Goal: Task Accomplishment & Management: Manage account settings

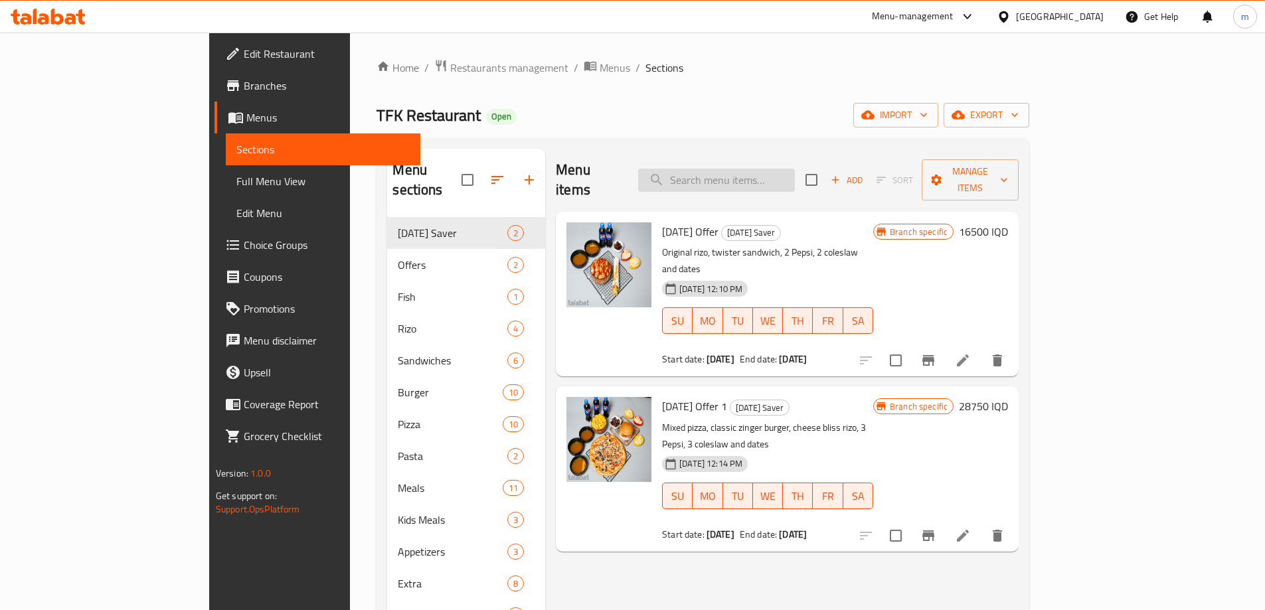
click at [789, 173] on input "search" at bounding box center [716, 180] width 157 height 23
paste input "Tfk pasta"
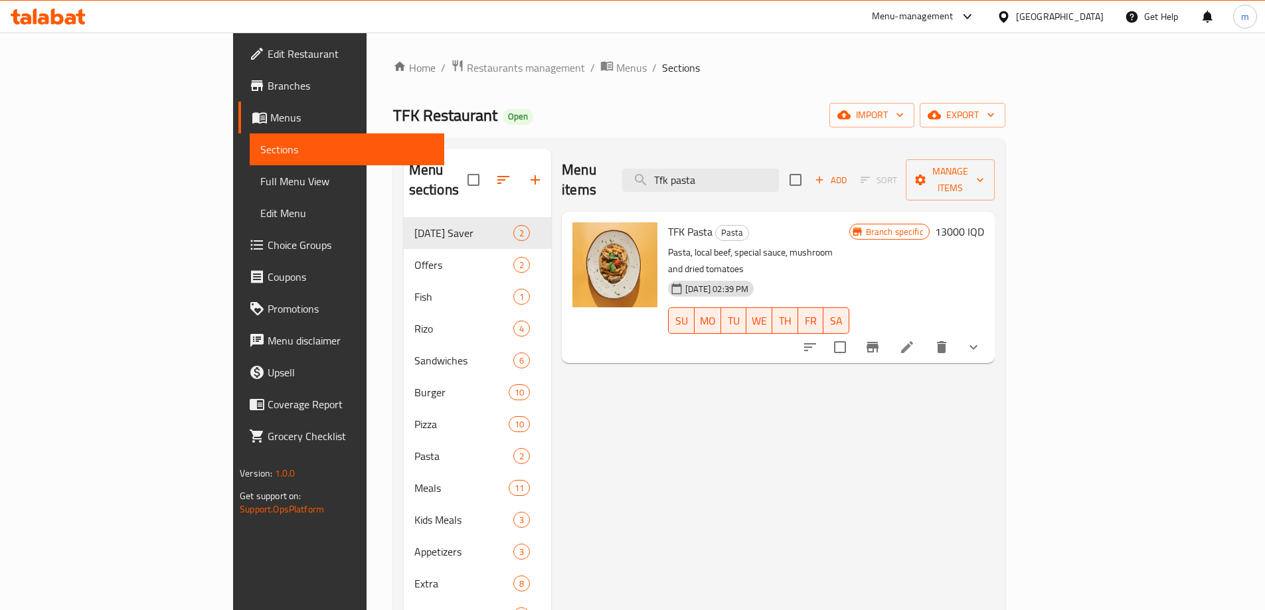
type input "Tfk pasta"
click at [926, 335] on li at bounding box center [907, 347] width 37 height 24
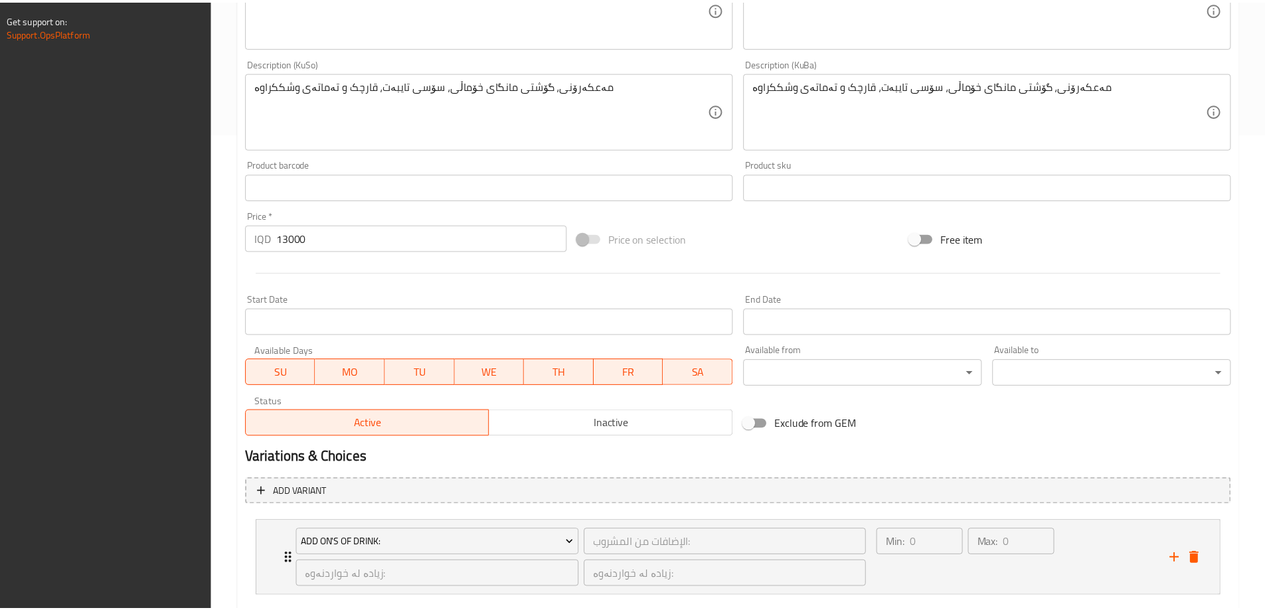
scroll to position [554, 0]
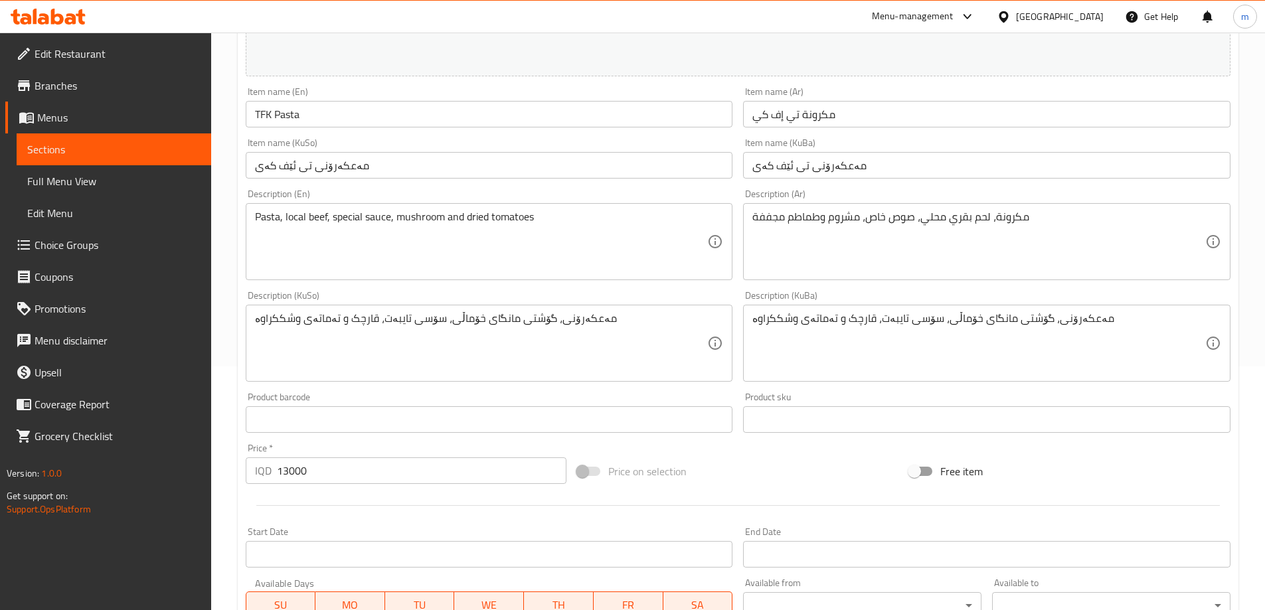
drag, startPoint x: 143, startPoint y: 149, endPoint x: 150, endPoint y: 145, distance: 8.0
click at [142, 149] on span "Sections" at bounding box center [113, 149] width 173 height 16
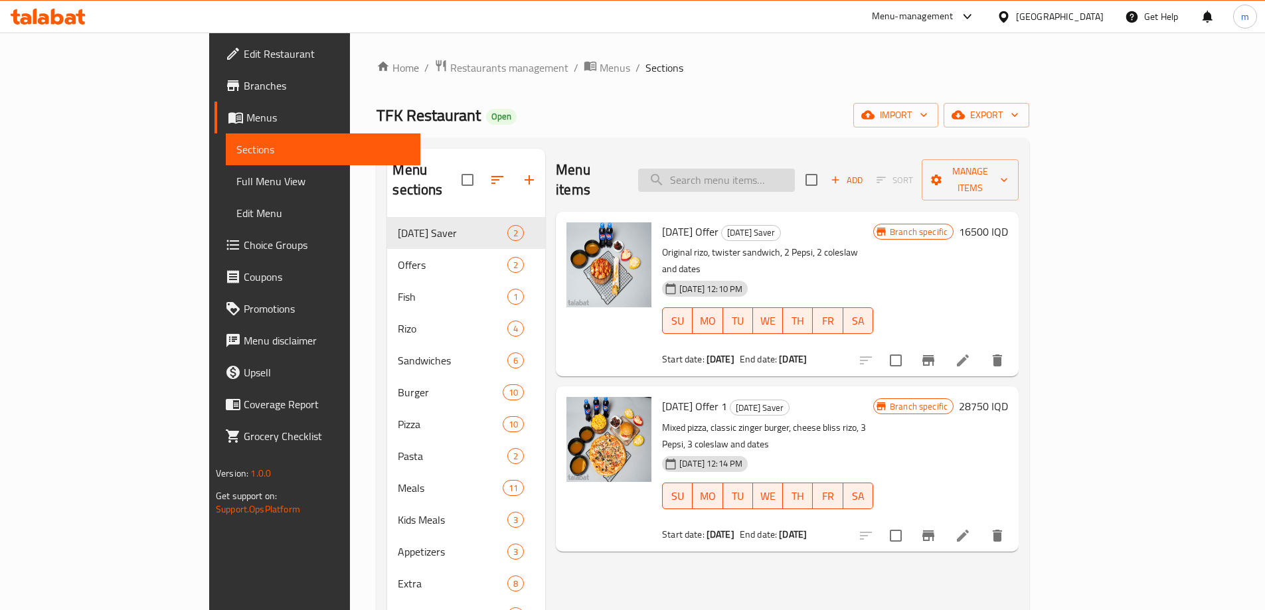
click at [752, 169] on input "search" at bounding box center [716, 180] width 157 height 23
paste input "Alfredo Pasta"
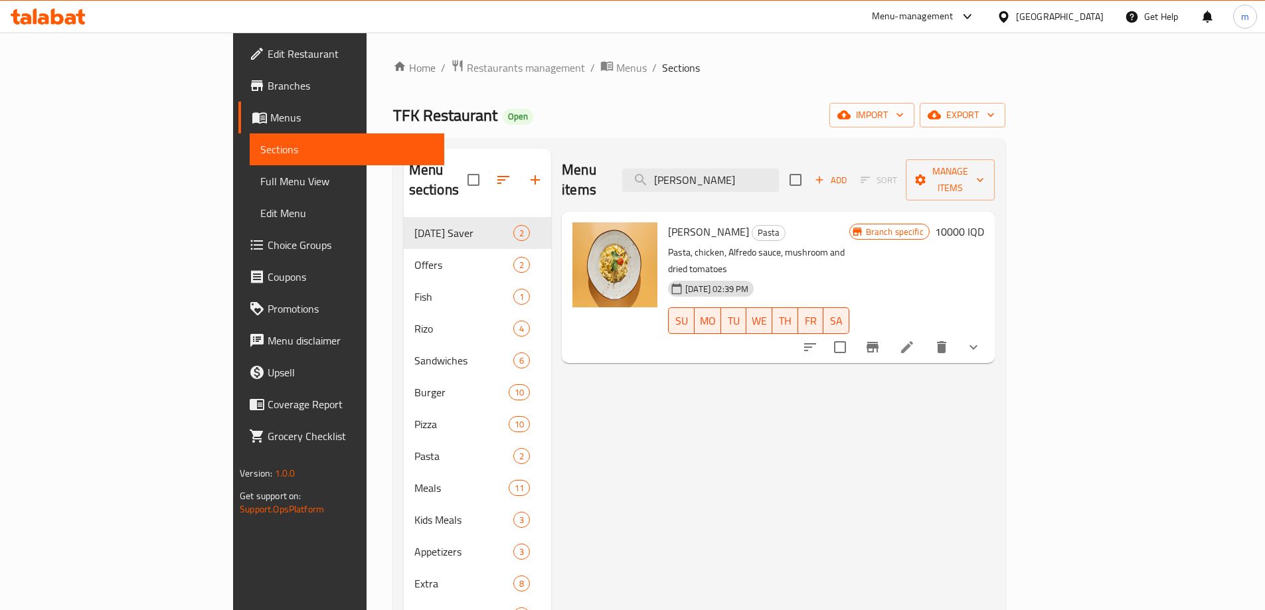
type input "Alfredo Pasta"
click at [926, 335] on li at bounding box center [907, 347] width 37 height 24
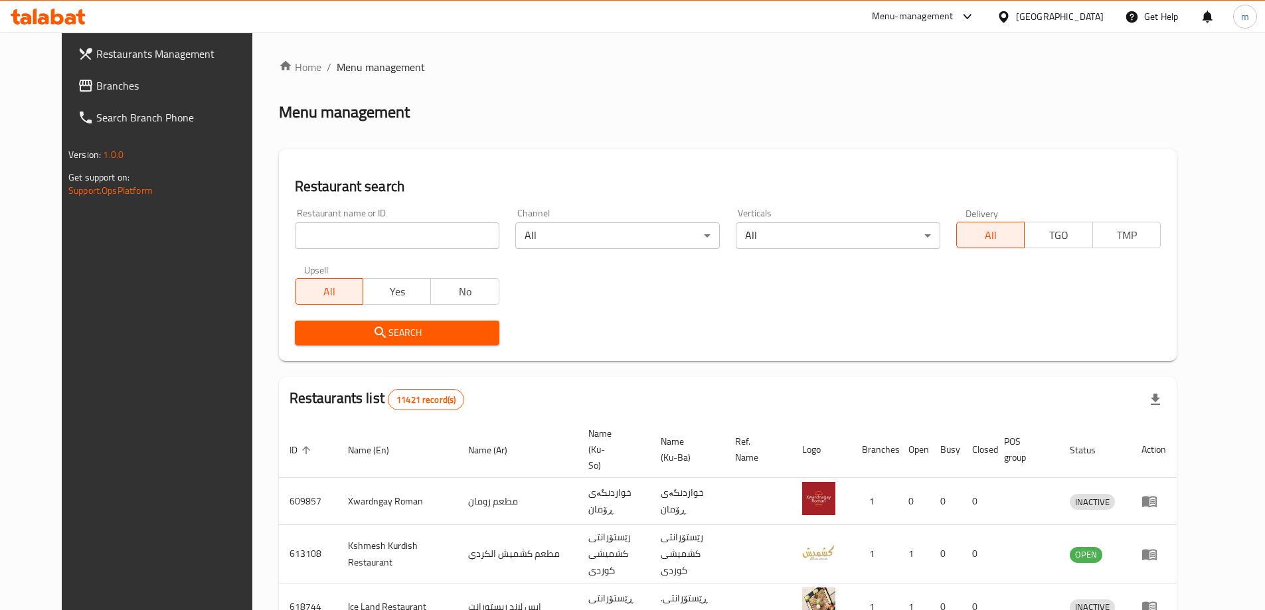
click at [312, 219] on div "Restaurant name or ID Restaurant name or ID" at bounding box center [397, 229] width 205 height 41
click at [302, 237] on input "search" at bounding box center [397, 236] width 205 height 27
paste input "676738"
type input "676738"
click button "Search" at bounding box center [397, 333] width 205 height 25
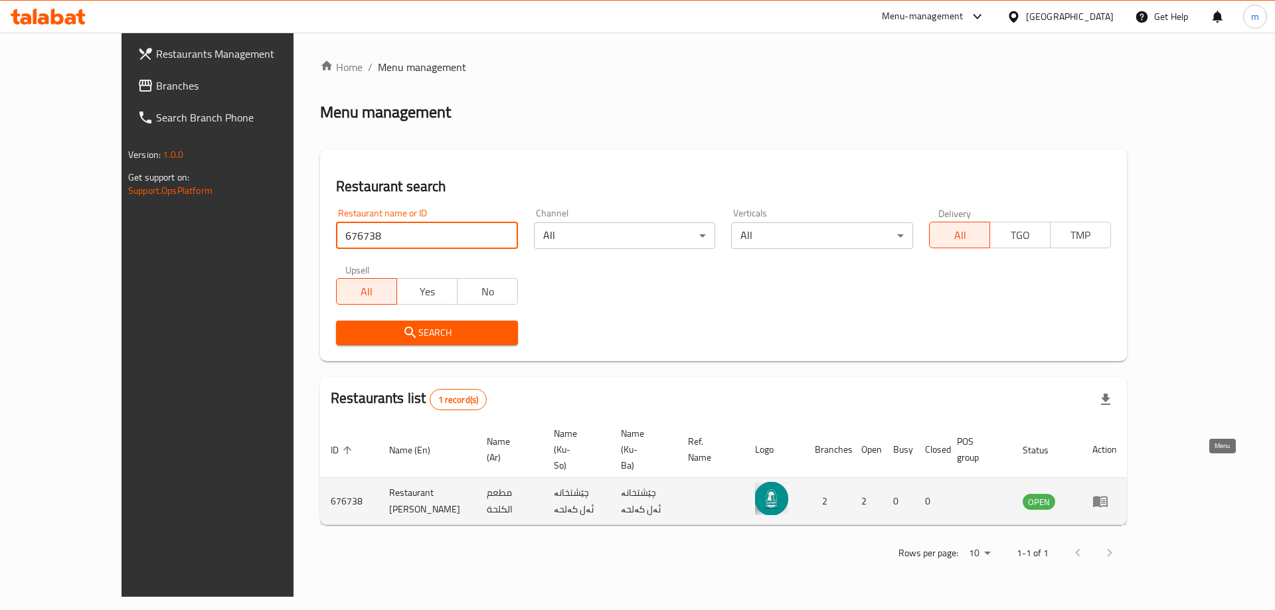
click at [1109, 494] on icon "enhanced table" at bounding box center [1101, 502] width 16 height 16
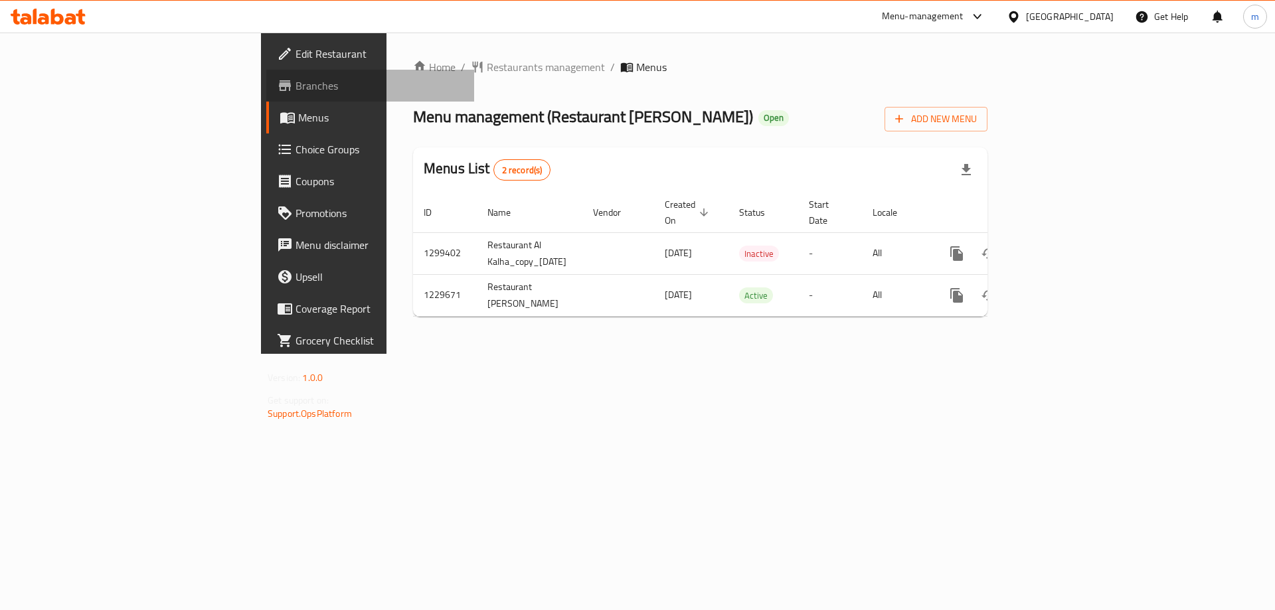
click at [296, 88] on span "Branches" at bounding box center [380, 86] width 168 height 16
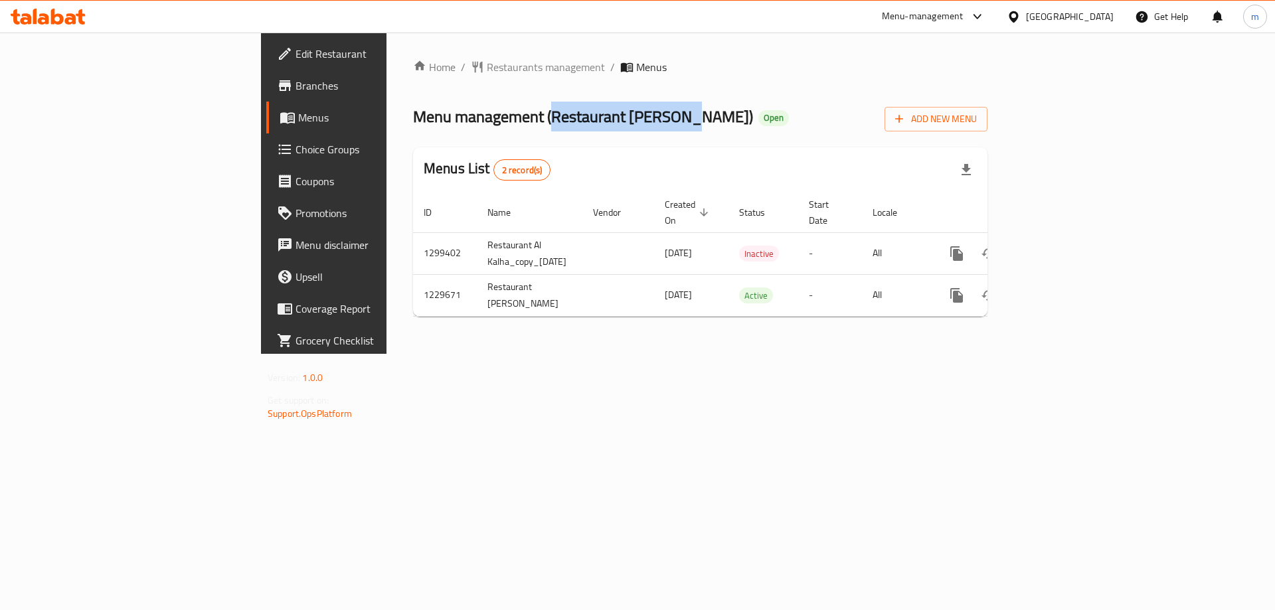
drag, startPoint x: 379, startPoint y: 114, endPoint x: 508, endPoint y: 117, distance: 128.9
click at [508, 117] on span "Menu management ( Restaurant Al Kalha )" at bounding box center [583, 117] width 340 height 30
copy span "Restaurant Al Kalha"
click at [965, 288] on icon "more" at bounding box center [957, 296] width 16 height 16
click at [1166, 284] on strong "Copy sections" at bounding box center [1157, 281] width 61 height 16
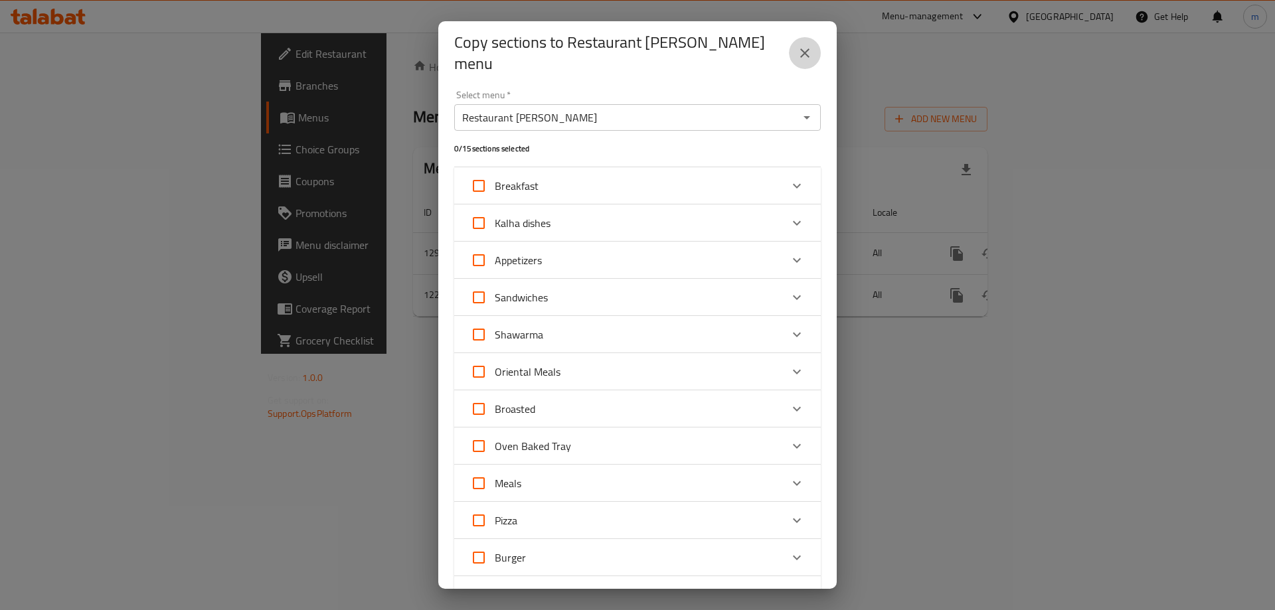
click at [806, 45] on icon "close" at bounding box center [805, 53] width 16 height 16
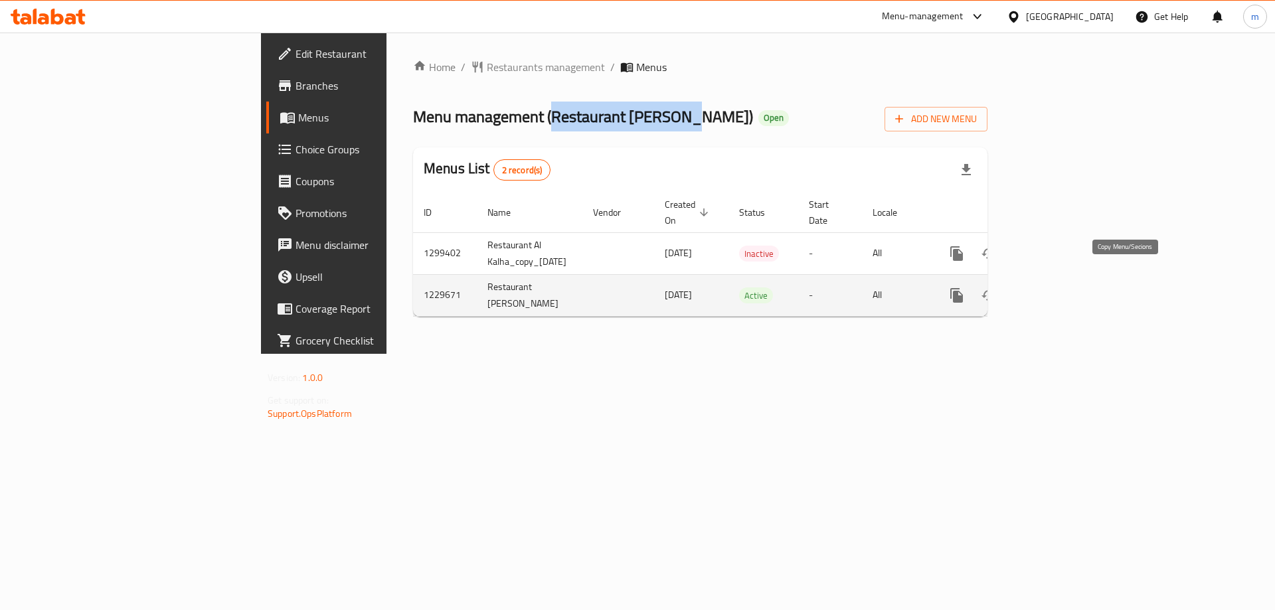
click at [963, 288] on icon "more" at bounding box center [957, 295] width 13 height 15
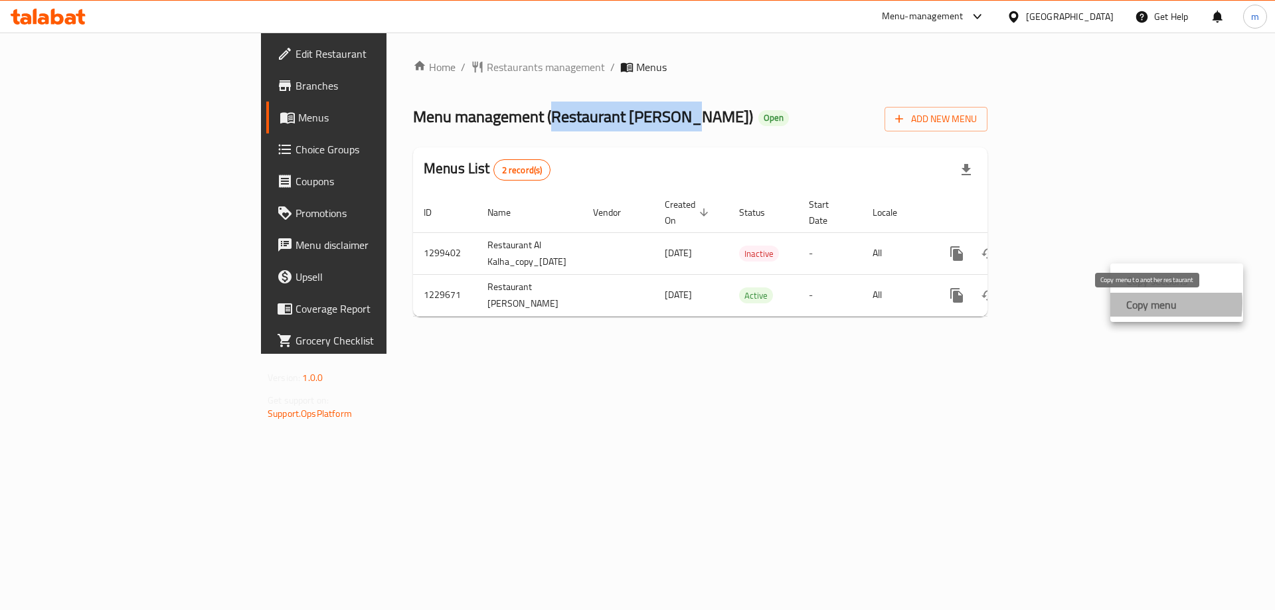
click at [1140, 303] on strong "Copy menu" at bounding box center [1152, 305] width 50 height 16
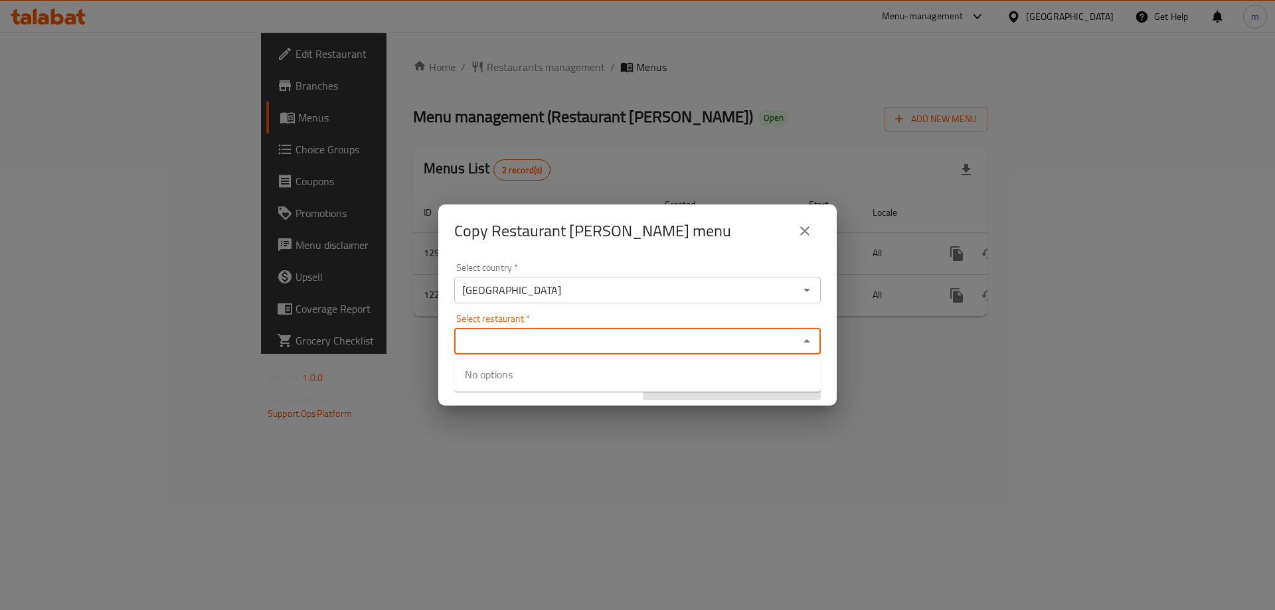
click at [510, 339] on input "Select restaurant   *" at bounding box center [626, 341] width 337 height 19
paste input "Restaurant [GEOGRAPHIC_DATA]"
type input "Restaurant [GEOGRAPHIC_DATA]"
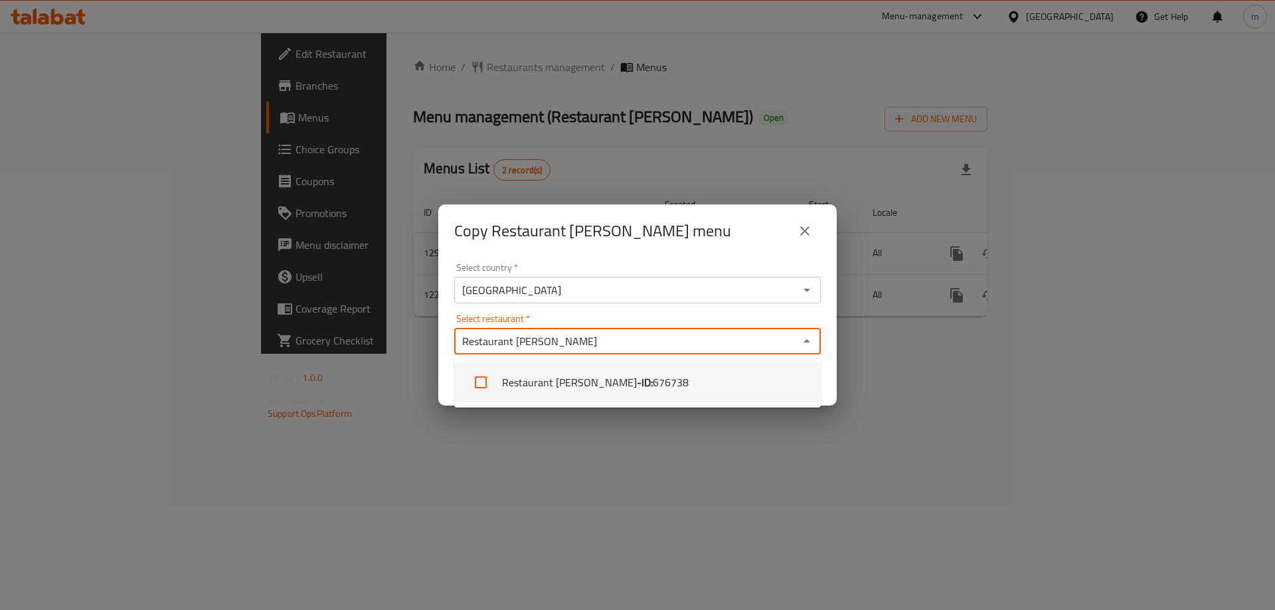
click at [509, 373] on li "Restaurant Al Kalha - ID: 676738" at bounding box center [637, 383] width 367 height 40
checkbox input "true"
click at [794, 309] on div "Select country   * Iraq Select country * Select restaurant   * Restaurant Al Ka…" at bounding box center [637, 332] width 399 height 148
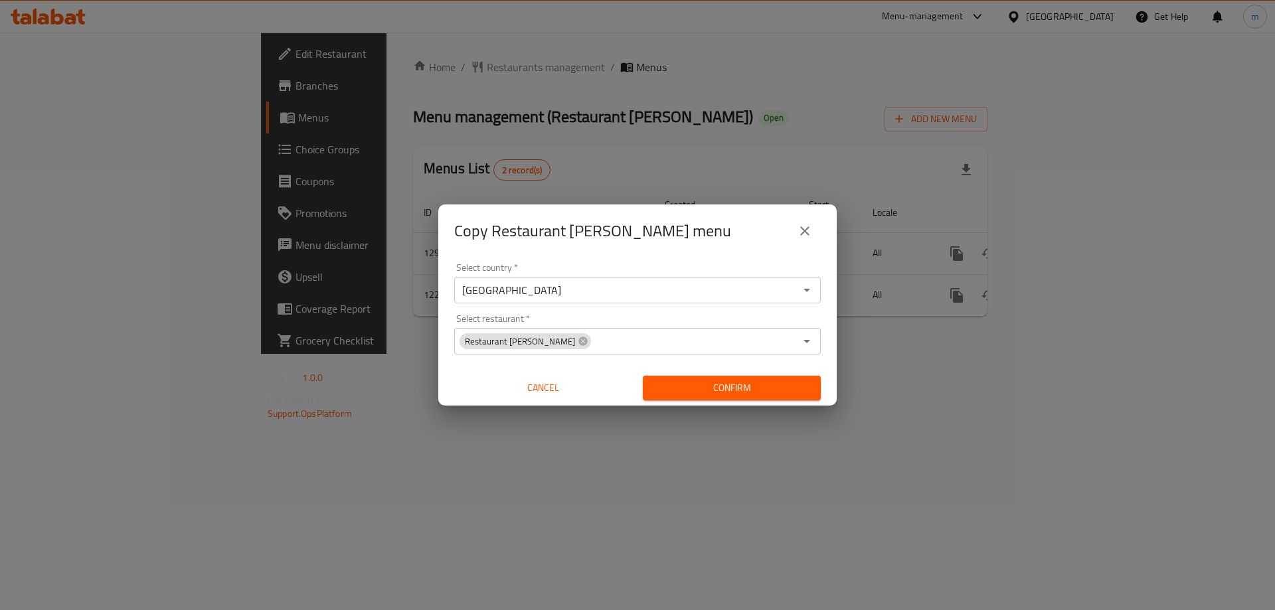
click at [754, 385] on span "Confirm" at bounding box center [732, 388] width 157 height 17
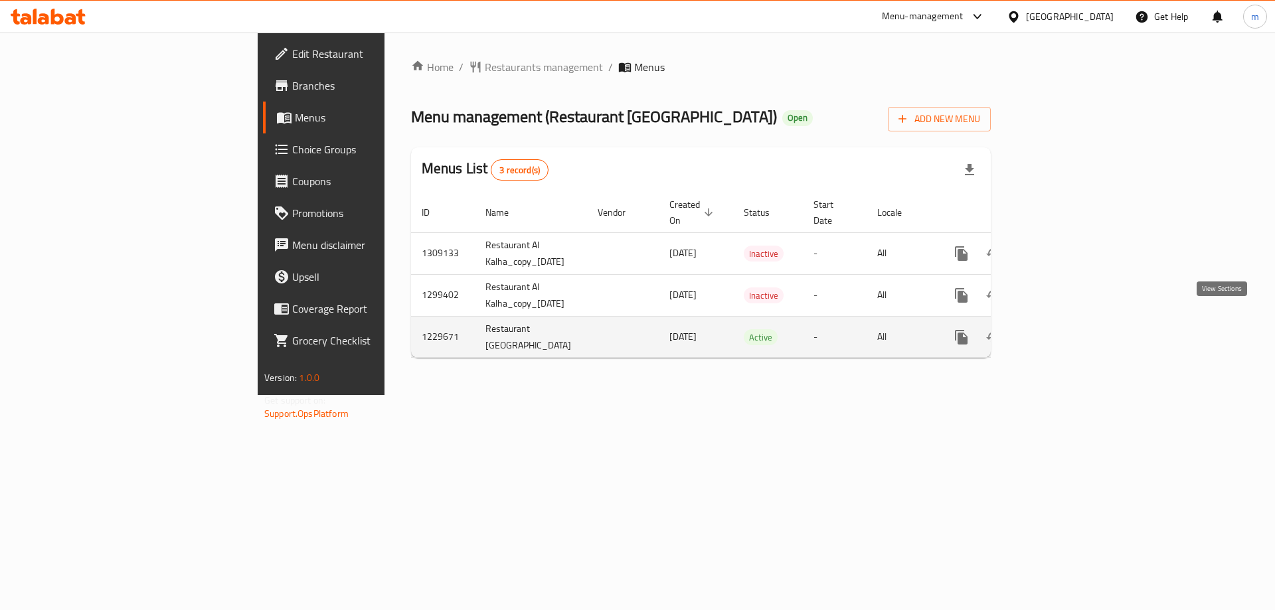
click at [1066, 329] on icon "enhanced table" at bounding box center [1058, 337] width 16 height 16
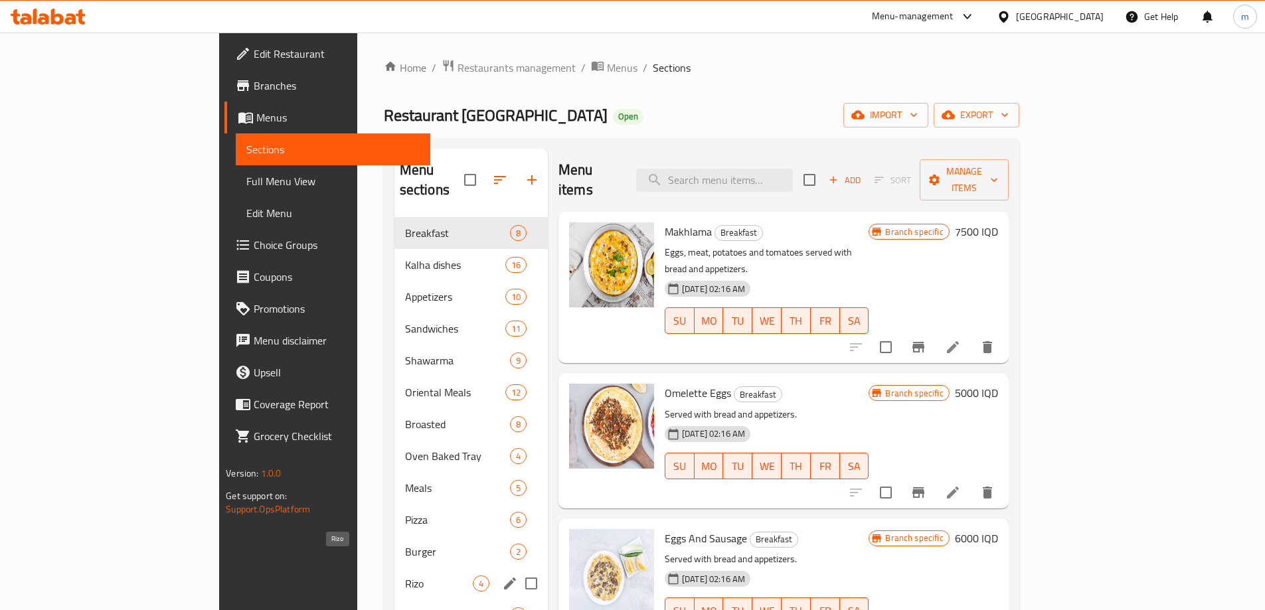
click at [405, 576] on span "Rizo" at bounding box center [439, 584] width 68 height 16
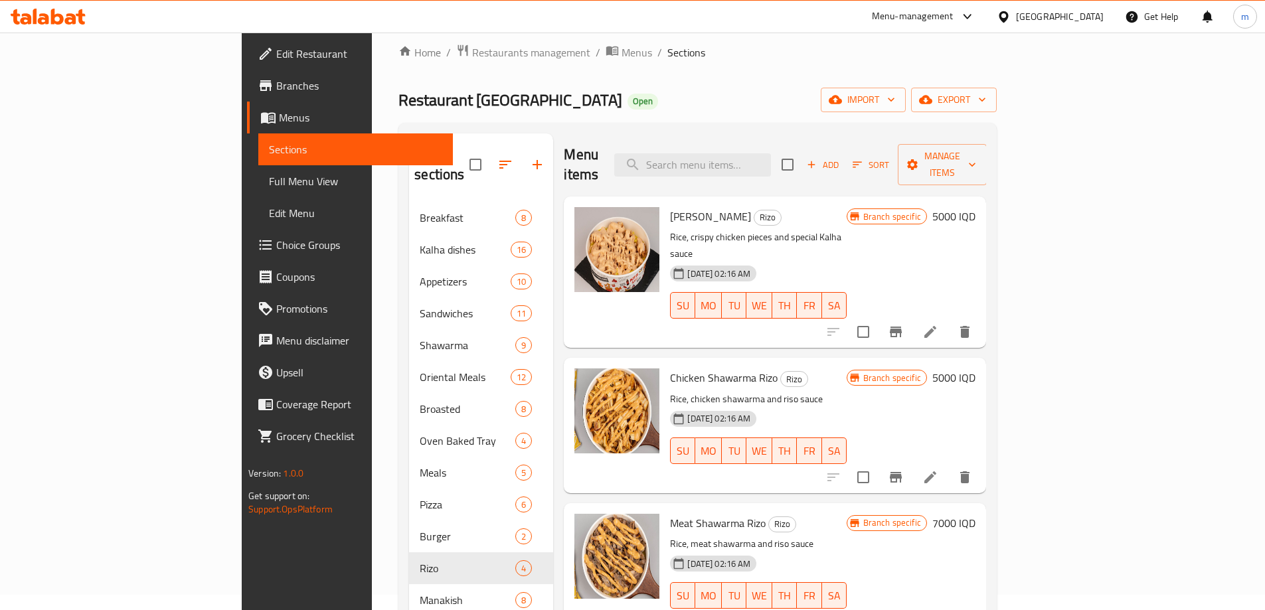
scroll to position [36, 0]
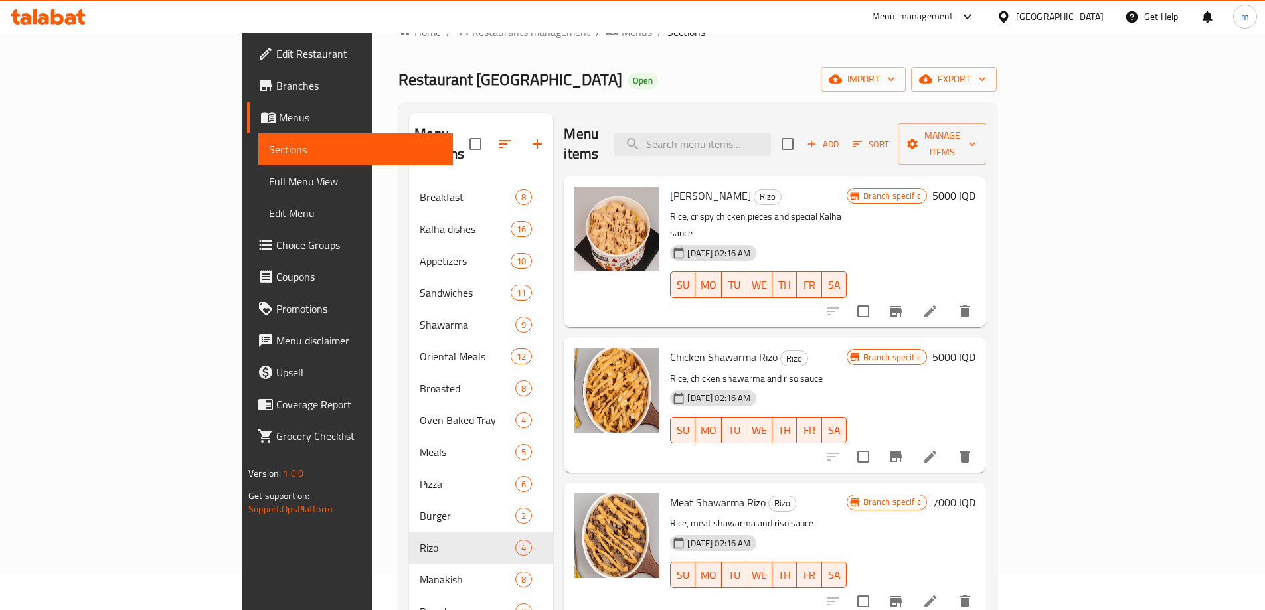
click at [904, 304] on icon "Branch-specific-item" at bounding box center [896, 312] width 16 height 16
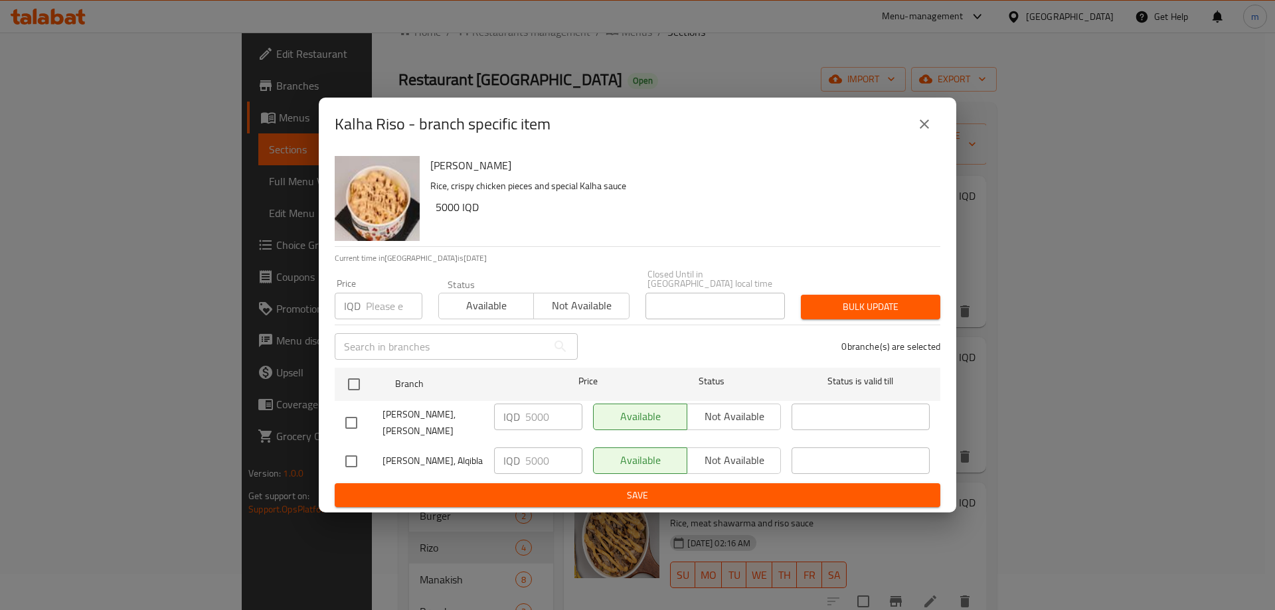
click at [355, 419] on input "checkbox" at bounding box center [351, 423] width 28 height 28
checkbox input "true"
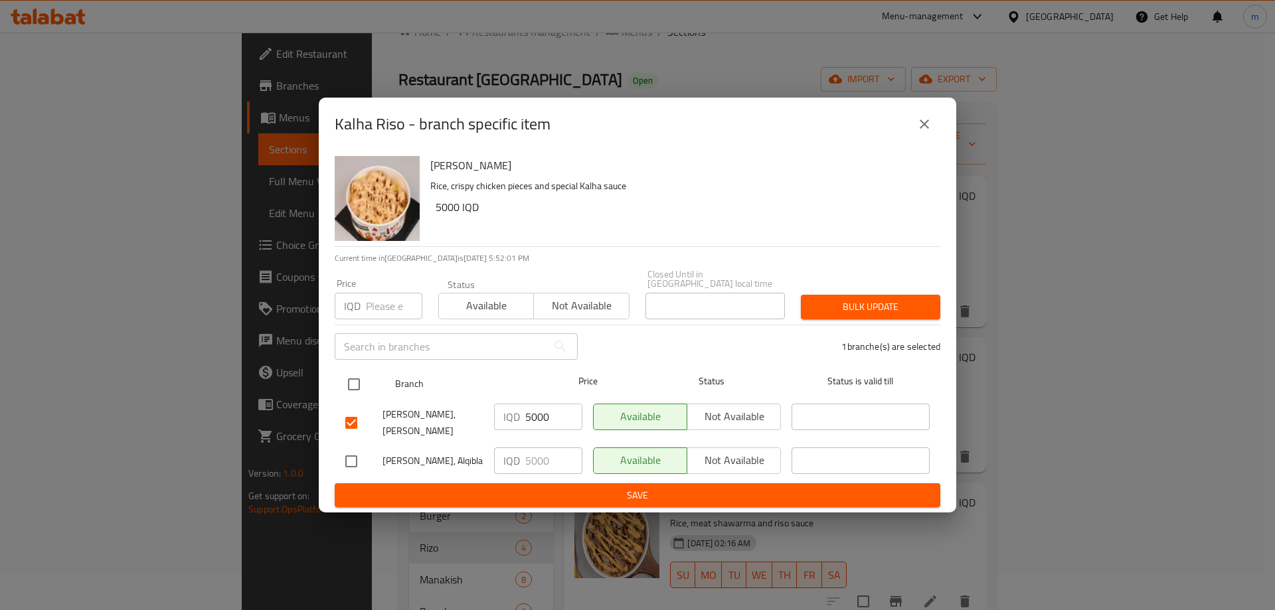
click at [353, 385] on input "checkbox" at bounding box center [354, 385] width 28 height 28
checkbox input "true"
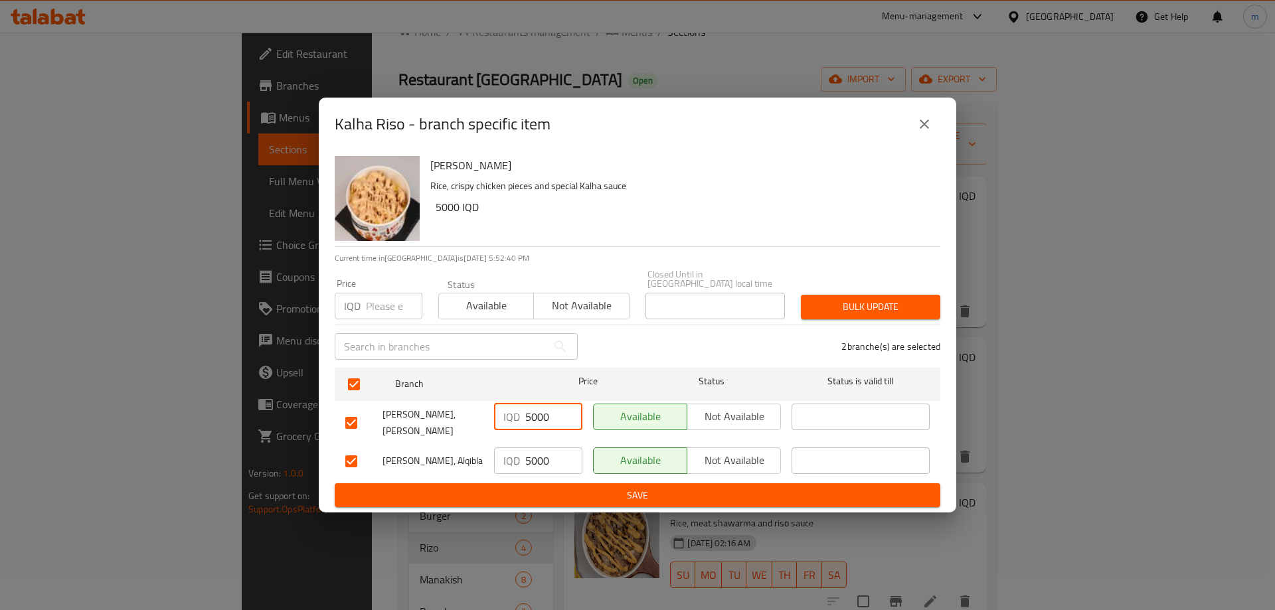
drag, startPoint x: 531, startPoint y: 418, endPoint x: 515, endPoint y: 415, distance: 15.6
click at [517, 416] on div "IQD 5000 ​" at bounding box center [538, 417] width 88 height 27
type input "6000"
click at [532, 455] on input "5000" at bounding box center [553, 461] width 57 height 27
type input "6000"
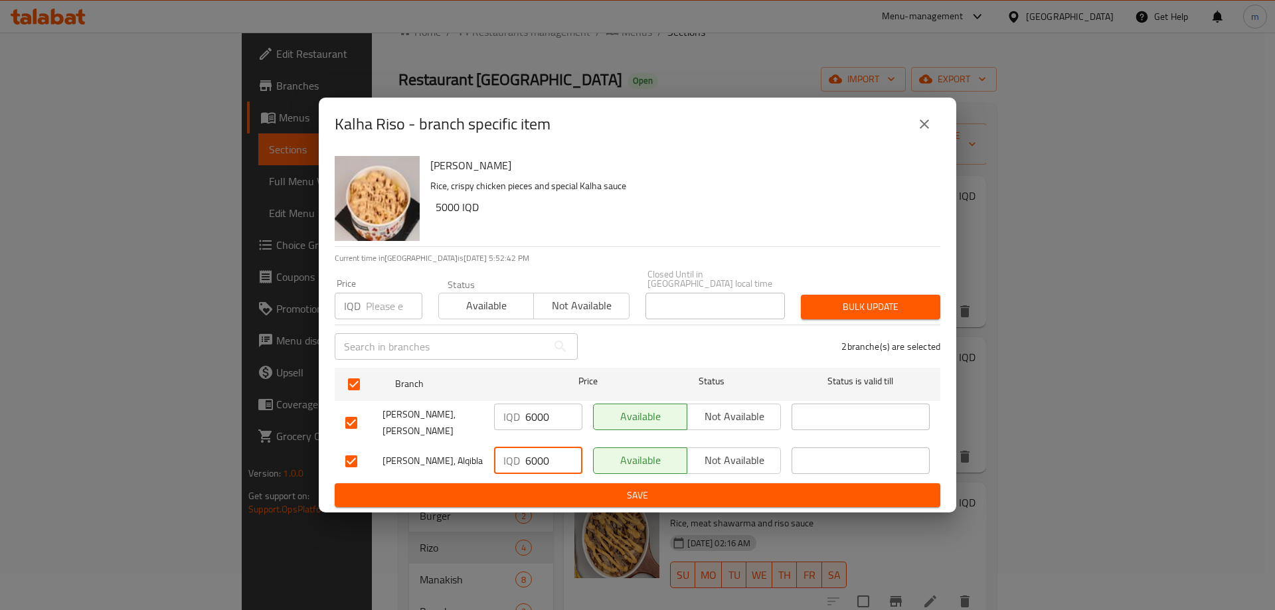
click at [528, 488] on span "Save" at bounding box center [637, 496] width 585 height 17
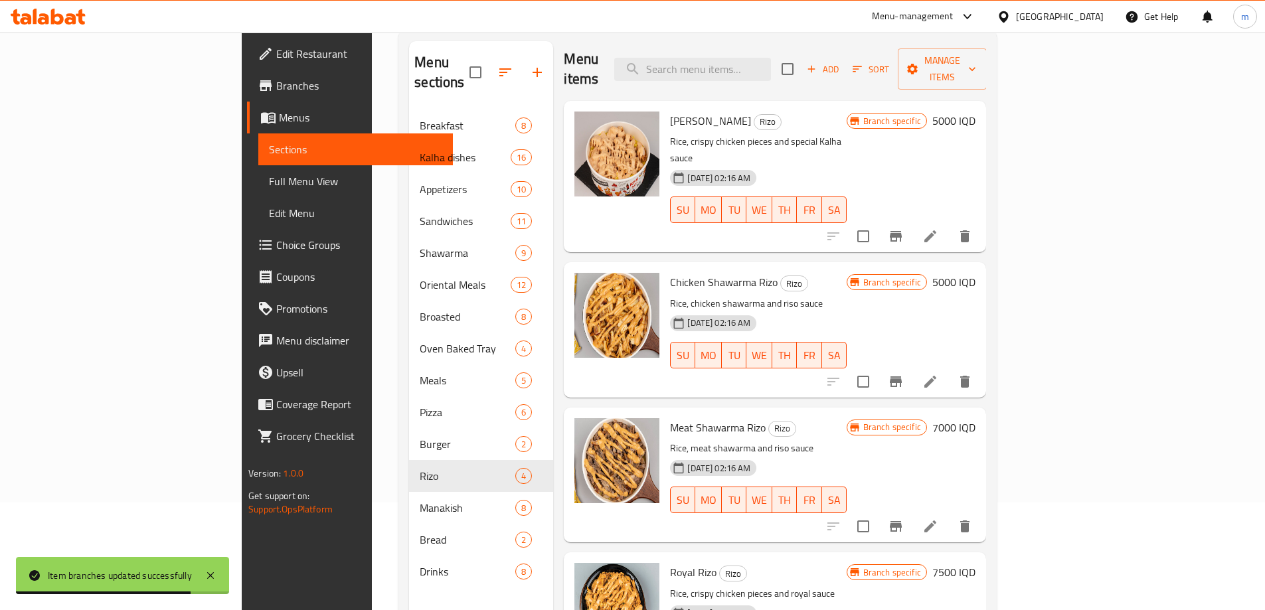
scroll to position [111, 0]
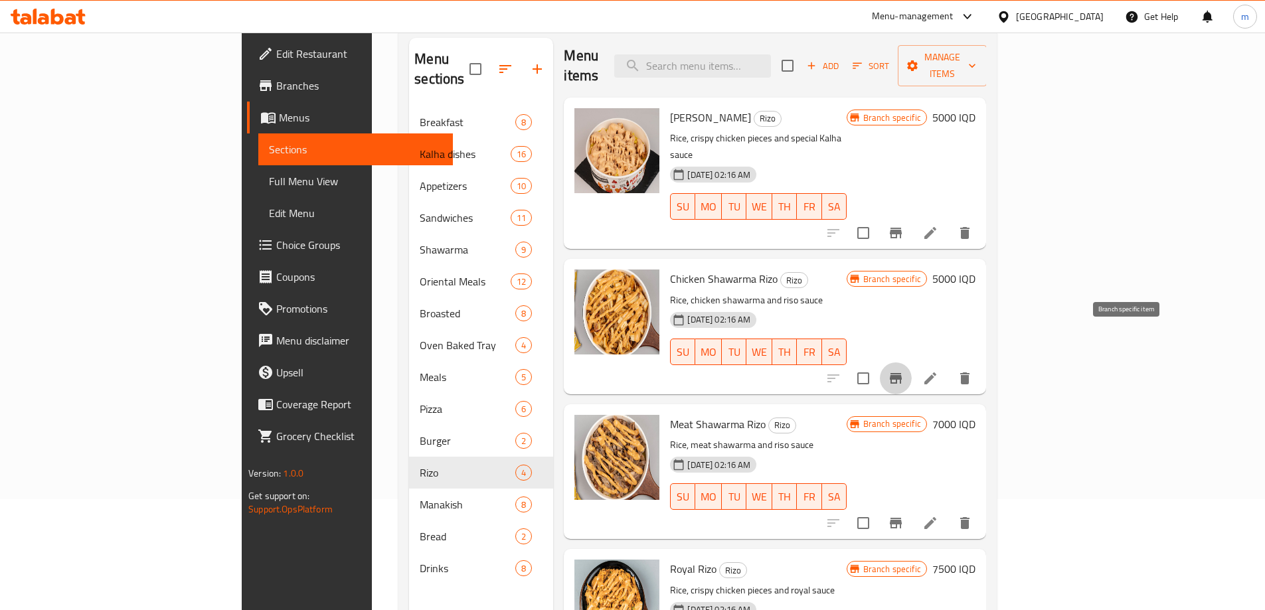
click at [904, 371] on icon "Branch-specific-item" at bounding box center [896, 379] width 16 height 16
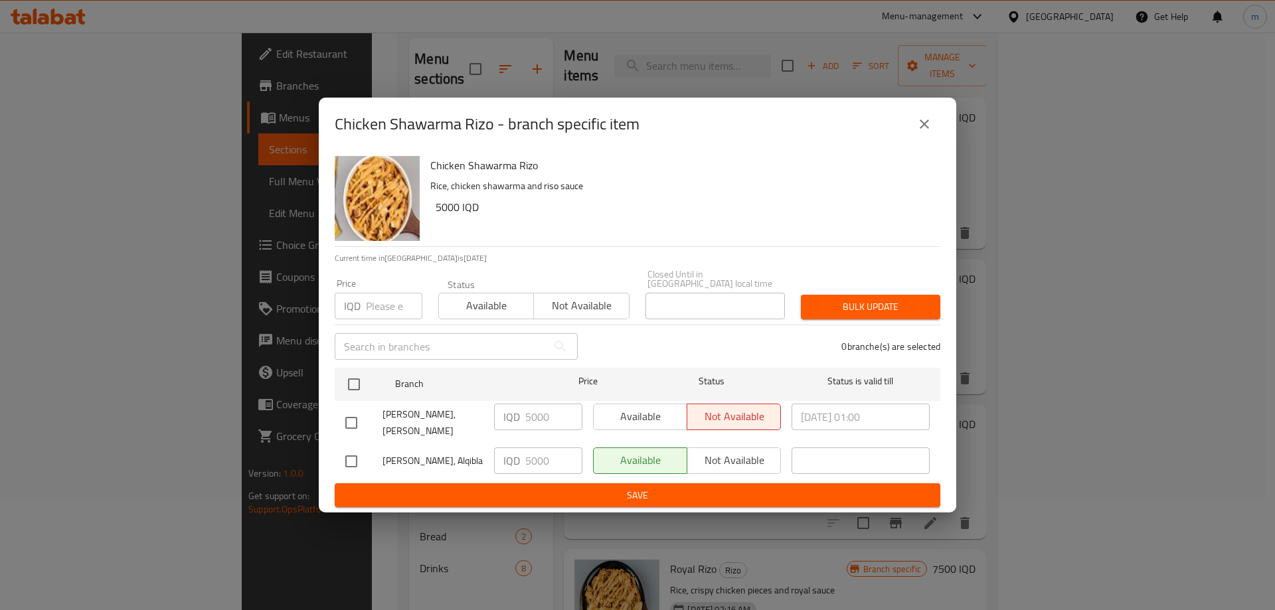
click at [347, 421] on input "checkbox" at bounding box center [351, 423] width 28 height 28
checkbox input "true"
drag, startPoint x: 352, startPoint y: 452, endPoint x: 391, endPoint y: 432, distance: 43.7
click at [353, 452] on input "checkbox" at bounding box center [351, 462] width 28 height 28
checkbox input "true"
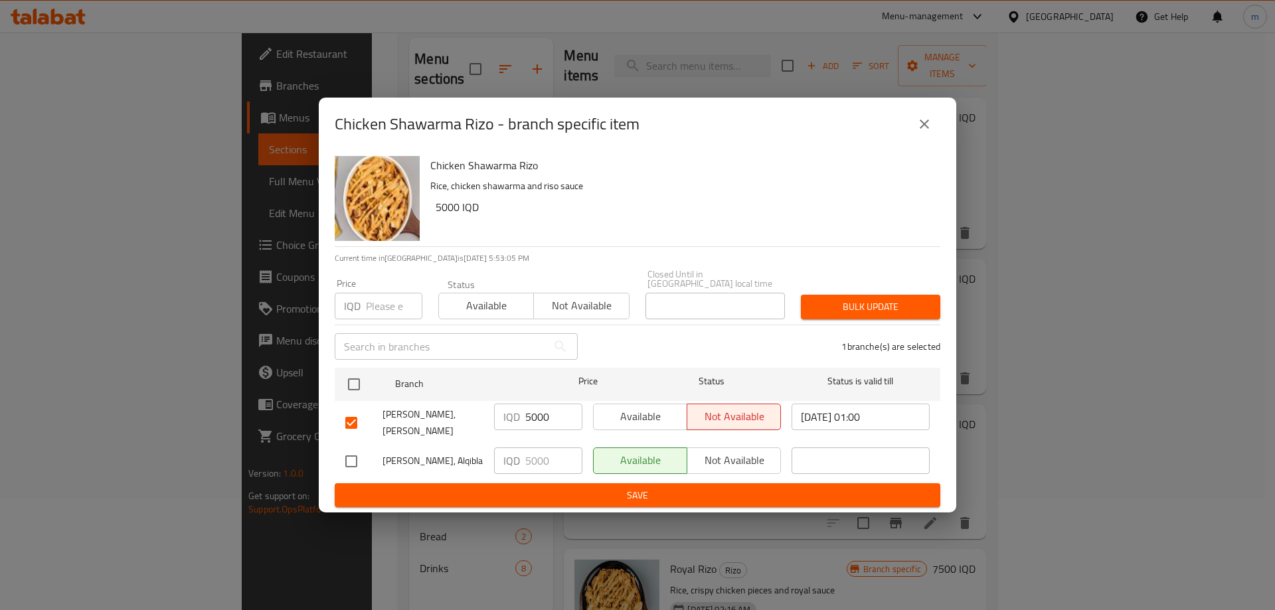
checkbox input "true"
drag, startPoint x: 529, startPoint y: 422, endPoint x: 521, endPoint y: 423, distance: 8.1
click at [521, 423] on div "IQD 5000 ​" at bounding box center [538, 417] width 88 height 27
type input "6000"
drag, startPoint x: 530, startPoint y: 450, endPoint x: 522, endPoint y: 454, distance: 8.6
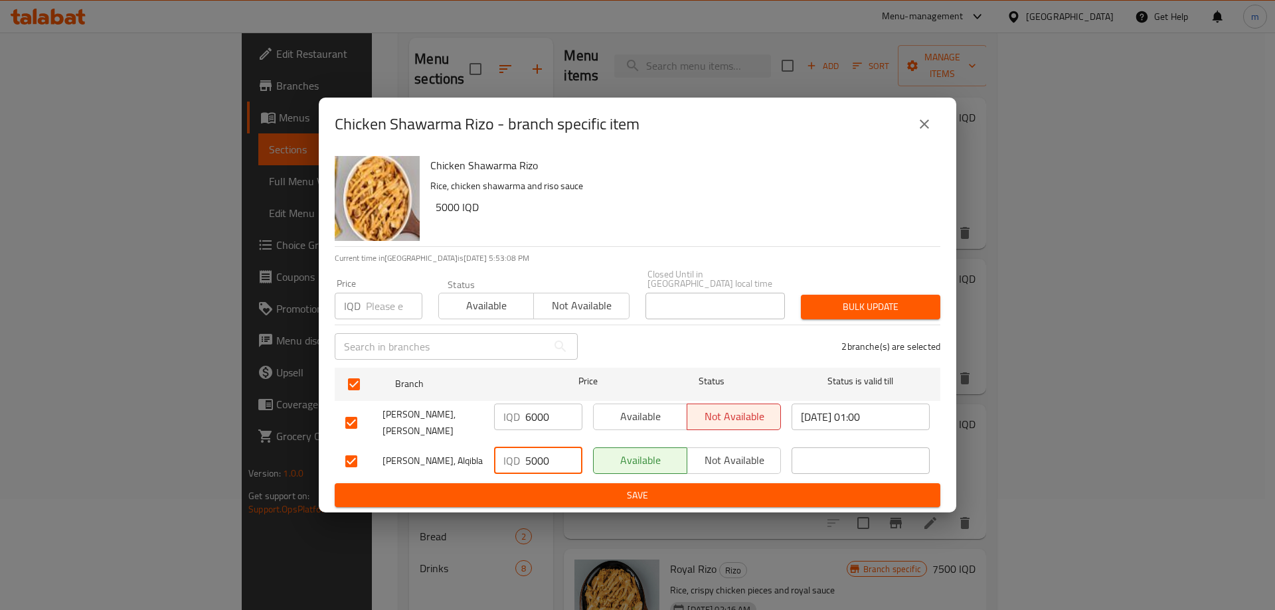
click at [523, 451] on div "IQD 5000 ​" at bounding box center [538, 461] width 88 height 27
type input "6000"
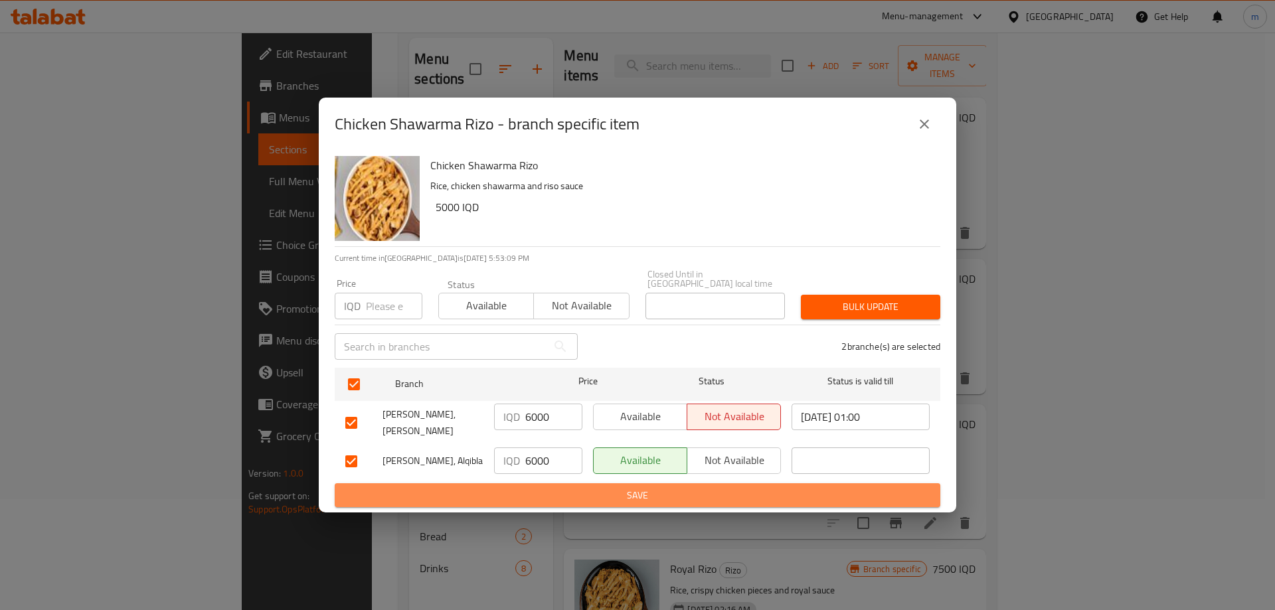
click at [527, 488] on span "Save" at bounding box center [637, 496] width 585 height 17
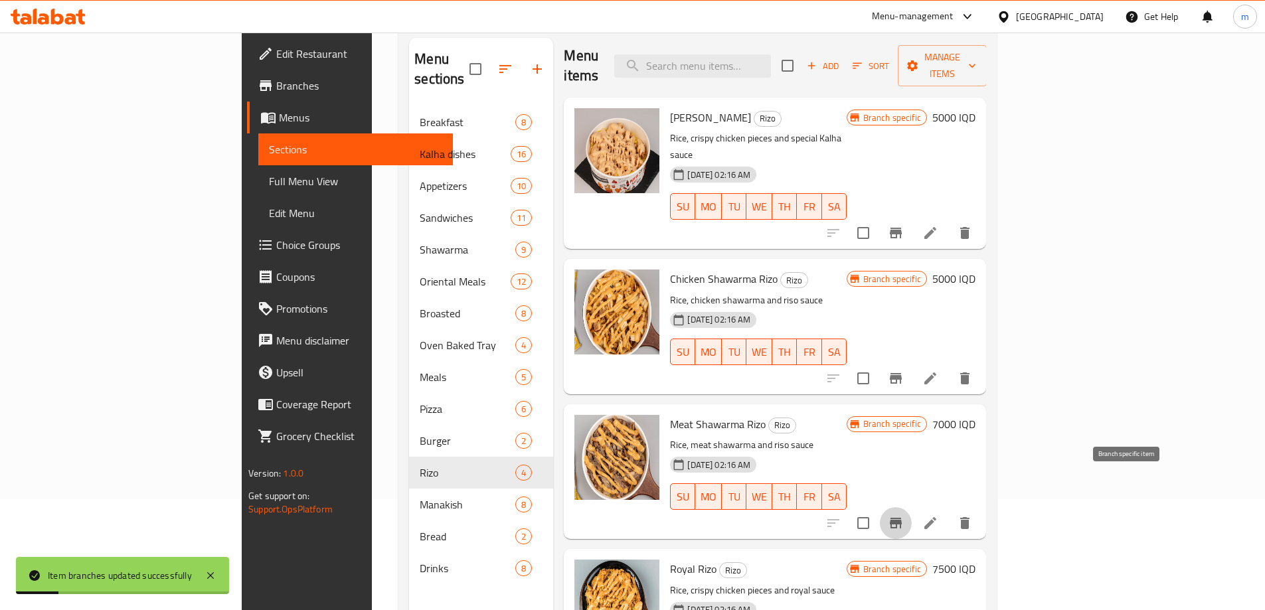
click at [912, 508] on button "Branch-specific-item" at bounding box center [896, 524] width 32 height 32
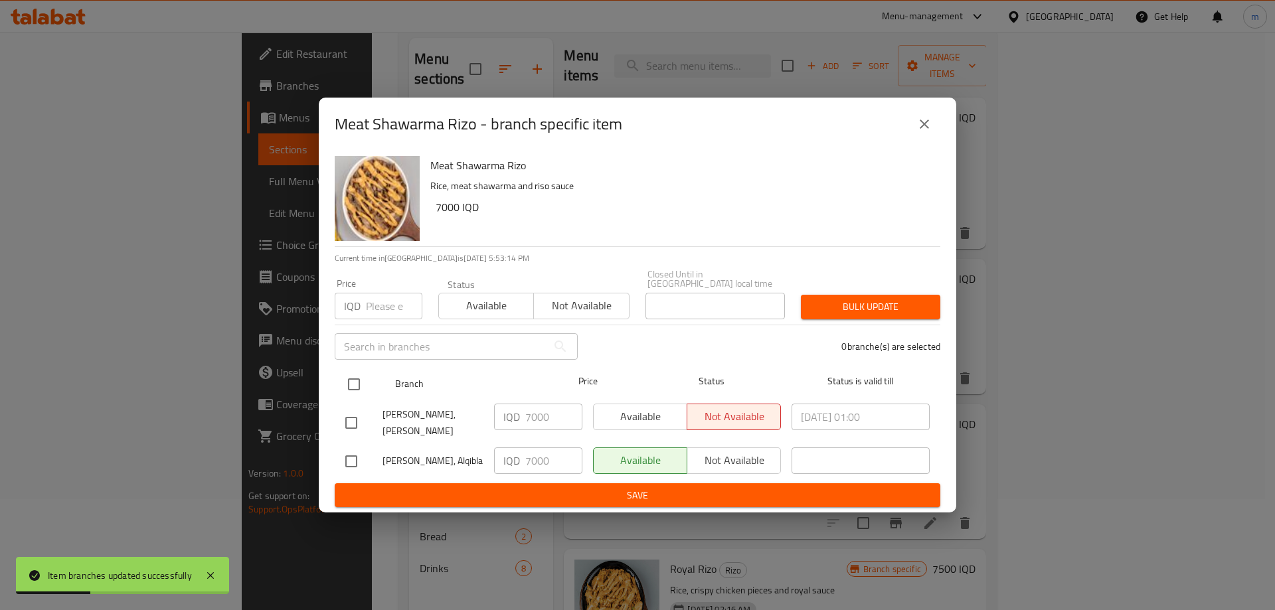
click at [355, 385] on input "checkbox" at bounding box center [354, 385] width 28 height 28
checkbox input "true"
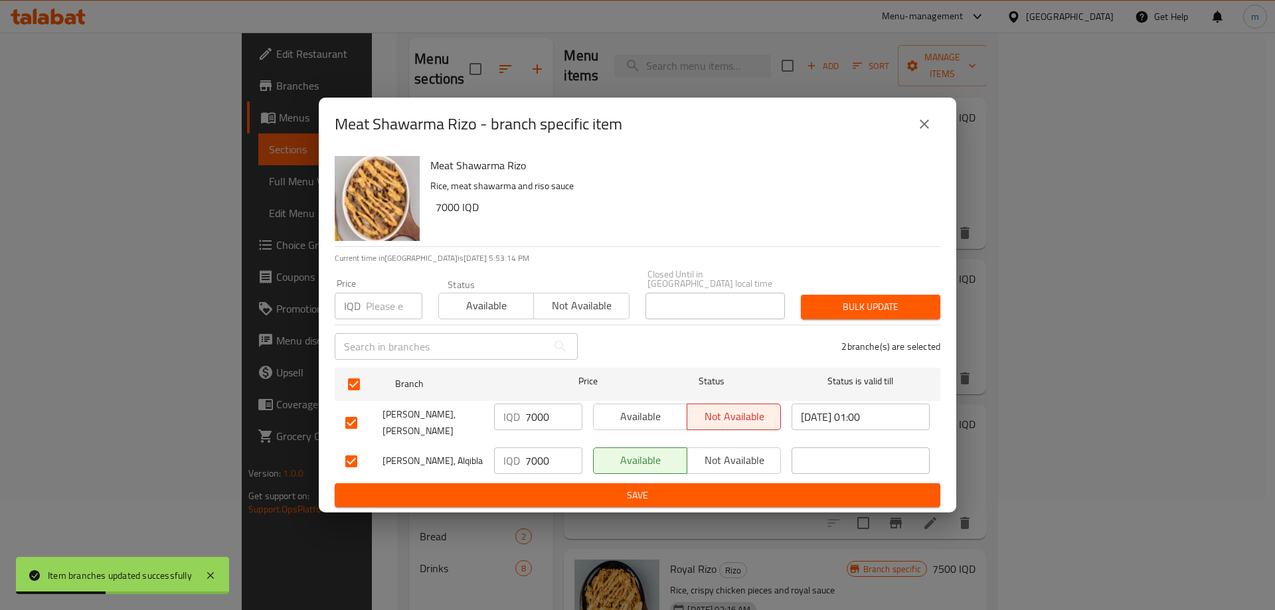
drag, startPoint x: 532, startPoint y: 417, endPoint x: 506, endPoint y: 417, distance: 25.9
click at [507, 417] on div "IQD 7000 ​" at bounding box center [538, 417] width 88 height 27
type input "8000"
drag, startPoint x: 531, startPoint y: 450, endPoint x: 519, endPoint y: 452, distance: 12.7
click at [523, 451] on div "IQD 7000 ​" at bounding box center [538, 461] width 88 height 27
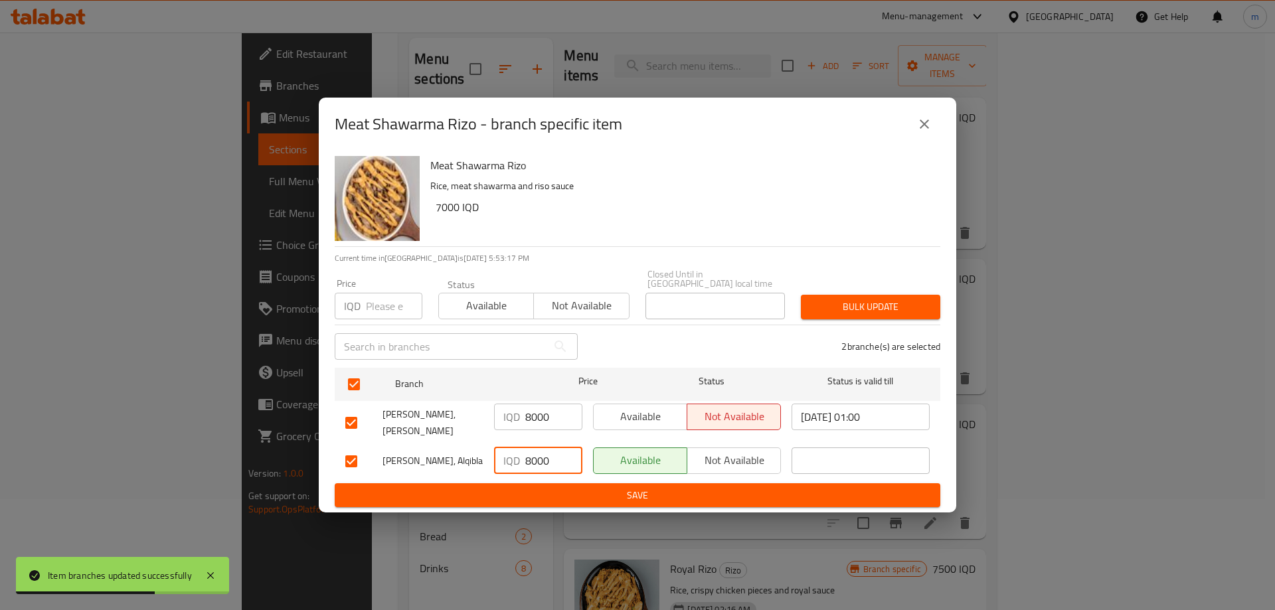
type input "8000"
click at [517, 484] on button "Save" at bounding box center [638, 496] width 606 height 25
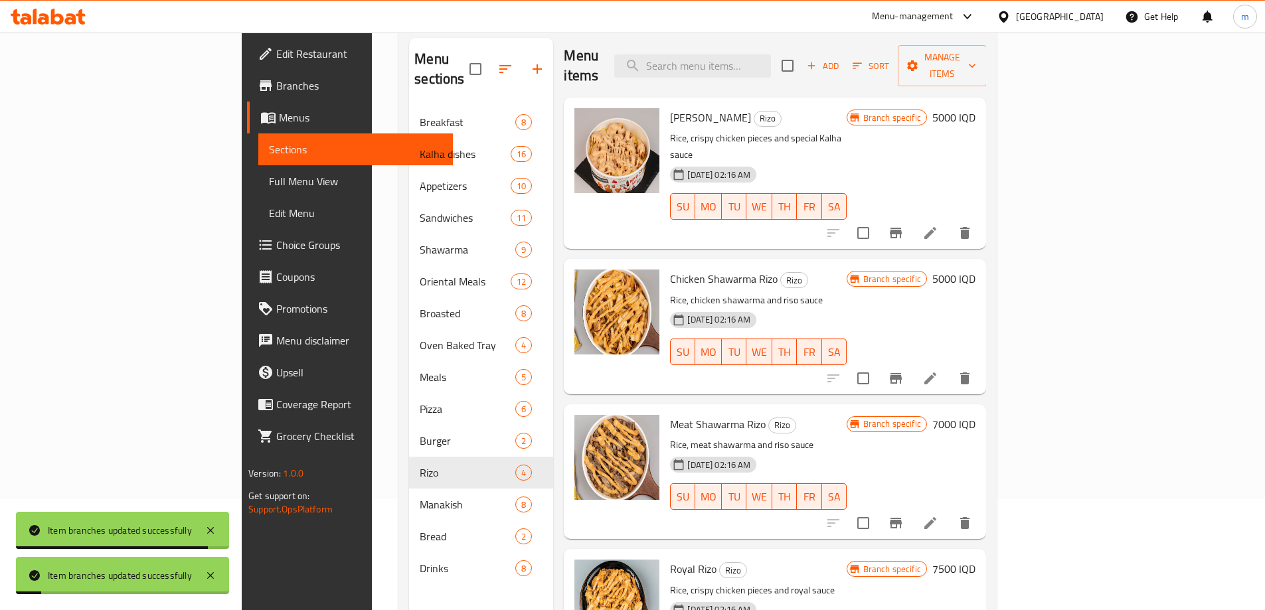
click at [976, 415] on h6 "7000 IQD" at bounding box center [954, 424] width 43 height 19
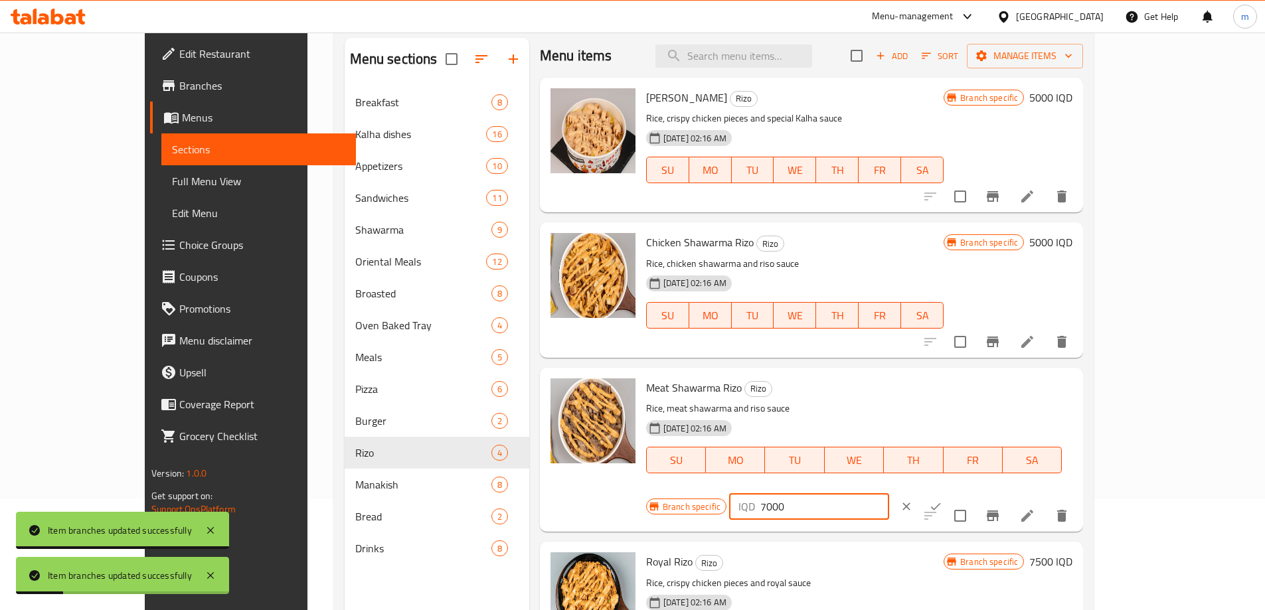
drag, startPoint x: 1035, startPoint y: 393, endPoint x: 1017, endPoint y: 392, distance: 18.0
click at [889, 494] on div "IQD 7000 ​" at bounding box center [809, 507] width 160 height 27
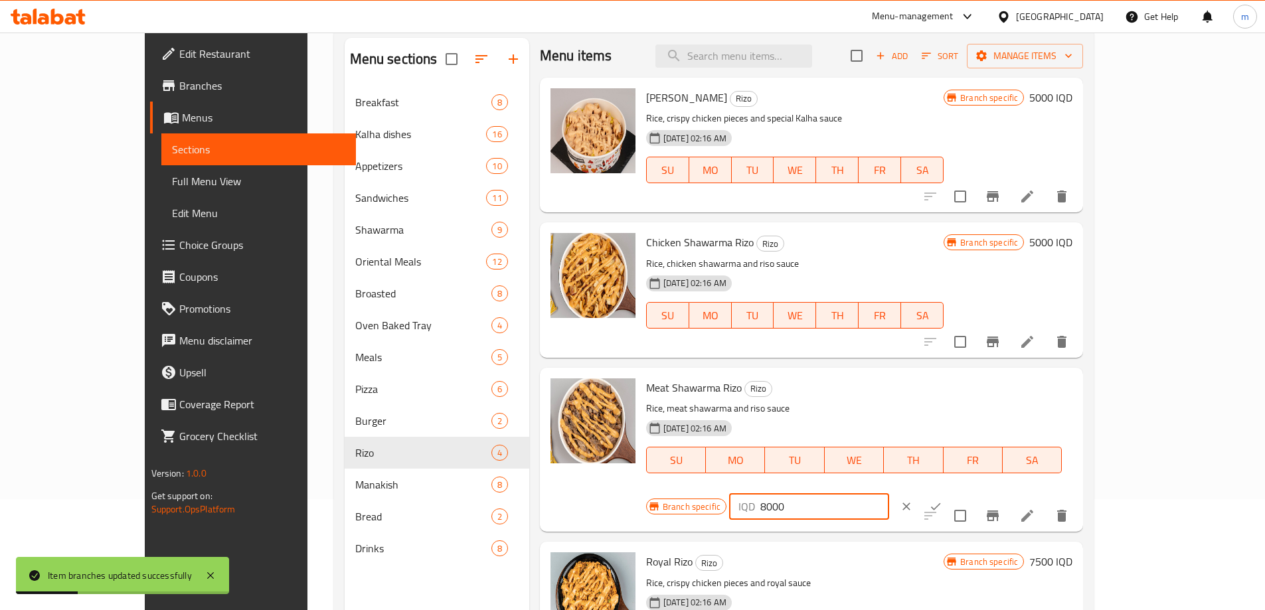
type input "8000"
click at [951, 492] on button "ok" at bounding box center [935, 506] width 29 height 29
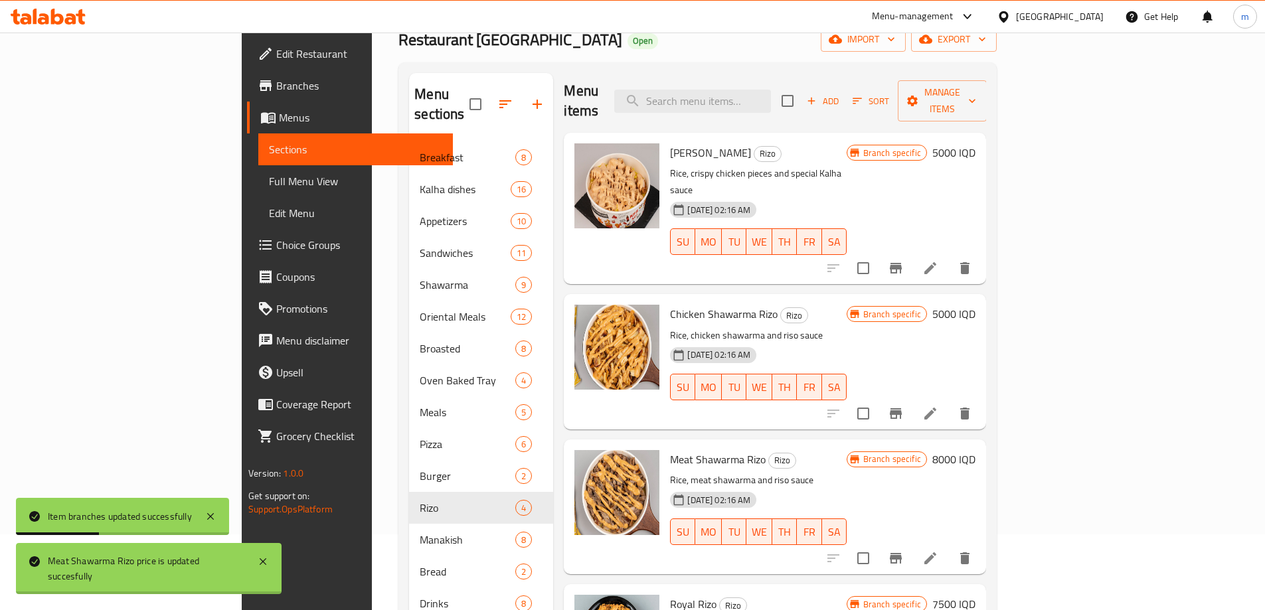
scroll to position [73, 0]
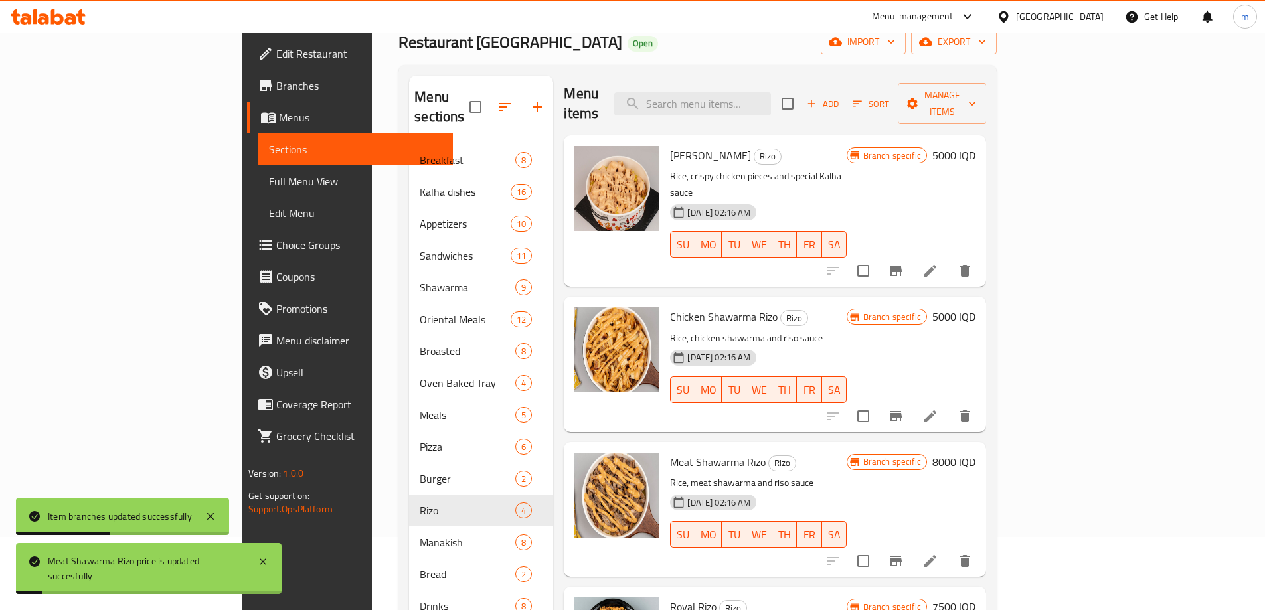
click at [976, 308] on h6 "5000 IQD" at bounding box center [954, 317] width 43 height 19
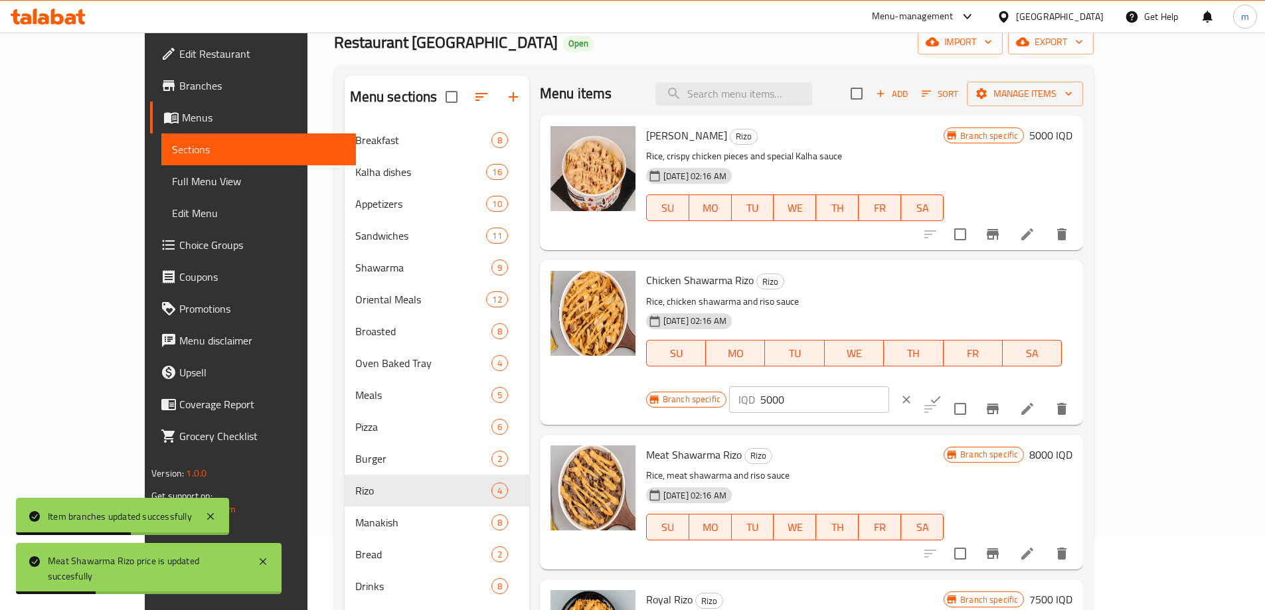
drag, startPoint x: 1032, startPoint y: 288, endPoint x: 1016, endPoint y: 286, distance: 16.2
click at [889, 387] on div "IQD 5000 ​" at bounding box center [809, 400] width 160 height 27
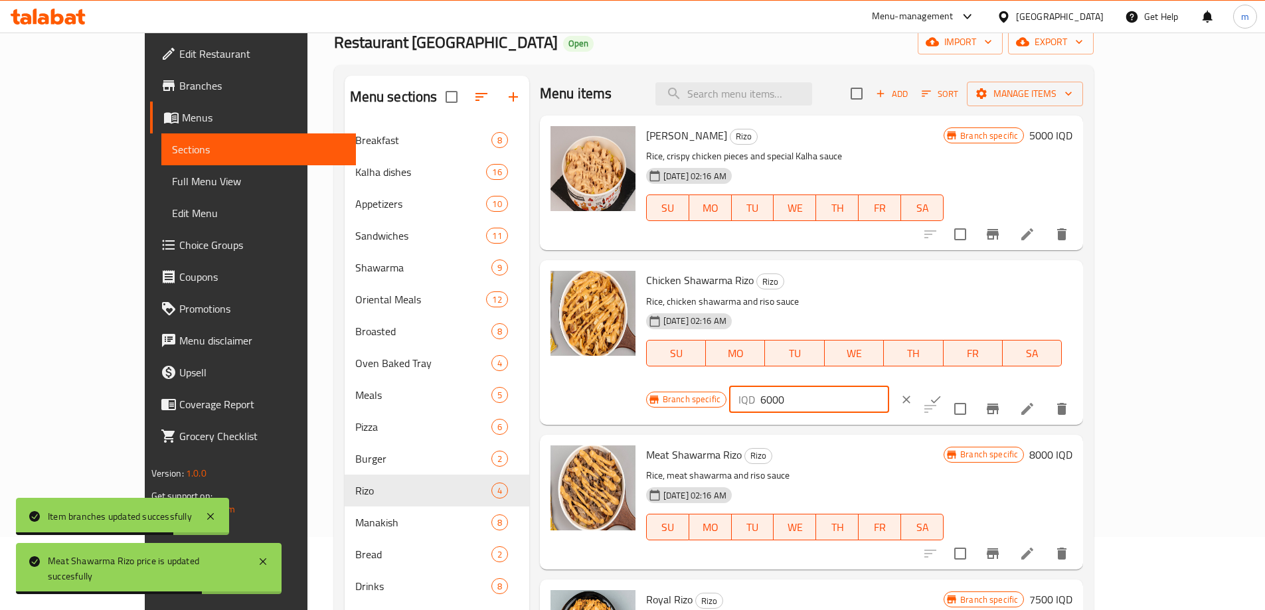
type input "6000"
click at [951, 385] on button "ok" at bounding box center [935, 399] width 29 height 29
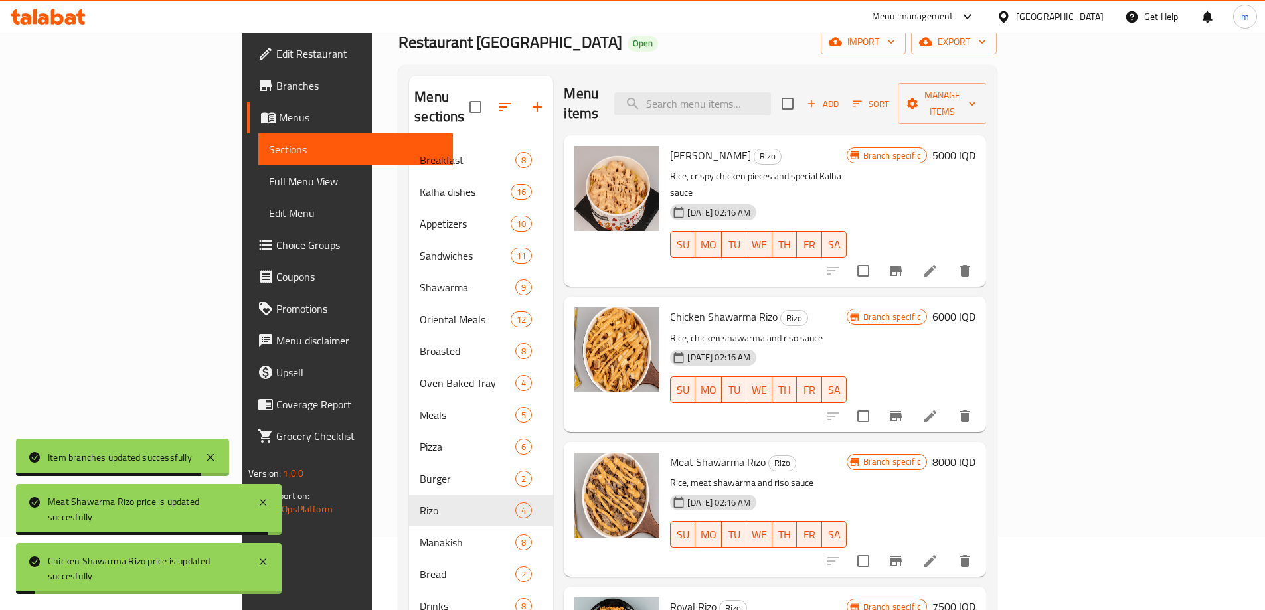
click at [976, 146] on h6 "5000 IQD" at bounding box center [954, 155] width 43 height 19
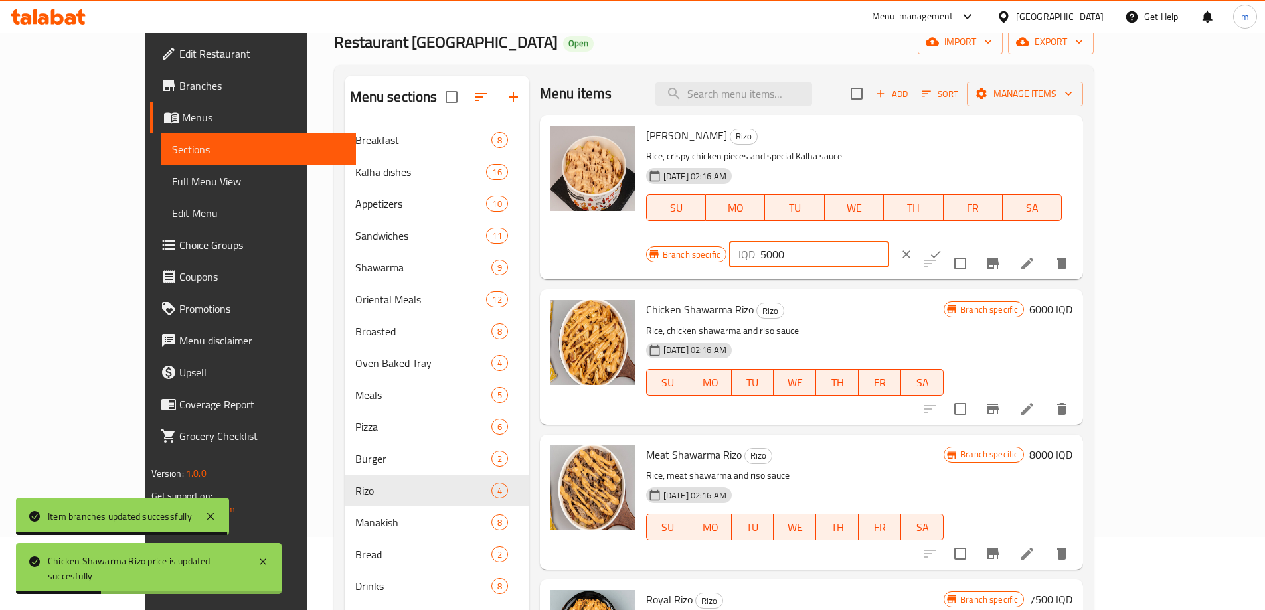
drag, startPoint x: 1031, startPoint y: 141, endPoint x: 1007, endPoint y: 145, distance: 24.2
click at [889, 241] on div "IQD 5000 ​" at bounding box center [809, 254] width 160 height 27
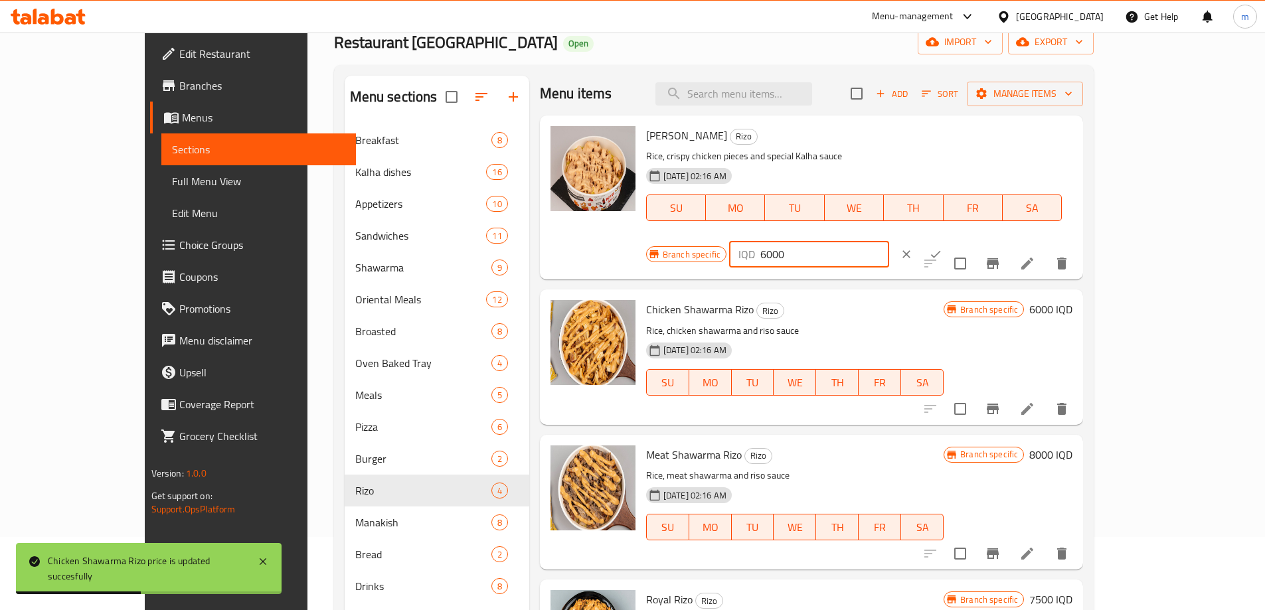
type input "6000"
click at [951, 240] on button "ok" at bounding box center [935, 254] width 29 height 29
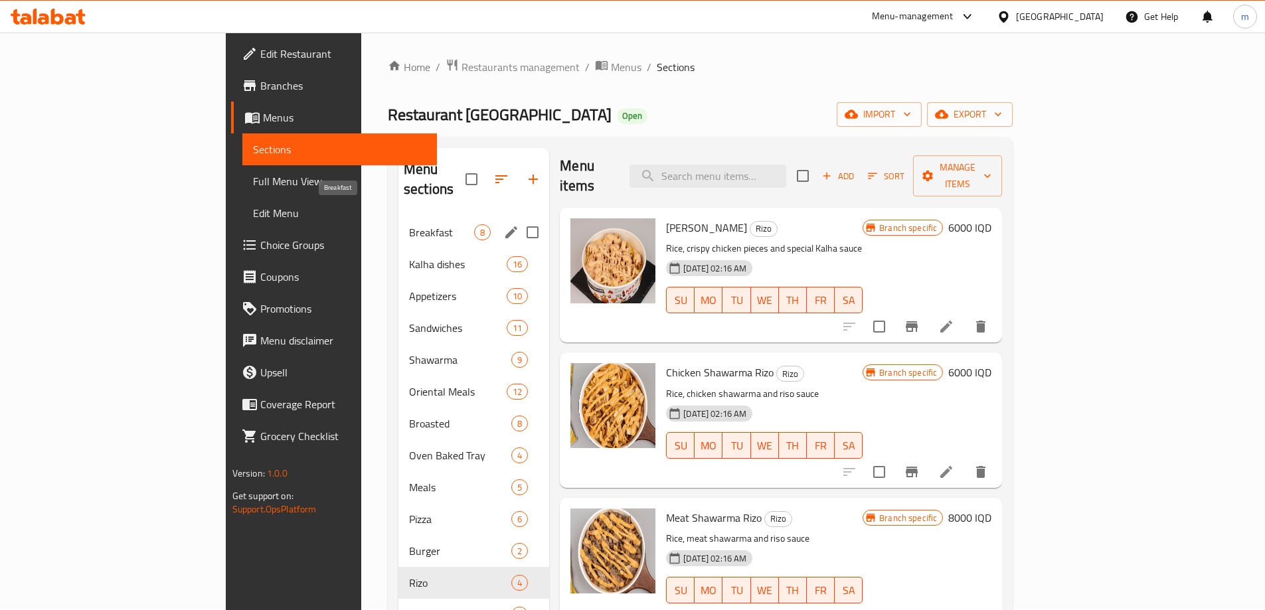
scroll to position [0, 0]
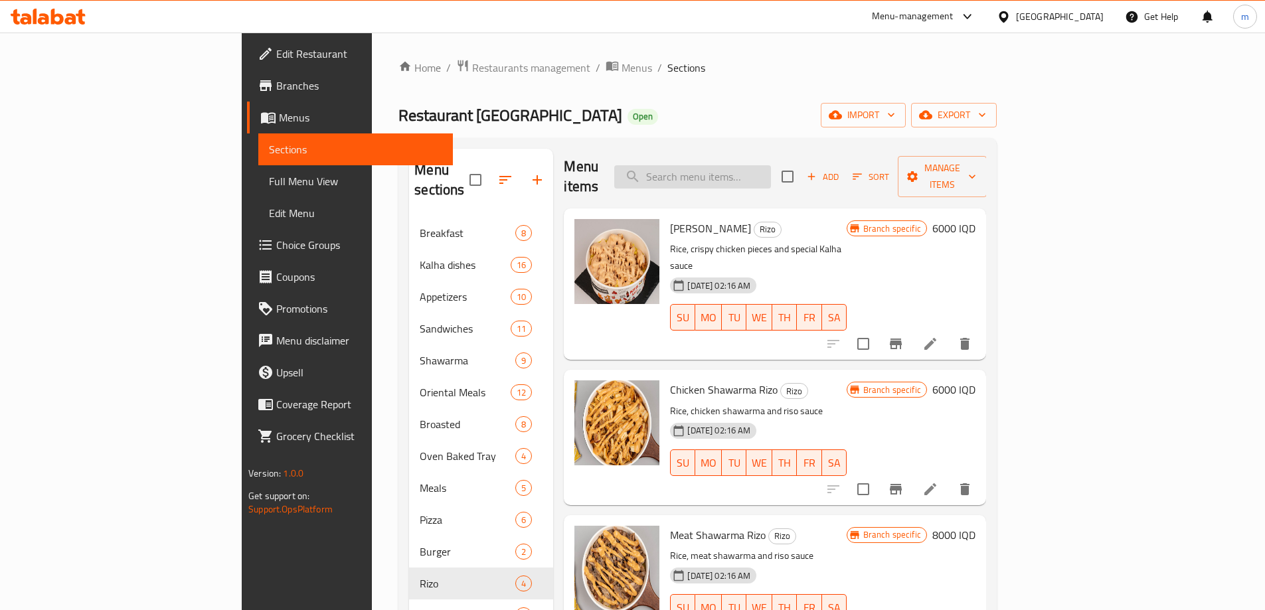
click at [763, 169] on input "search" at bounding box center [692, 176] width 157 height 23
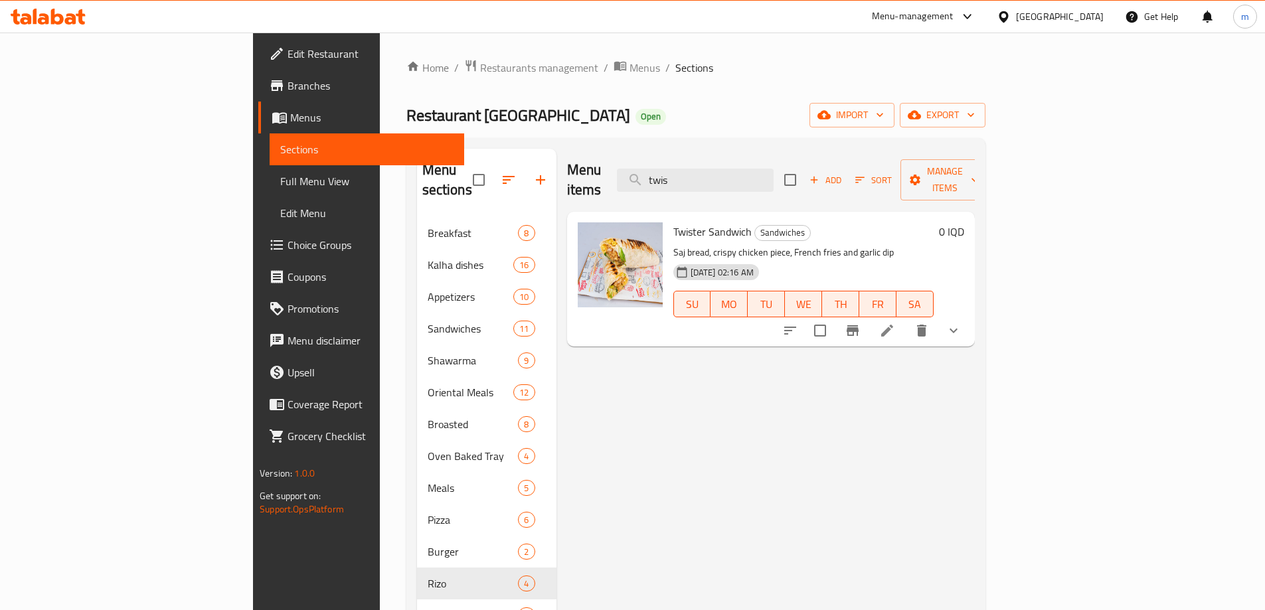
type input "twis"
click at [962, 323] on icon "show more" at bounding box center [954, 331] width 16 height 16
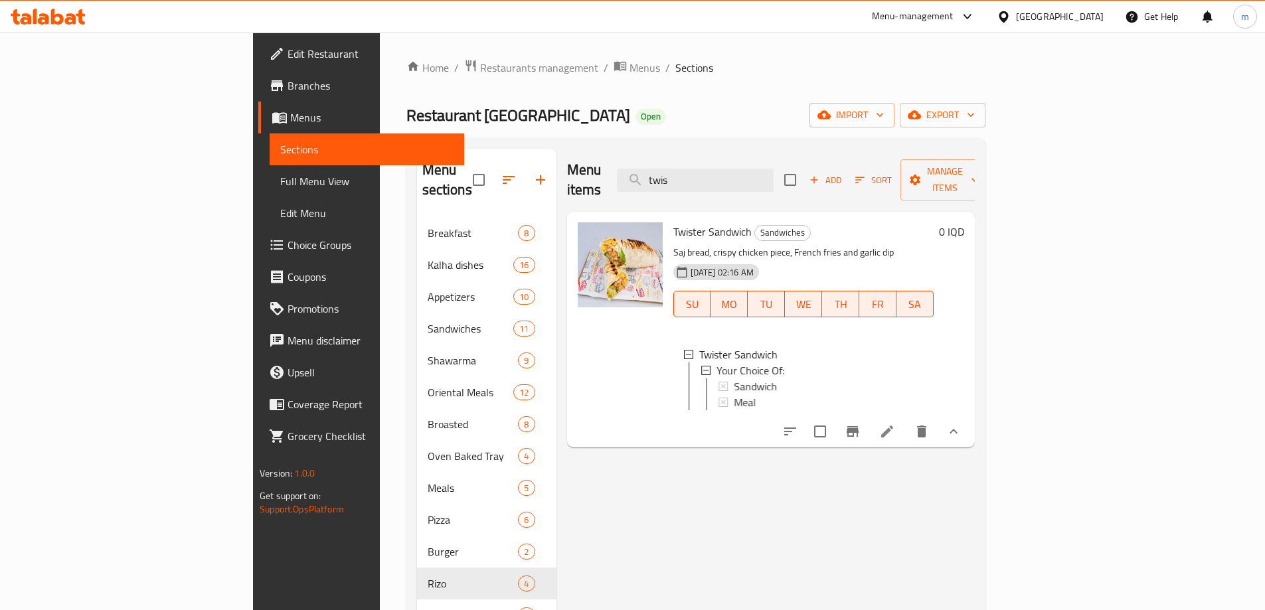
scroll to position [58, 0]
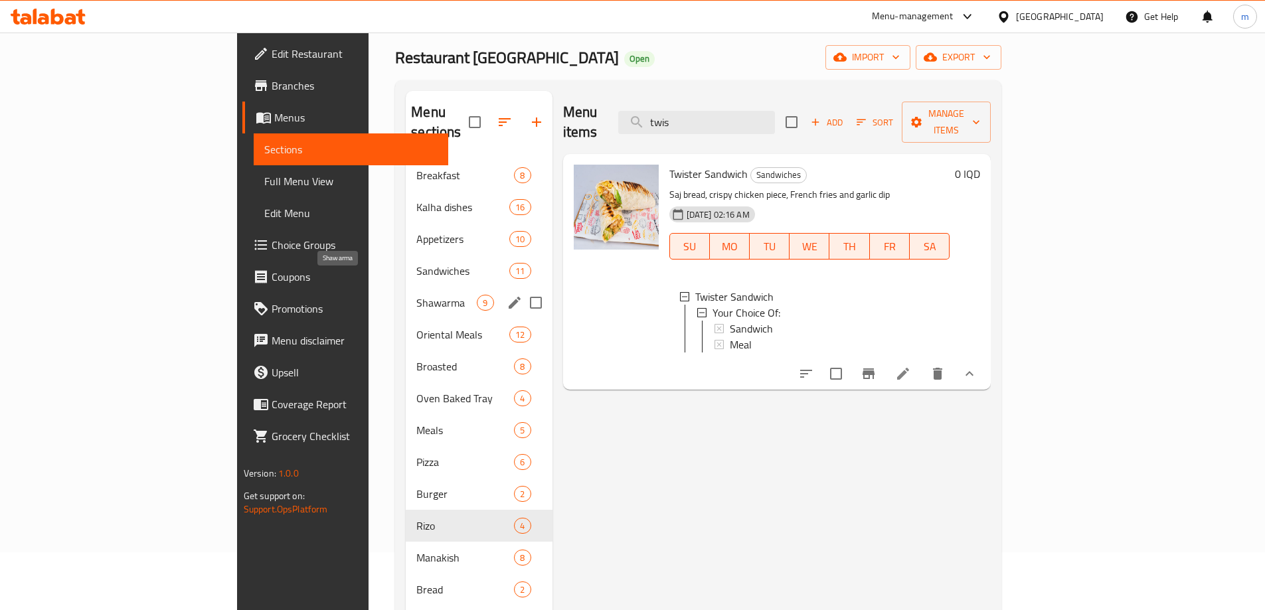
click at [417, 295] on span "Shawarma" at bounding box center [447, 303] width 60 height 16
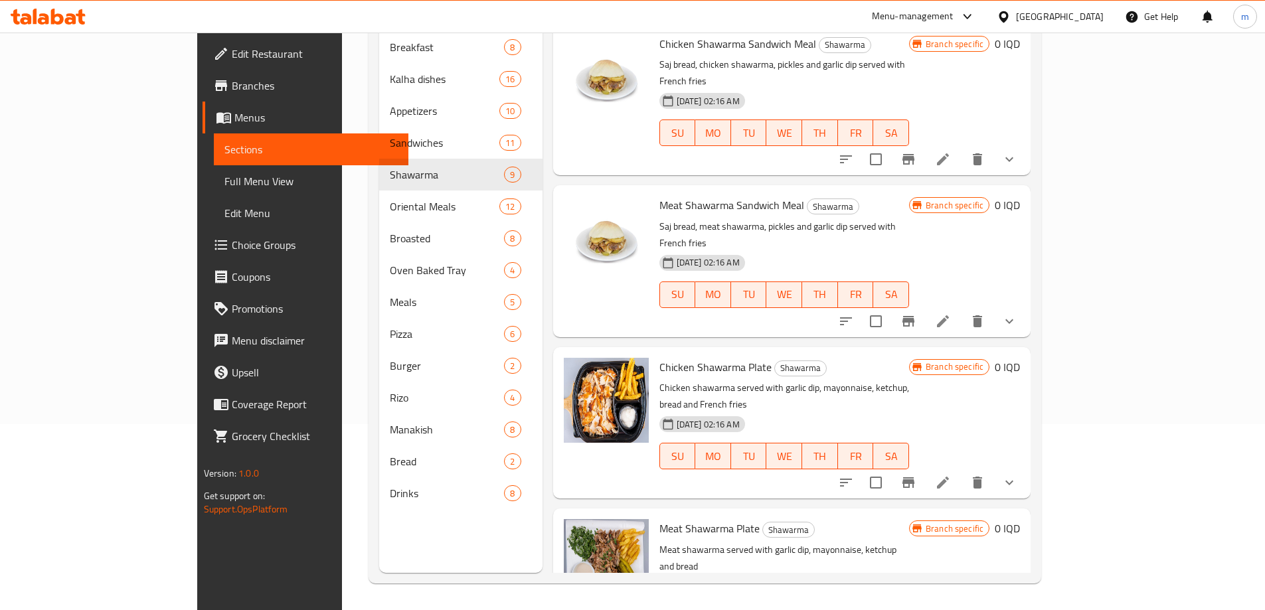
scroll to position [224, 0]
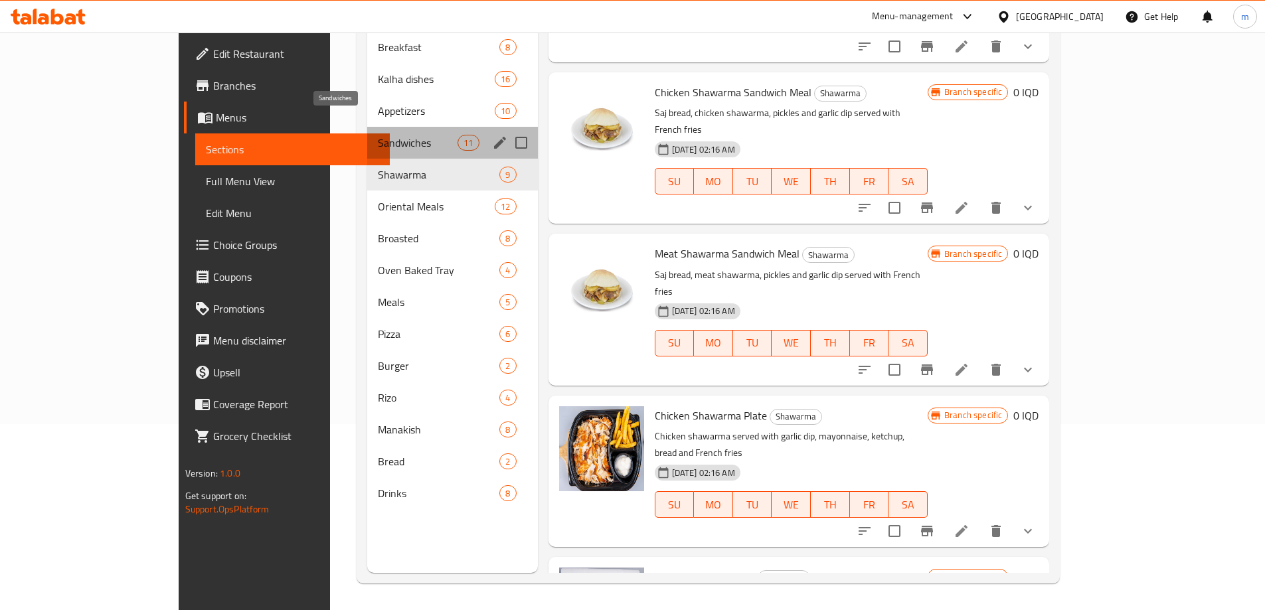
click at [378, 135] on span "Sandwiches" at bounding box center [418, 143] width 80 height 16
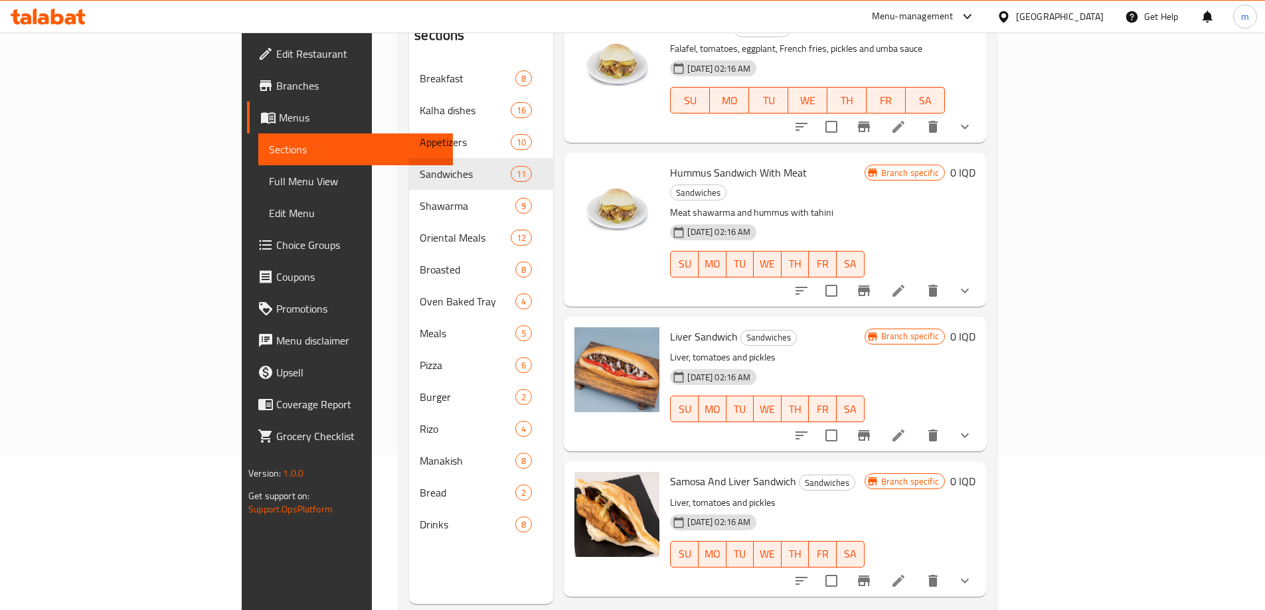
scroll to position [465, 0]
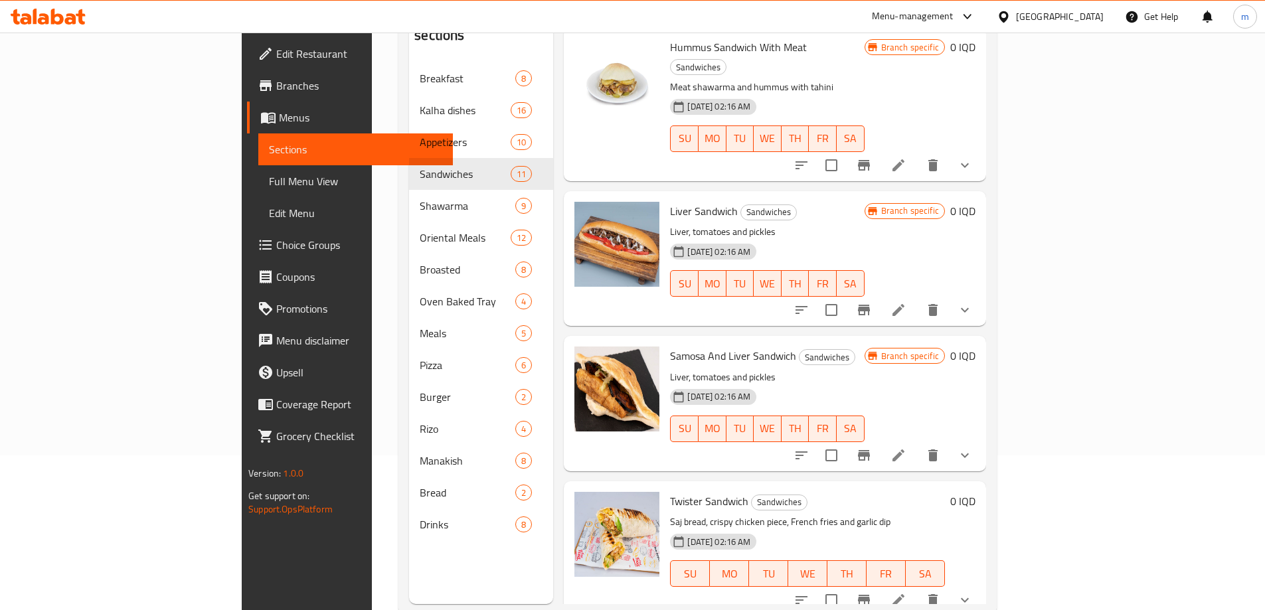
click at [981, 585] on button "show more" at bounding box center [965, 601] width 32 height 32
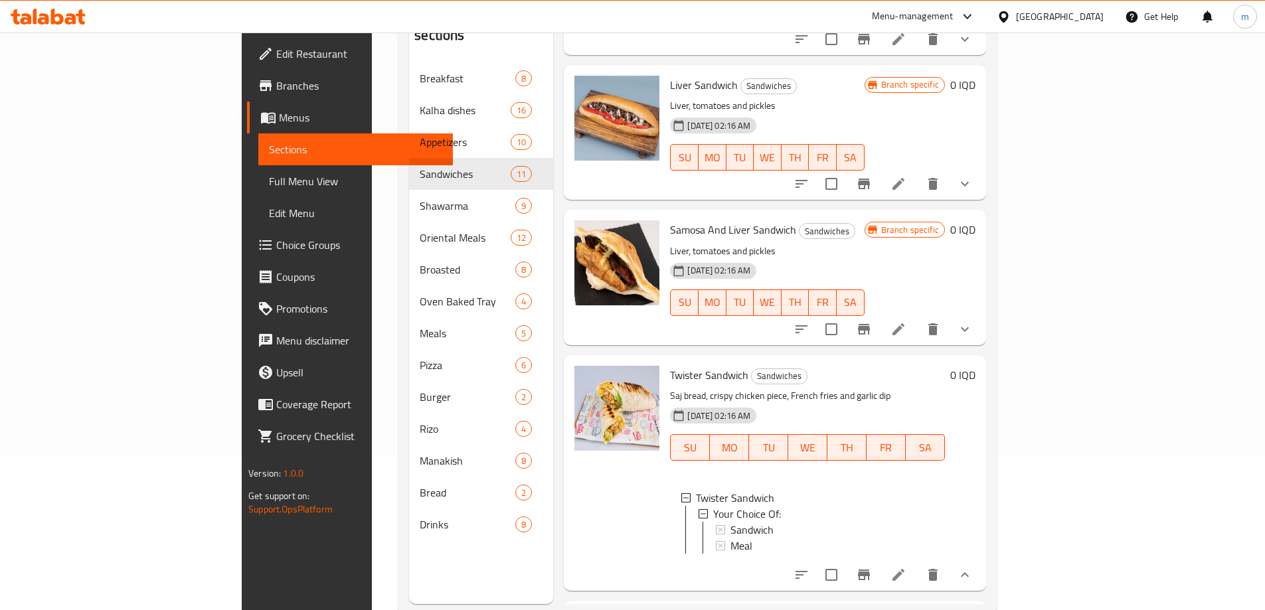
scroll to position [620, 0]
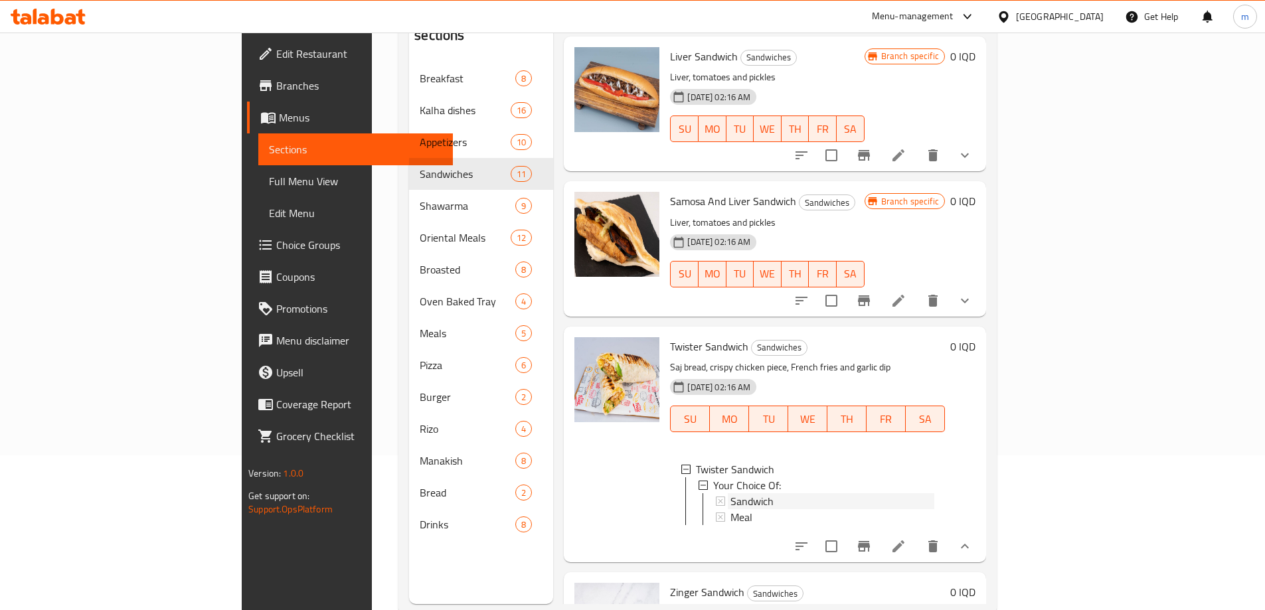
click at [731, 494] on span "Sandwich" at bounding box center [752, 502] width 43 height 16
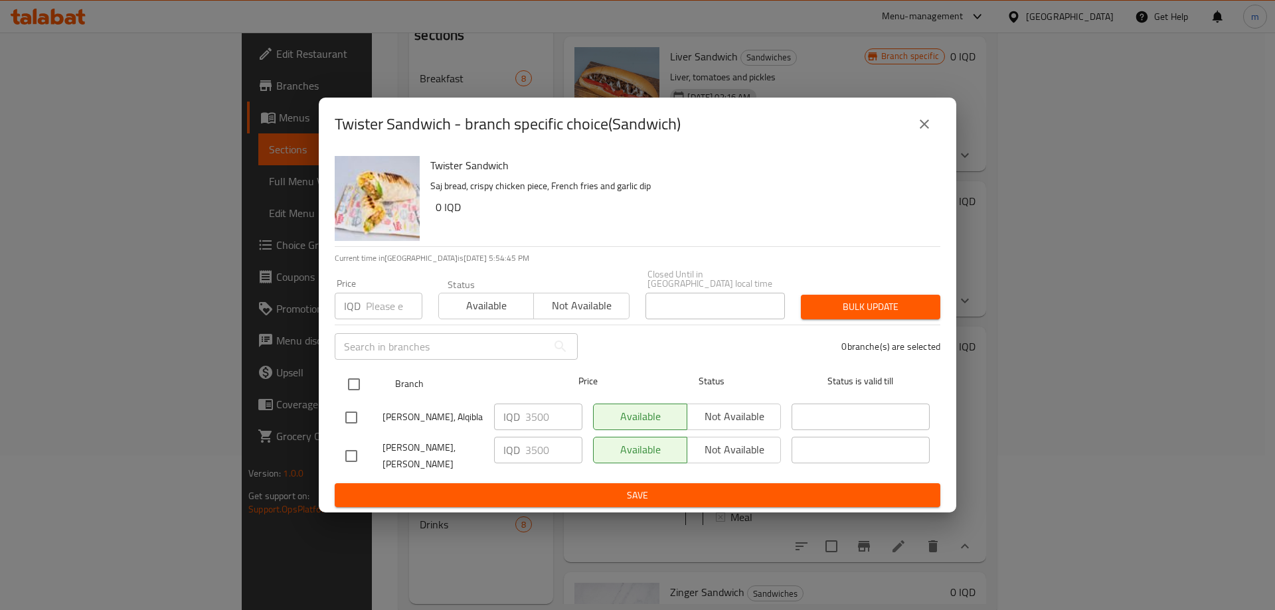
click at [349, 379] on input "checkbox" at bounding box center [354, 385] width 28 height 28
checkbox input "true"
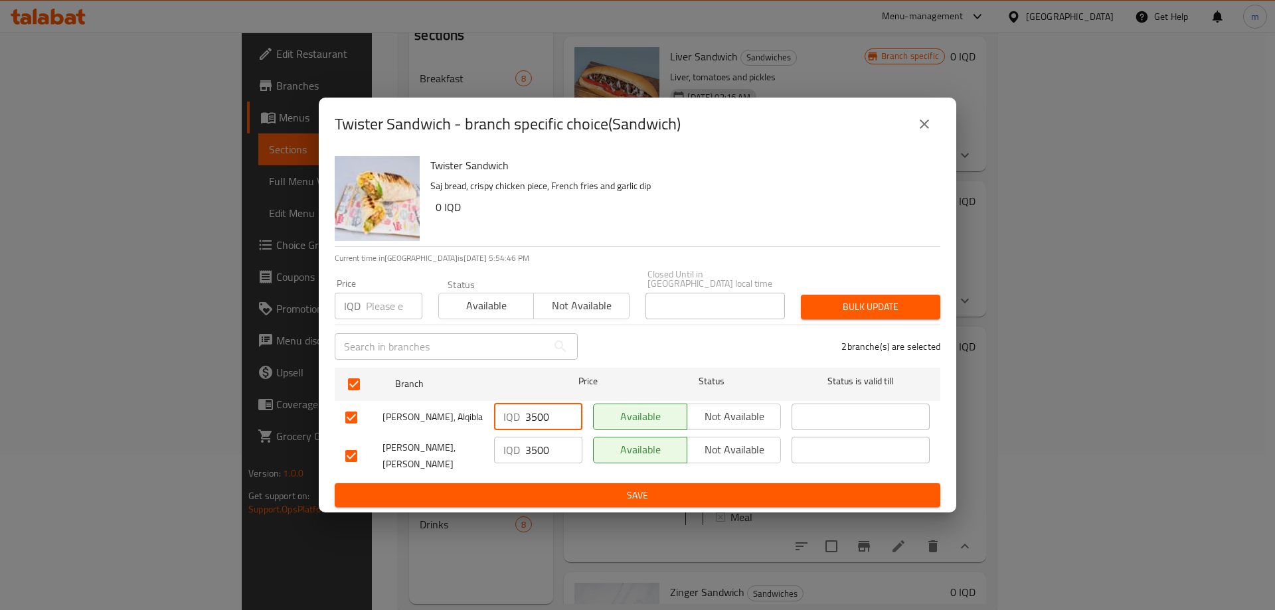
drag, startPoint x: 531, startPoint y: 417, endPoint x: 517, endPoint y: 415, distance: 13.5
click at [523, 417] on div "IQD 3500 ​" at bounding box center [538, 417] width 88 height 27
type input "4500"
drag, startPoint x: 531, startPoint y: 453, endPoint x: 515, endPoint y: 444, distance: 17.5
click at [515, 444] on div "IQD 3500 ​" at bounding box center [538, 450] width 88 height 27
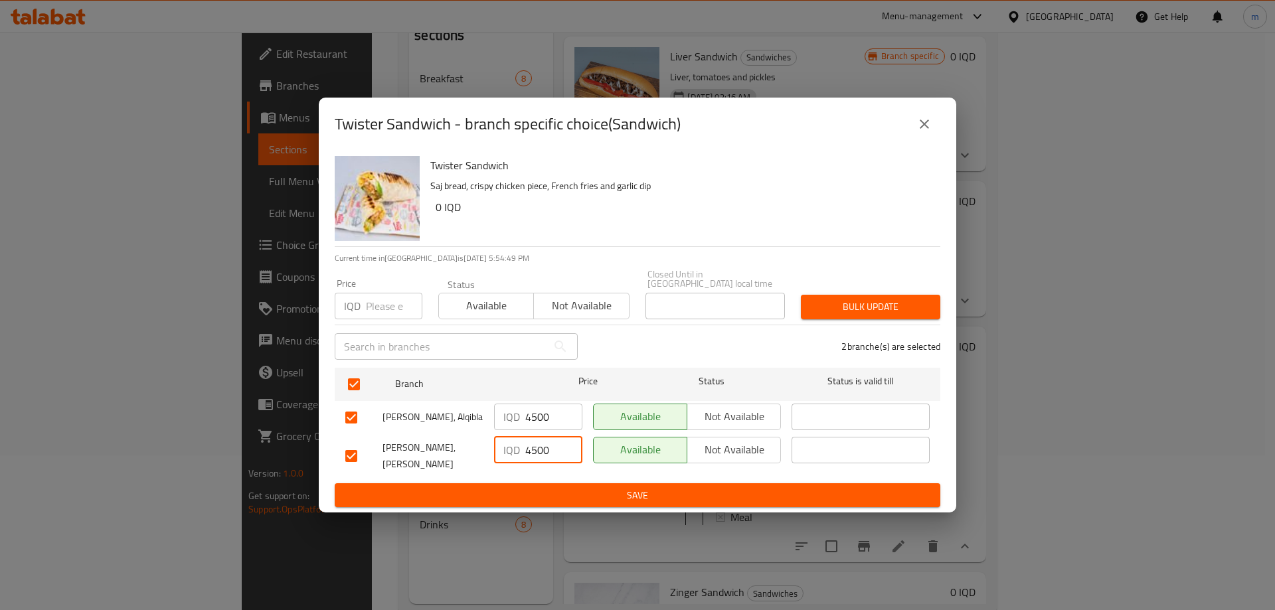
type input "4500"
click at [523, 484] on button "Save" at bounding box center [638, 496] width 606 height 25
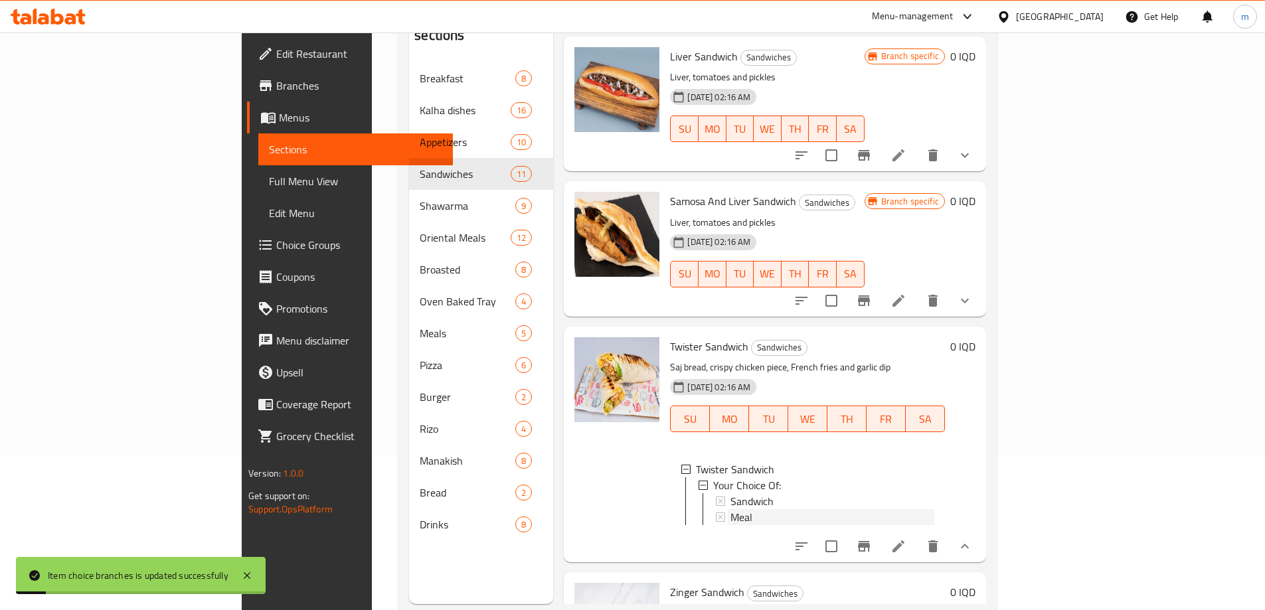
click at [731, 510] on span "Meal" at bounding box center [742, 518] width 22 height 16
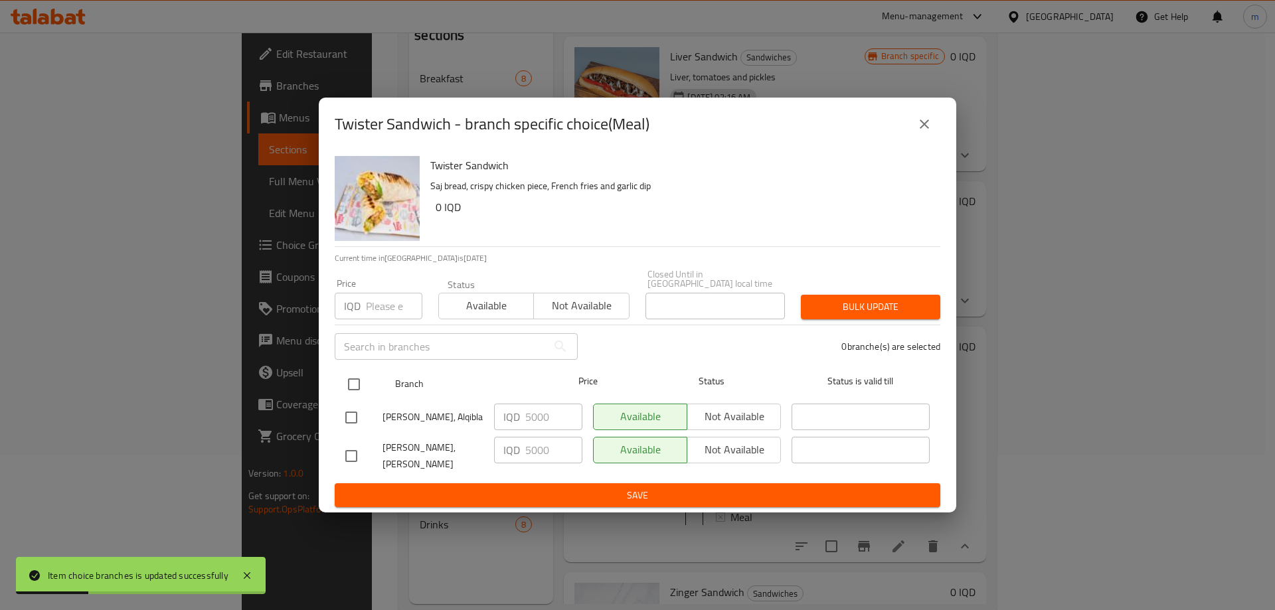
click at [355, 389] on input "checkbox" at bounding box center [354, 385] width 28 height 28
checkbox input "true"
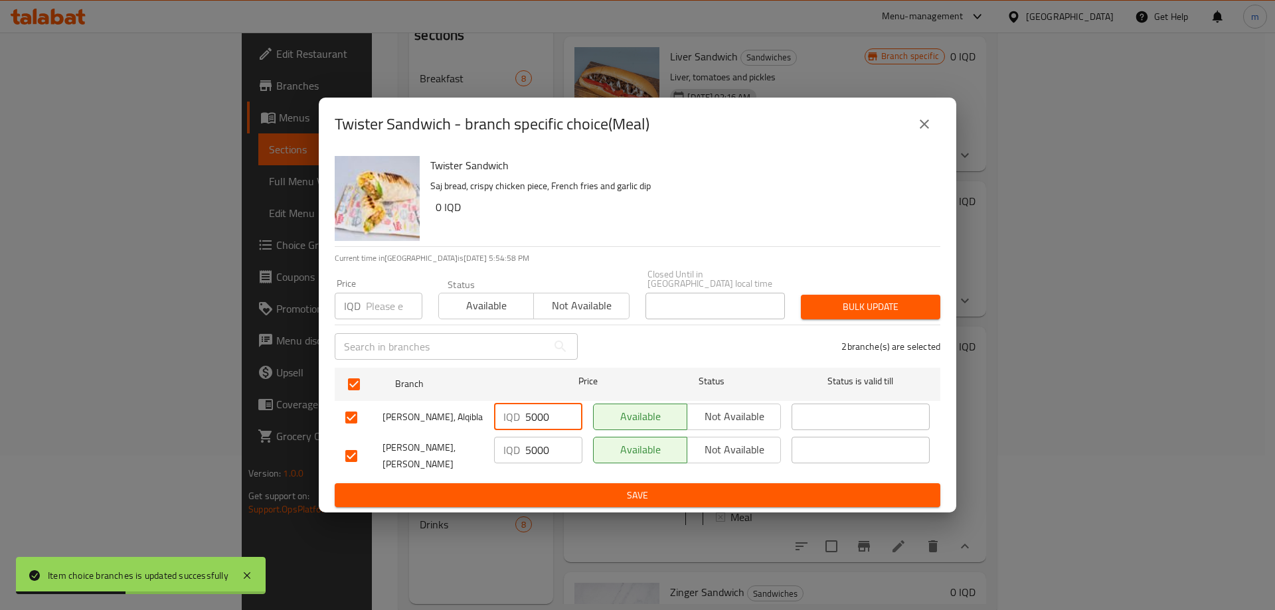
drag, startPoint x: 538, startPoint y: 419, endPoint x: 502, endPoint y: 412, distance: 37.3
click at [508, 413] on div "IQD 5000 ​" at bounding box center [538, 417] width 88 height 27
click at [543, 422] on input "6500" at bounding box center [553, 417] width 57 height 27
type input "6500"
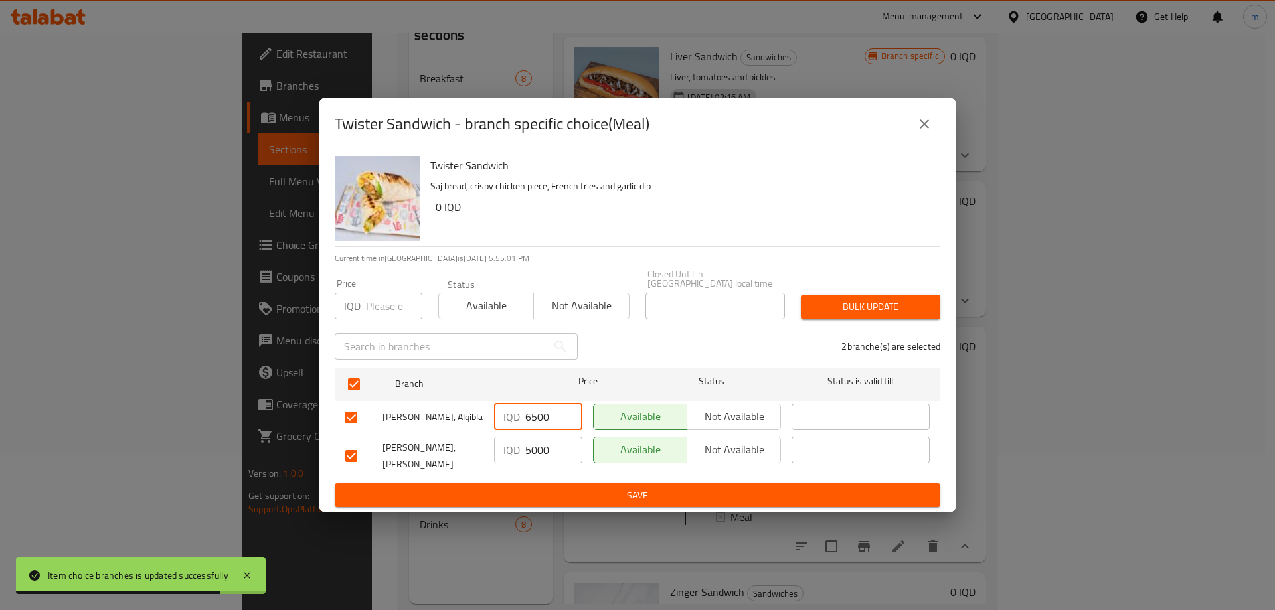
click at [538, 451] on input "5000" at bounding box center [553, 450] width 57 height 27
click at [538, 452] on input "5000" at bounding box center [553, 450] width 57 height 27
paste input "65"
type input "6500"
click at [541, 488] on span "Save" at bounding box center [637, 496] width 585 height 17
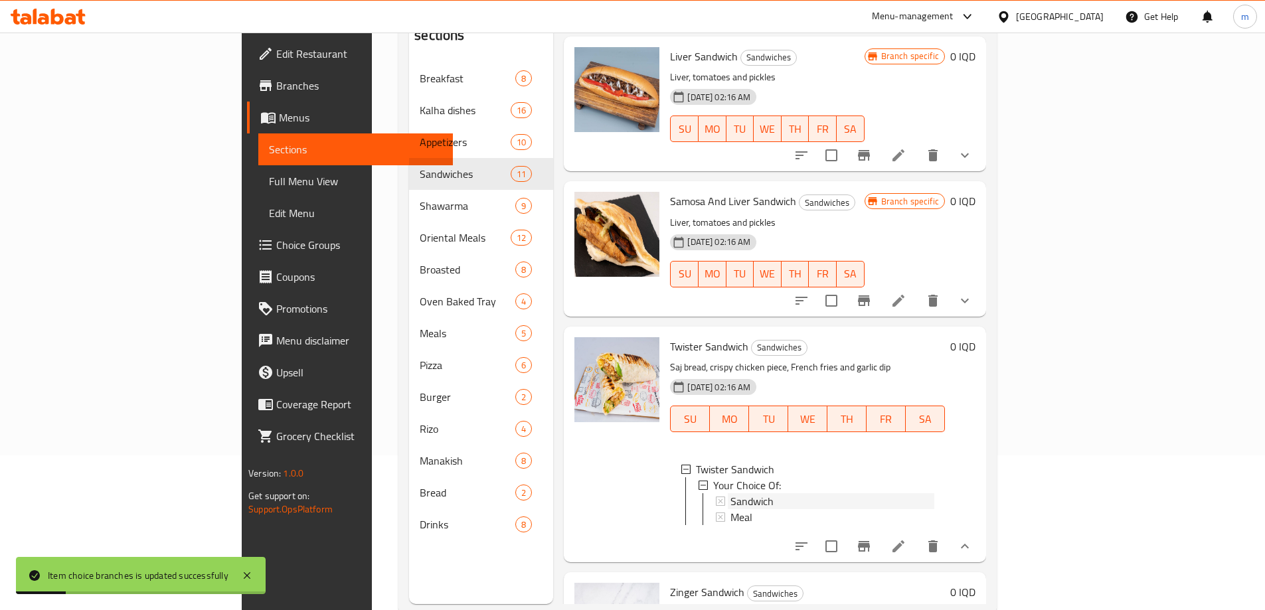
click at [731, 494] on span "Sandwich" at bounding box center [752, 502] width 43 height 16
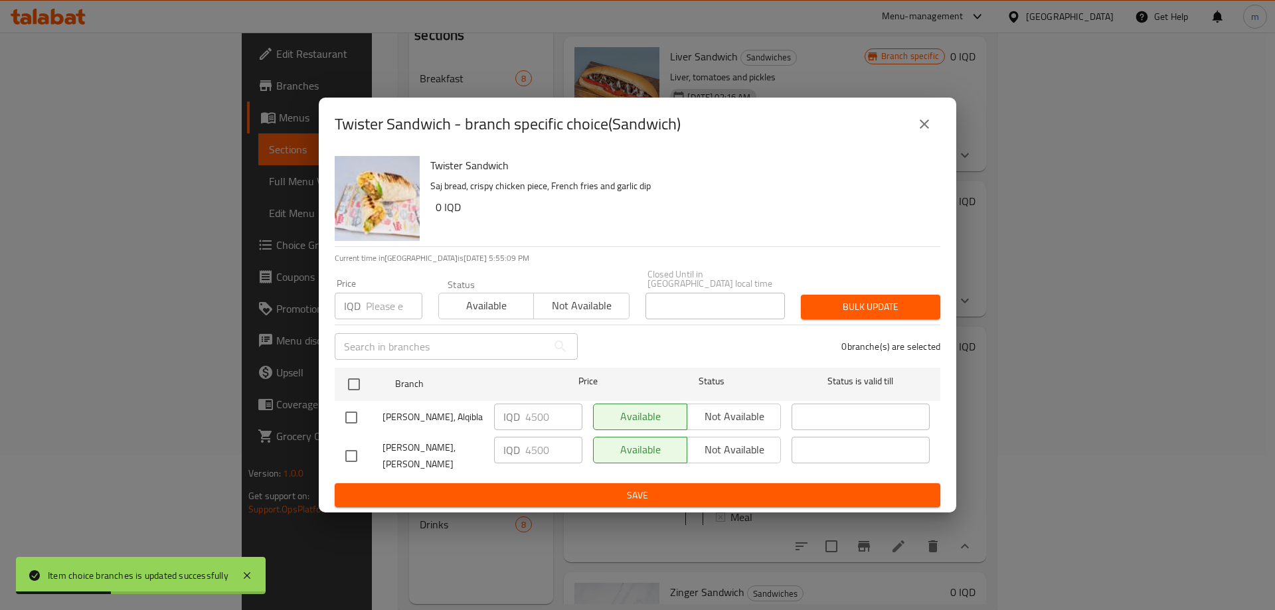
click at [924, 129] on icon "close" at bounding box center [924, 124] width 9 height 9
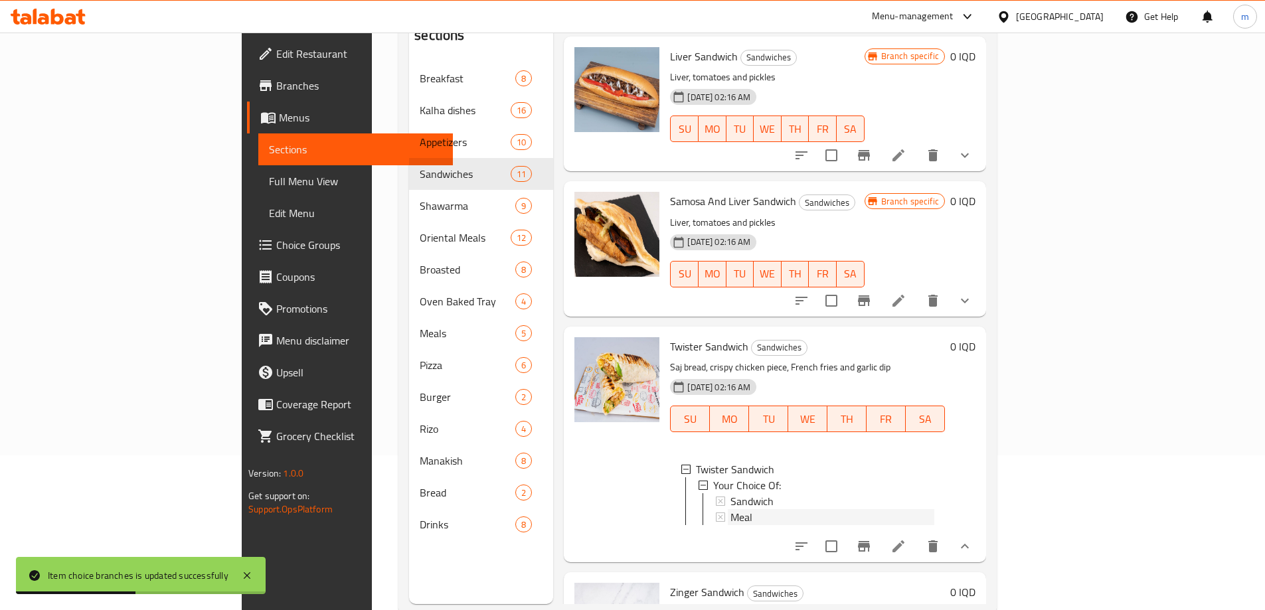
click at [731, 510] on span "Meal" at bounding box center [742, 518] width 22 height 16
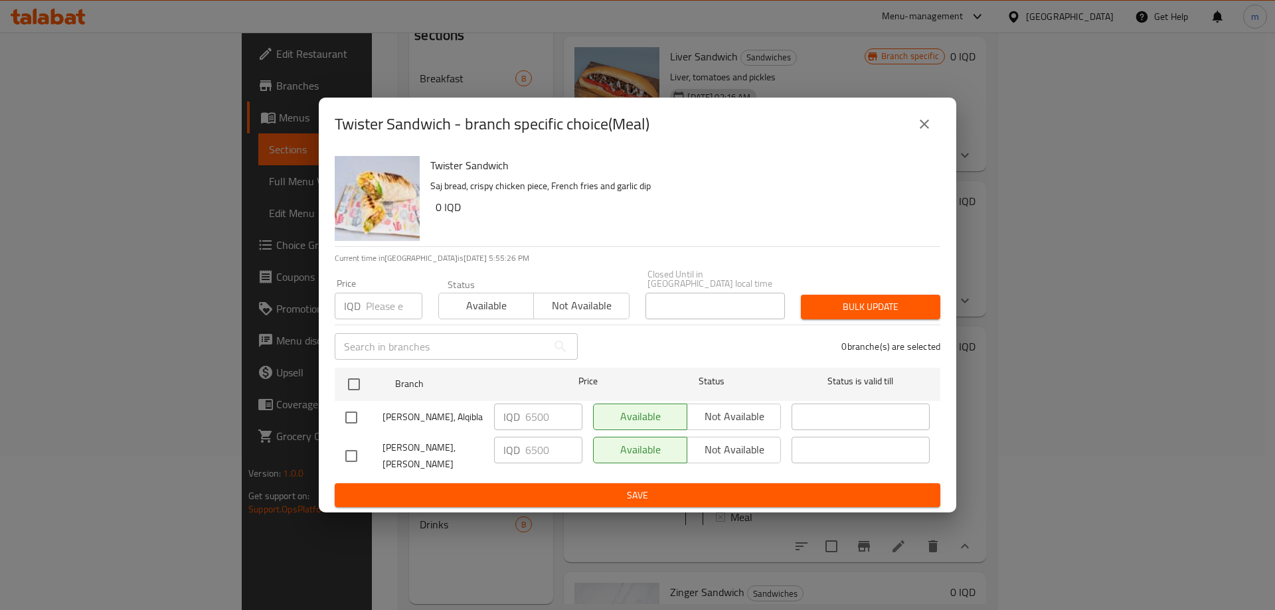
click at [926, 130] on icon "close" at bounding box center [925, 124] width 16 height 16
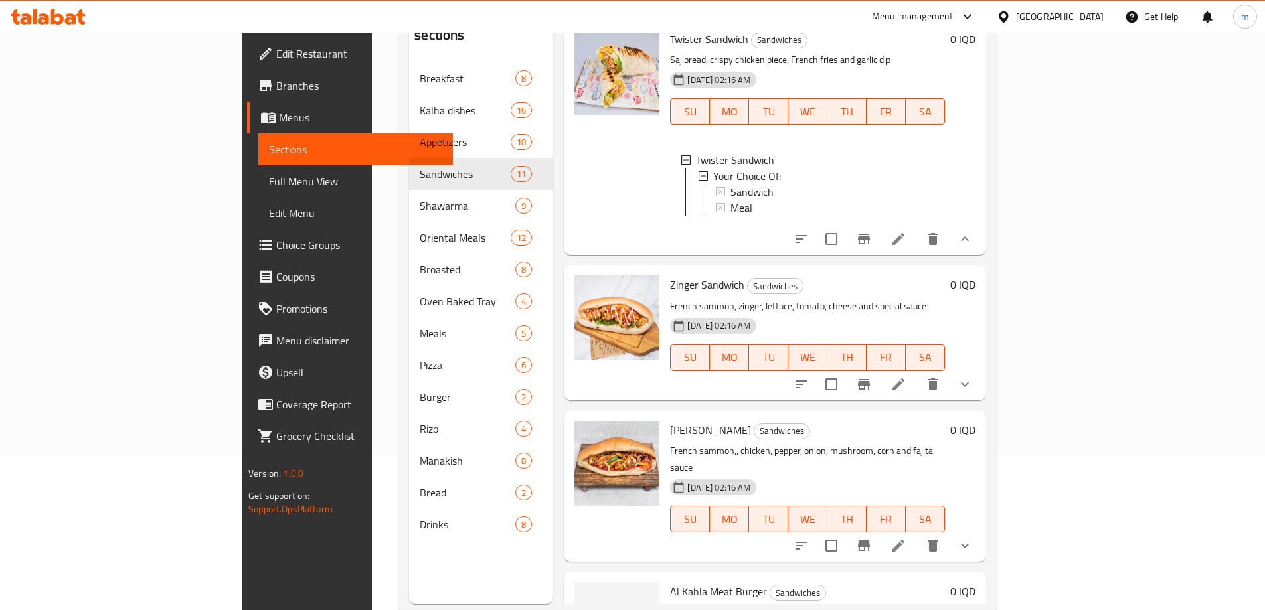
scroll to position [930, 0]
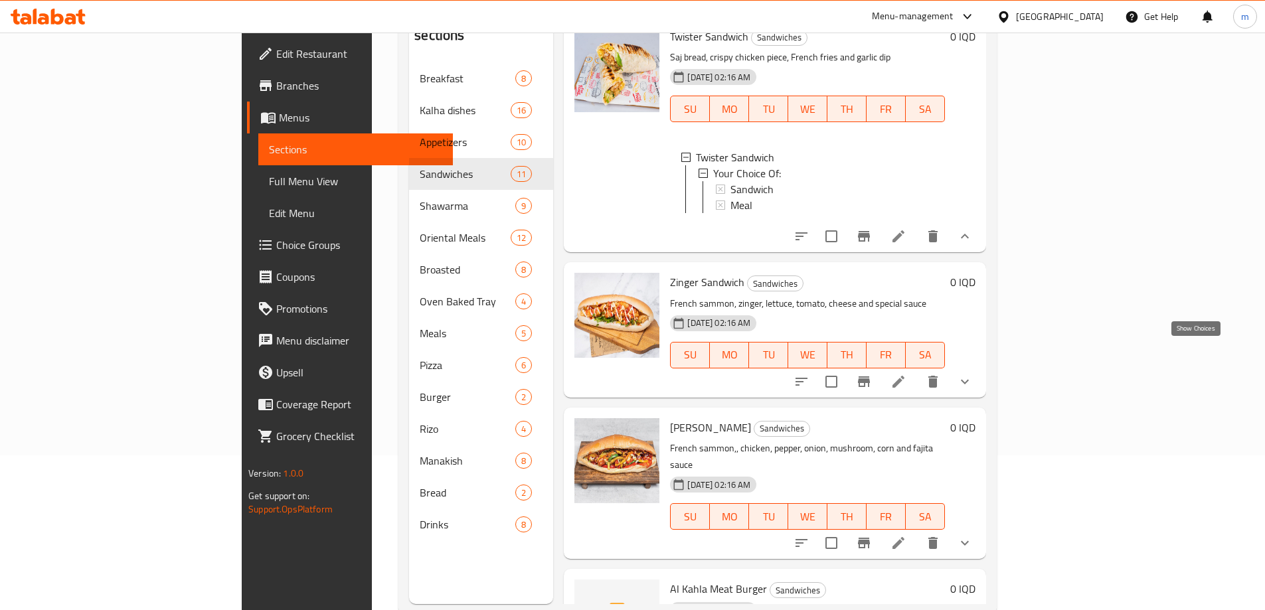
click at [973, 374] on icon "show more" at bounding box center [965, 382] width 16 height 16
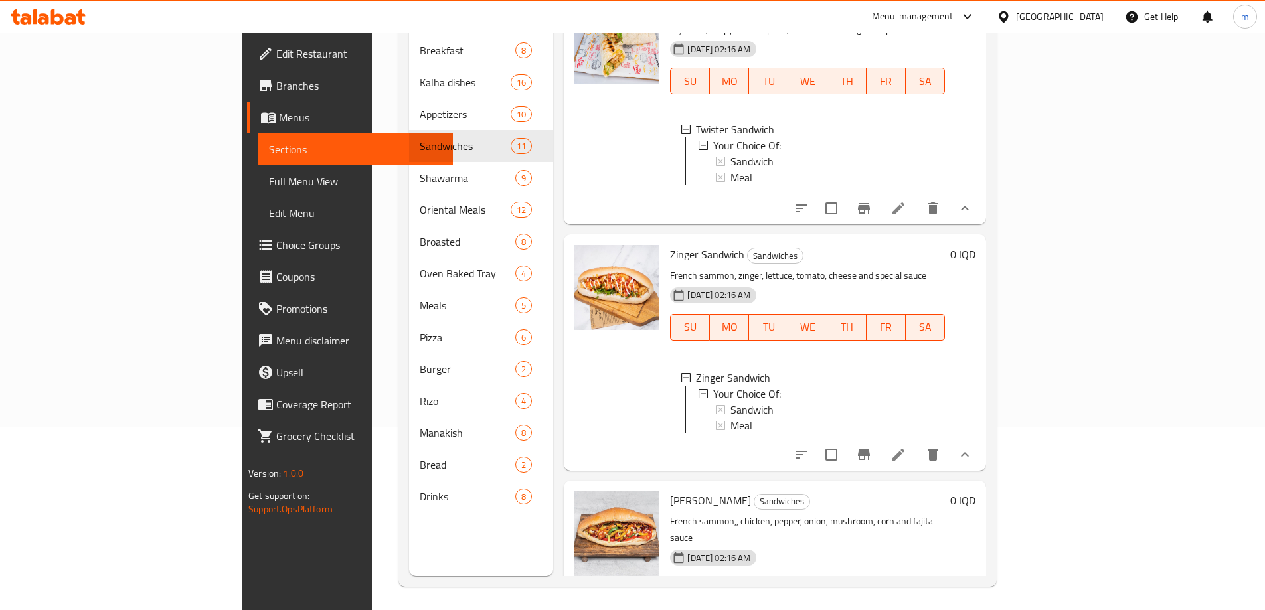
scroll to position [186, 0]
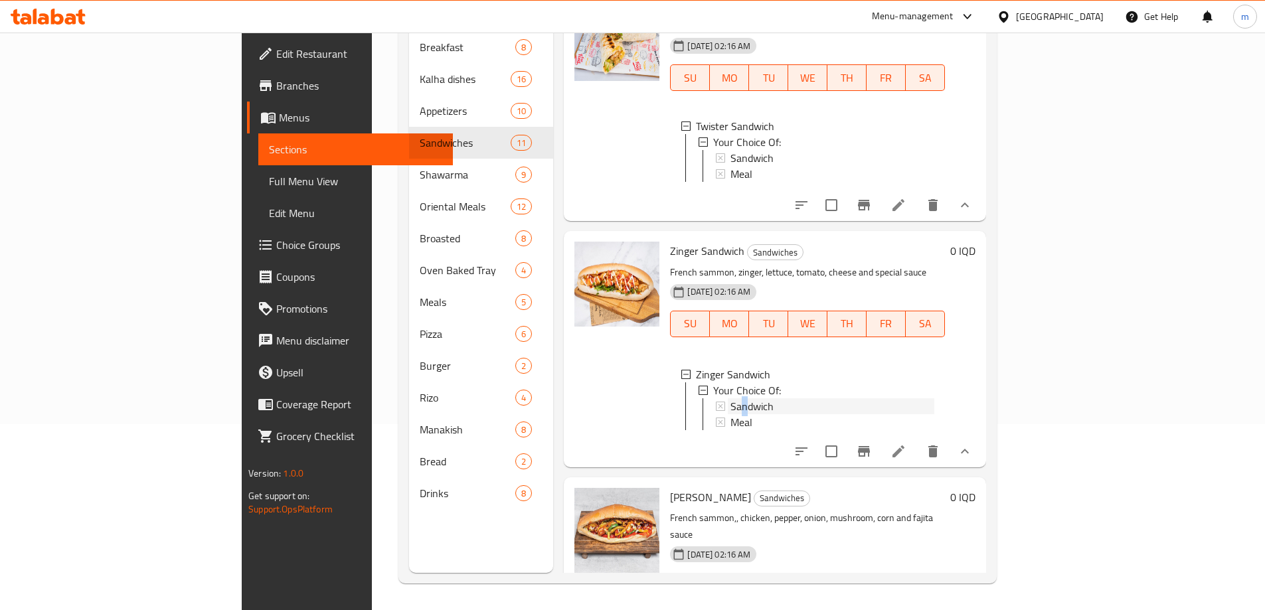
click at [731, 399] on span "Sandwich" at bounding box center [752, 407] width 43 height 16
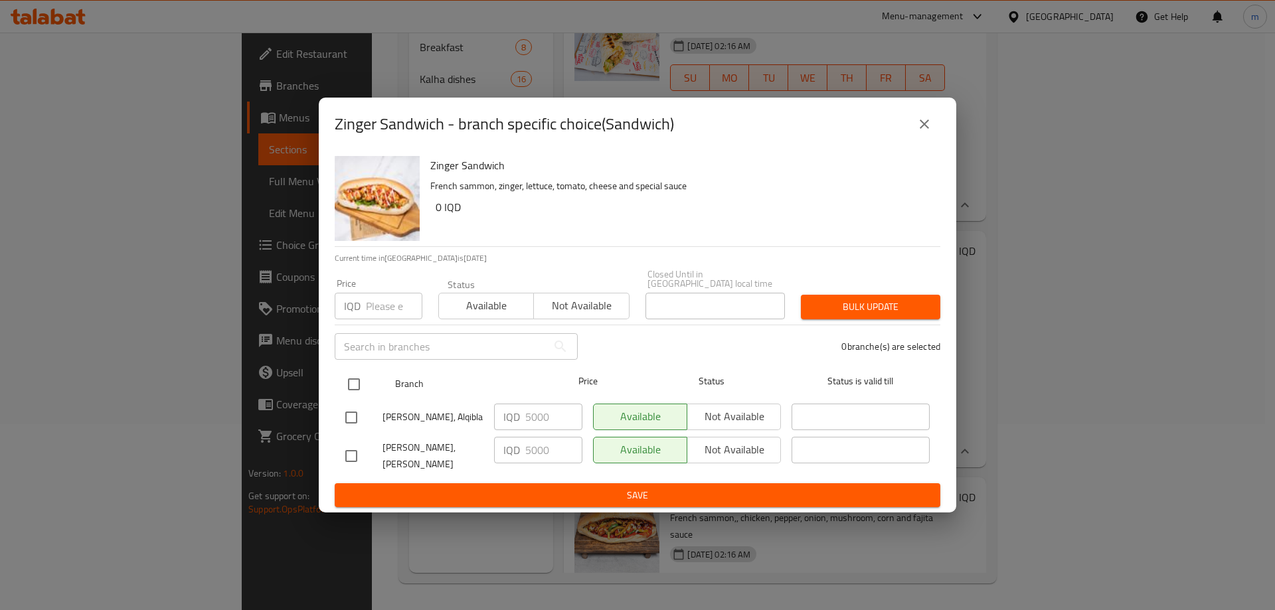
click at [347, 381] on input "checkbox" at bounding box center [354, 385] width 28 height 28
checkbox input "true"
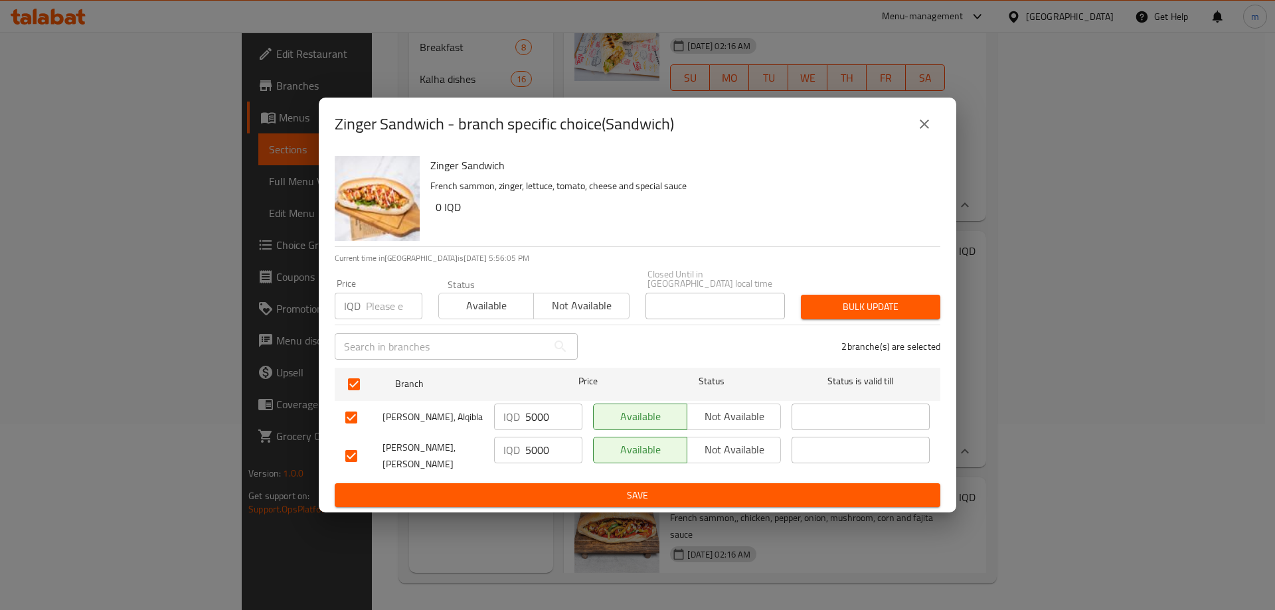
click at [534, 425] on input "5000" at bounding box center [553, 417] width 57 height 27
click at [539, 420] on input "6500" at bounding box center [553, 417] width 57 height 27
type input "6500"
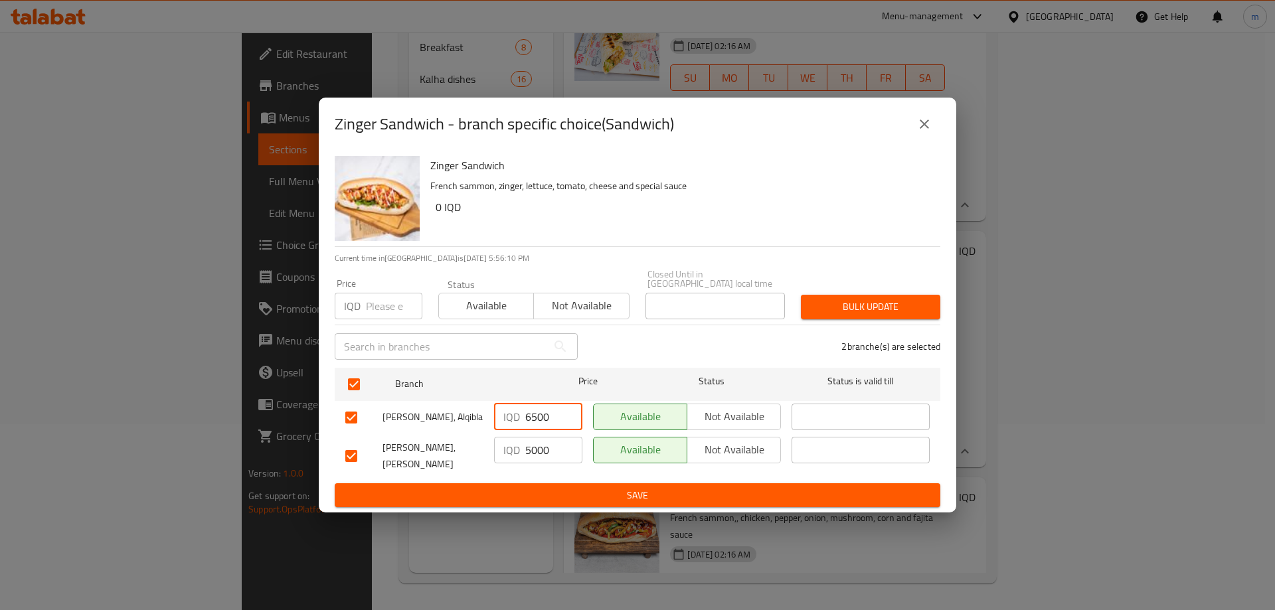
click at [529, 452] on input "5000" at bounding box center [553, 450] width 57 height 27
paste input "65"
type input "6500"
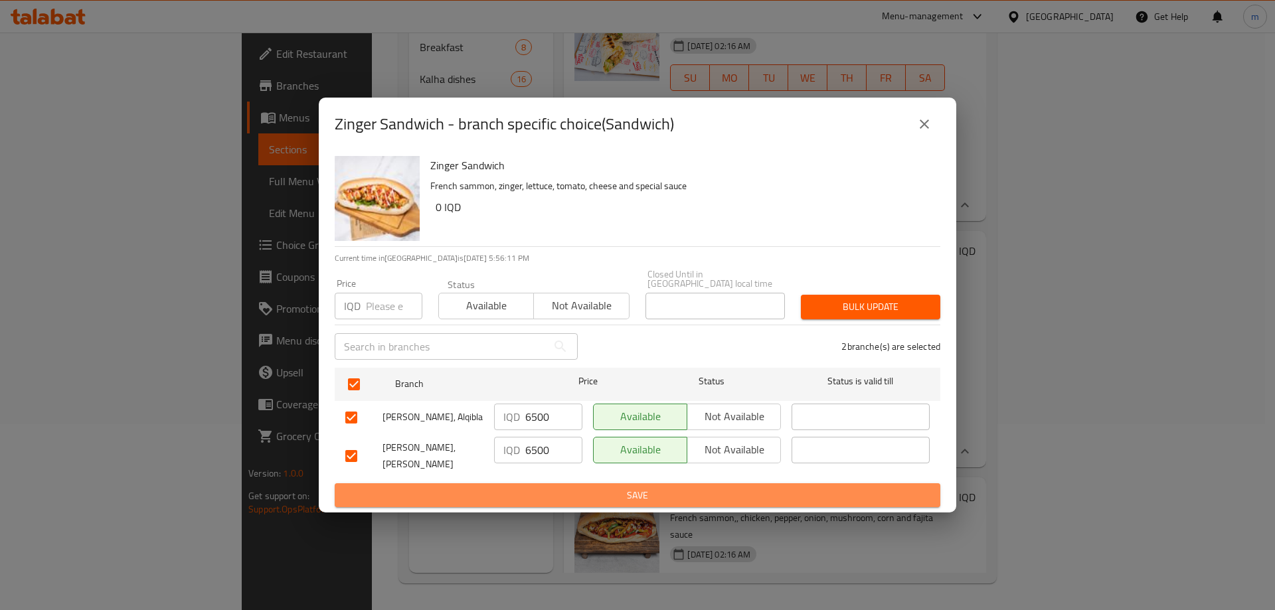
click at [541, 488] on span "Save" at bounding box center [637, 496] width 585 height 17
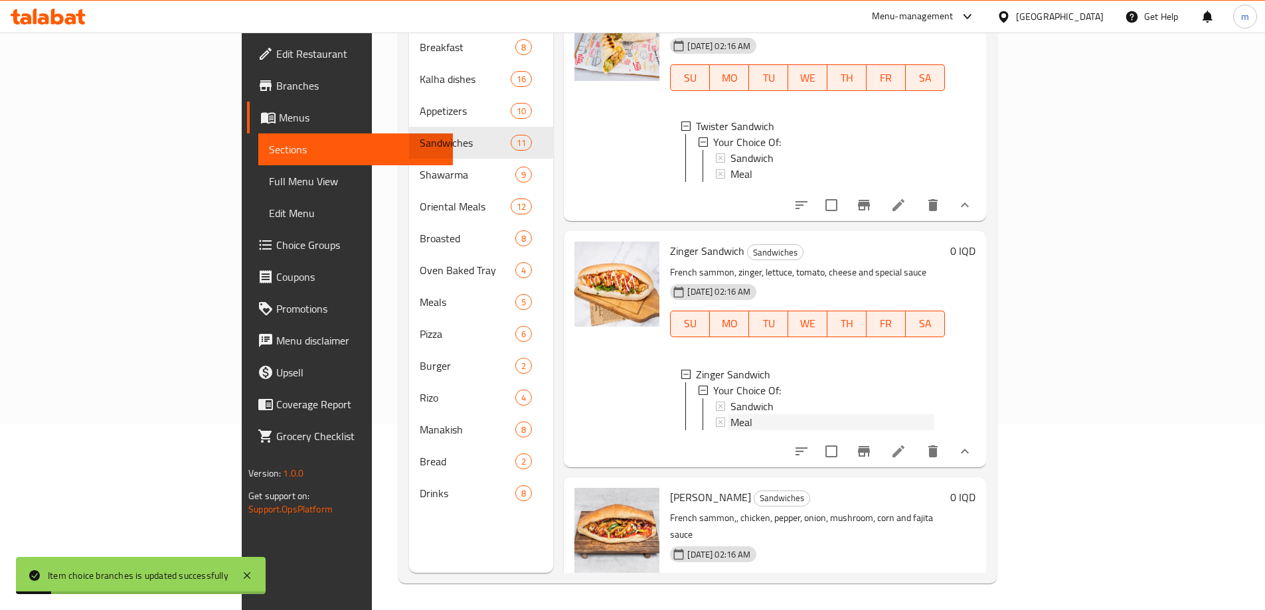
click at [731, 415] on span "Meal" at bounding box center [742, 423] width 22 height 16
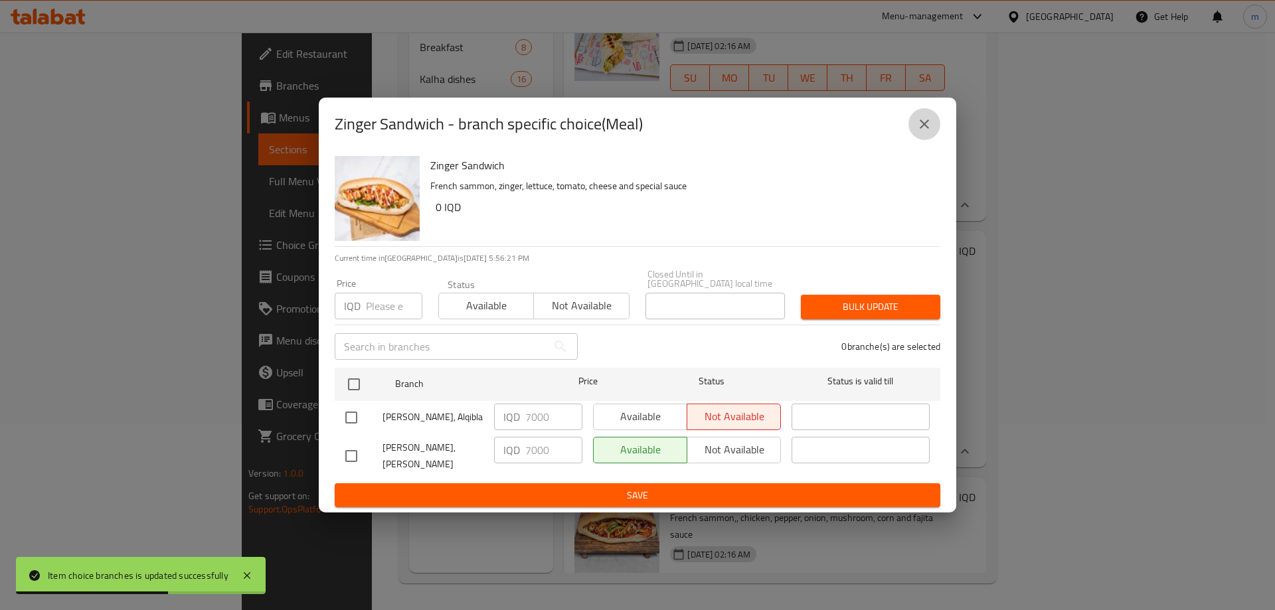
click at [920, 140] on button "close" at bounding box center [925, 124] width 32 height 32
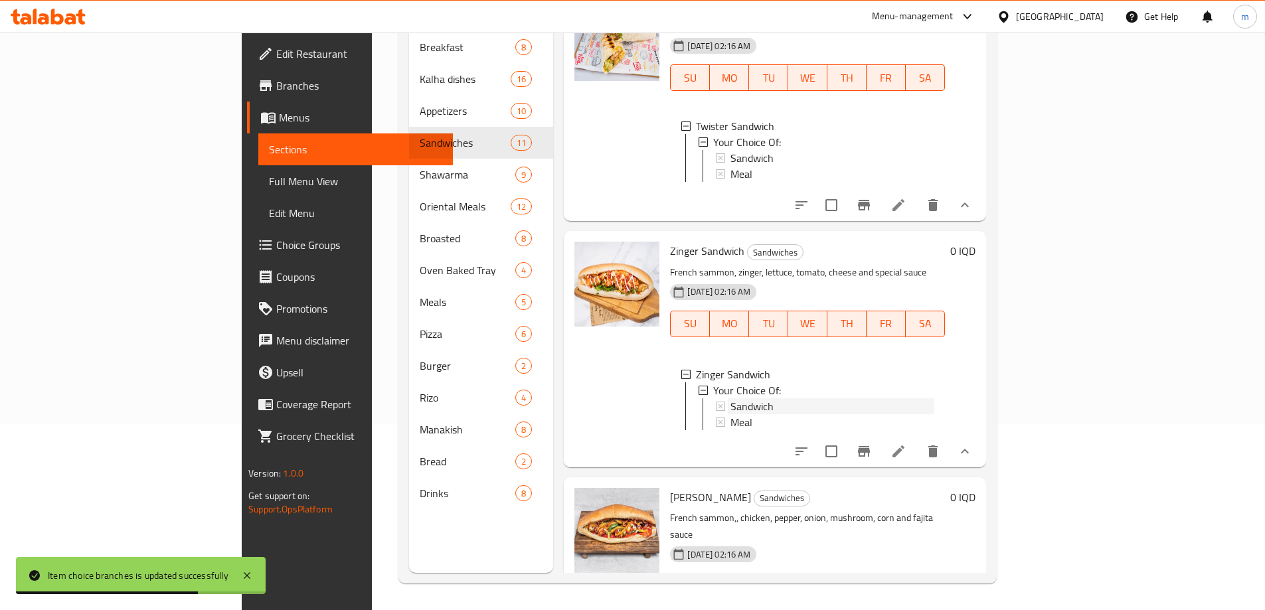
click at [731, 399] on span "Sandwich" at bounding box center [752, 407] width 43 height 16
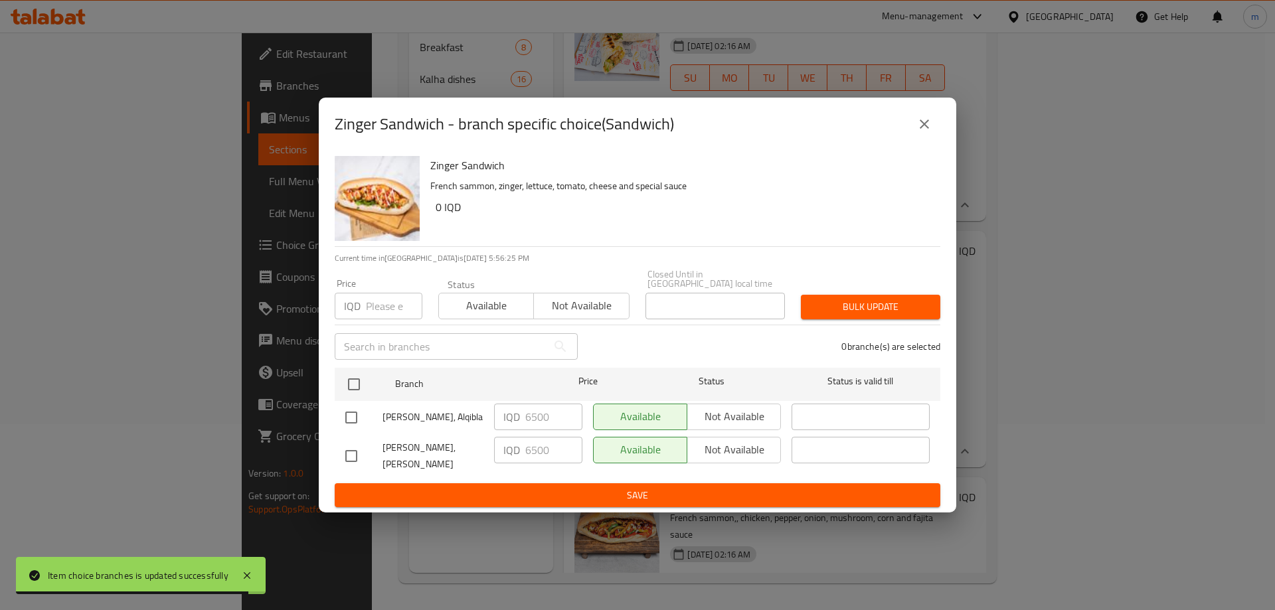
click at [930, 126] on icon "close" at bounding box center [925, 124] width 16 height 16
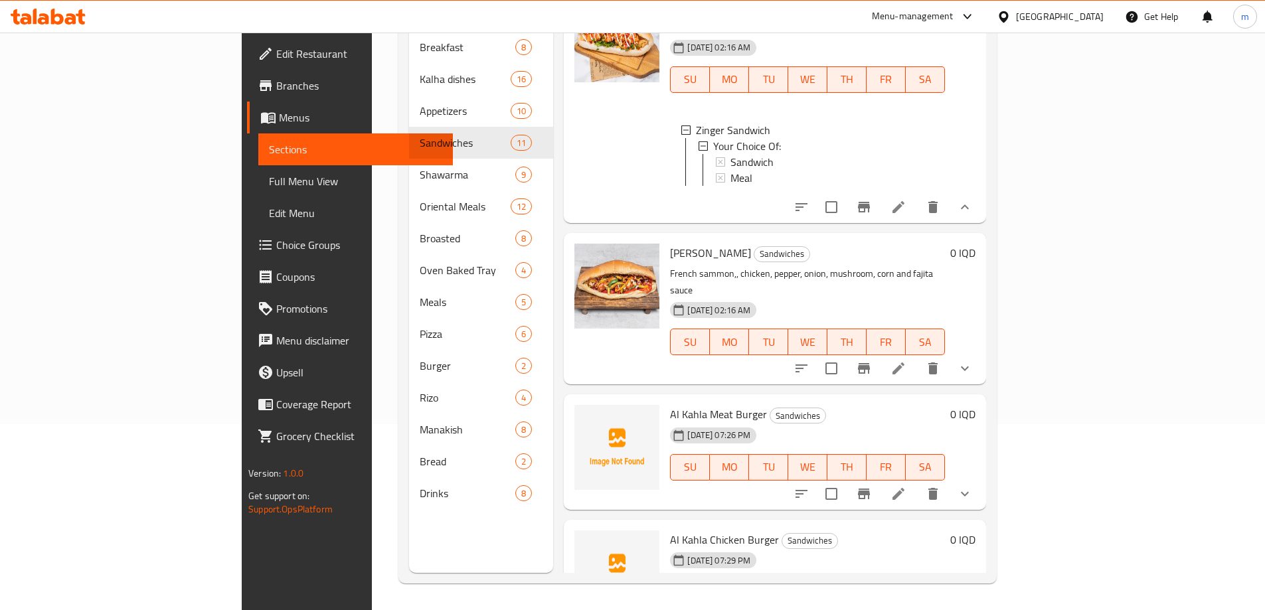
scroll to position [1201, 0]
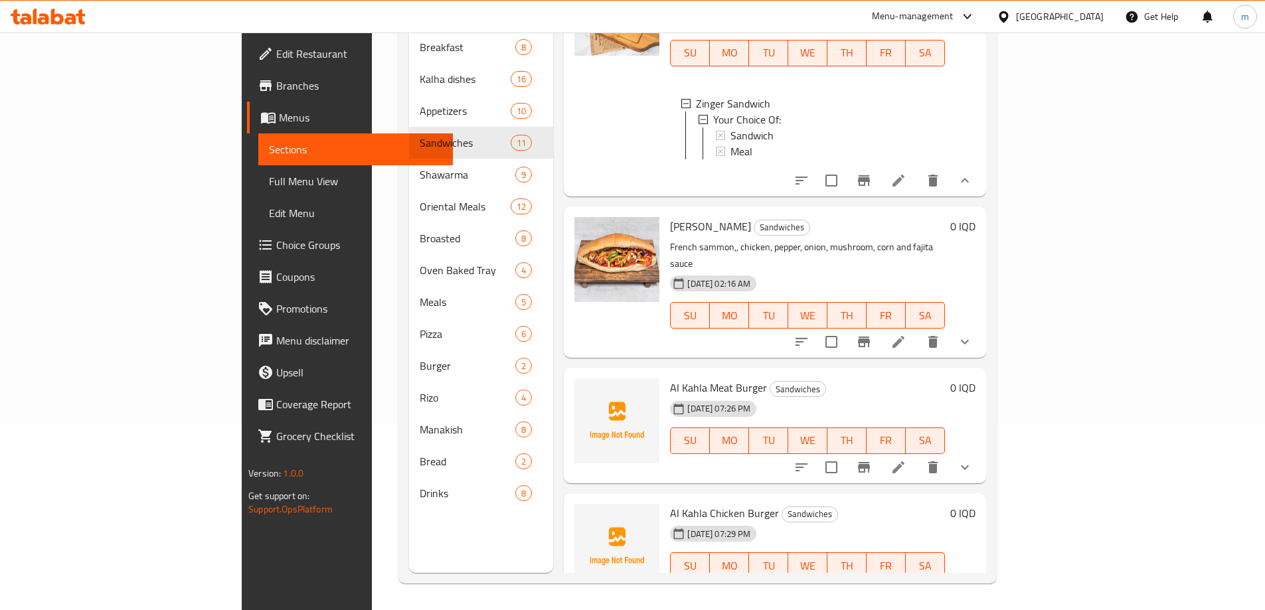
click at [981, 326] on button "show more" at bounding box center [965, 342] width 32 height 32
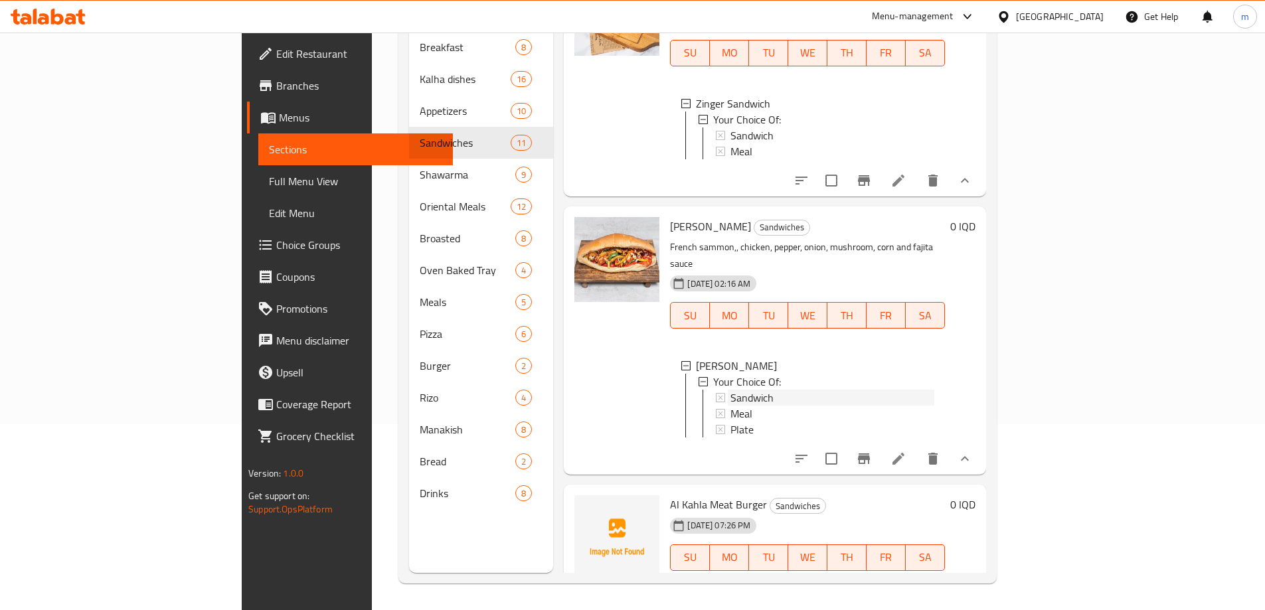
click at [731, 390] on span "Sandwich" at bounding box center [752, 398] width 43 height 16
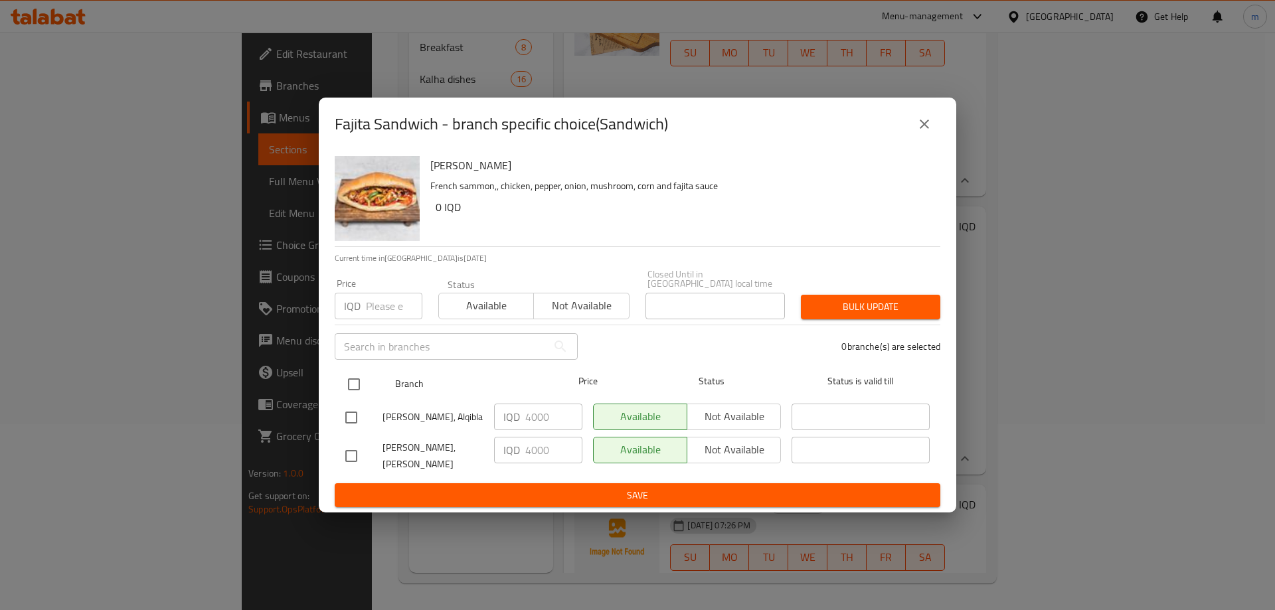
click at [352, 384] on input "checkbox" at bounding box center [354, 385] width 28 height 28
checkbox input "true"
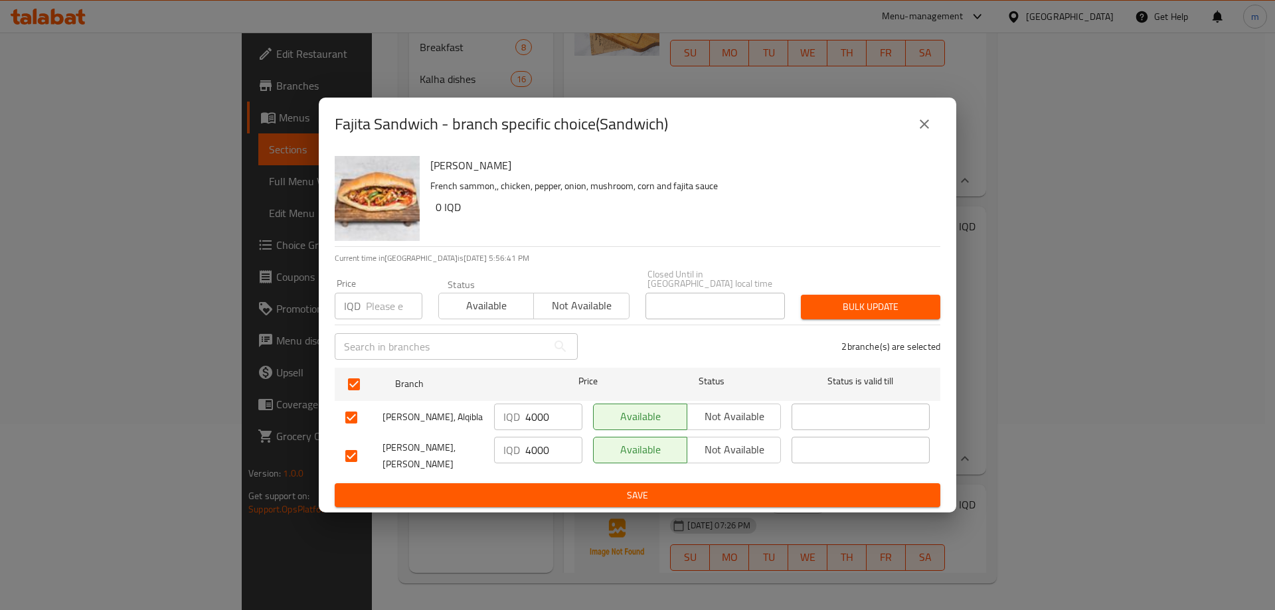
click at [547, 417] on input "4000" at bounding box center [553, 417] width 57 height 27
click at [549, 414] on input "4000" at bounding box center [553, 417] width 57 height 27
click at [539, 417] on input "4000" at bounding box center [553, 417] width 57 height 27
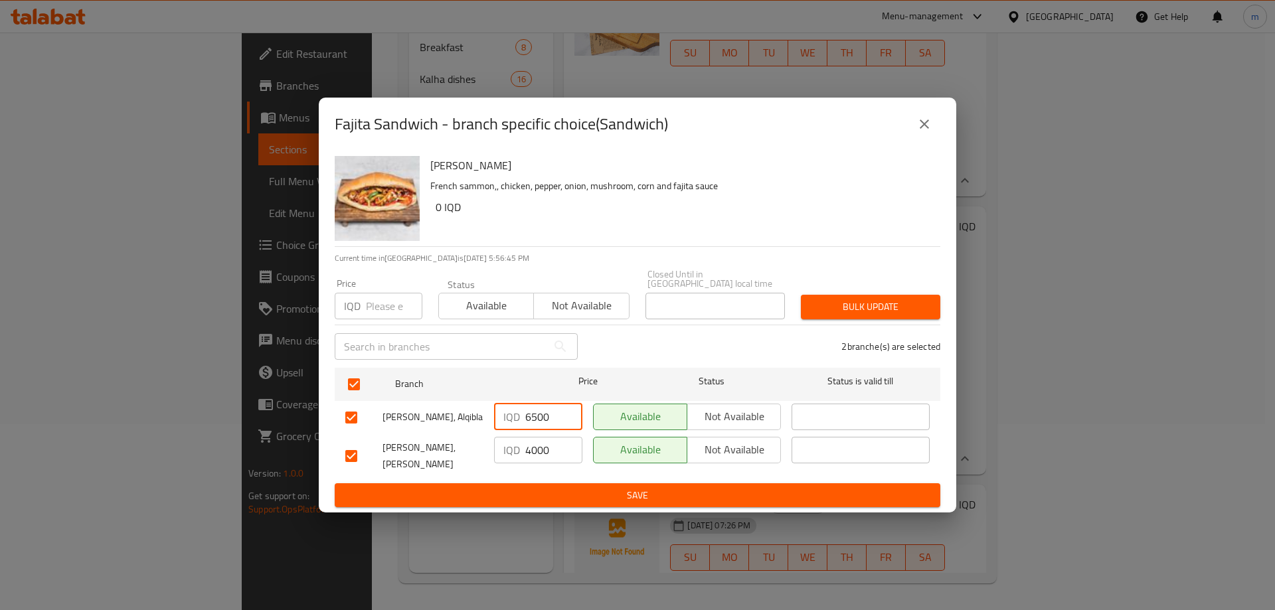
click at [542, 417] on input "6500" at bounding box center [553, 417] width 57 height 27
type input "6500"
click at [541, 450] on input "4000" at bounding box center [553, 450] width 57 height 27
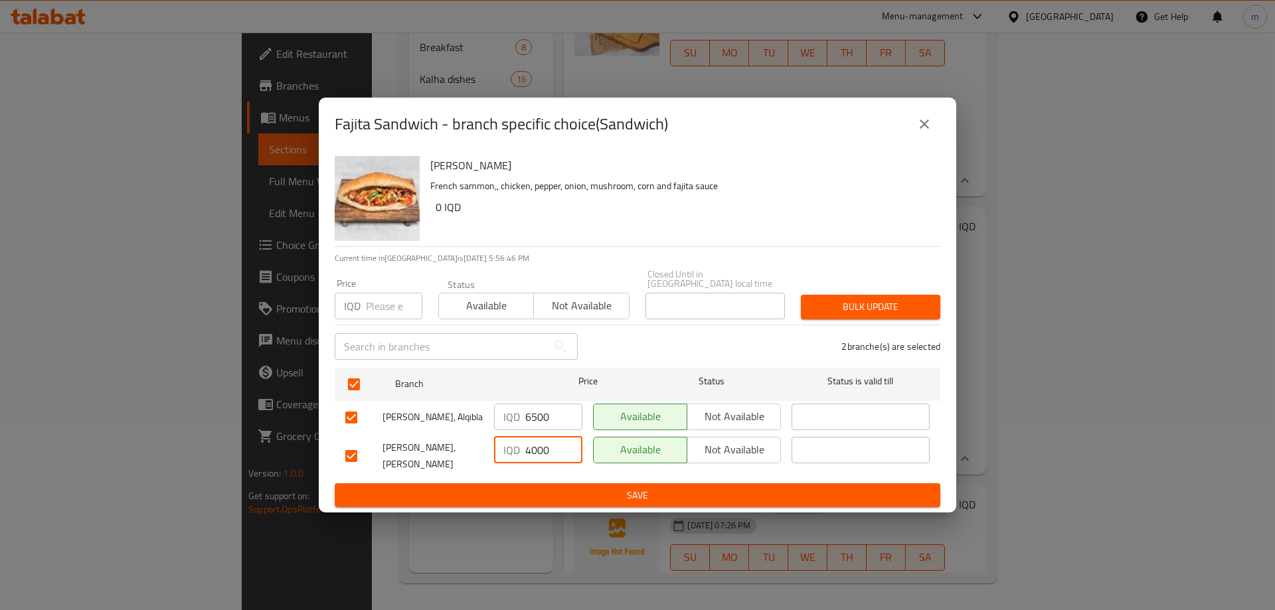
paste input "65"
type input "6500"
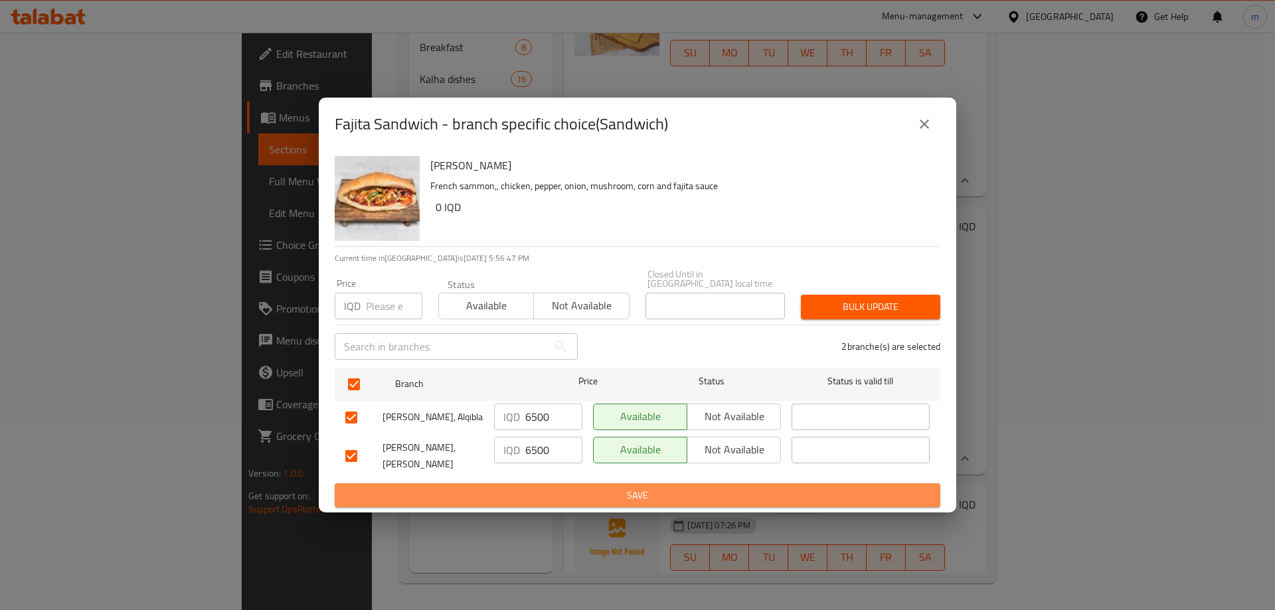
click at [541, 488] on span "Save" at bounding box center [637, 496] width 585 height 17
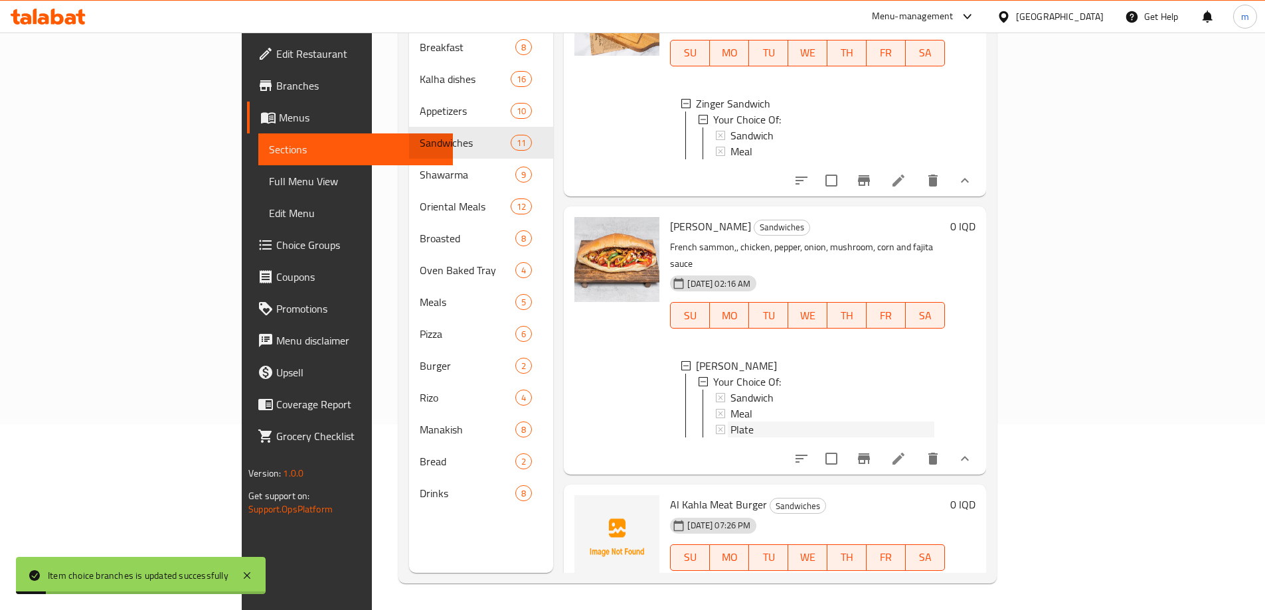
click at [731, 422] on div "Plate" at bounding box center [833, 430] width 204 height 16
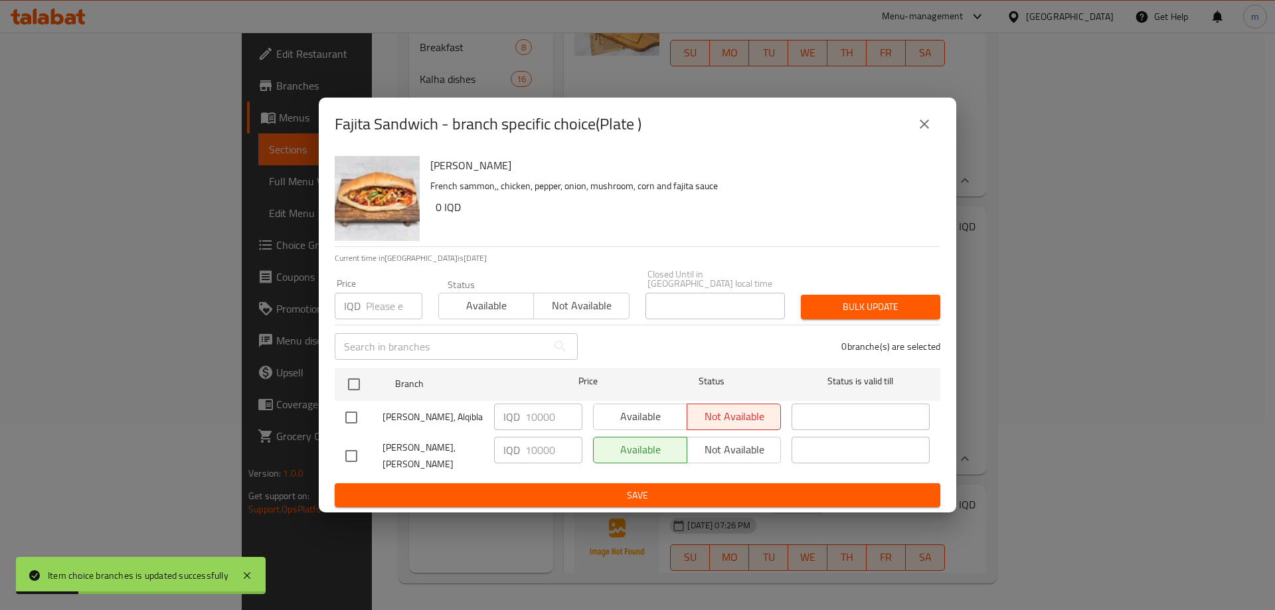
click at [923, 131] on icon "close" at bounding box center [925, 124] width 16 height 16
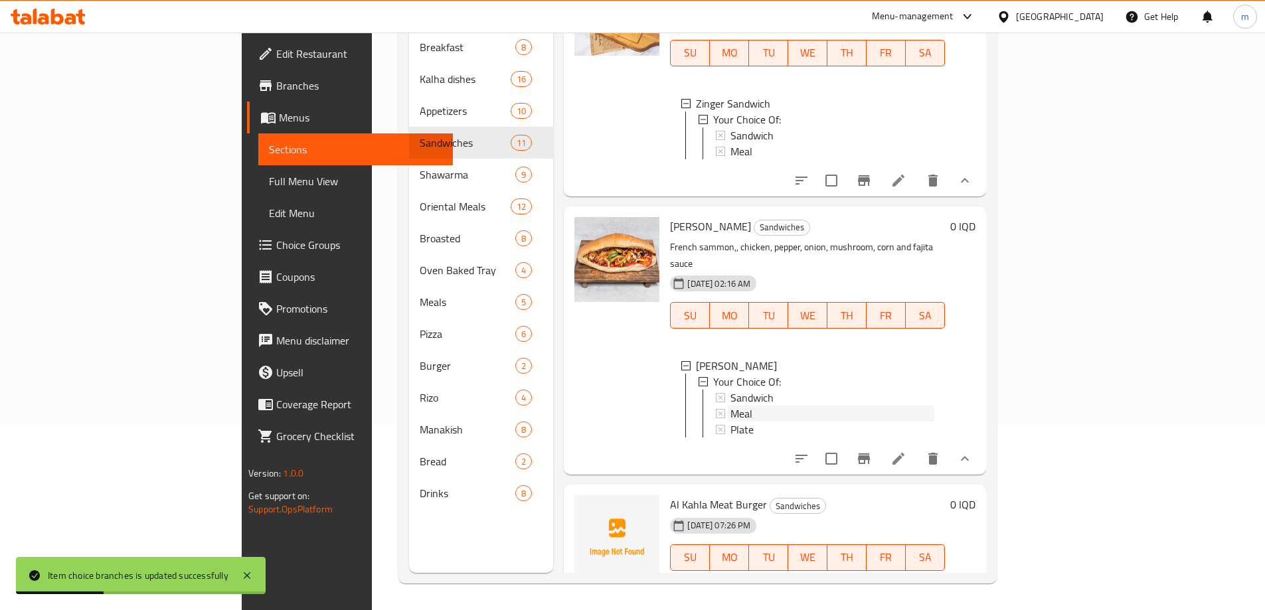
click at [731, 406] on span "Meal" at bounding box center [742, 414] width 22 height 16
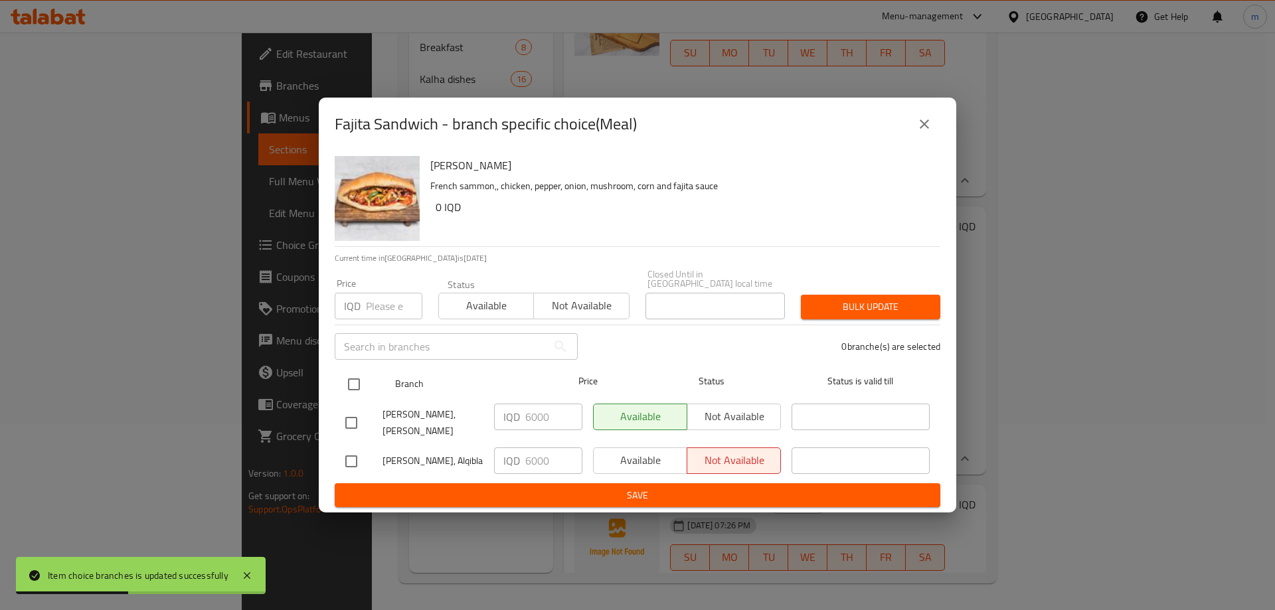
click at [353, 381] on input "checkbox" at bounding box center [354, 385] width 28 height 28
checkbox input "true"
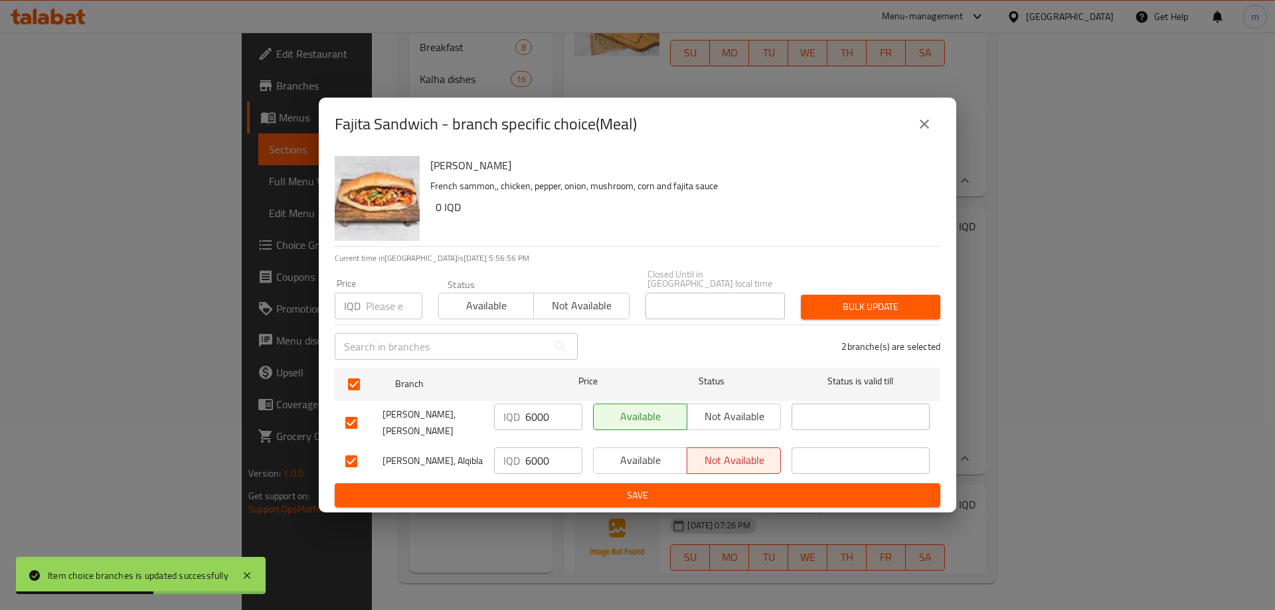
drag, startPoint x: 533, startPoint y: 419, endPoint x: 523, endPoint y: 417, distance: 10.2
click at [524, 417] on div "IQD 6000 ​" at bounding box center [538, 417] width 88 height 27
type input "9000"
drag, startPoint x: 531, startPoint y: 451, endPoint x: 520, endPoint y: 447, distance: 11.4
click at [521, 448] on div "IQD 6000 ​" at bounding box center [538, 461] width 88 height 27
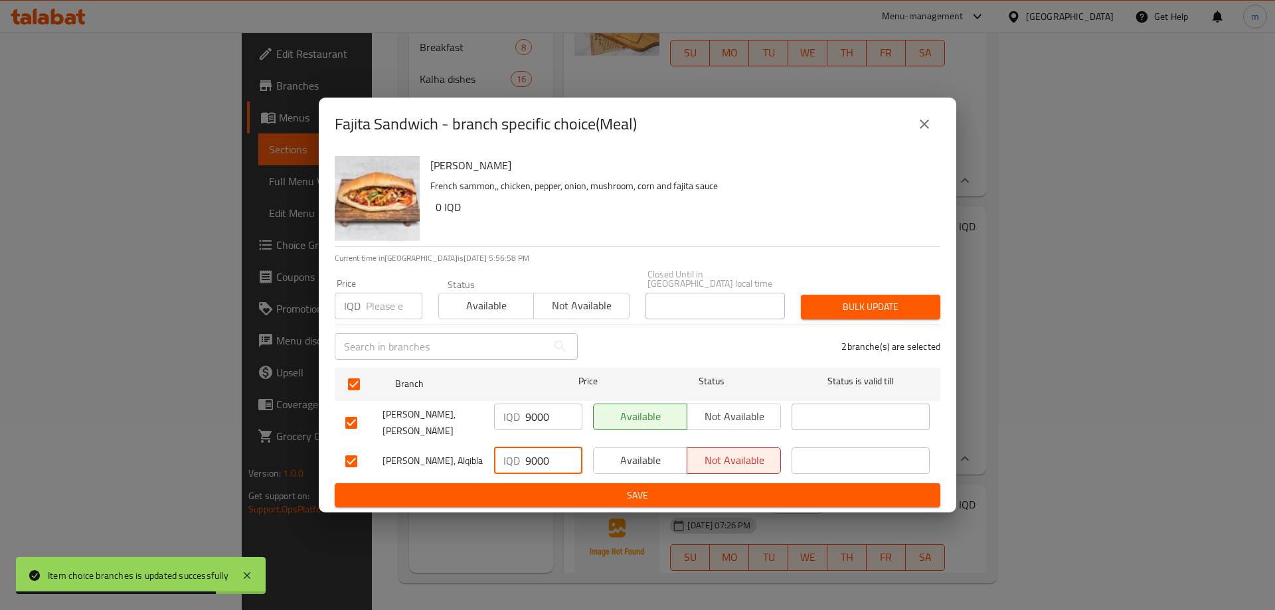
type input "9000"
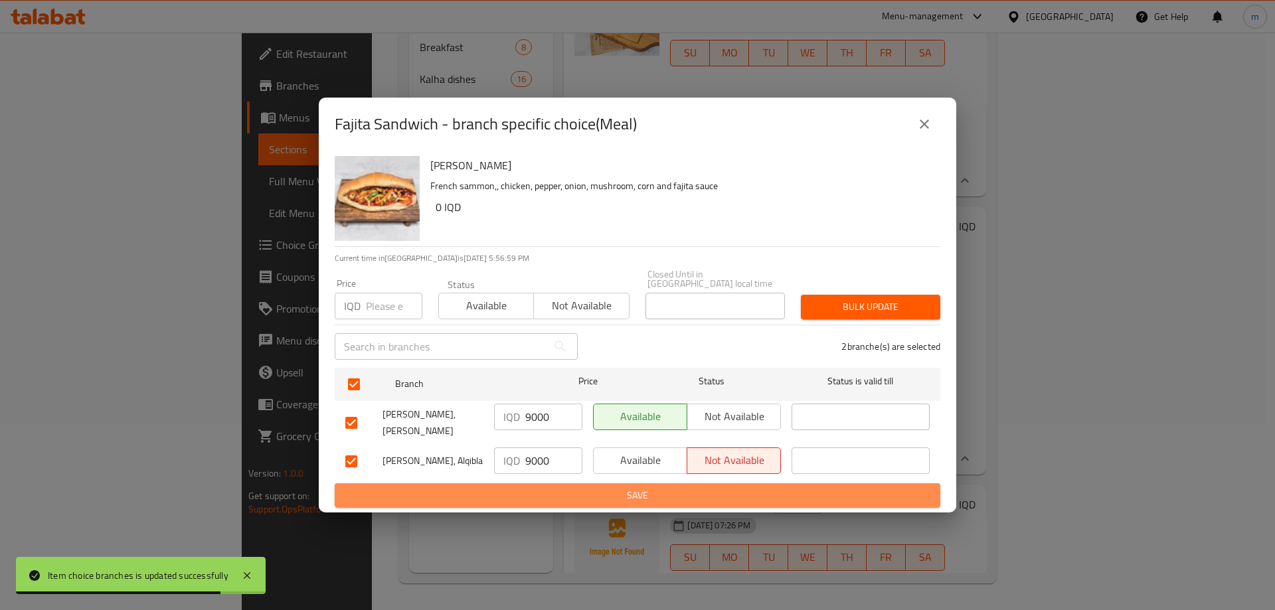
click at [525, 488] on span "Save" at bounding box center [637, 496] width 585 height 17
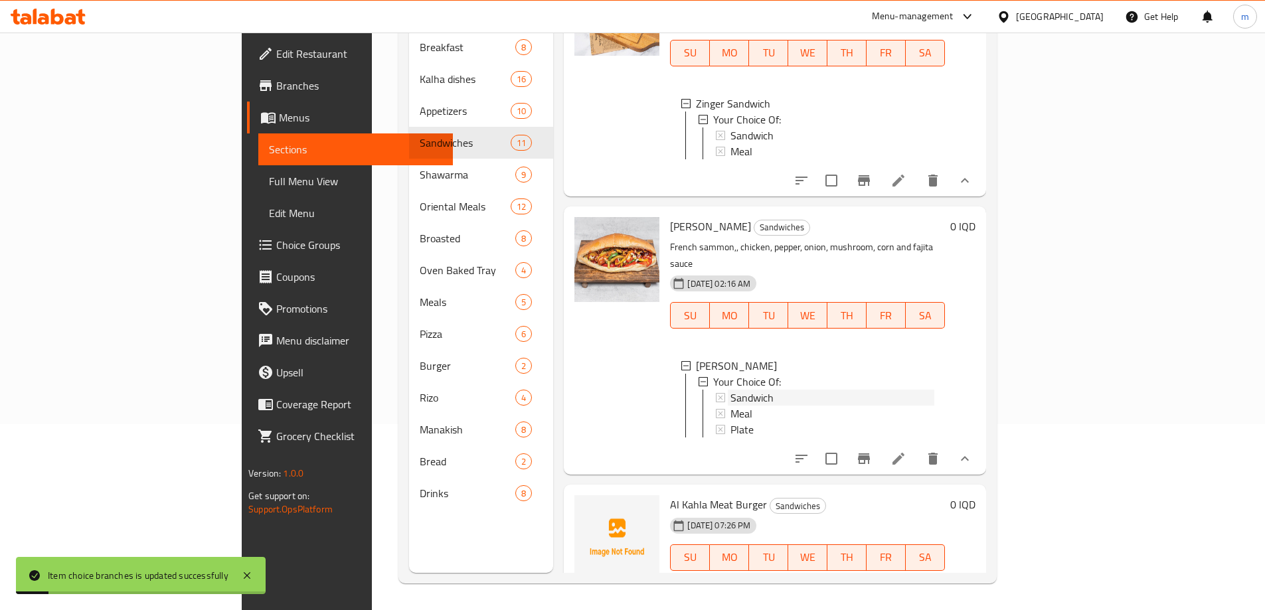
click at [731, 390] on span "Sandwich" at bounding box center [752, 398] width 43 height 16
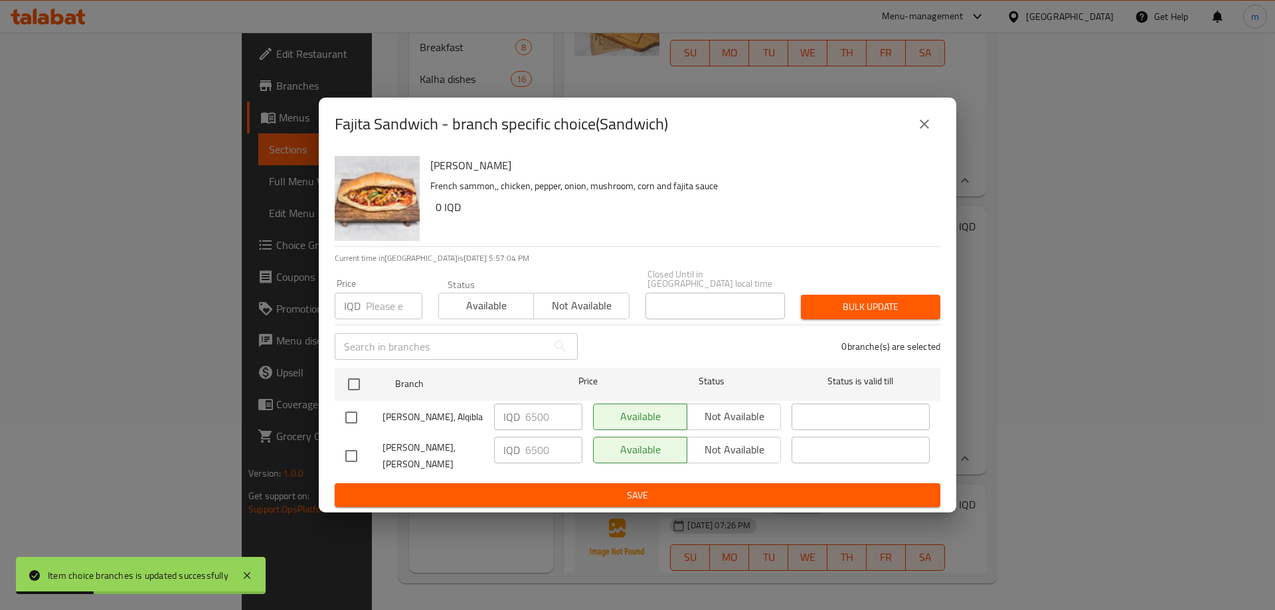
click at [931, 132] on icon "close" at bounding box center [925, 124] width 16 height 16
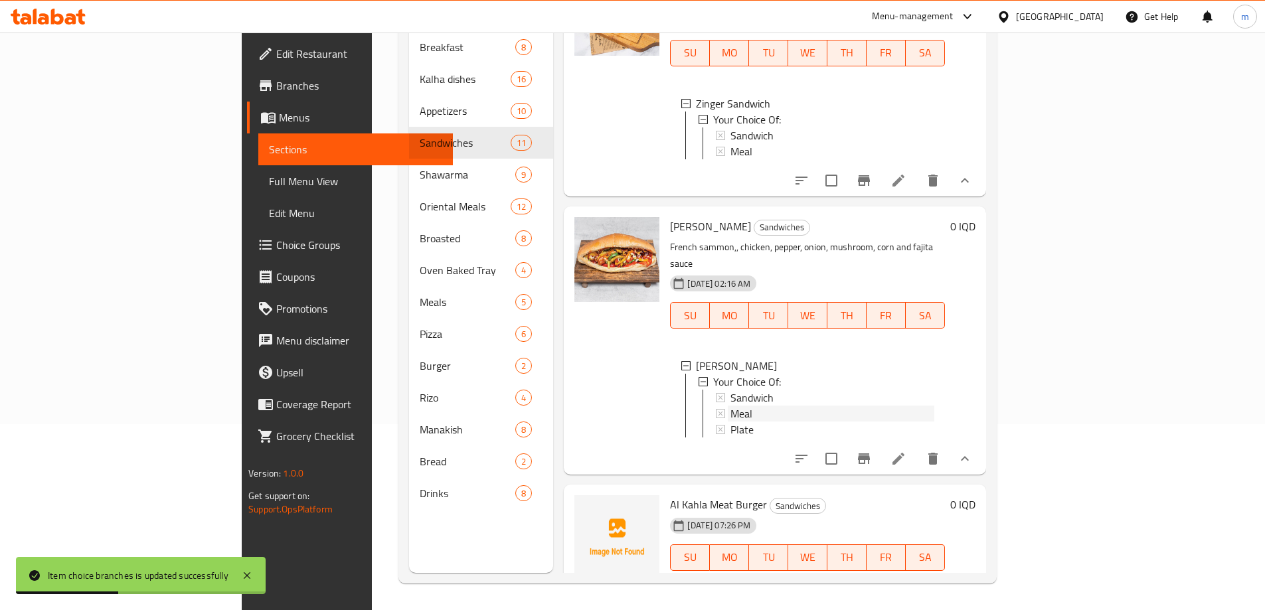
click at [731, 406] on span "Meal" at bounding box center [742, 414] width 22 height 16
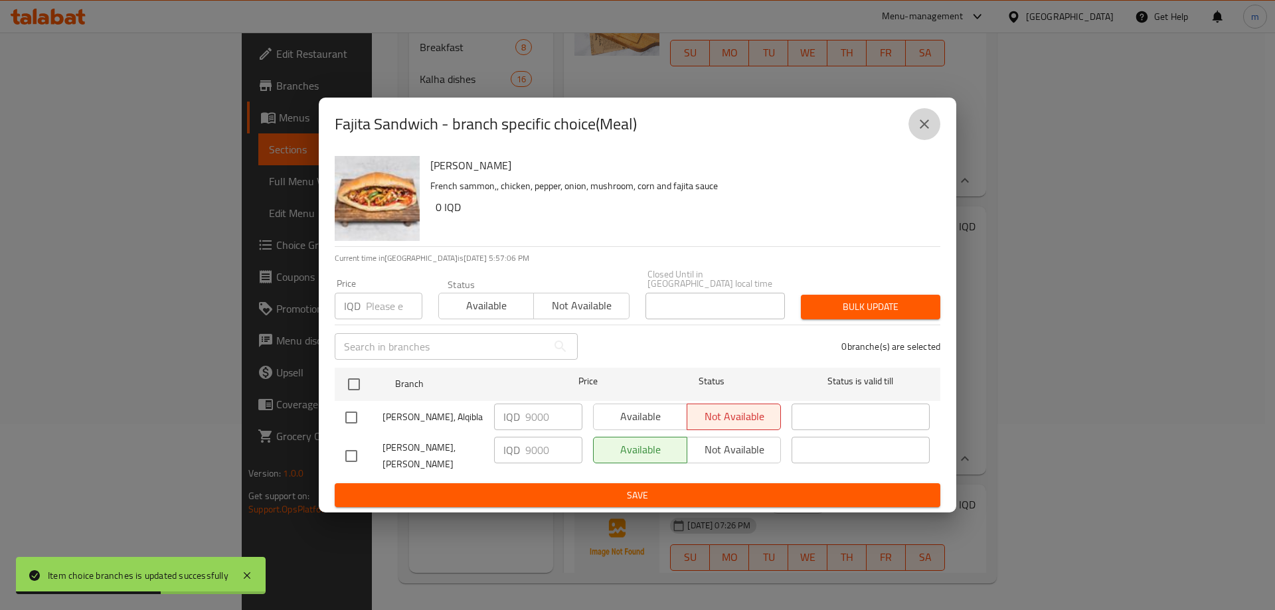
click at [923, 131] on icon "close" at bounding box center [925, 124] width 16 height 16
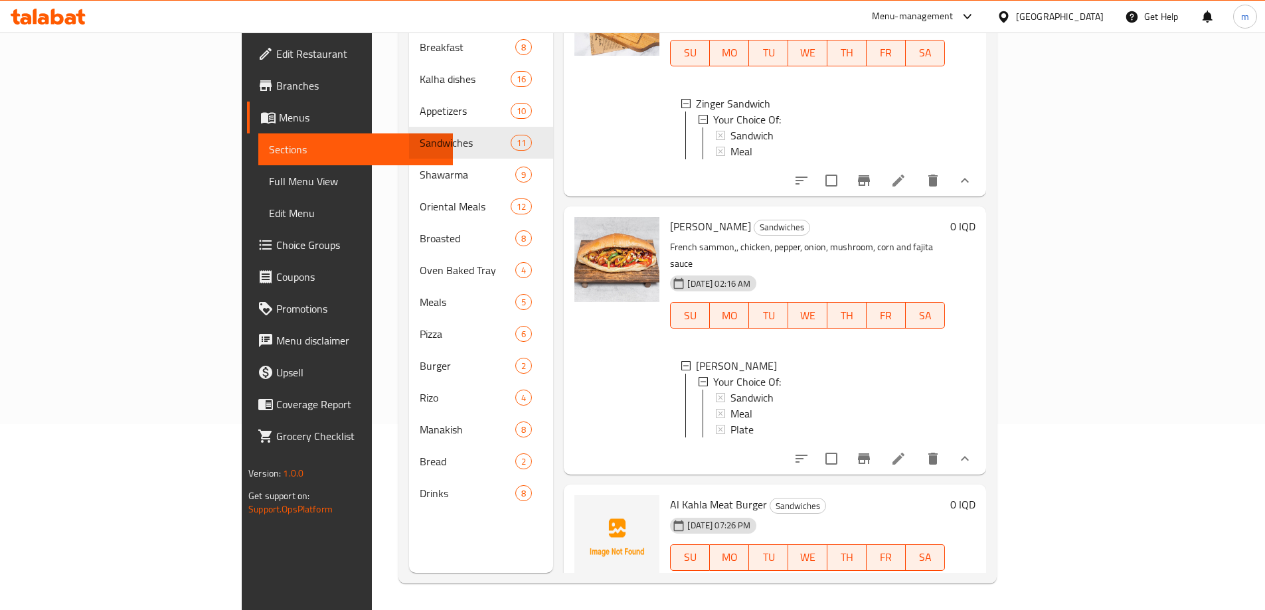
click at [731, 406] on div "Meal" at bounding box center [833, 414] width 204 height 16
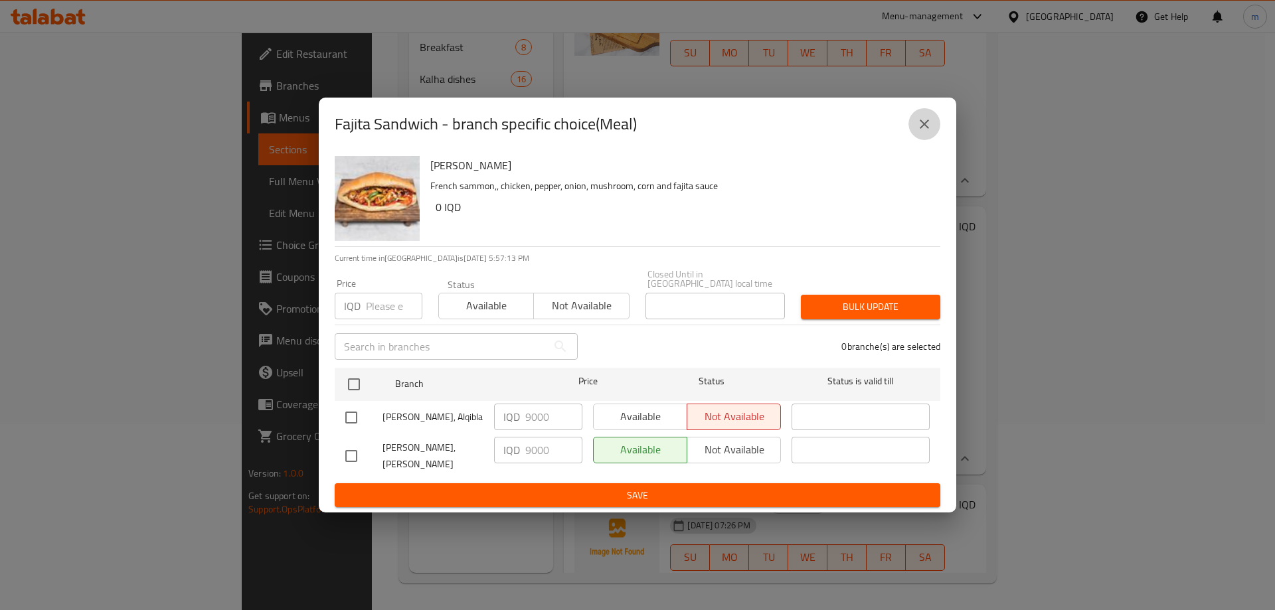
click at [926, 132] on icon "close" at bounding box center [925, 124] width 16 height 16
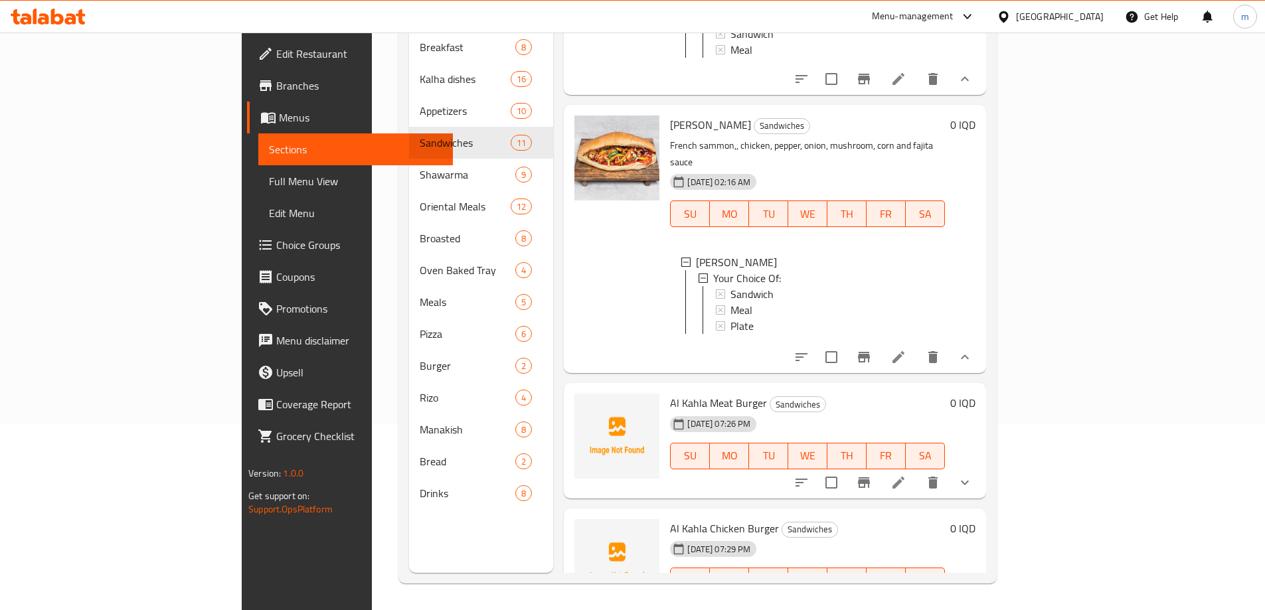
scroll to position [1328, 0]
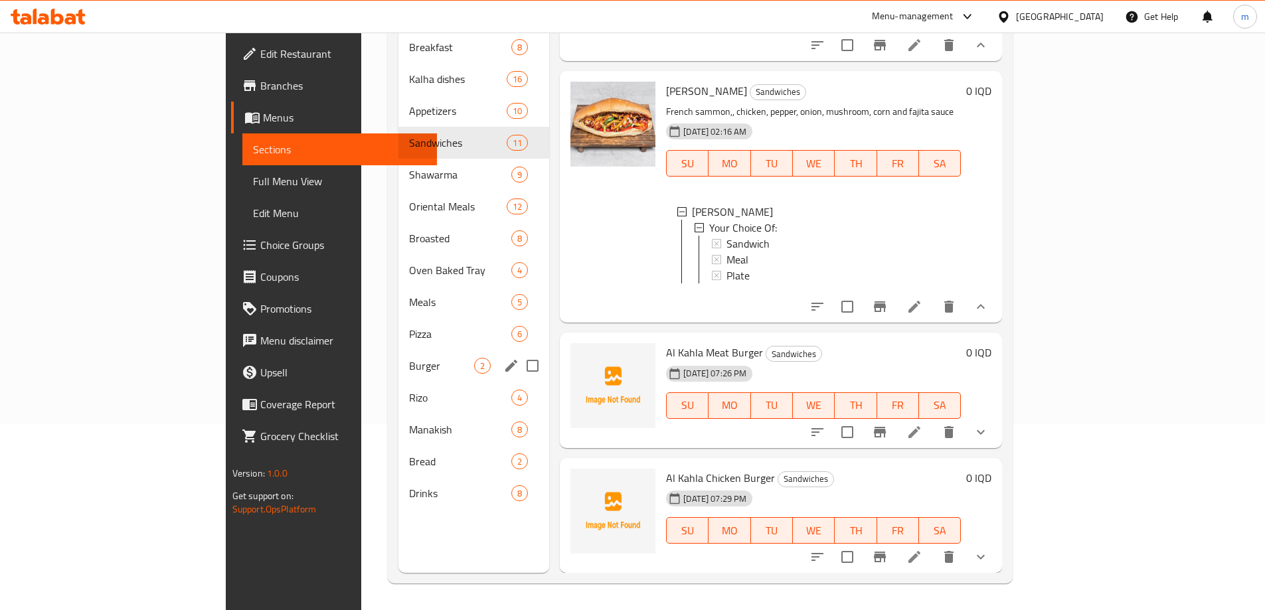
click at [399, 350] on div "Burger 2" at bounding box center [474, 366] width 151 height 32
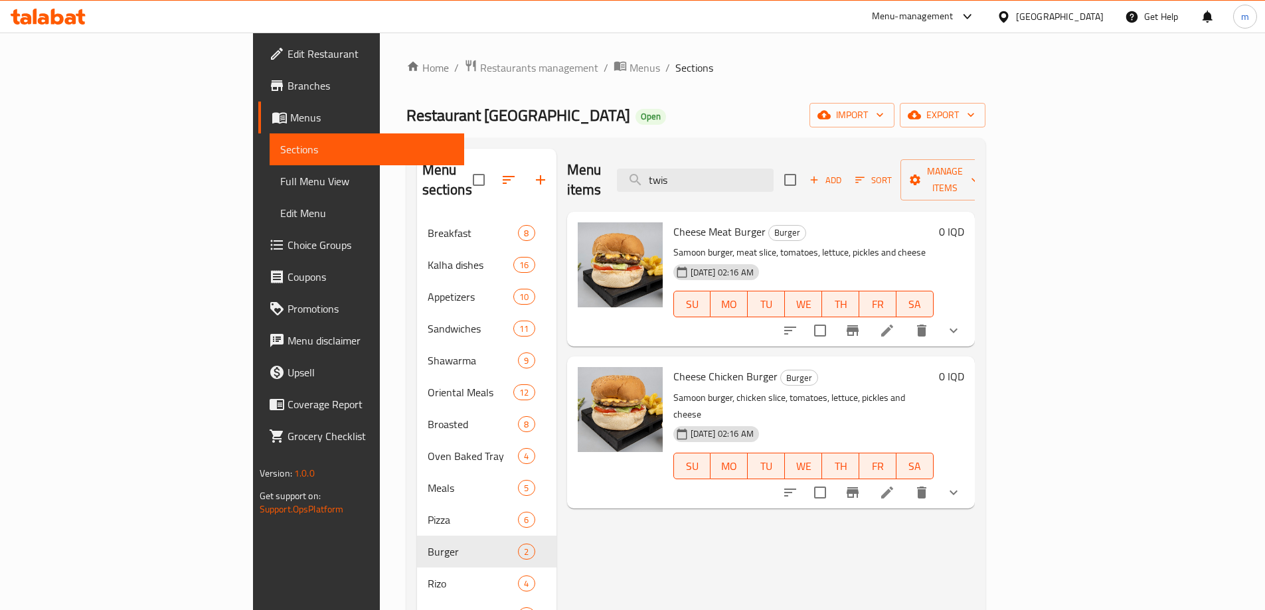
click at [970, 315] on button "show more" at bounding box center [954, 331] width 32 height 32
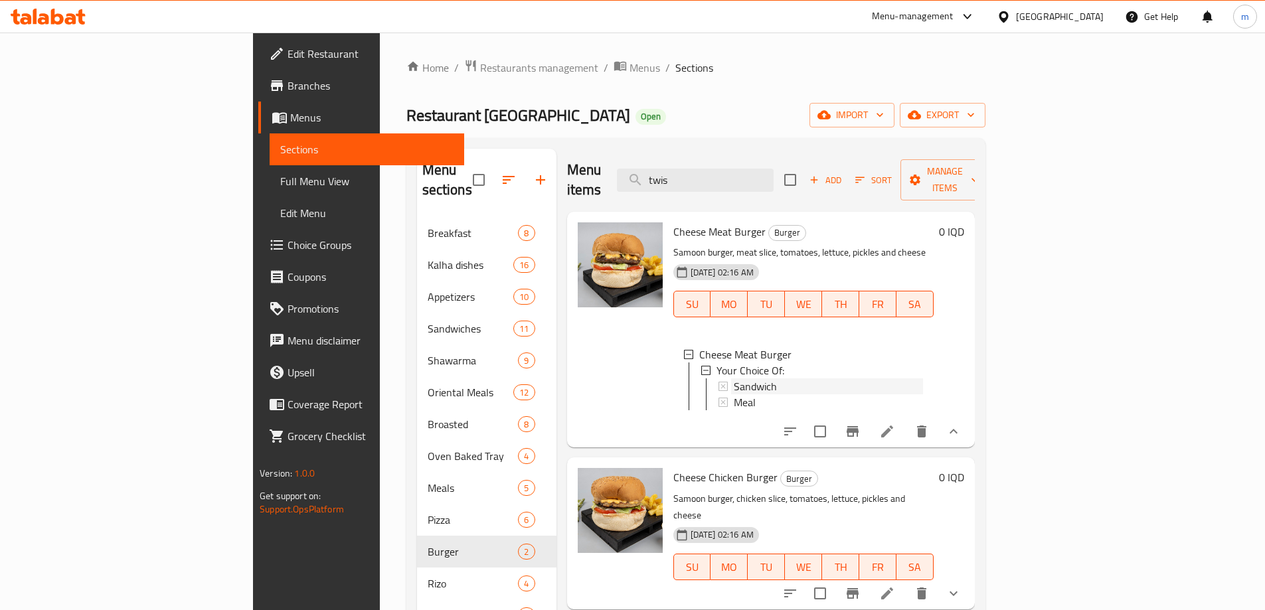
click at [734, 379] on span "Sandwich" at bounding box center [755, 387] width 43 height 16
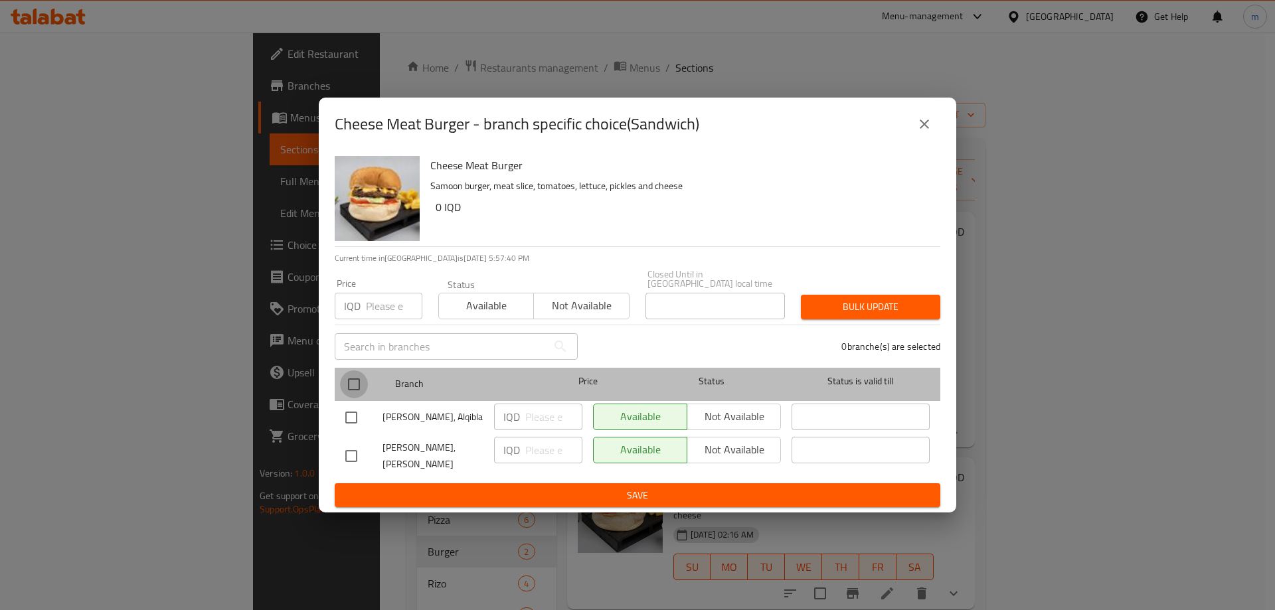
click at [351, 375] on input "checkbox" at bounding box center [354, 385] width 28 height 28
checkbox input "true"
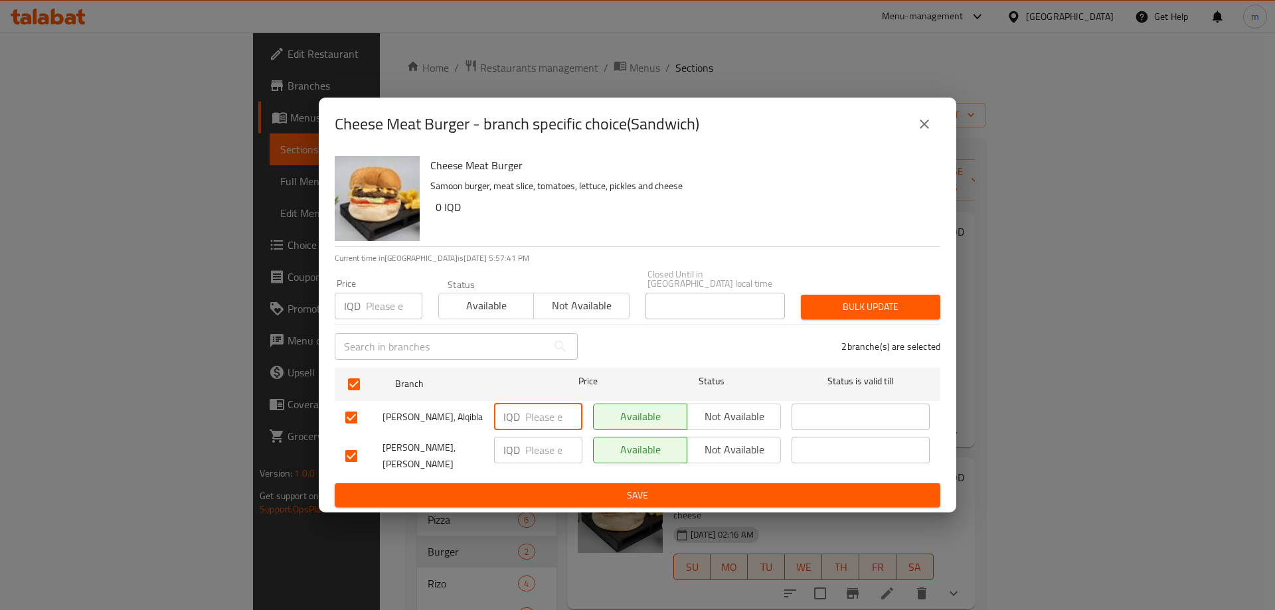
click at [550, 423] on input "number" at bounding box center [553, 417] width 57 height 27
click at [548, 422] on input "6500" at bounding box center [553, 417] width 57 height 27
click at [537, 418] on input "6500" at bounding box center [553, 417] width 57 height 27
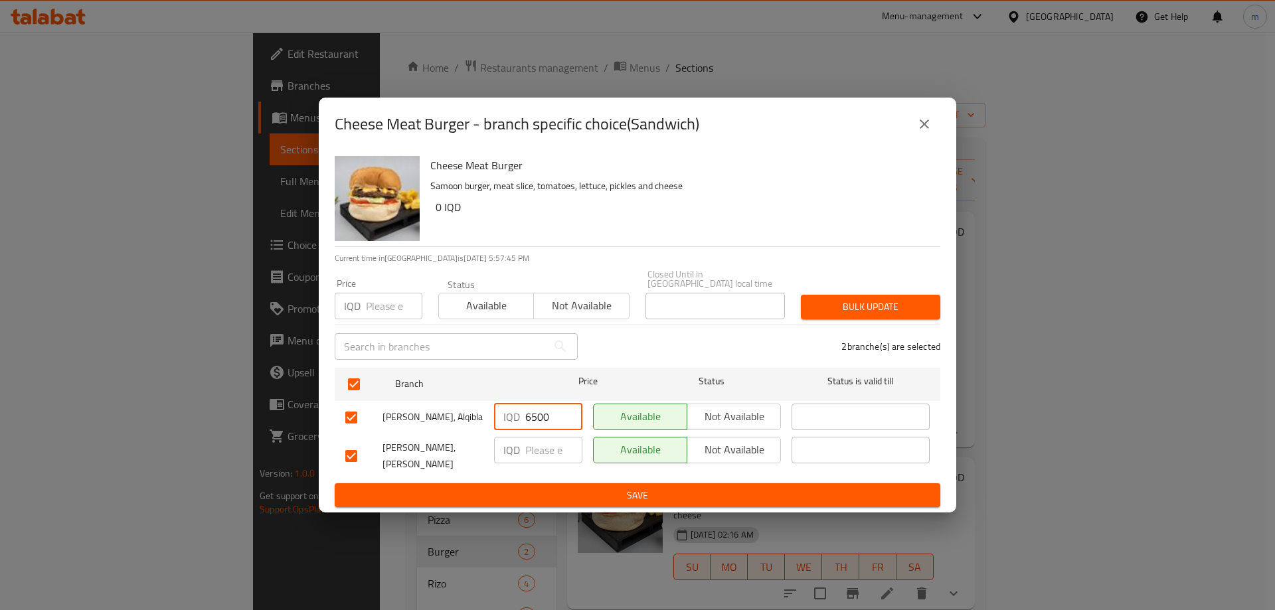
type input "6500"
click at [535, 448] on input "number" at bounding box center [553, 450] width 57 height 27
paste input "6500"
type input "6500"
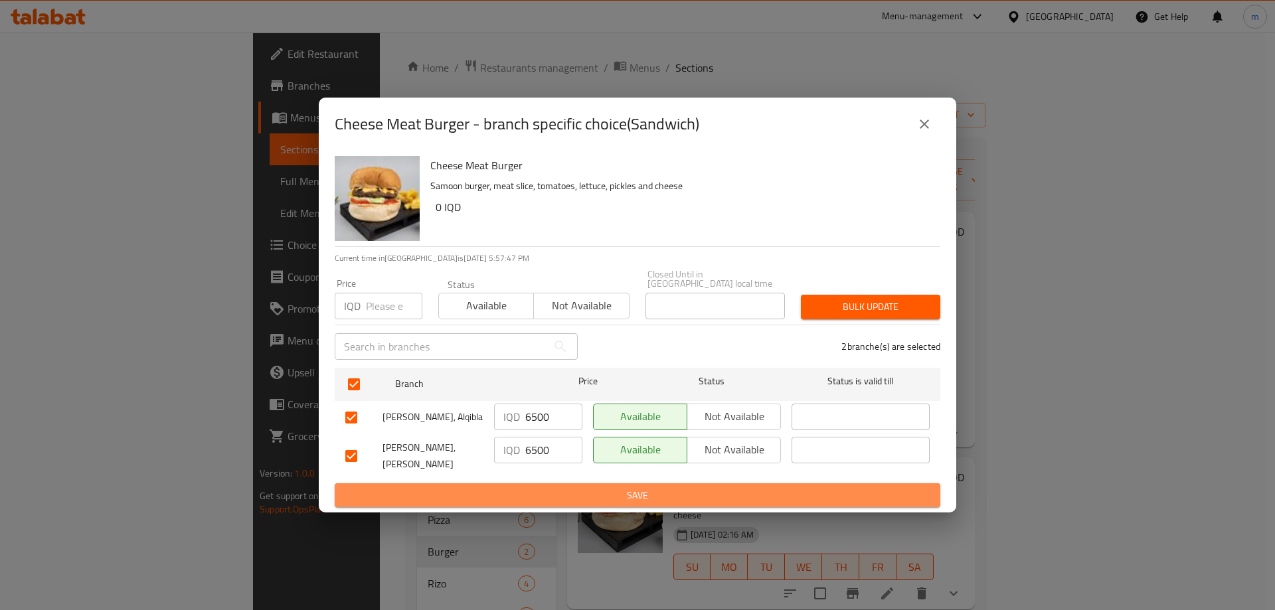
click at [533, 488] on span "Save" at bounding box center [637, 496] width 585 height 17
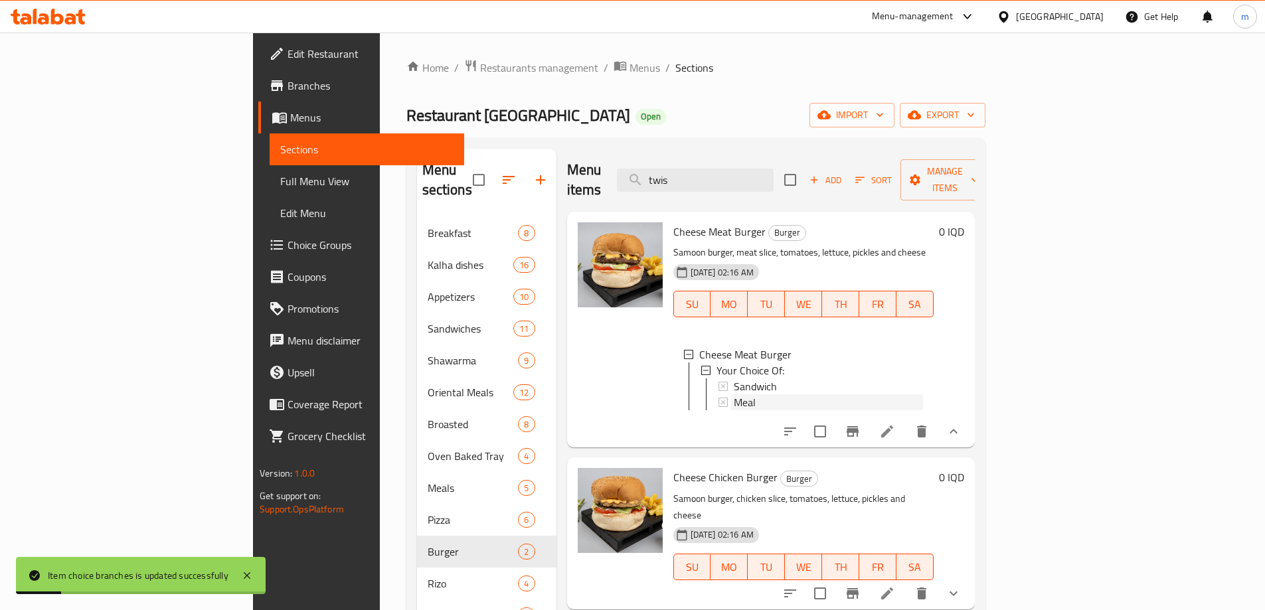
click at [734, 395] on div "Meal" at bounding box center [828, 403] width 189 height 16
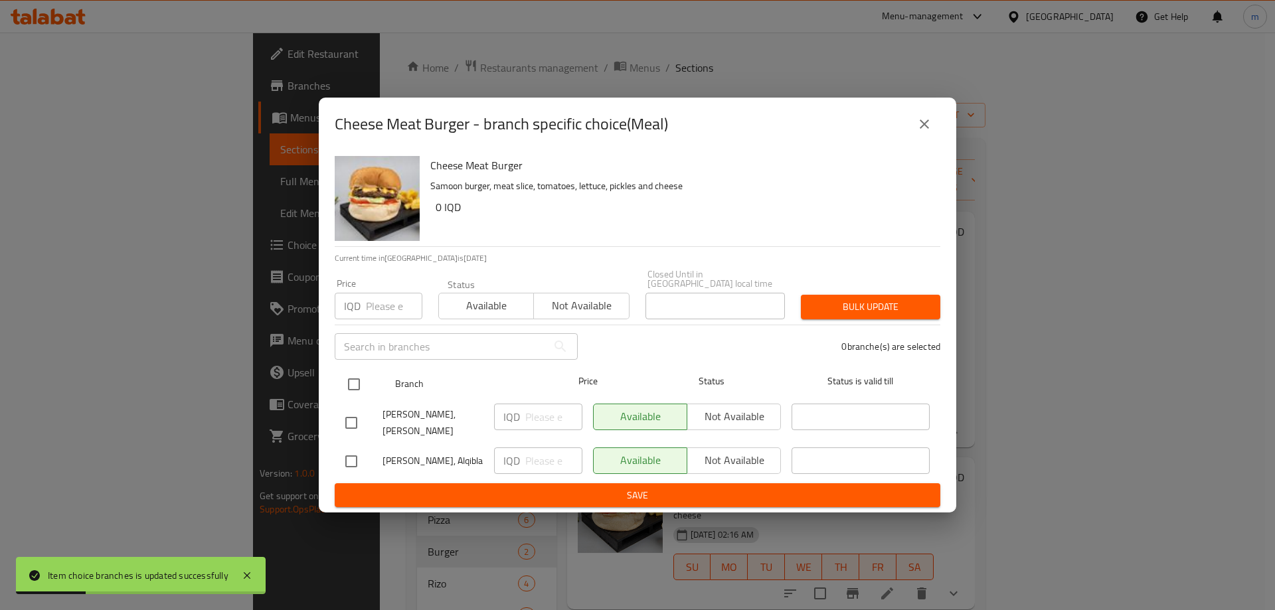
click at [353, 376] on input "checkbox" at bounding box center [354, 385] width 28 height 28
checkbox input "true"
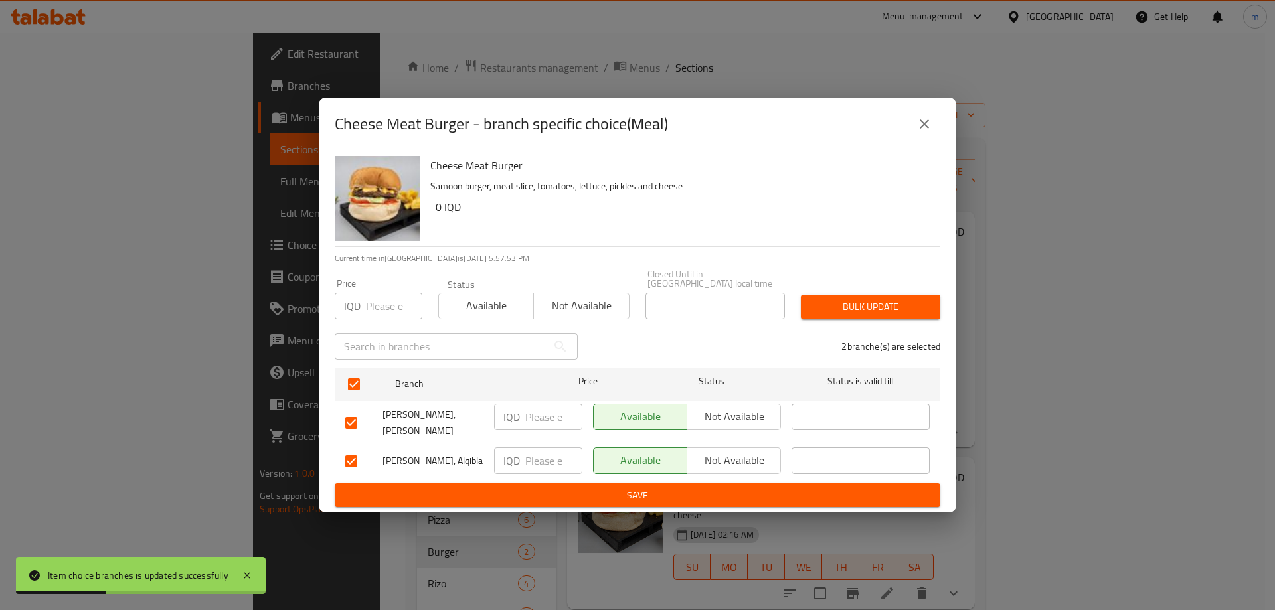
click at [554, 415] on input "number" at bounding box center [553, 417] width 57 height 27
click at [528, 418] on input "9000" at bounding box center [553, 417] width 57 height 27
click at [529, 418] on input "9000" at bounding box center [553, 417] width 57 height 27
type input "9000"
click at [553, 454] on input "number" at bounding box center [553, 461] width 57 height 27
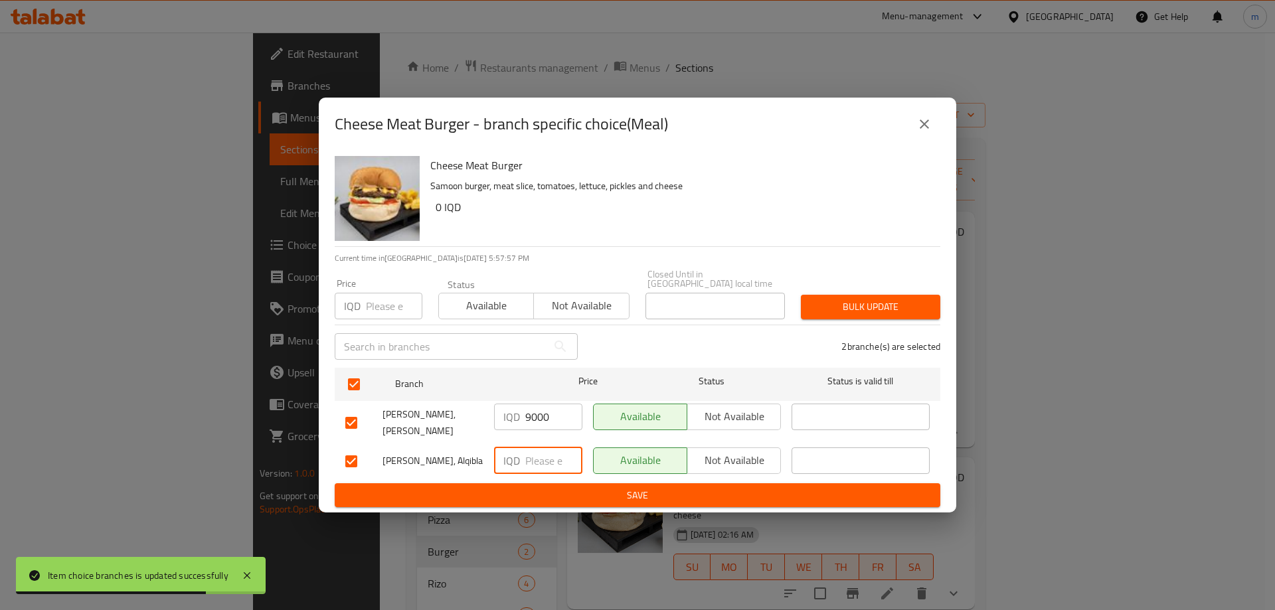
paste input "9000"
type input "9000"
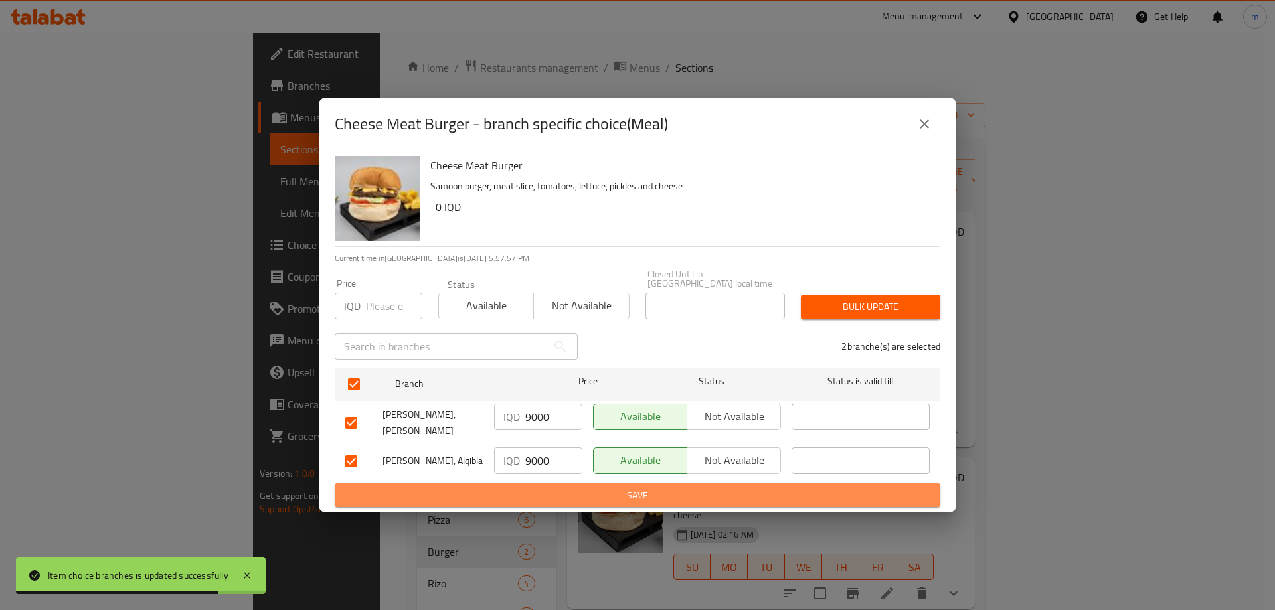
click at [538, 488] on span "Save" at bounding box center [637, 496] width 585 height 17
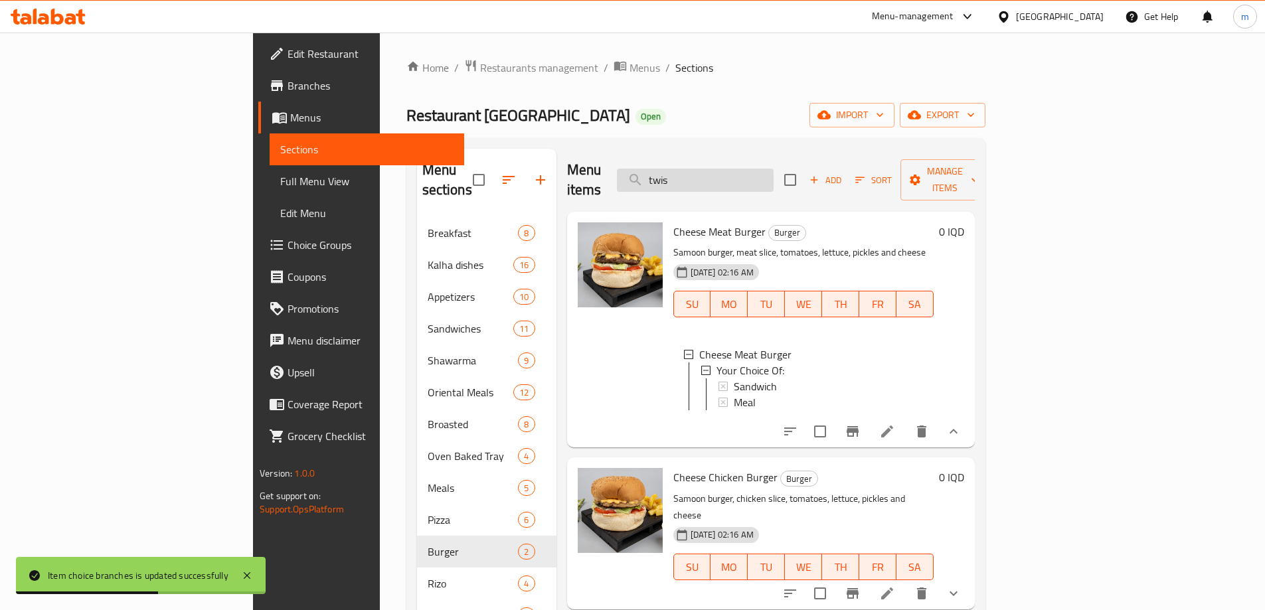
click at [774, 171] on input "twis" at bounding box center [695, 180] width 157 height 23
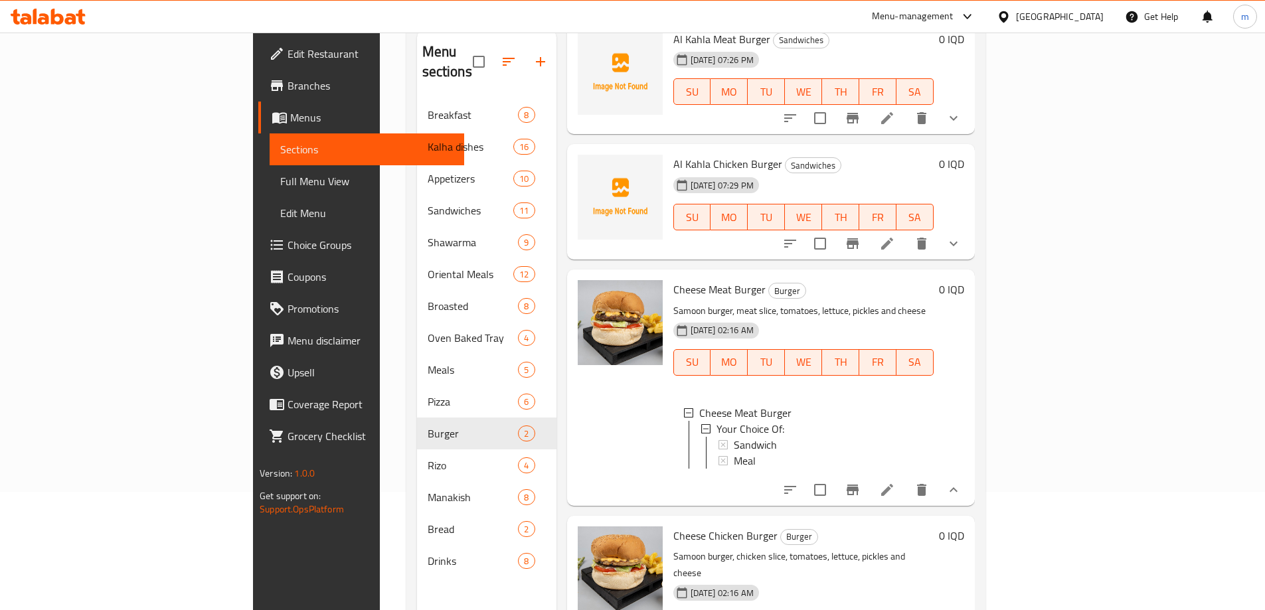
scroll to position [186, 0]
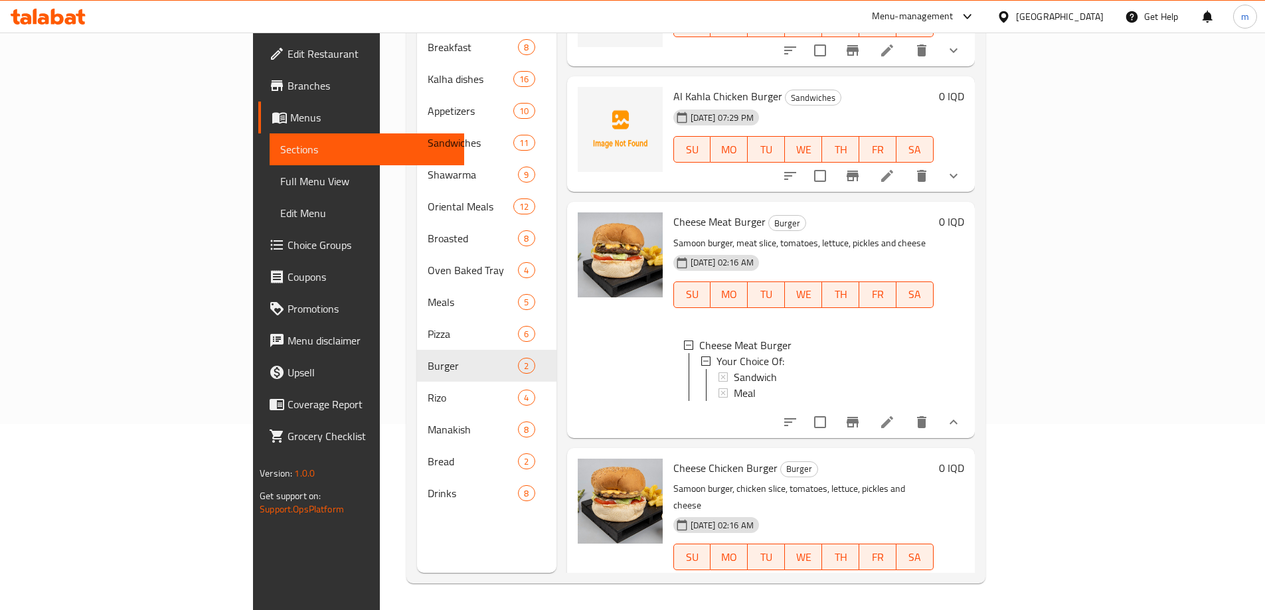
type input "burger"
click at [674, 212] on span "Cheese Meat Burger" at bounding box center [720, 222] width 92 height 20
copy h6 "Cheese Meat Burger"
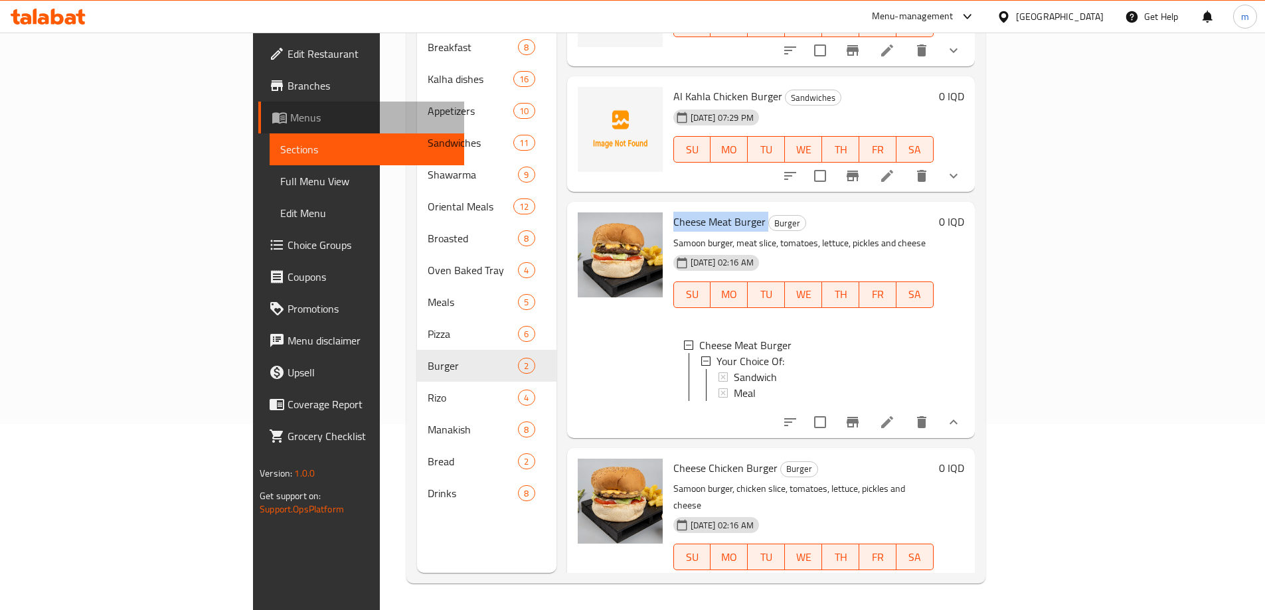
click at [290, 120] on span "Menus" at bounding box center [371, 118] width 163 height 16
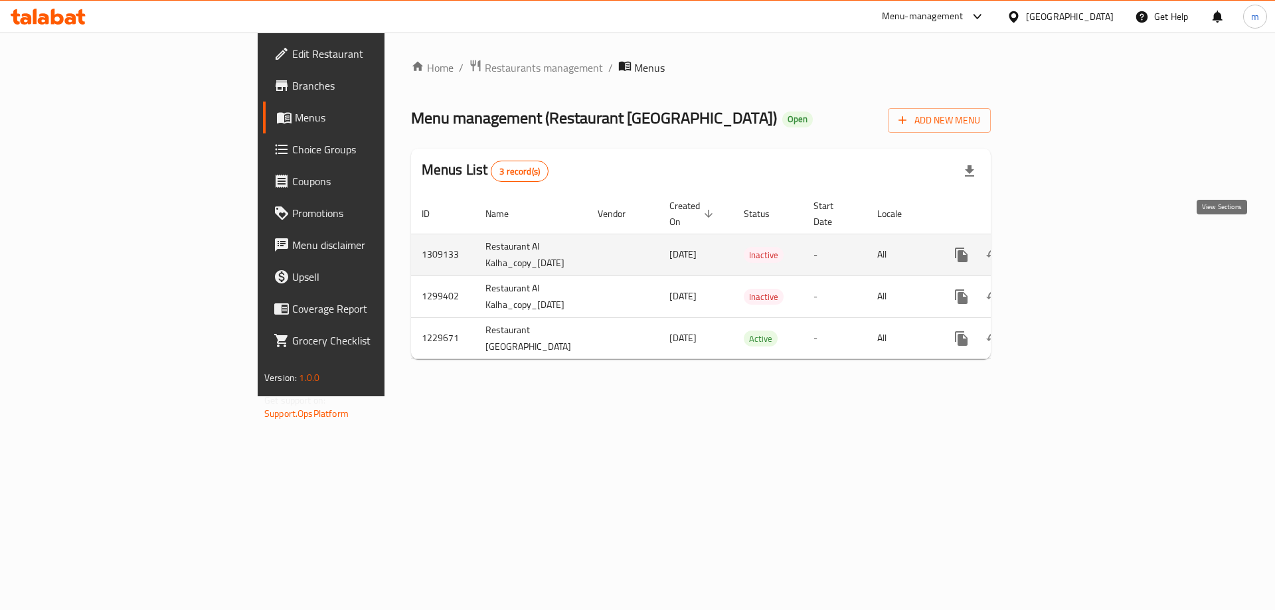
click at [1073, 239] on link "enhanced table" at bounding box center [1058, 255] width 32 height 32
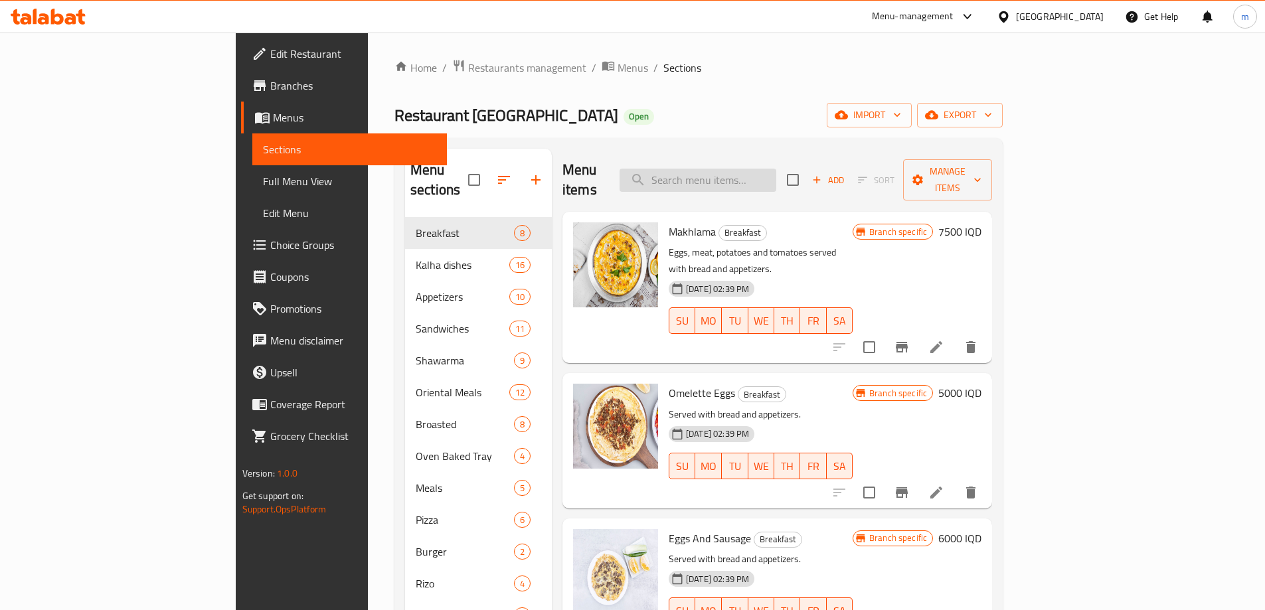
click at [777, 171] on input "search" at bounding box center [698, 180] width 157 height 23
click at [263, 181] on span "Full Menu View" at bounding box center [349, 181] width 173 height 16
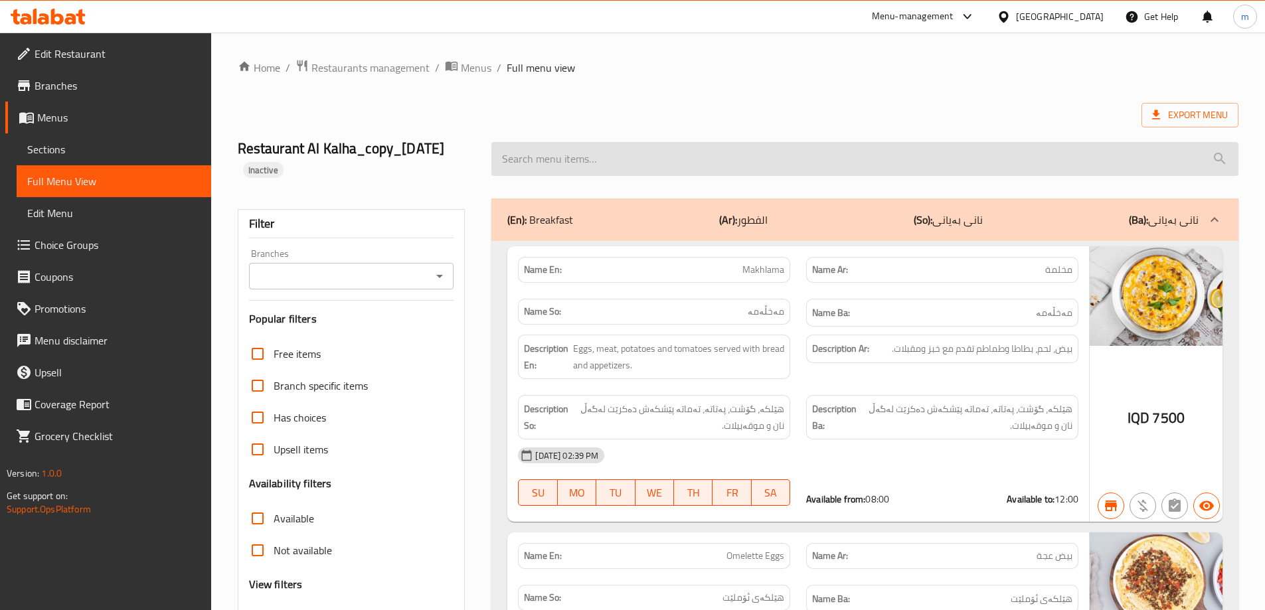
click at [587, 168] on input "search" at bounding box center [865, 159] width 747 height 34
paste input "Cheese Meat Burger"
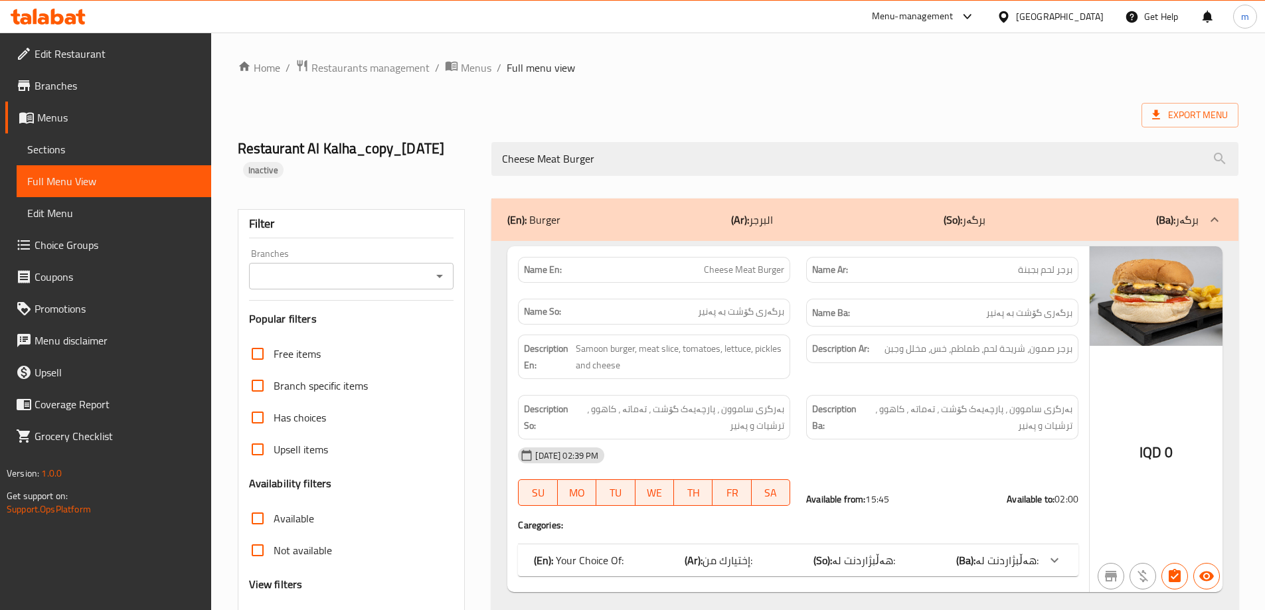
click at [446, 274] on icon "Open" at bounding box center [440, 276] width 16 height 16
type input "Cheese Meat Burger"
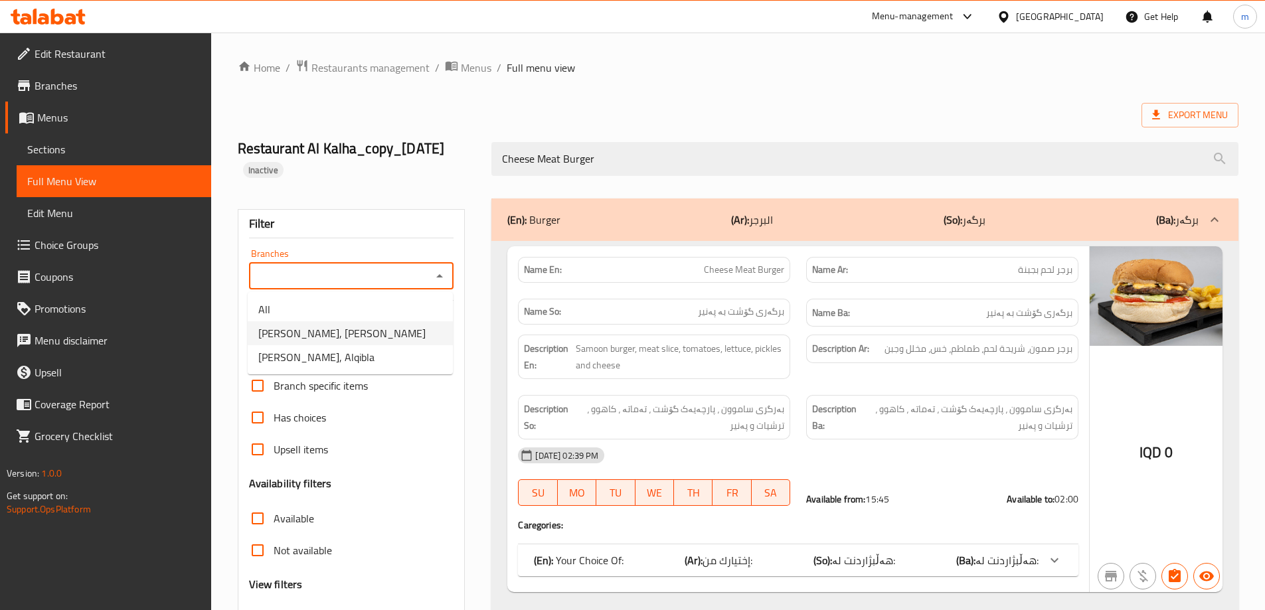
click at [369, 338] on li "[PERSON_NAME], [PERSON_NAME]" at bounding box center [350, 334] width 205 height 24
type input "[PERSON_NAME], [PERSON_NAME]"
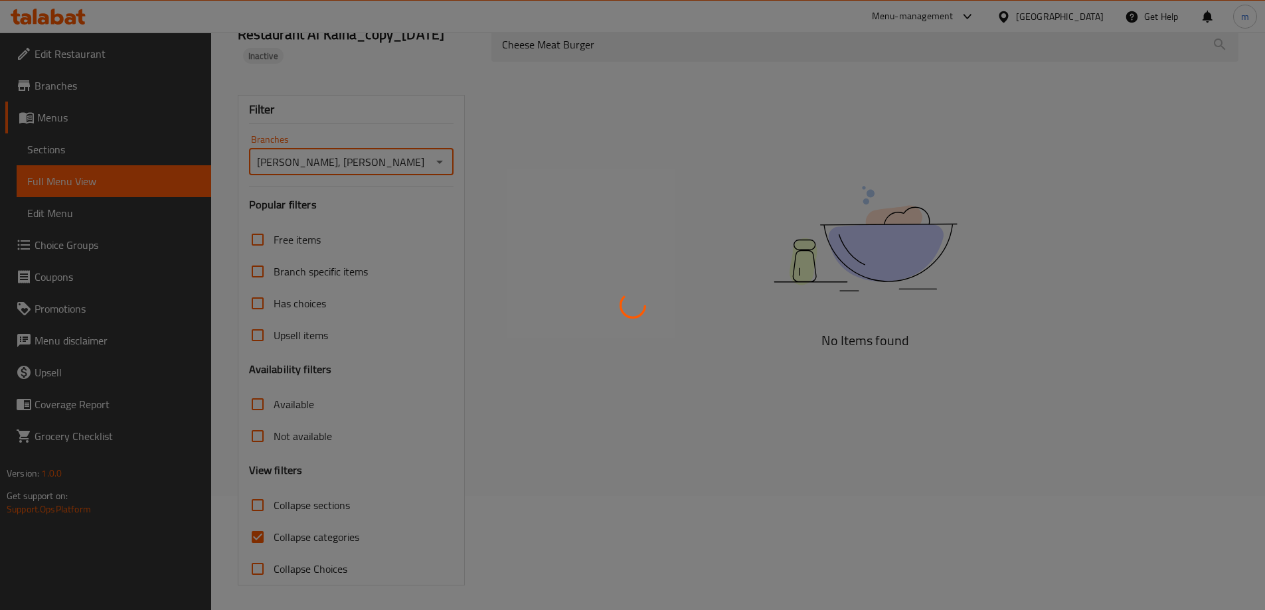
scroll to position [116, 0]
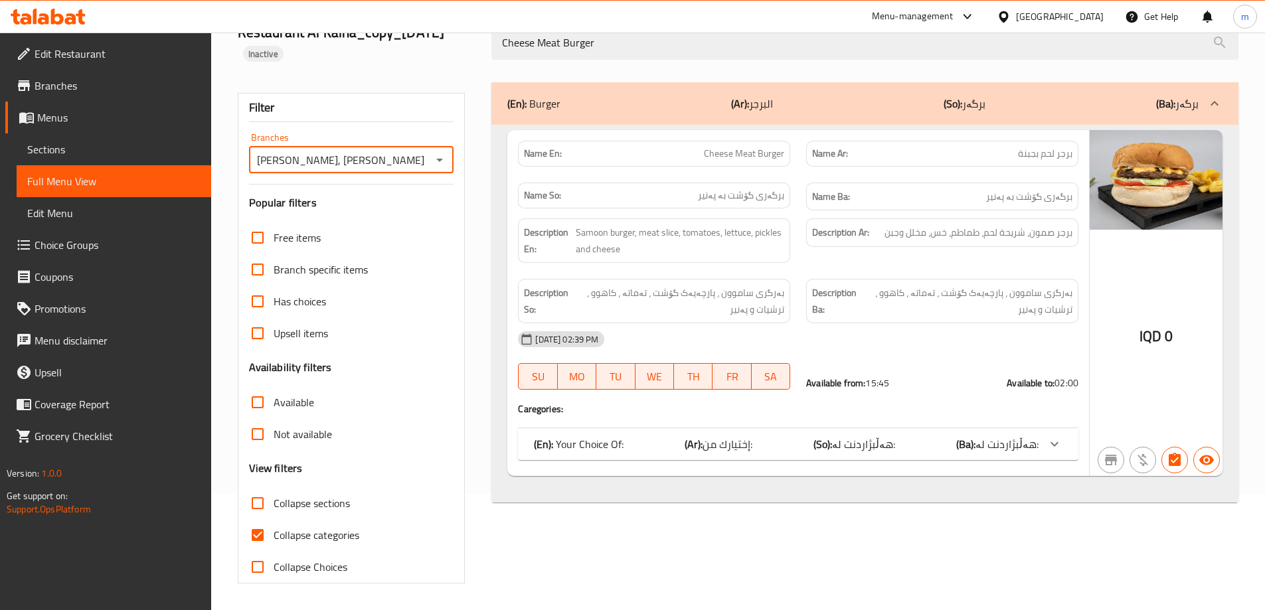
click at [287, 539] on span "Collapse categories" at bounding box center [317, 535] width 86 height 16
click at [274, 539] on input "Collapse categories" at bounding box center [258, 535] width 32 height 32
checkbox input "false"
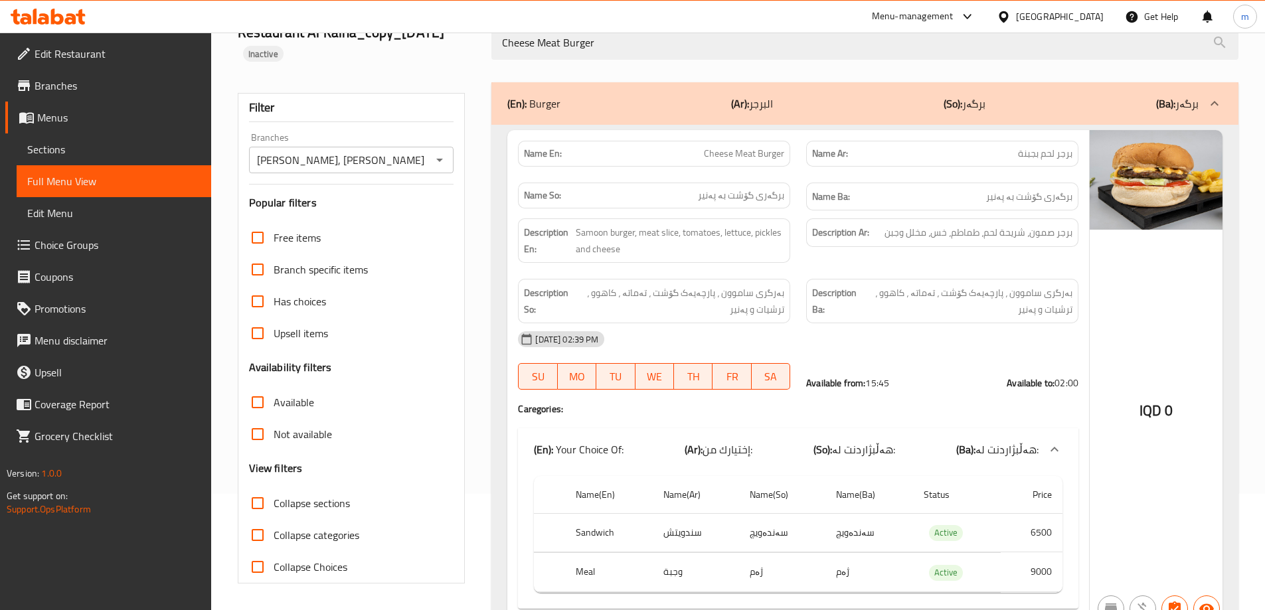
click at [434, 161] on icon "Open" at bounding box center [440, 160] width 16 height 16
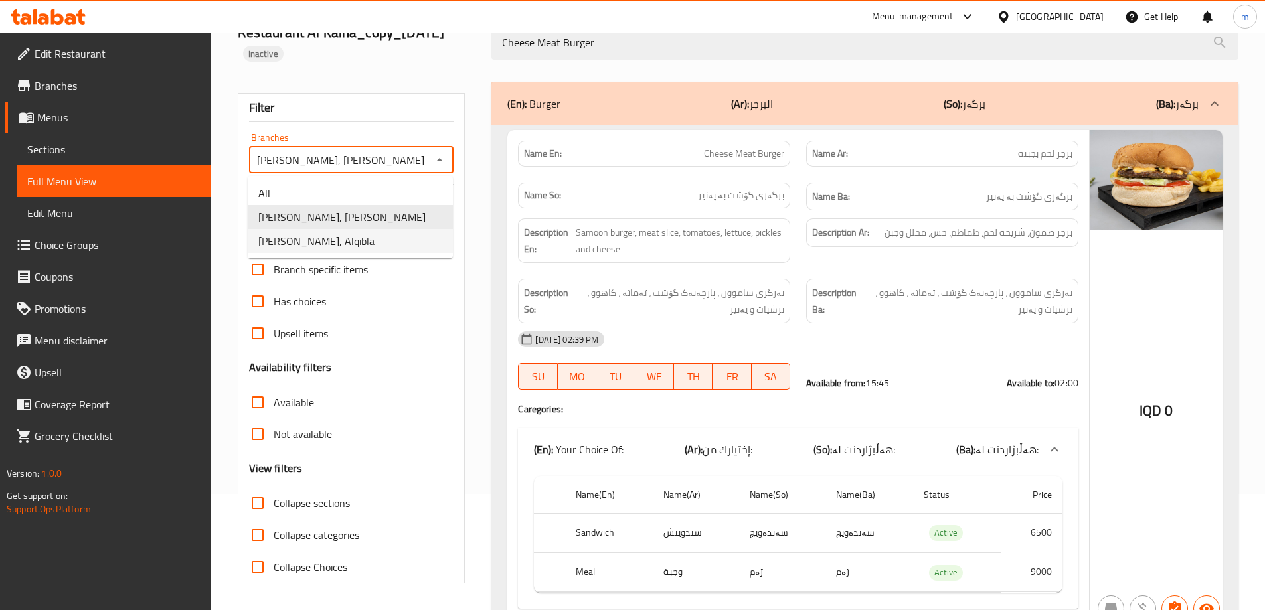
click at [335, 234] on li "[PERSON_NAME], Alqibla" at bounding box center [350, 241] width 205 height 24
type input "[PERSON_NAME], Alqibla"
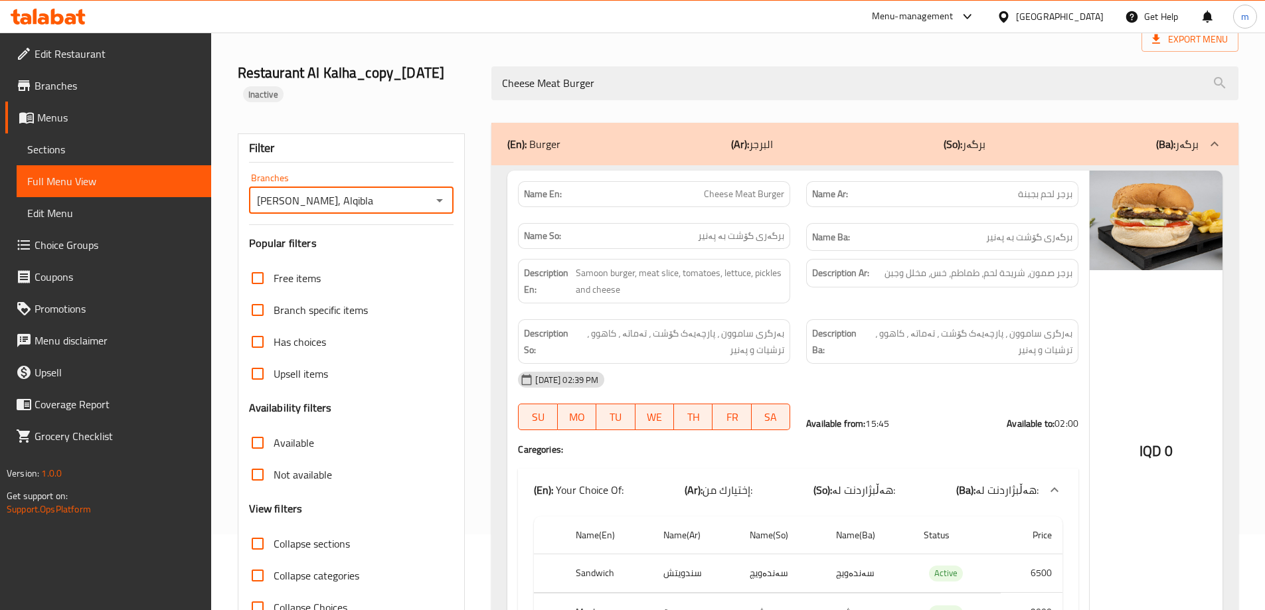
scroll to position [0, 0]
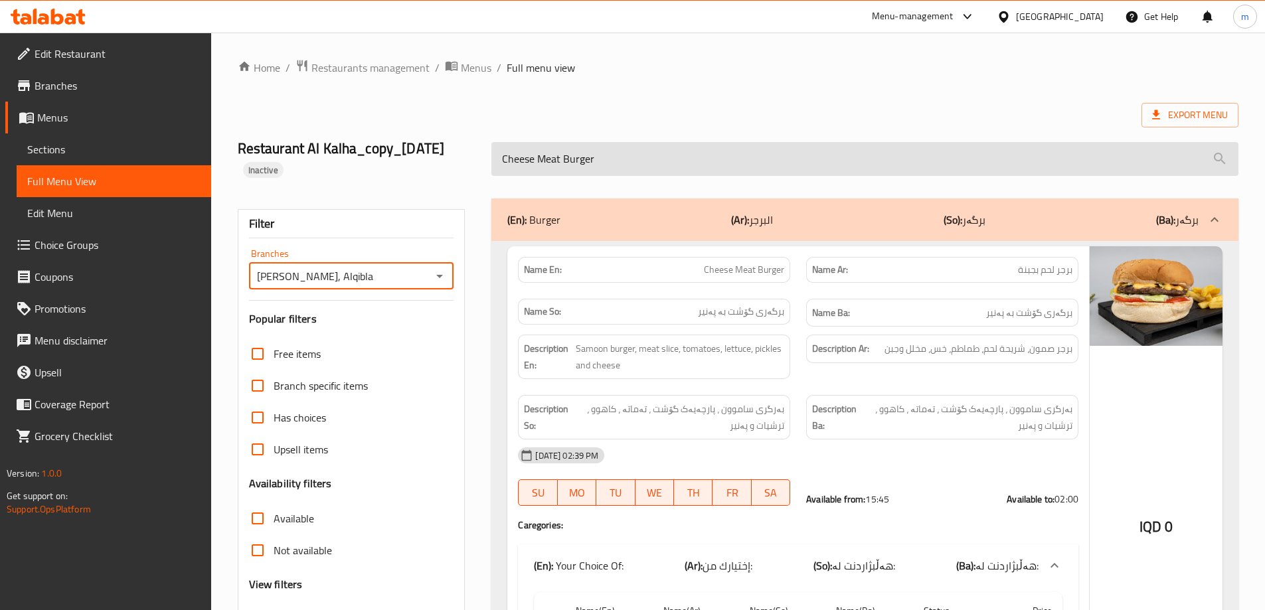
click at [511, 165] on input "Cheese Meat Burger" at bounding box center [865, 159] width 747 height 34
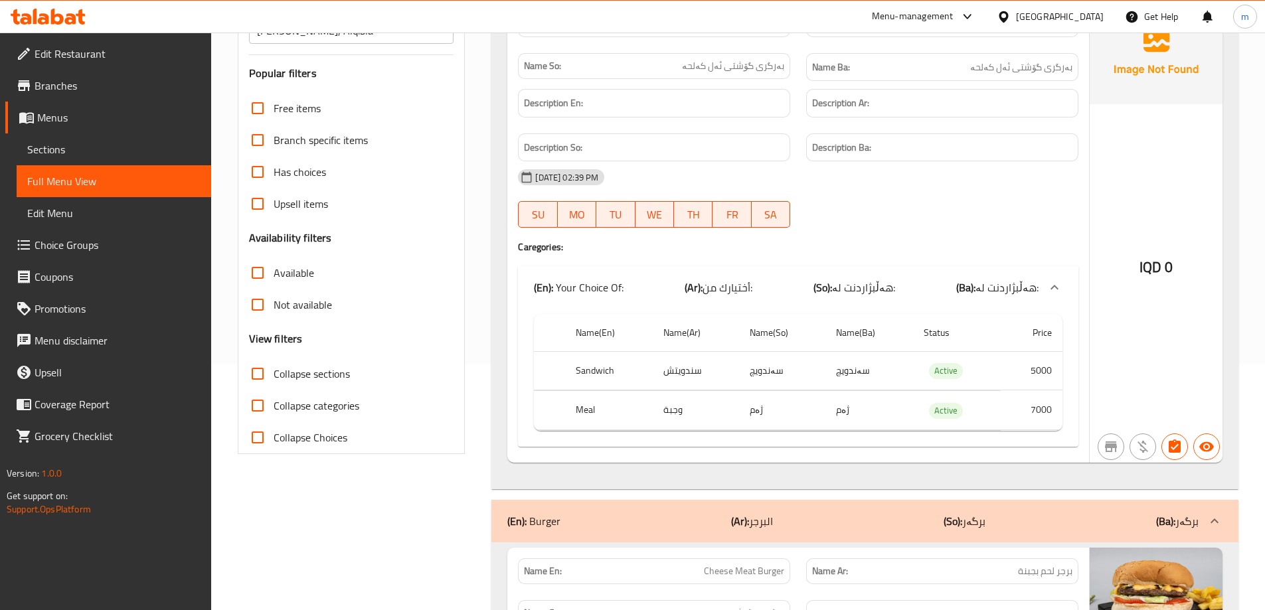
scroll to position [111, 0]
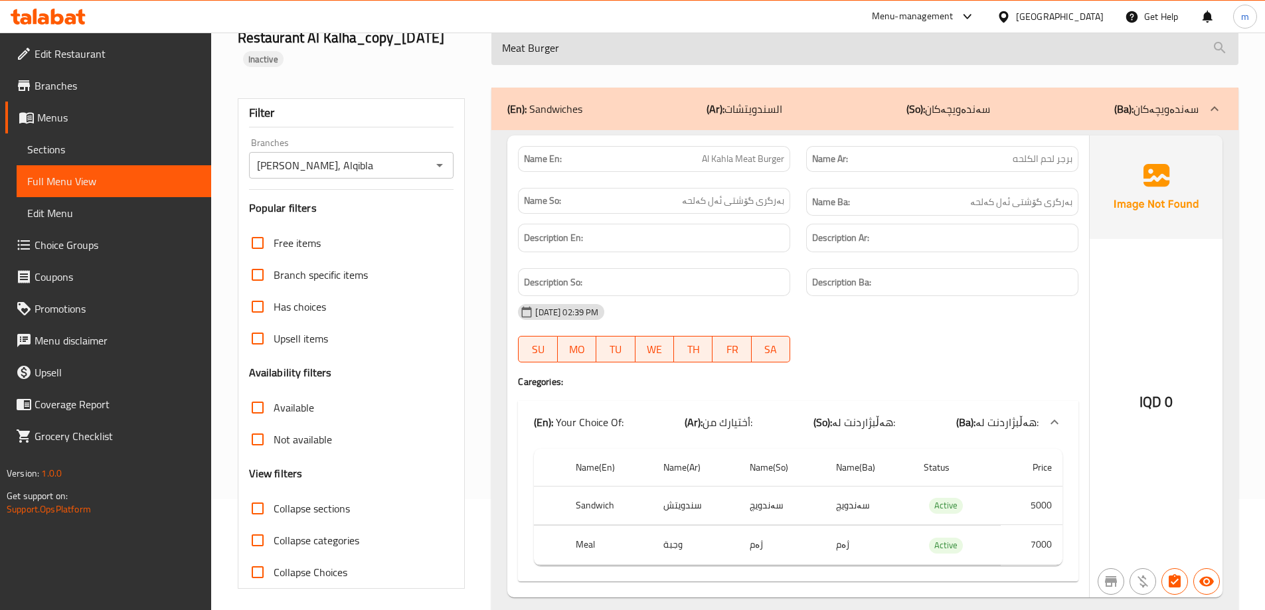
click at [518, 54] on input "Meat Burger" at bounding box center [865, 48] width 747 height 34
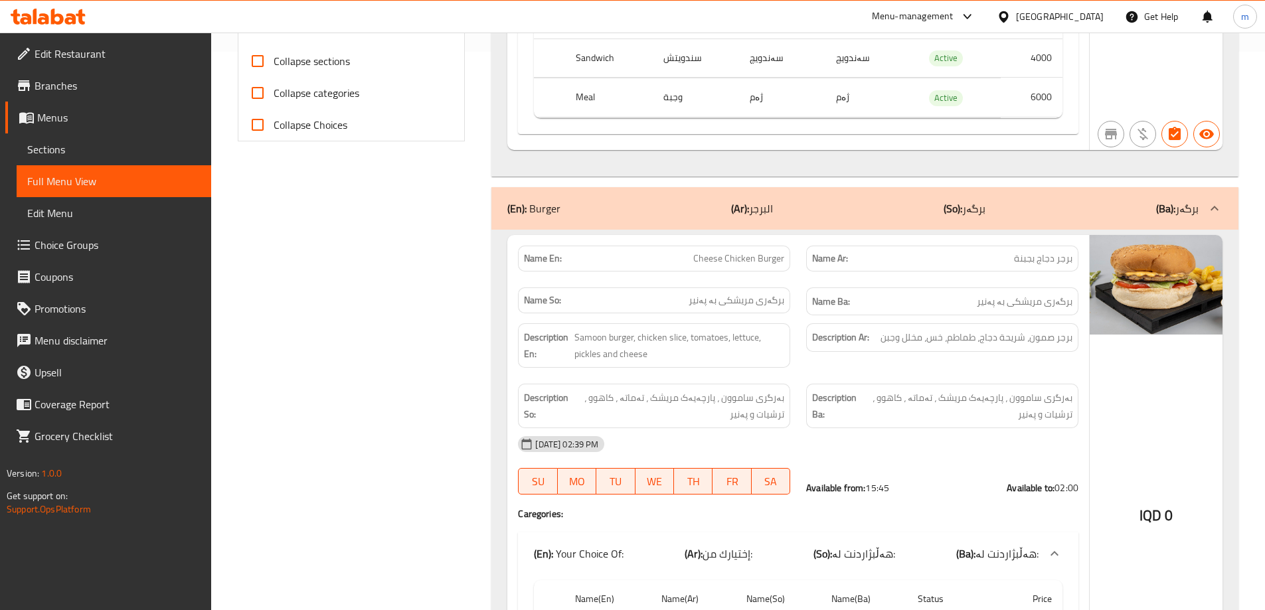
scroll to position [420, 0]
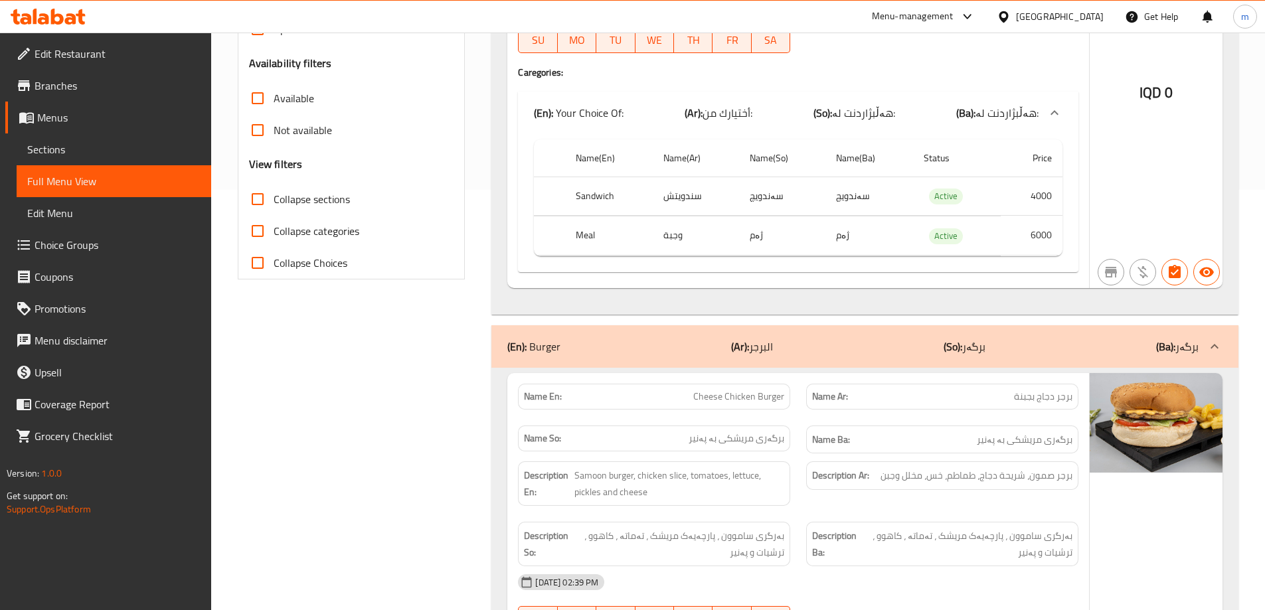
type input "chicken Burger"
click at [59, 128] on link "Menus" at bounding box center [108, 118] width 206 height 32
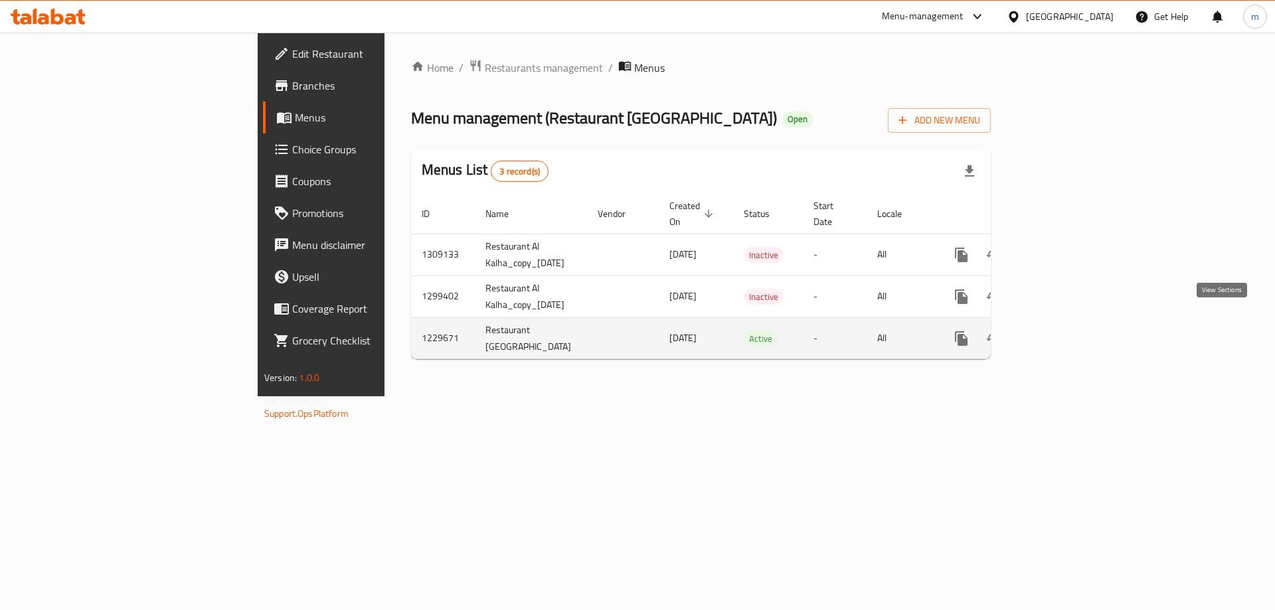
click at [1064, 333] on icon "enhanced table" at bounding box center [1058, 339] width 12 height 12
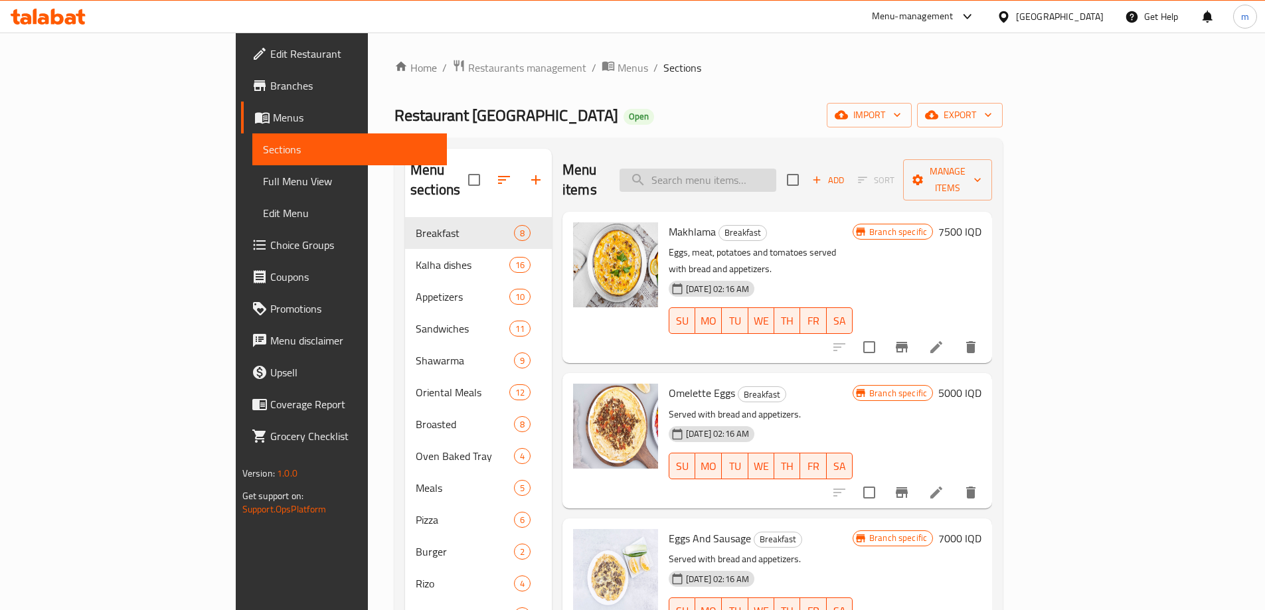
click at [742, 174] on input "search" at bounding box center [698, 180] width 157 height 23
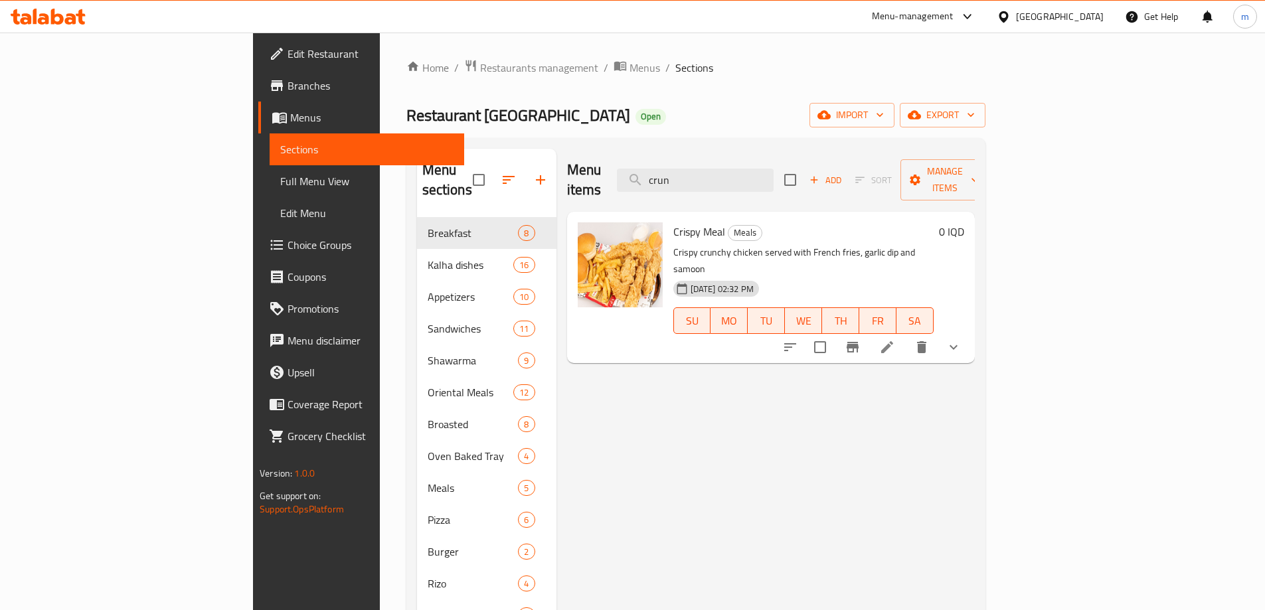
type input "crun"
click at [970, 331] on button "show more" at bounding box center [954, 347] width 32 height 32
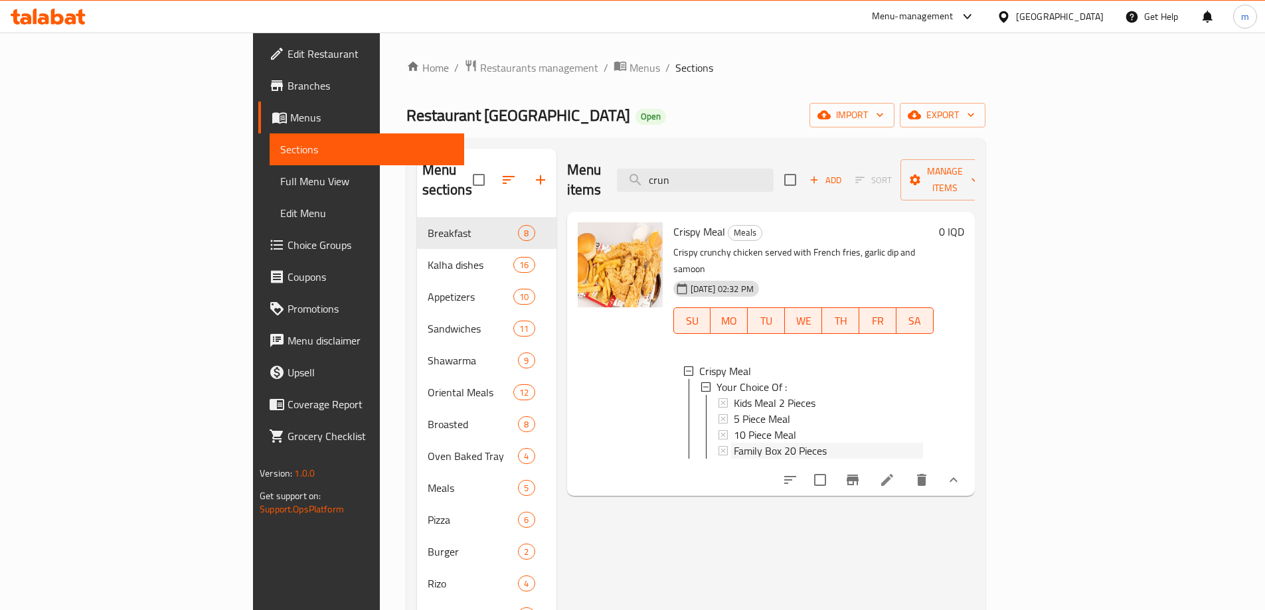
click at [734, 443] on span "Family Box 20 Pieces" at bounding box center [780, 451] width 93 height 16
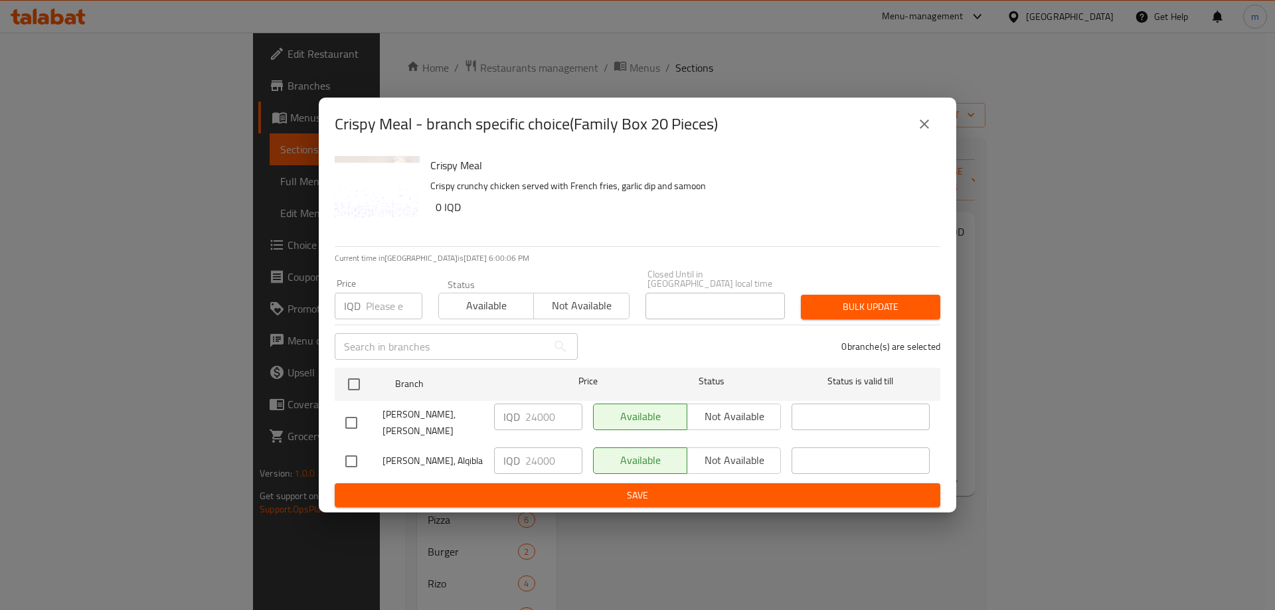
click at [935, 136] on button "close" at bounding box center [925, 124] width 32 height 32
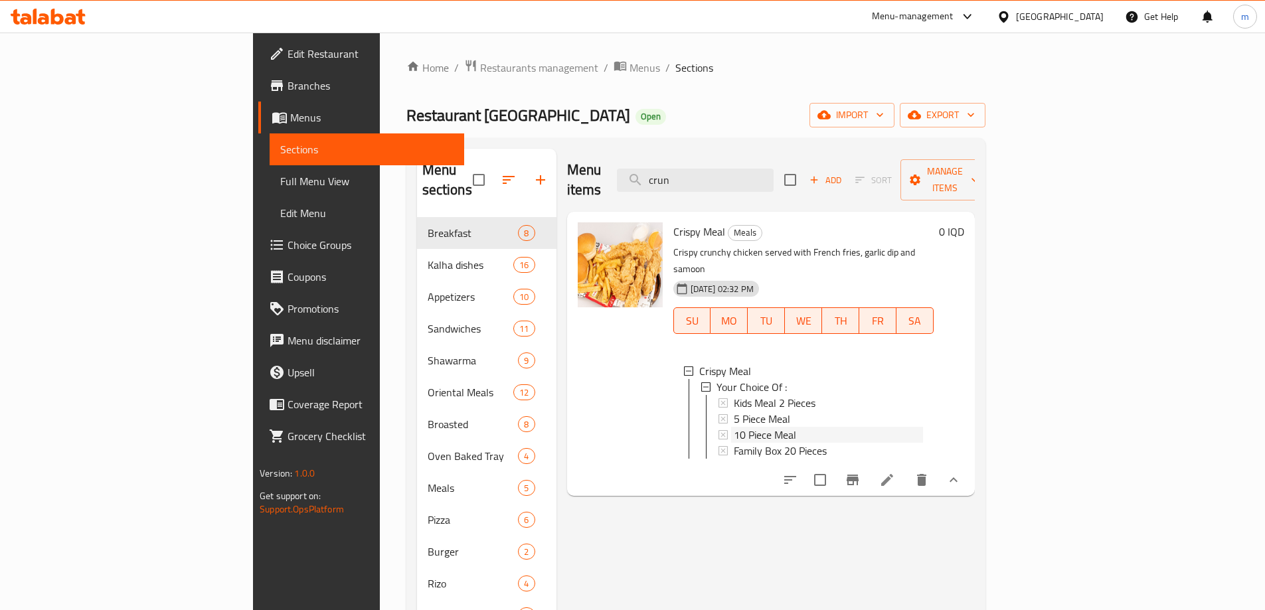
click at [734, 427] on span "10 Piece Meal" at bounding box center [765, 435] width 62 height 16
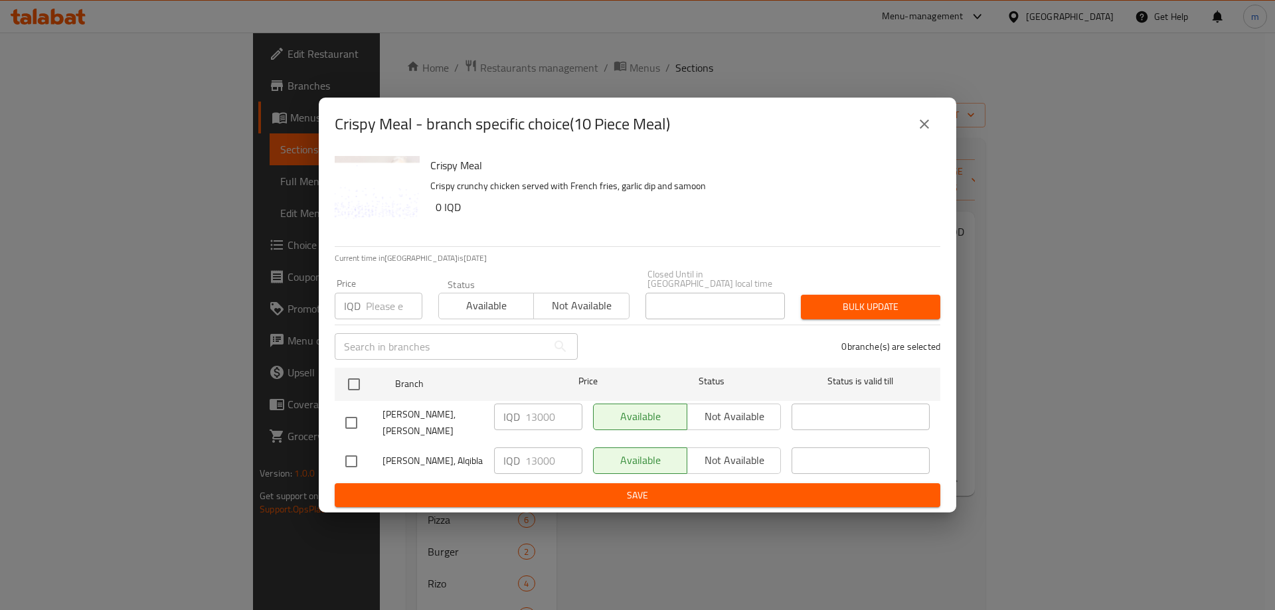
click at [925, 132] on icon "close" at bounding box center [925, 124] width 16 height 16
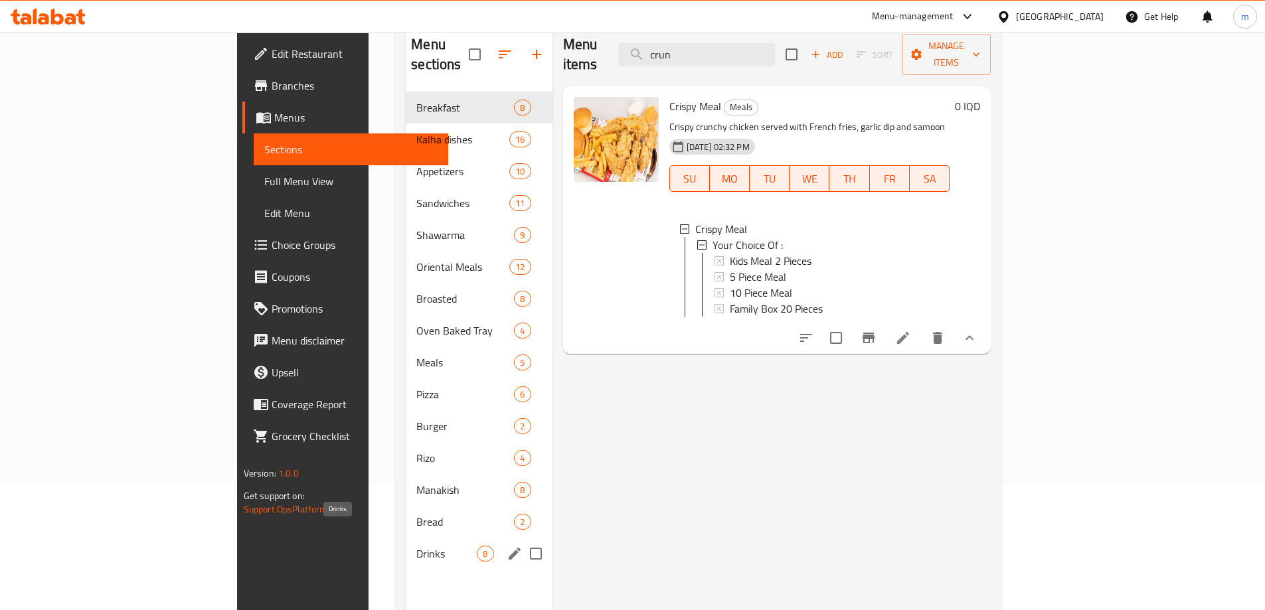
scroll to position [155, 0]
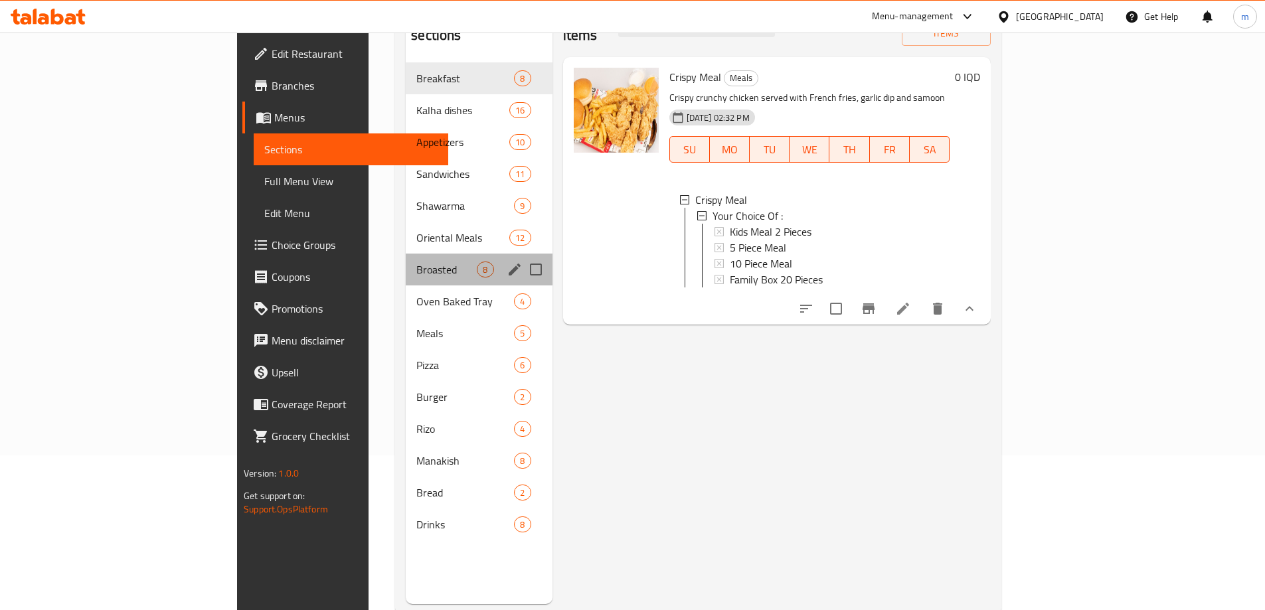
click at [406, 254] on div "Broasted 8" at bounding box center [479, 270] width 146 height 32
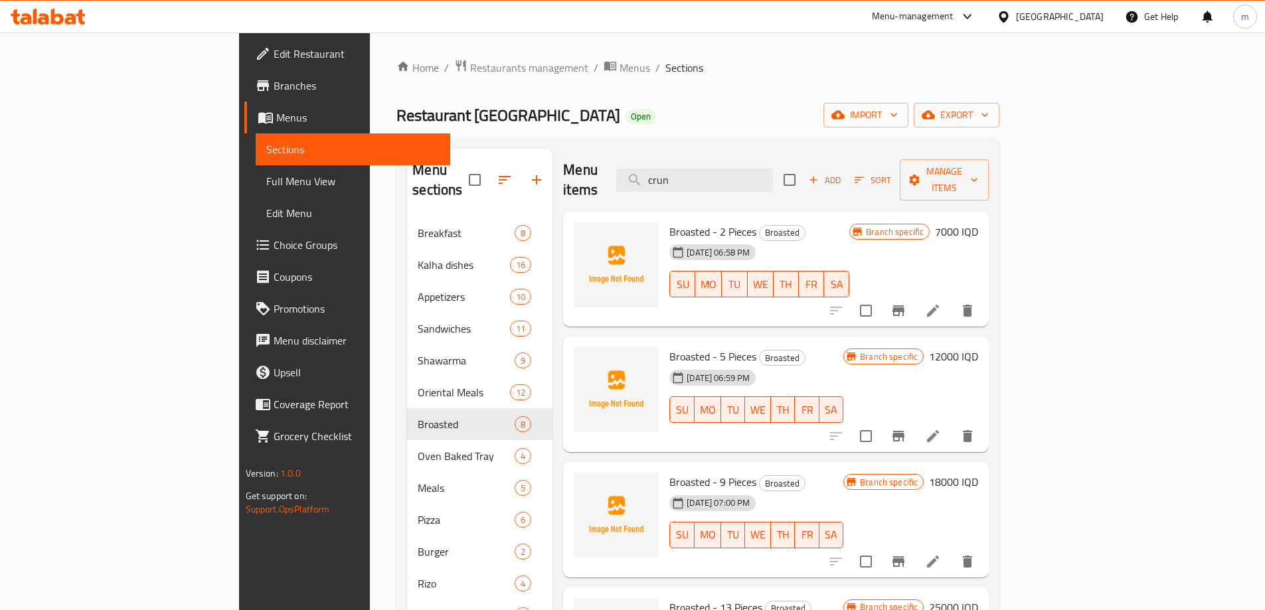
click at [978, 347] on h6 "12000 IQD" at bounding box center [953, 356] width 49 height 19
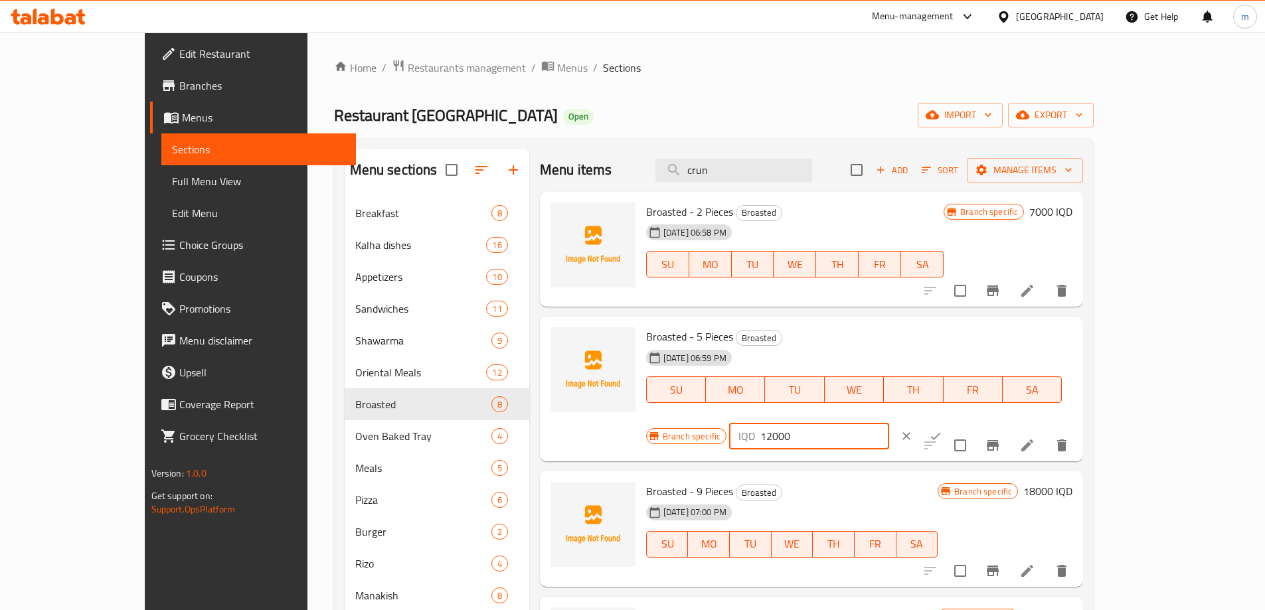
click at [889, 423] on input "12000" at bounding box center [825, 436] width 129 height 27
type input "15000"
click at [943, 430] on icon "ok" at bounding box center [935, 436] width 13 height 13
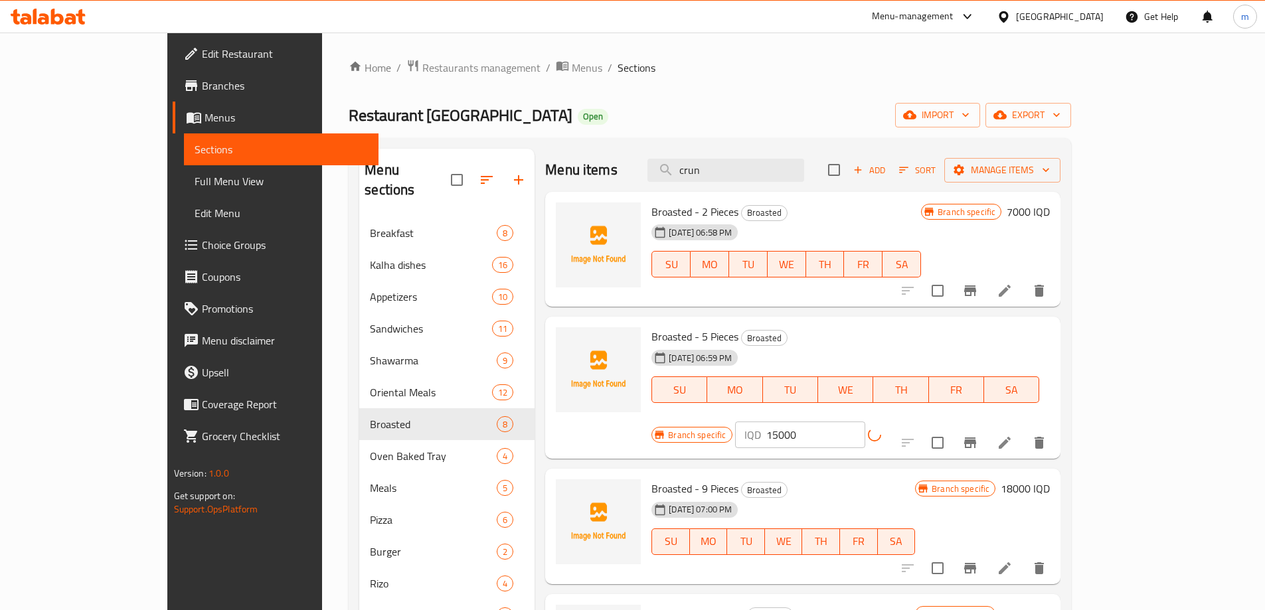
click at [986, 427] on button "Branch-specific-item" at bounding box center [971, 443] width 32 height 32
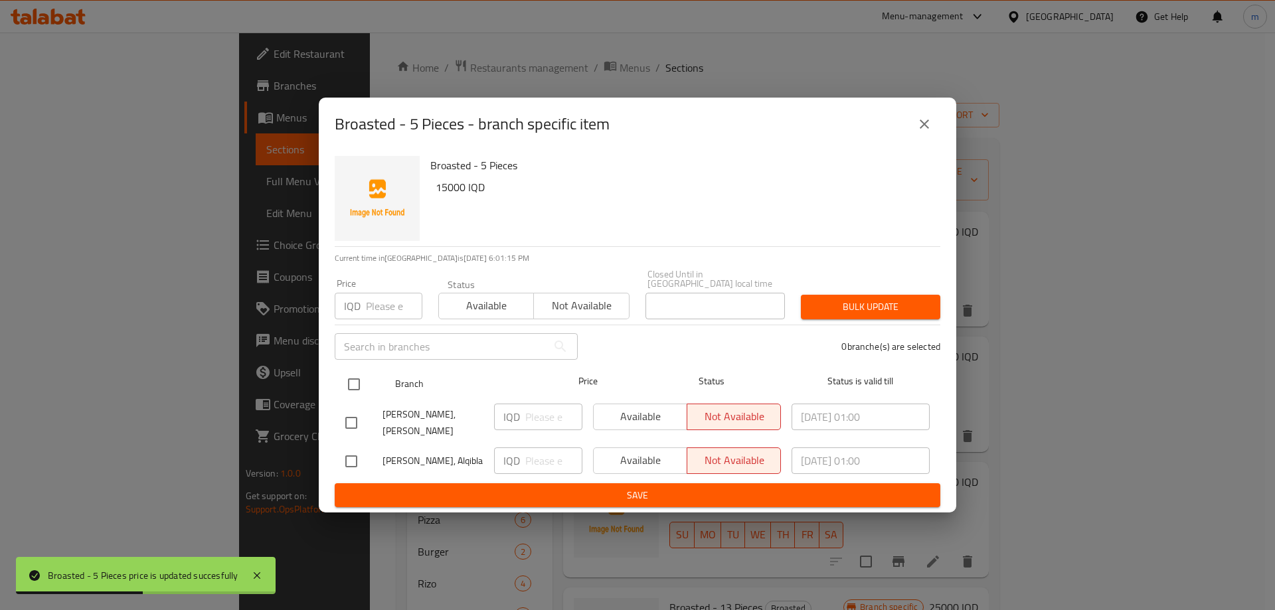
click at [358, 376] on input "checkbox" at bounding box center [354, 385] width 28 height 28
checkbox input "true"
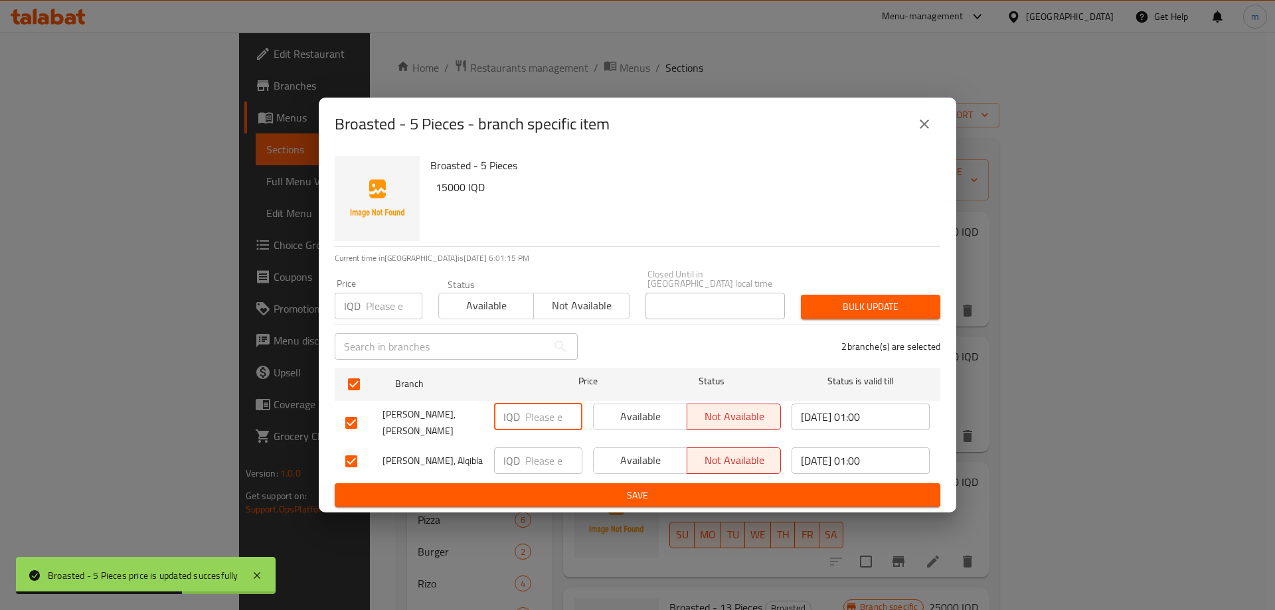
click at [541, 416] on input "number" at bounding box center [553, 417] width 57 height 27
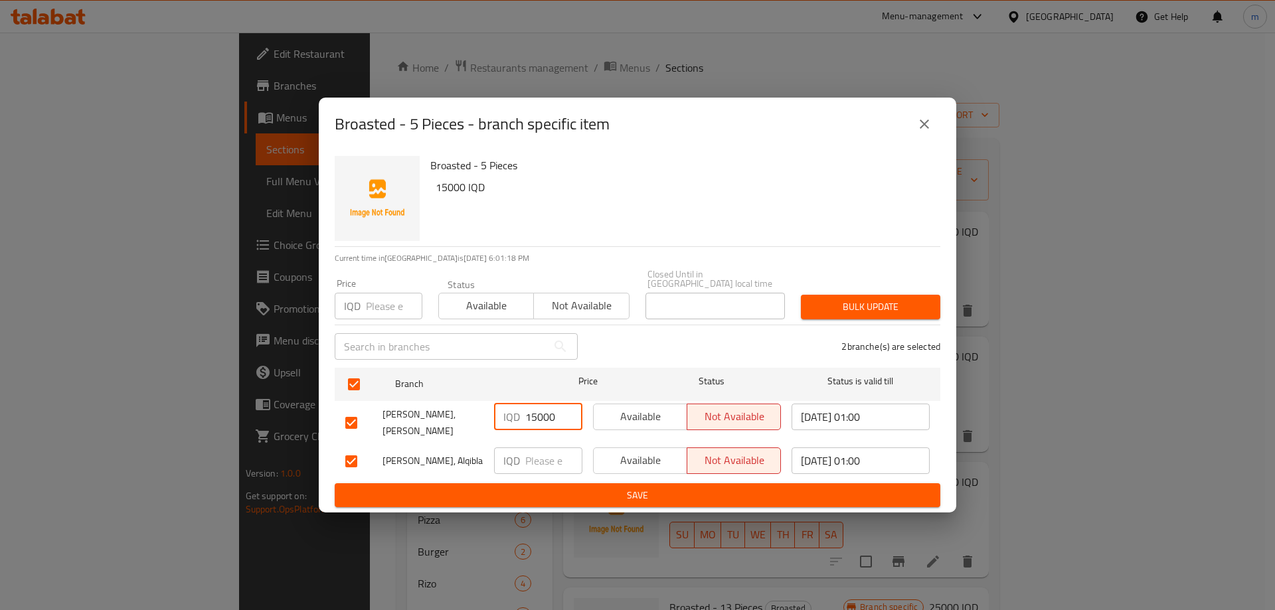
click at [538, 412] on input "15000" at bounding box center [553, 417] width 57 height 27
type input "15000"
click at [538, 450] on input "number" at bounding box center [553, 461] width 57 height 27
paste input "15000"
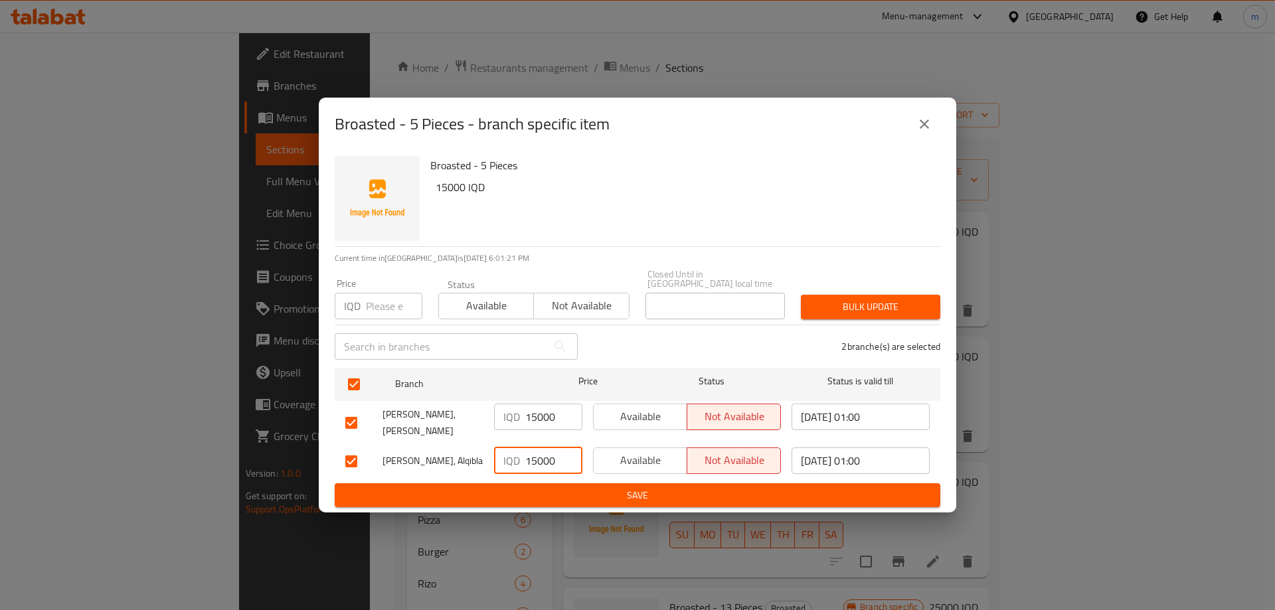
type input "15000"
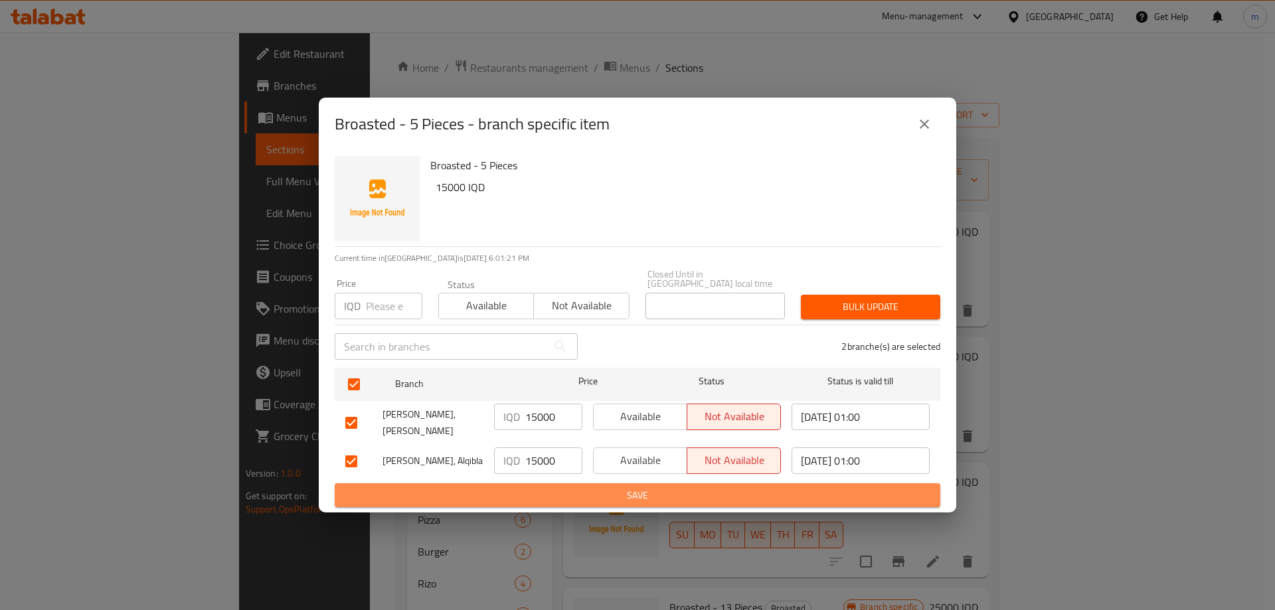
click at [541, 488] on span "Save" at bounding box center [637, 496] width 585 height 17
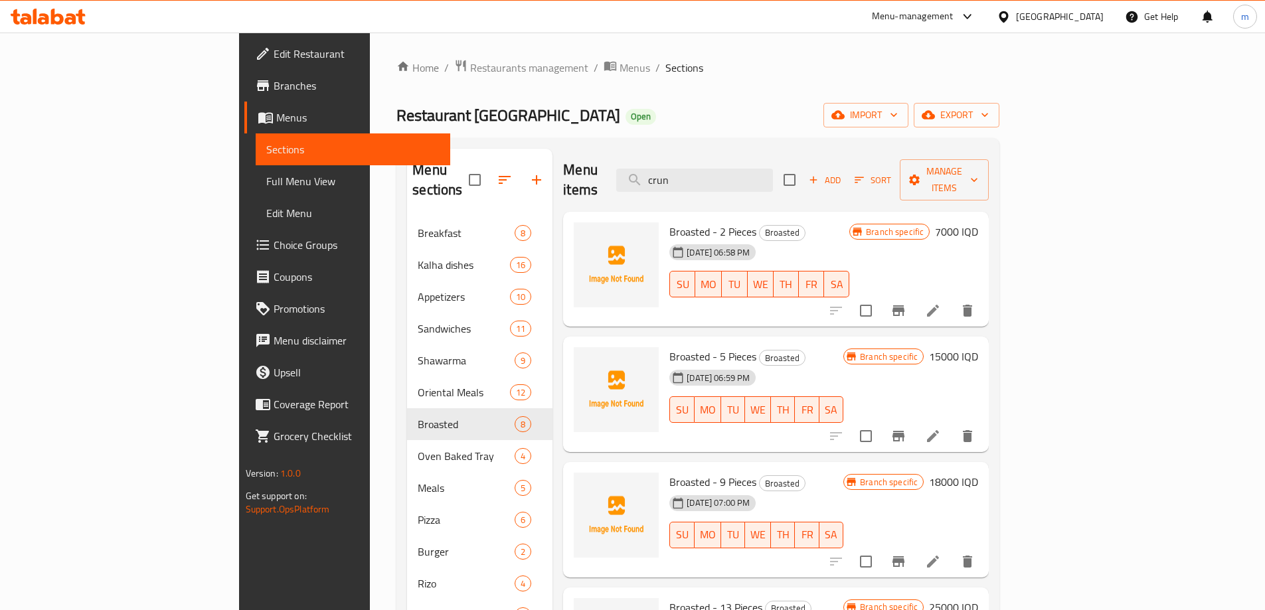
scroll to position [155, 0]
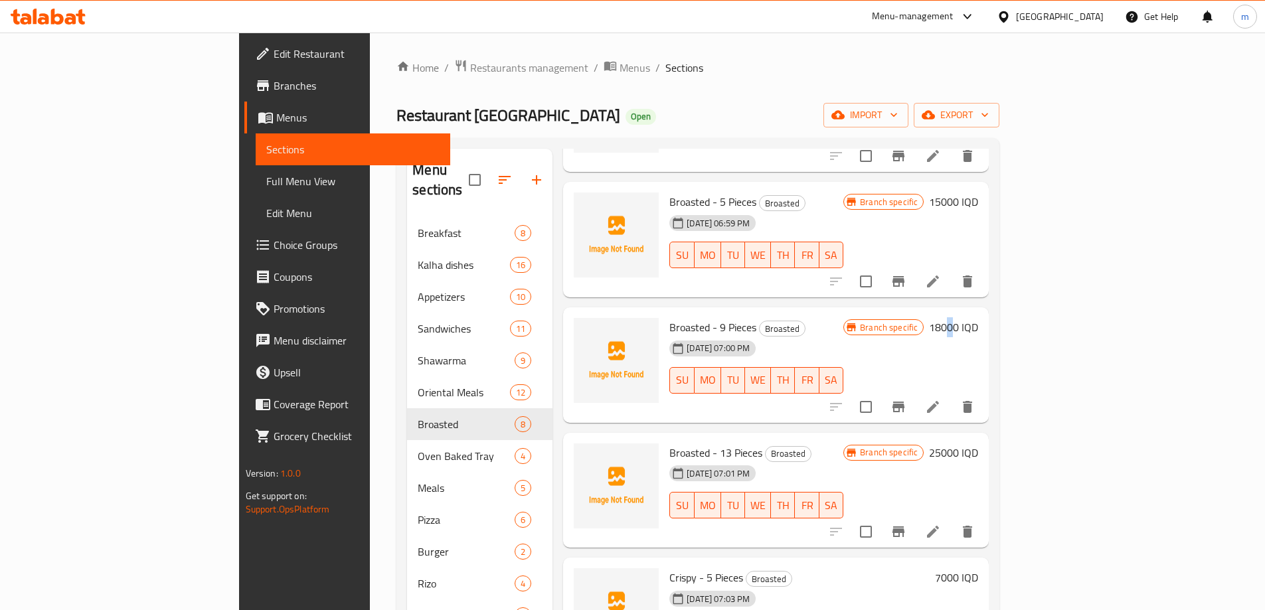
click at [978, 318] on h6 "18000 IQD" at bounding box center [953, 327] width 49 height 19
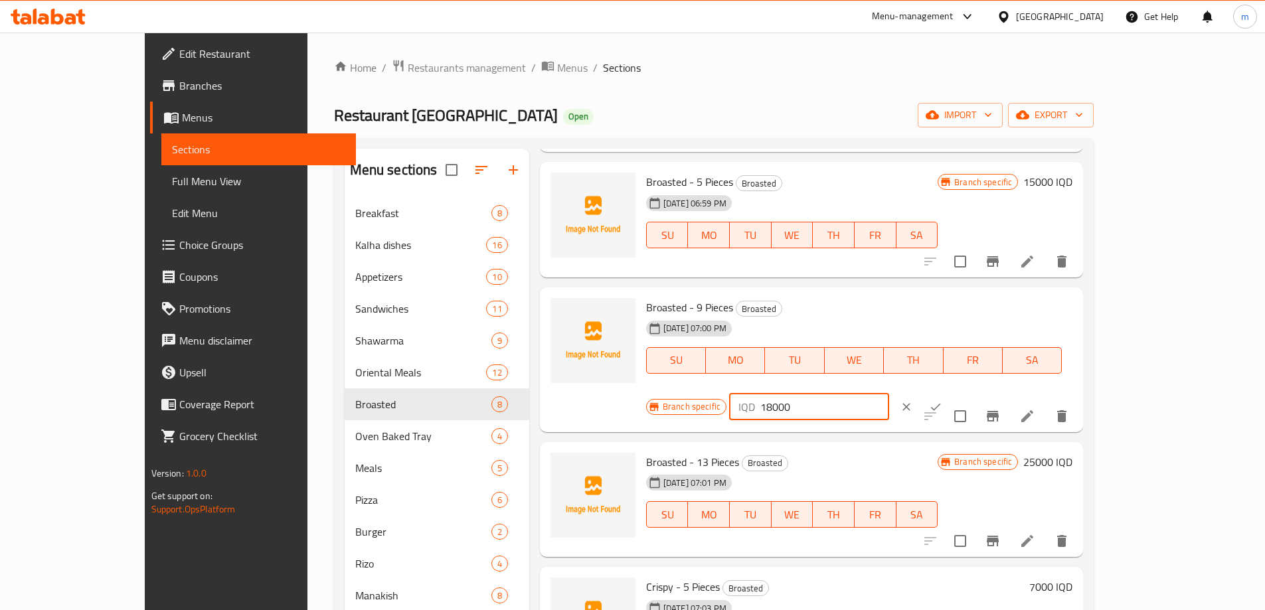
click at [889, 394] on input "18000" at bounding box center [825, 407] width 129 height 27
type input "16000"
click at [951, 393] on button "ok" at bounding box center [935, 407] width 29 height 29
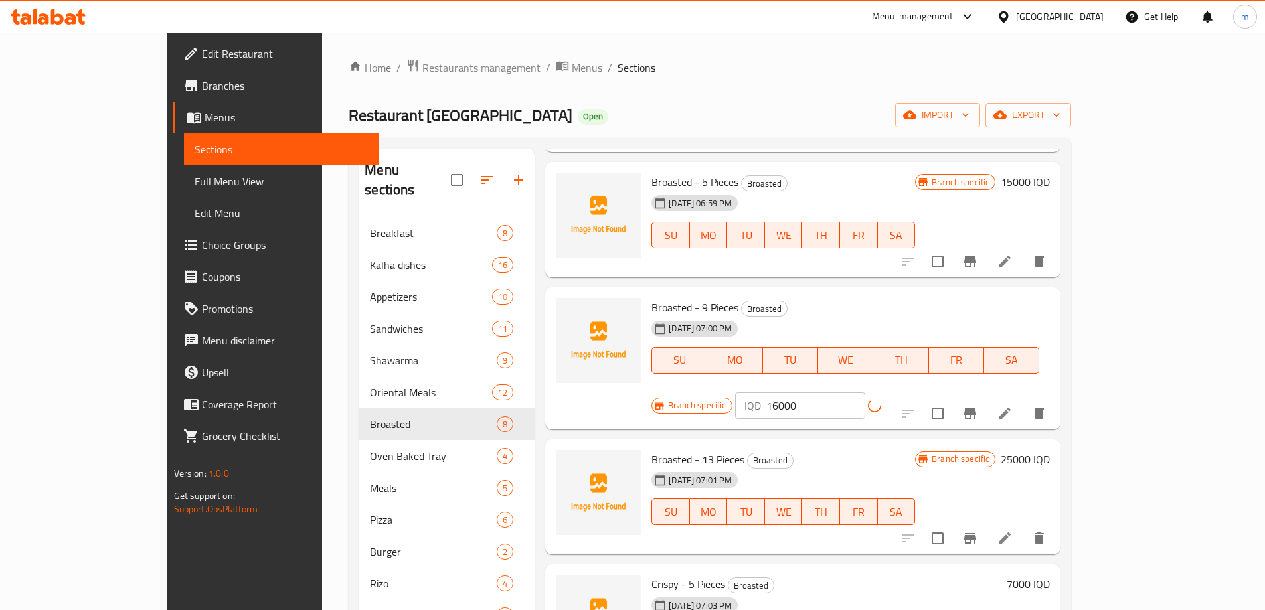
click at [976, 409] on icon "Branch-specific-item" at bounding box center [971, 414] width 12 height 11
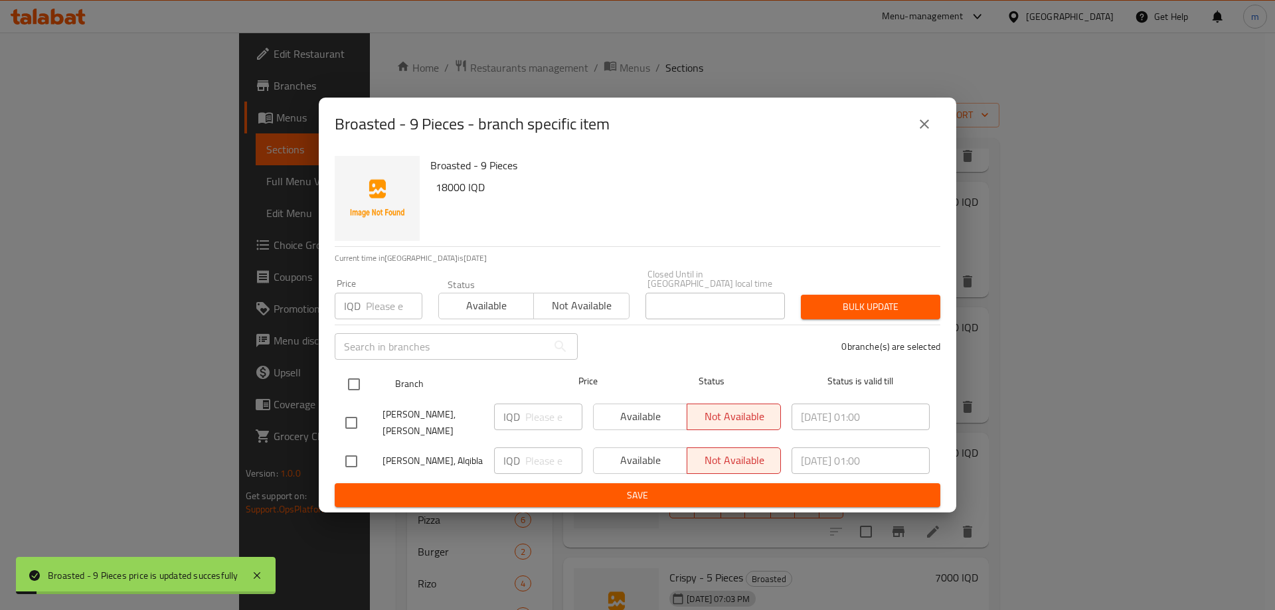
click at [354, 392] on input "checkbox" at bounding box center [354, 385] width 28 height 28
checkbox input "true"
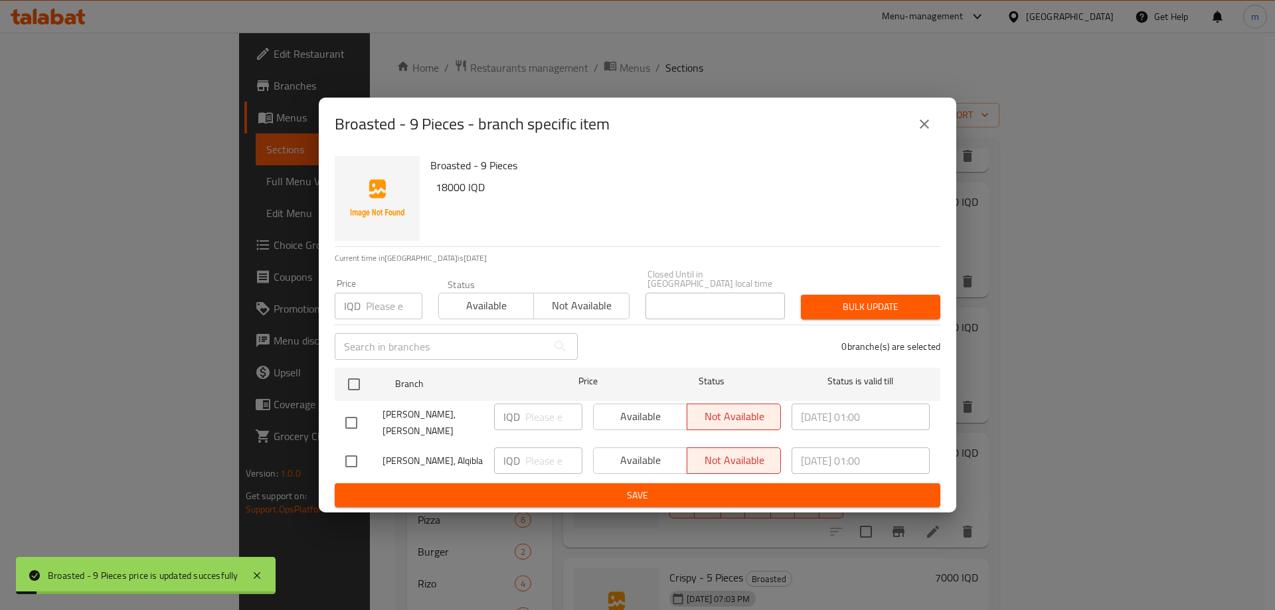
checkbox input "true"
click at [545, 415] on input "number" at bounding box center [553, 417] width 57 height 27
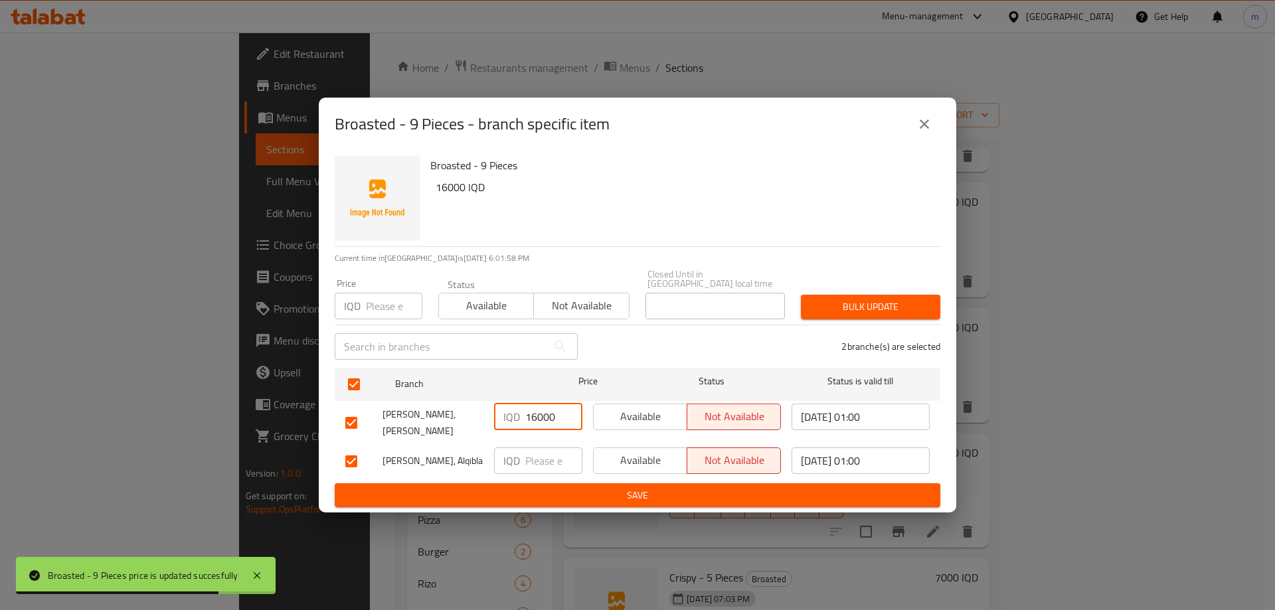
click at [539, 413] on input "16000" at bounding box center [553, 417] width 57 height 27
type input "16000"
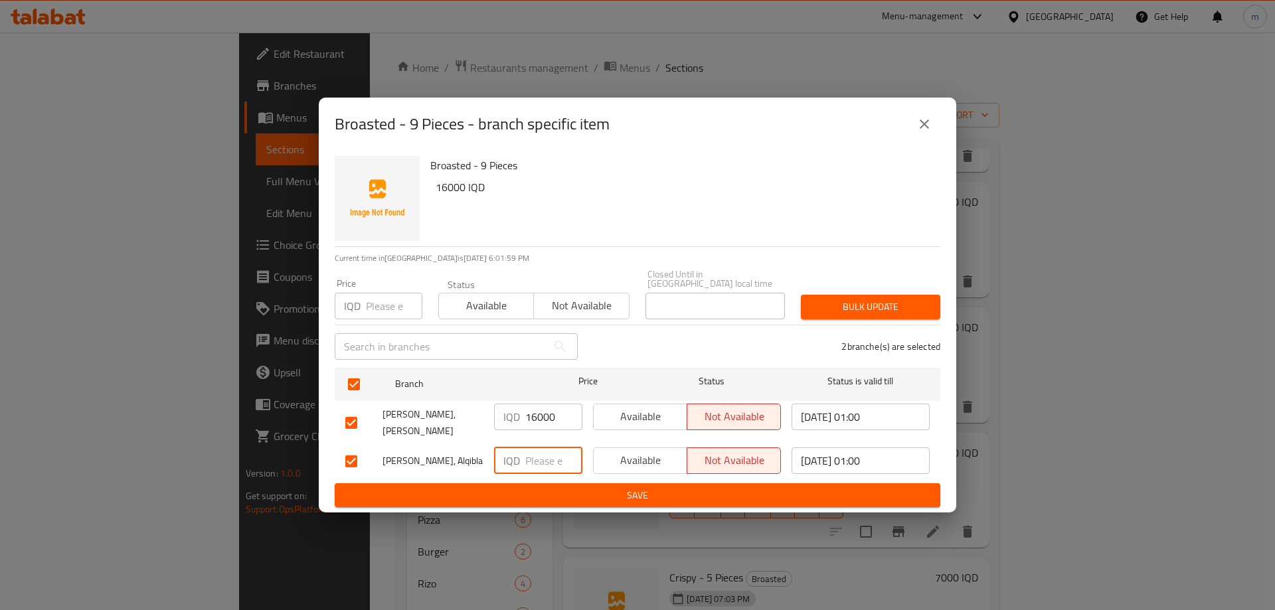
click at [556, 452] on input "number" at bounding box center [553, 461] width 57 height 27
paste input "16000"
type input "16000"
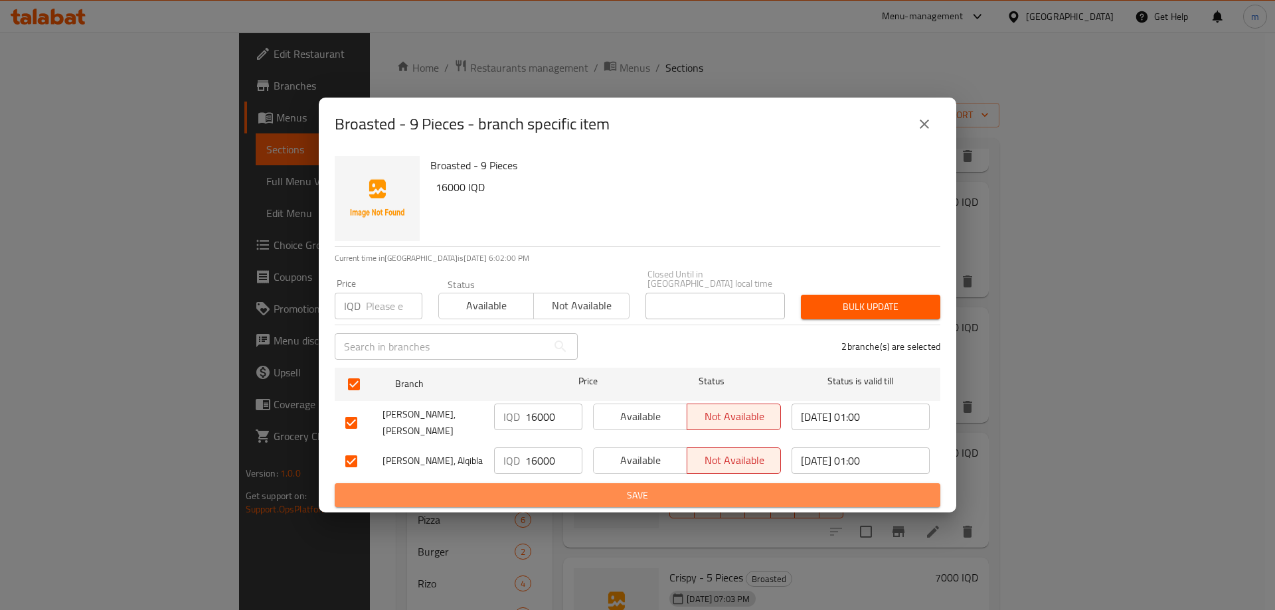
click at [550, 488] on span "Save" at bounding box center [637, 496] width 585 height 17
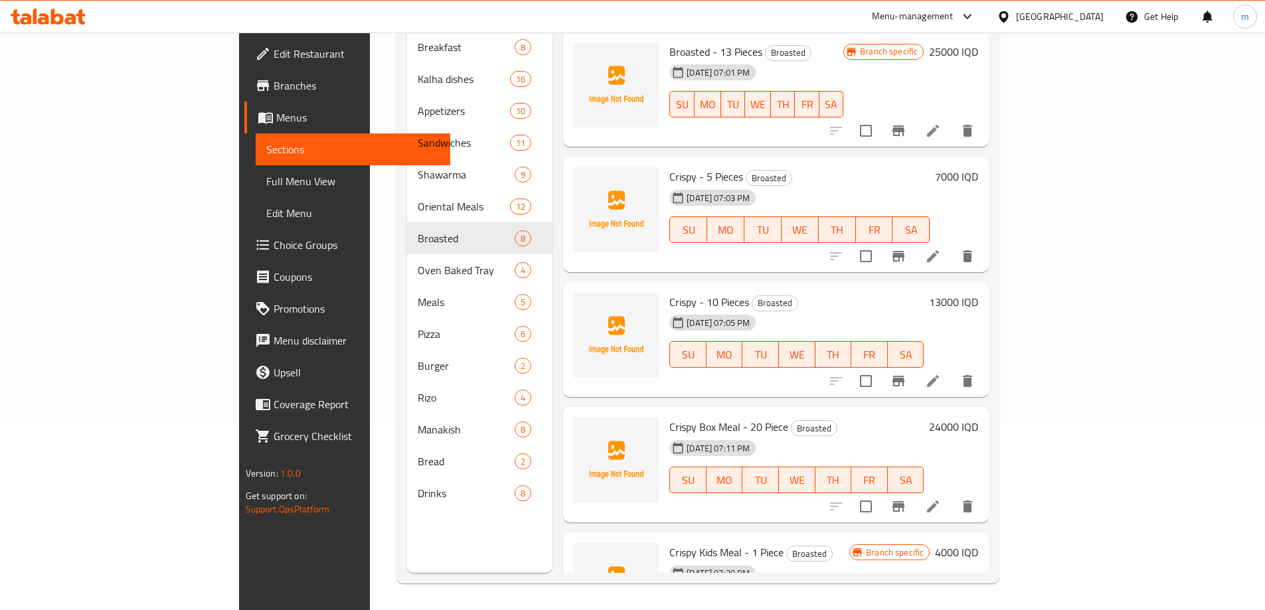
scroll to position [270, 0]
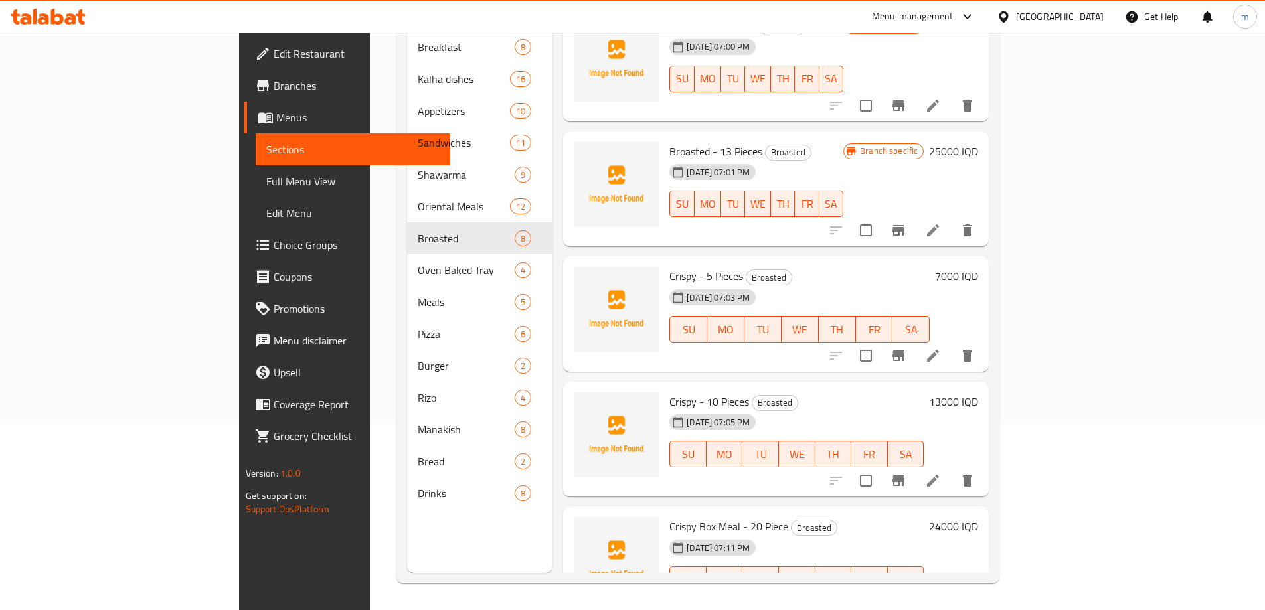
click at [984, 262] on div "Crispy - 5 Pieces Broasted 28-05-2025 07:03 PM SU MO TU WE TH FR SA 7000 IQD" at bounding box center [824, 314] width 320 height 105
click at [978, 267] on div "7000 IQD" at bounding box center [954, 276] width 48 height 19
click at [978, 267] on h6 "7000 IQD" at bounding box center [956, 276] width 43 height 19
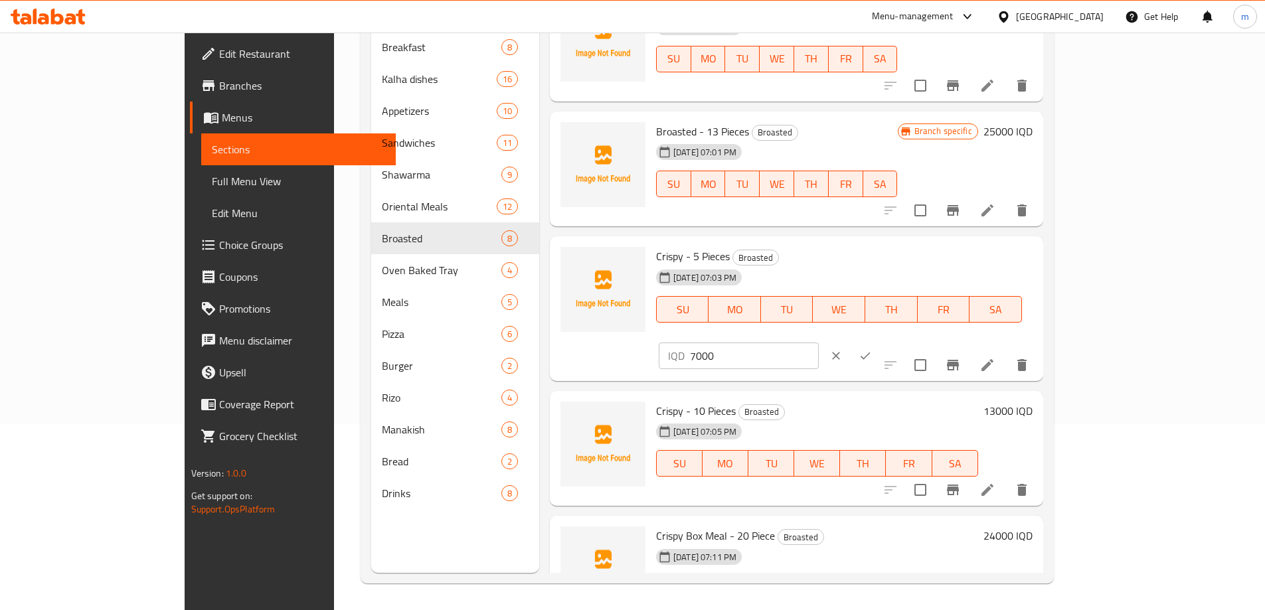
drag, startPoint x: 1034, startPoint y: 266, endPoint x: 1018, endPoint y: 266, distance: 16.6
click at [819, 343] on div "IQD 7000 ​" at bounding box center [739, 356] width 160 height 27
type input "9000"
click at [872, 349] on icon "ok" at bounding box center [865, 355] width 13 height 13
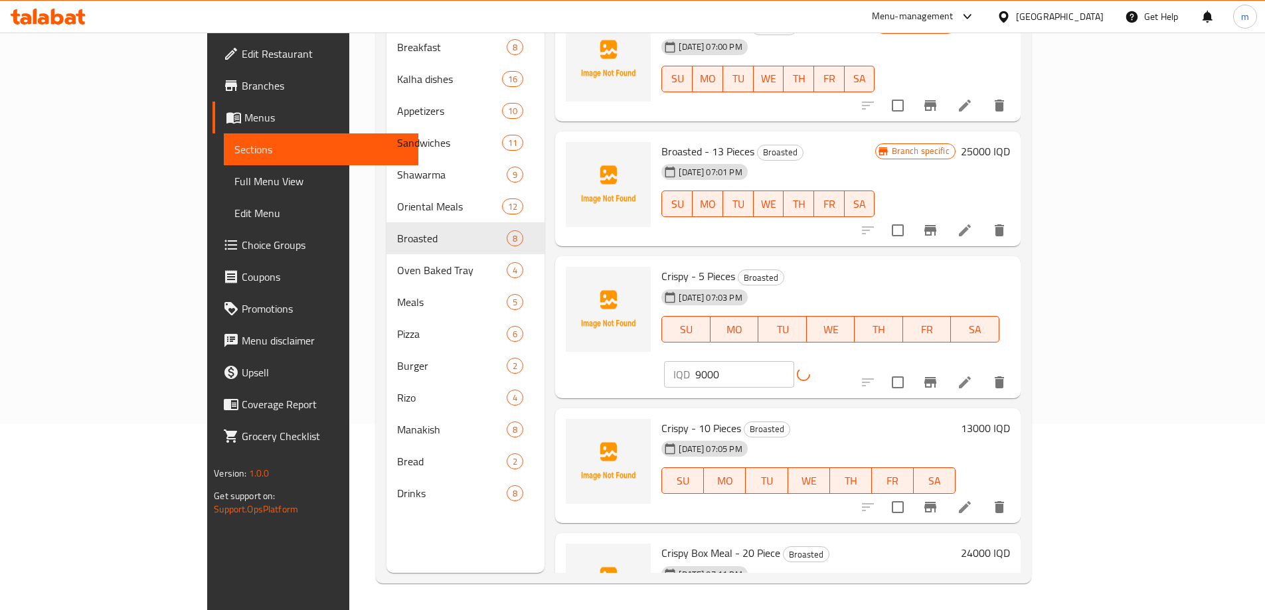
click at [1010, 419] on h6 "13000 IQD" at bounding box center [985, 428] width 49 height 19
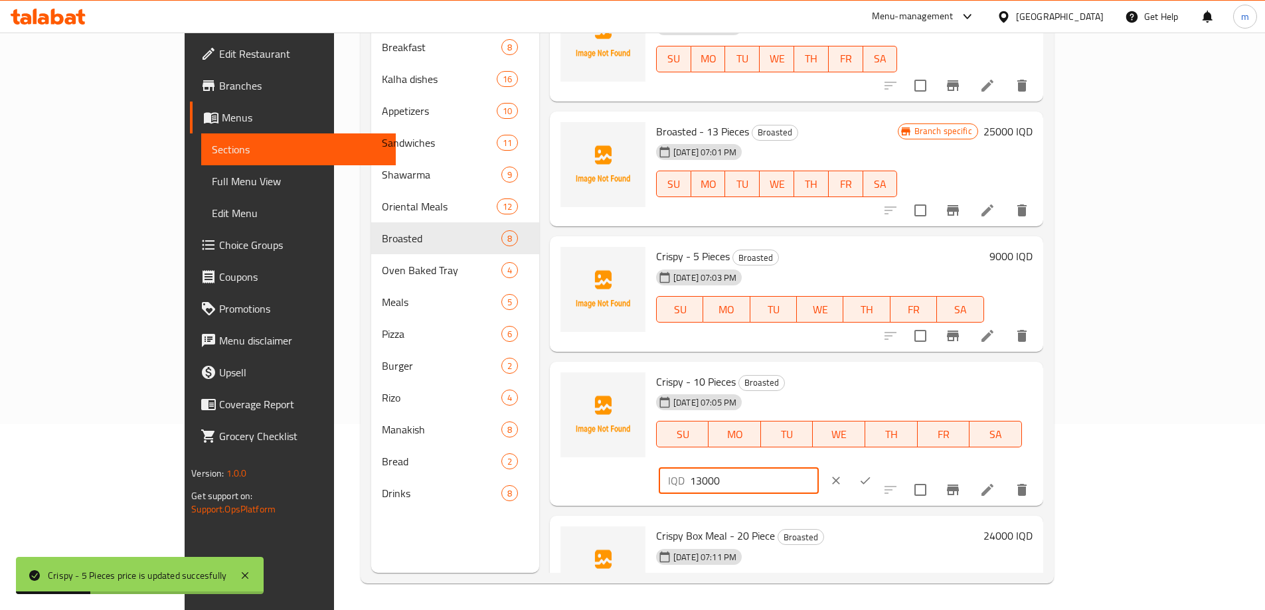
drag, startPoint x: 1040, startPoint y: 385, endPoint x: 1032, endPoint y: 382, distance: 7.8
click at [819, 468] on input "13000" at bounding box center [754, 481] width 129 height 27
type input "17000"
click at [872, 474] on icon "ok" at bounding box center [865, 480] width 13 height 13
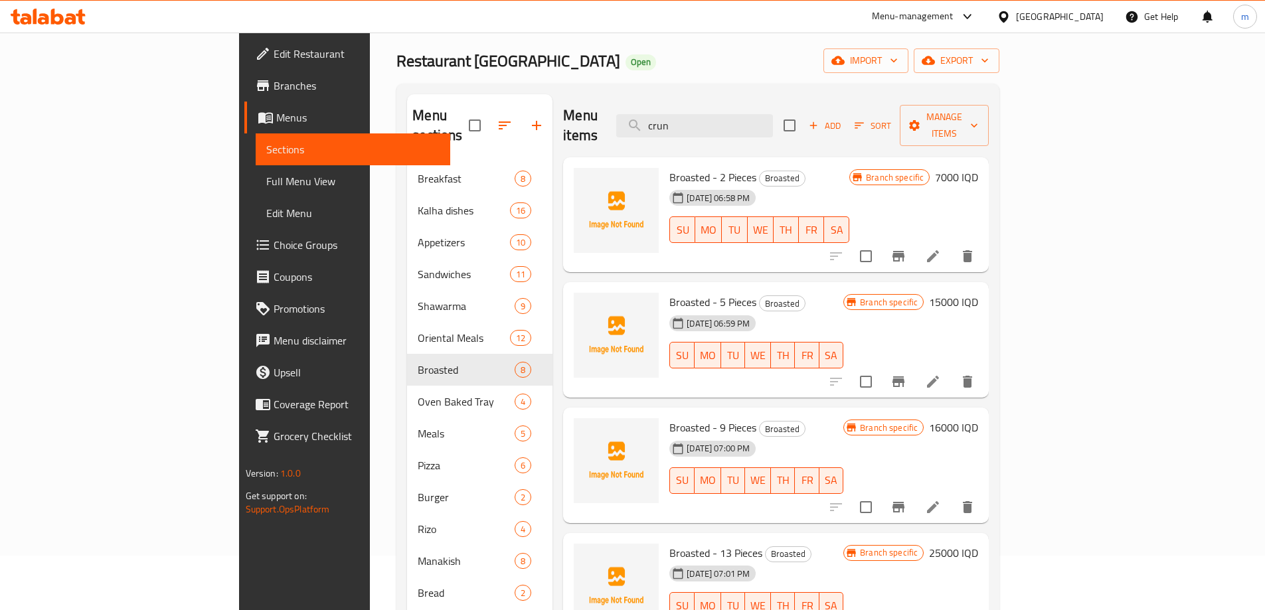
scroll to position [0, 0]
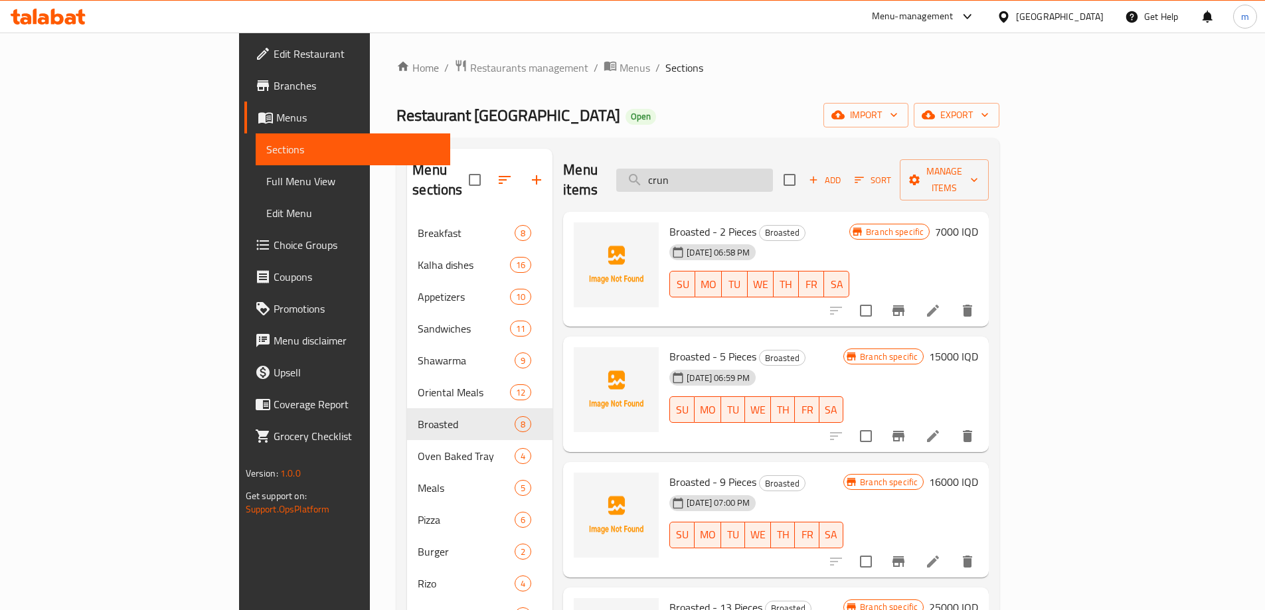
click at [773, 169] on input "crun" at bounding box center [694, 180] width 157 height 23
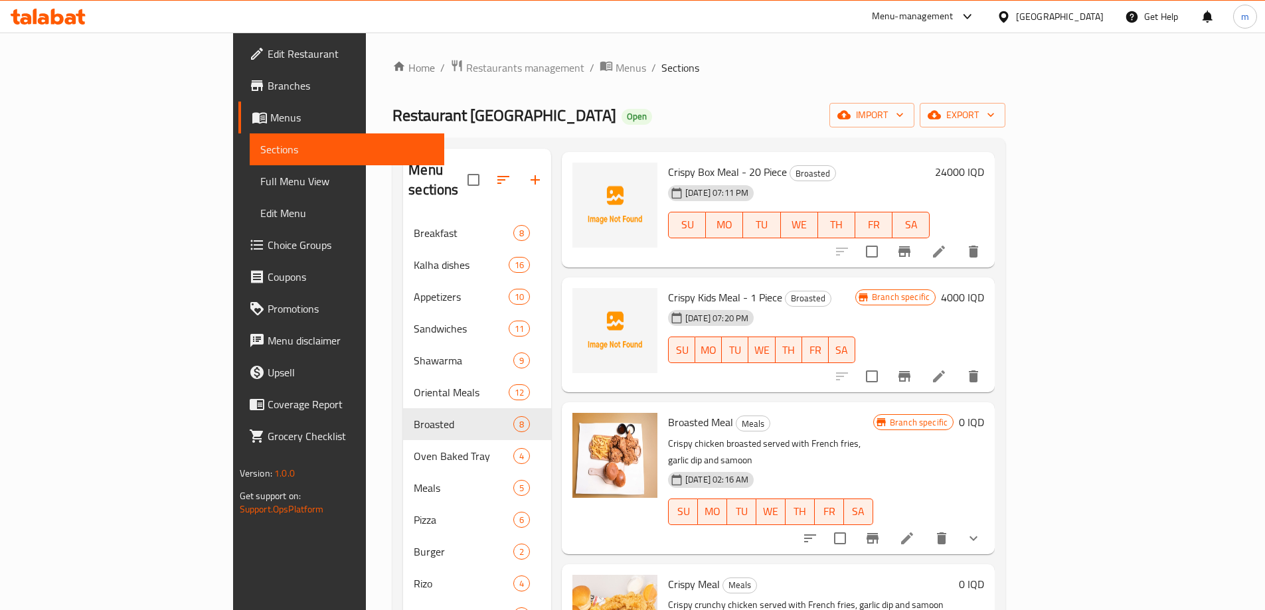
scroll to position [930, 0]
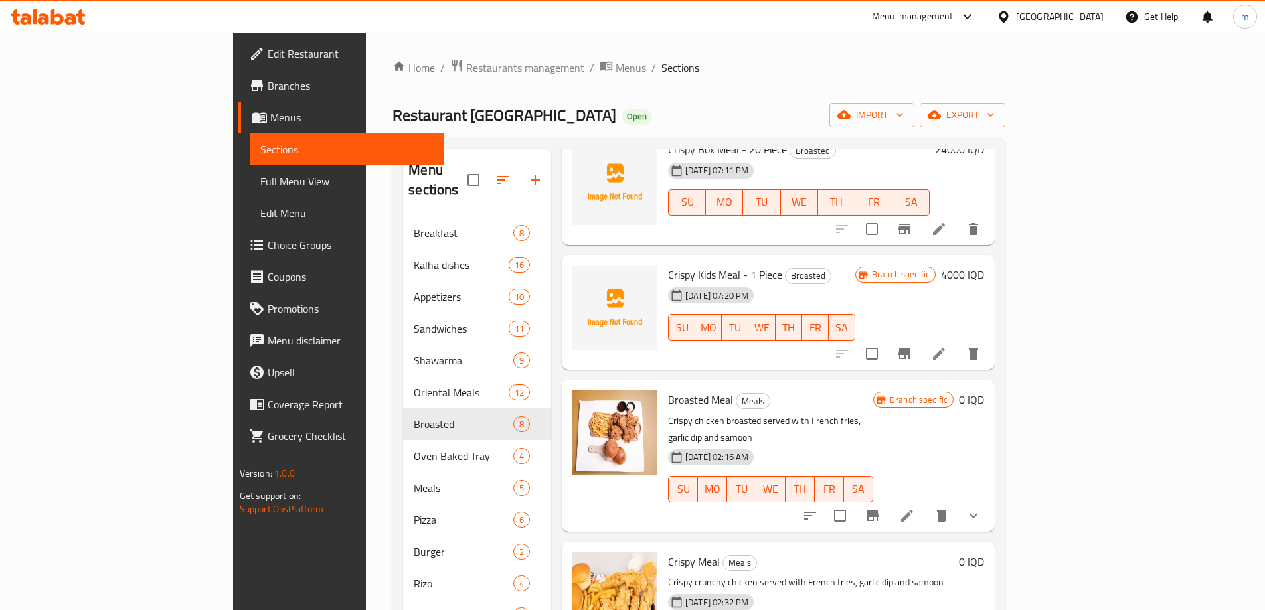
type input "crispy"
click at [990, 500] on button "show more" at bounding box center [974, 516] width 32 height 32
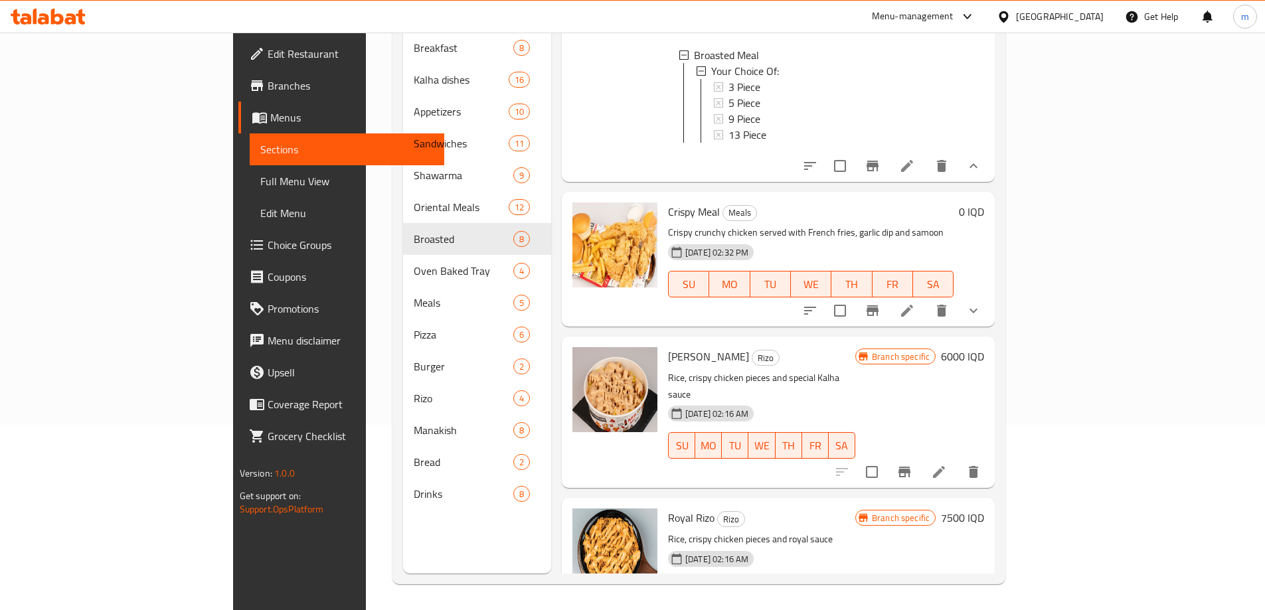
scroll to position [186, 0]
click at [978, 308] on icon "show more" at bounding box center [974, 310] width 8 height 5
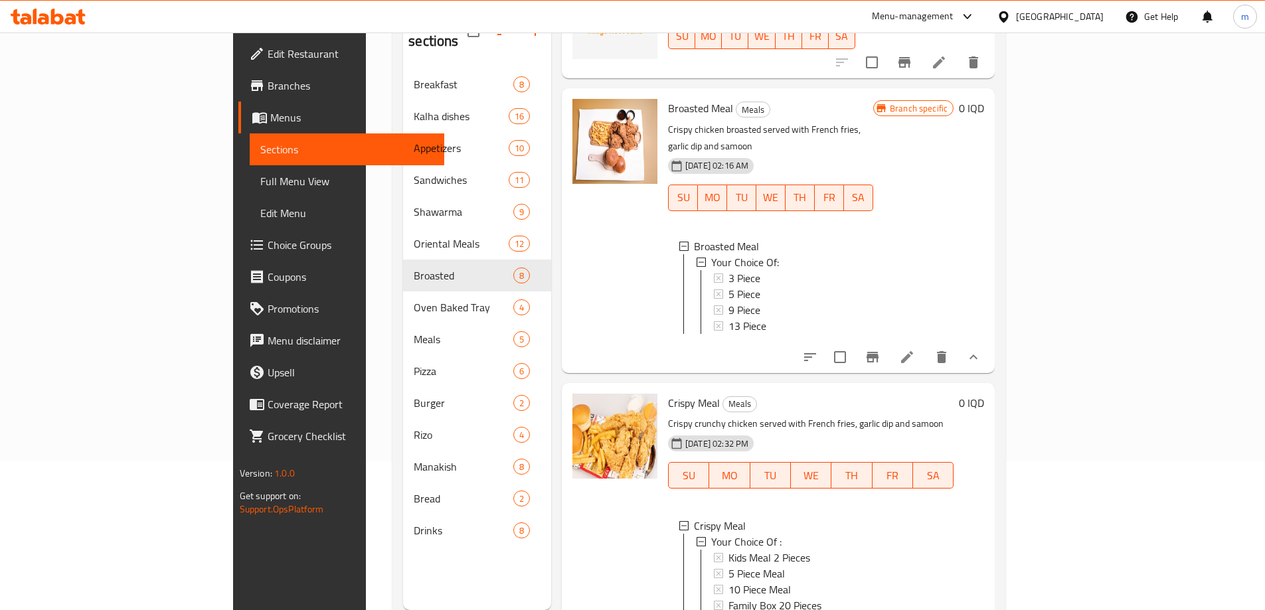
scroll to position [143, 0]
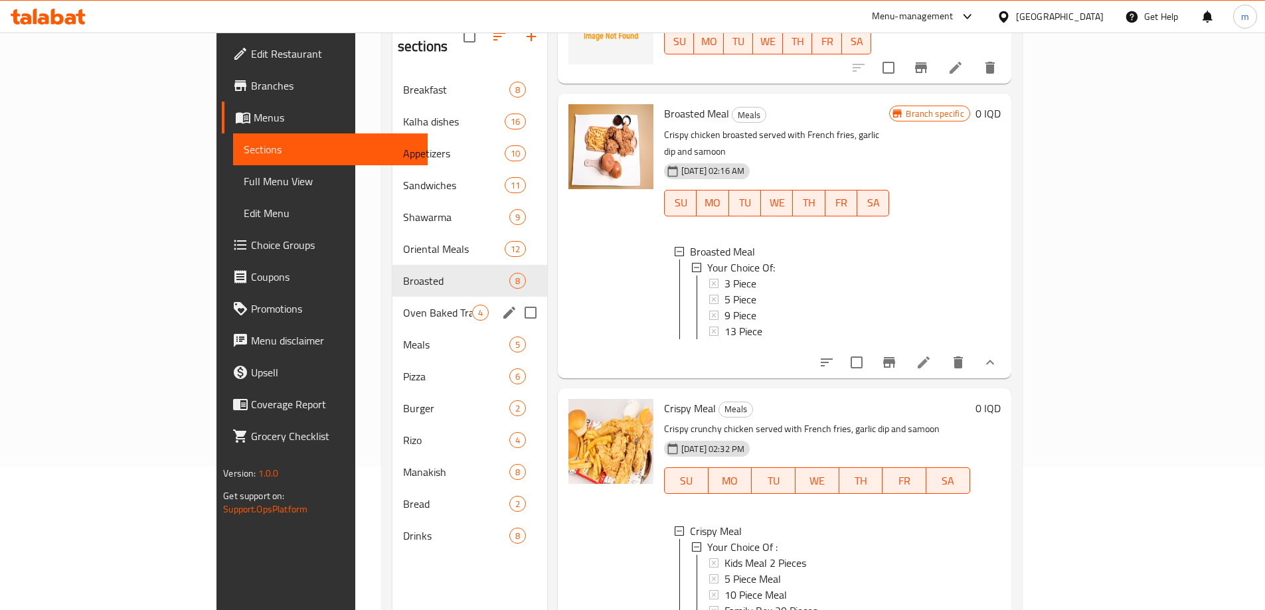
click at [393, 301] on div "Oven Baked Tray 4" at bounding box center [470, 313] width 155 height 32
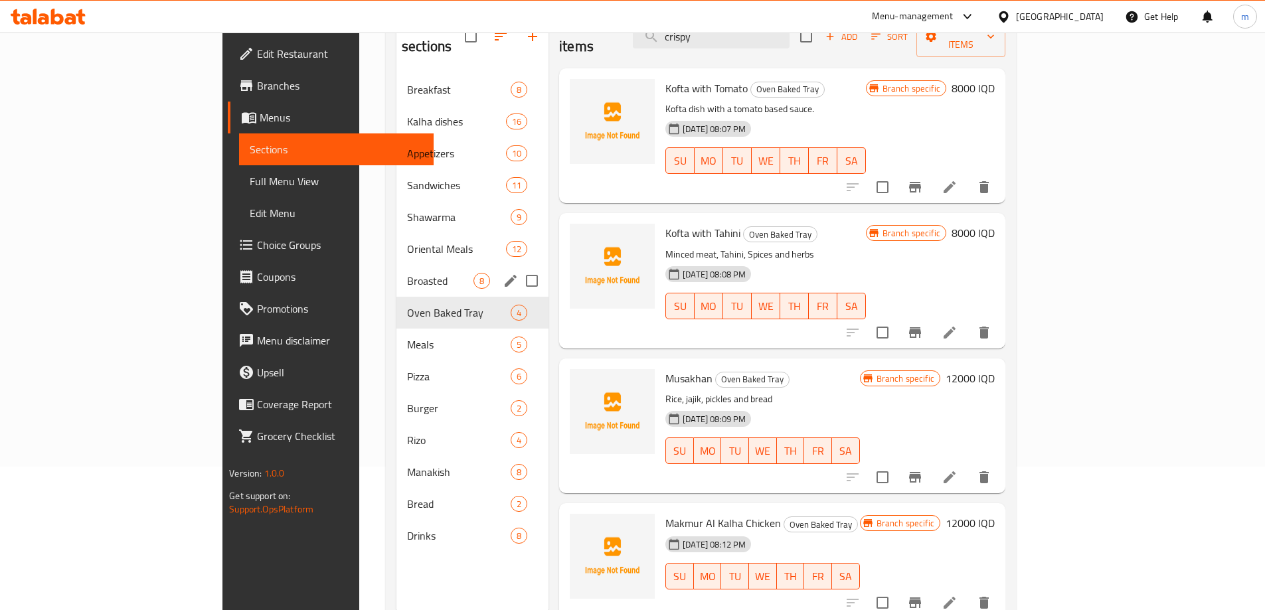
click at [397, 270] on div "Broasted 8" at bounding box center [473, 281] width 152 height 32
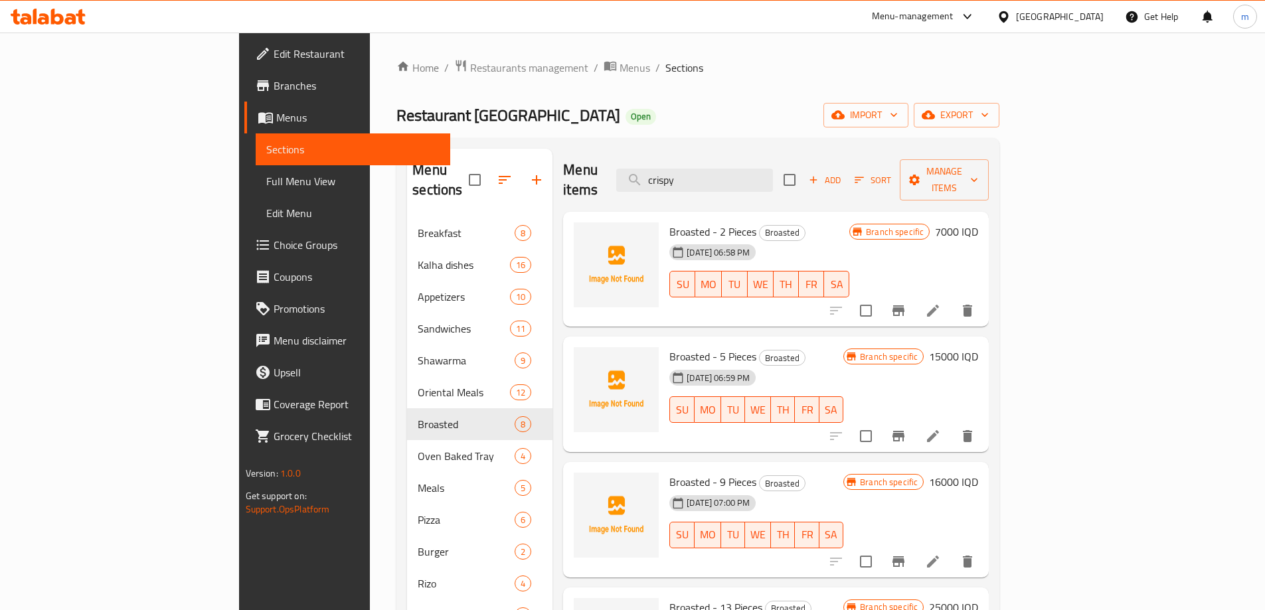
click at [266, 177] on span "Full Menu View" at bounding box center [352, 181] width 173 height 16
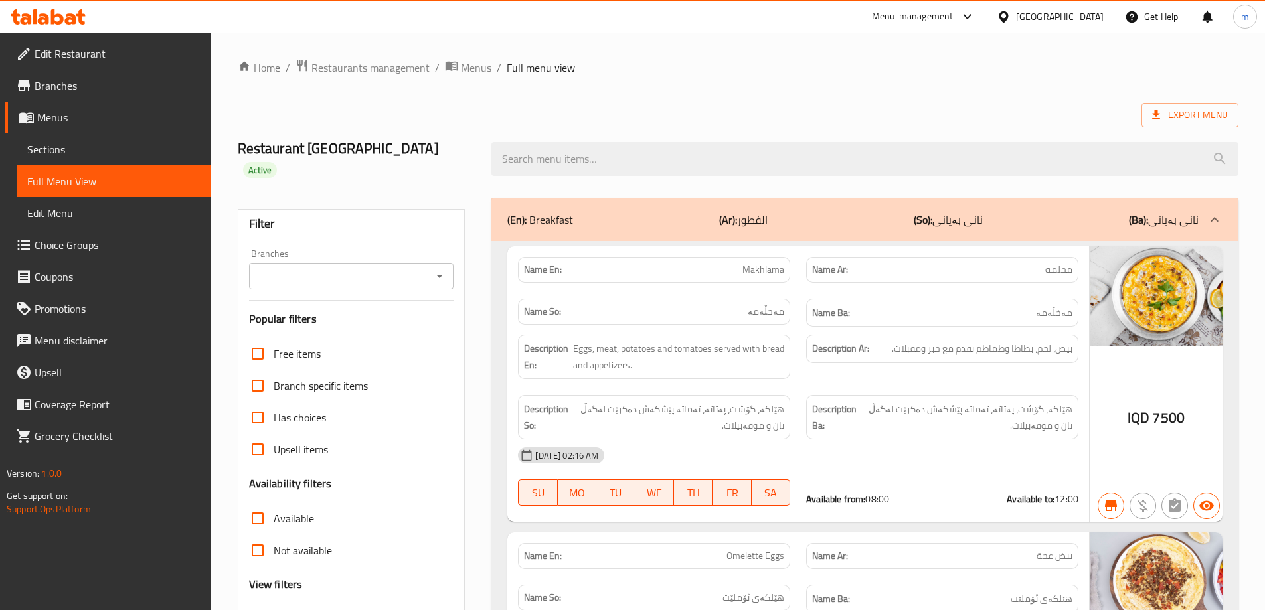
click at [97, 155] on span "Sections" at bounding box center [113, 149] width 173 height 16
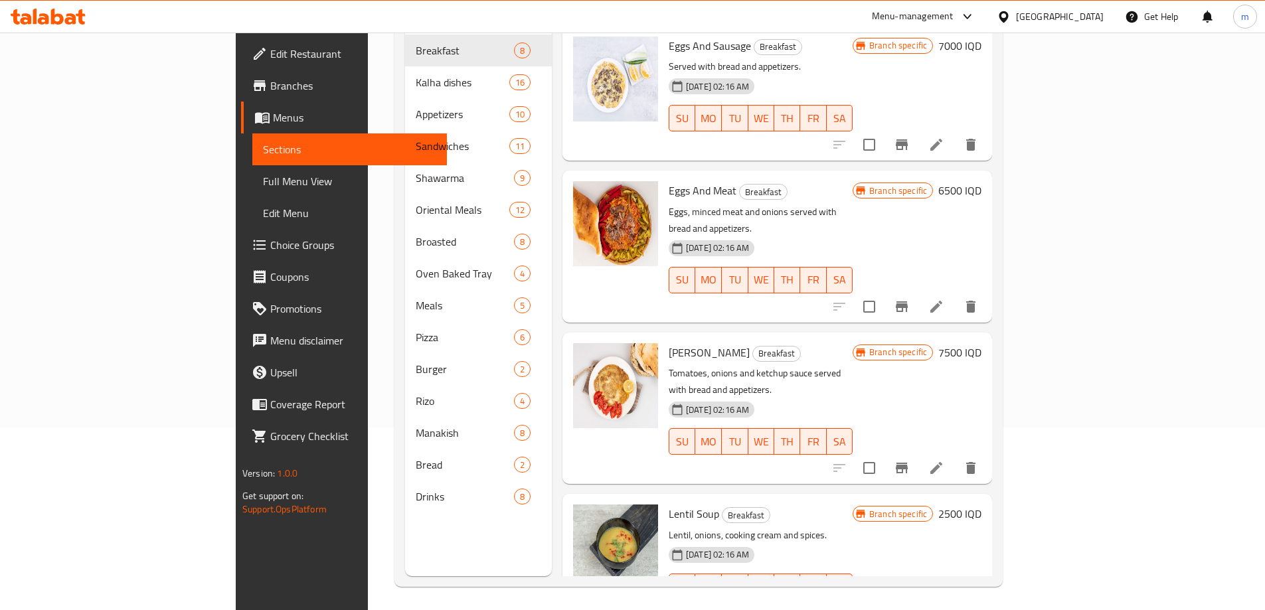
scroll to position [186, 0]
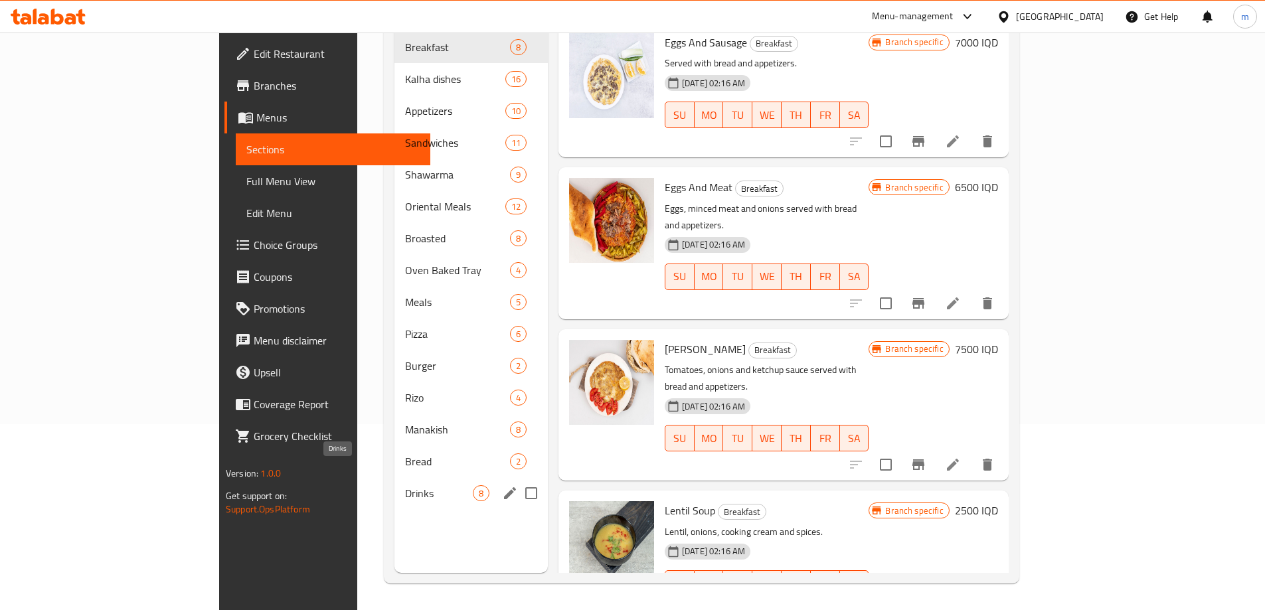
click at [405, 486] on span "Drinks" at bounding box center [439, 494] width 68 height 16
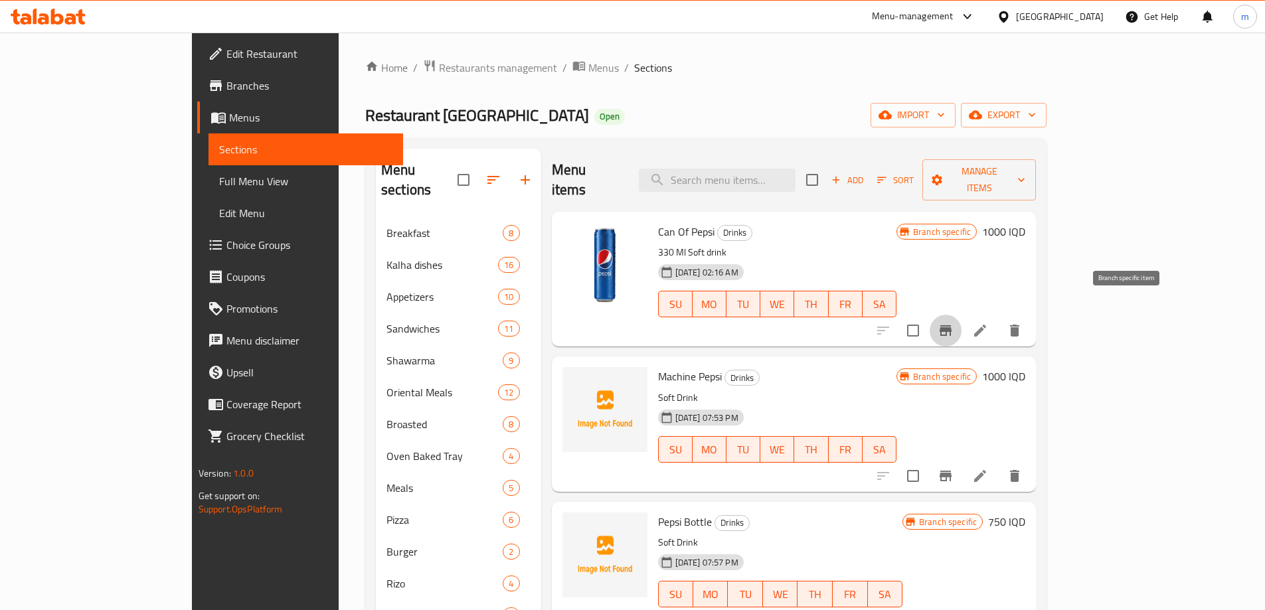
click at [954, 323] on icon "Branch-specific-item" at bounding box center [946, 331] width 16 height 16
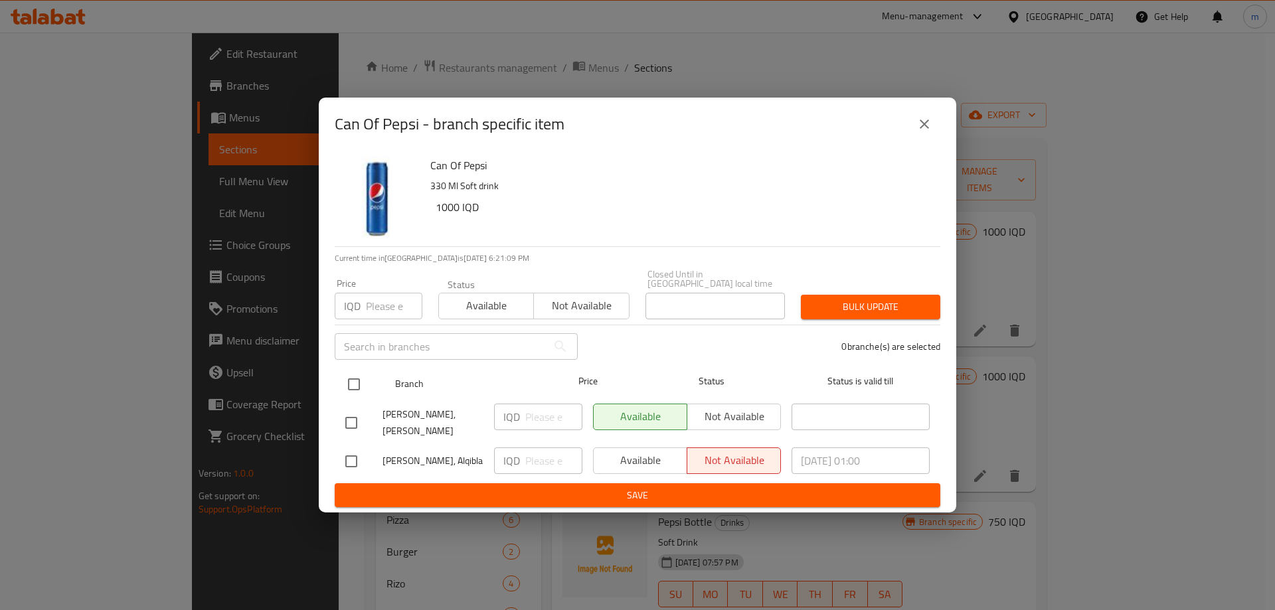
click at [353, 388] on input "checkbox" at bounding box center [354, 385] width 28 height 28
checkbox input "true"
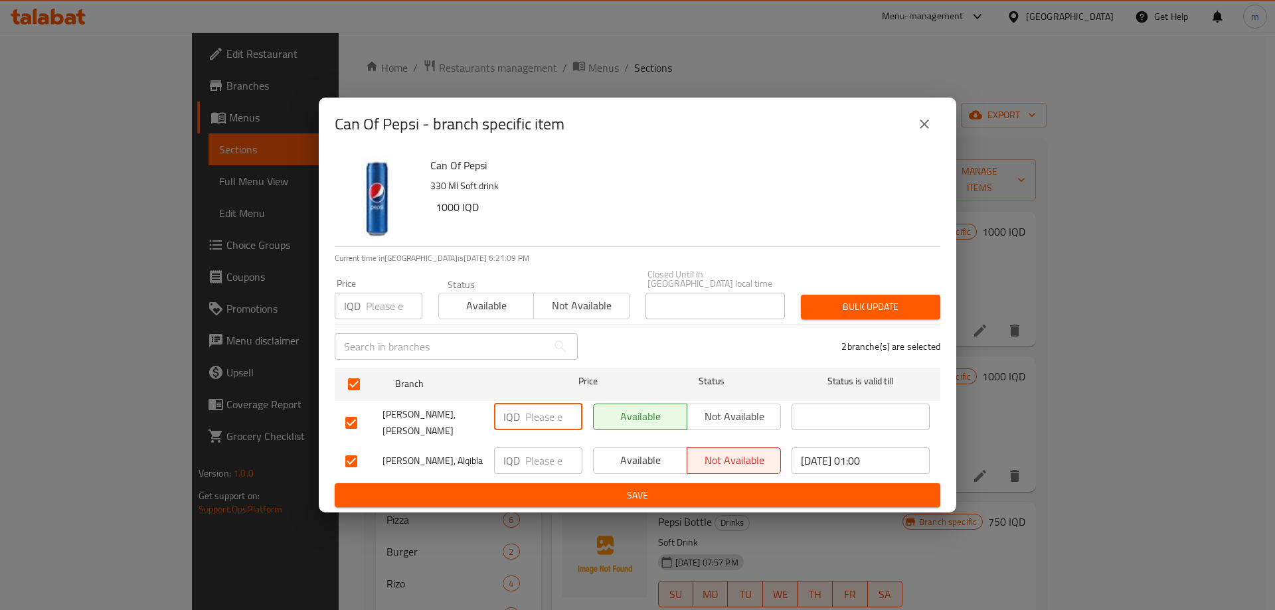
click at [544, 420] on input "number" at bounding box center [553, 417] width 57 height 27
click at [543, 420] on input "1000" at bounding box center [553, 417] width 57 height 27
type input "1000"
click at [545, 454] on input "number" at bounding box center [553, 461] width 57 height 27
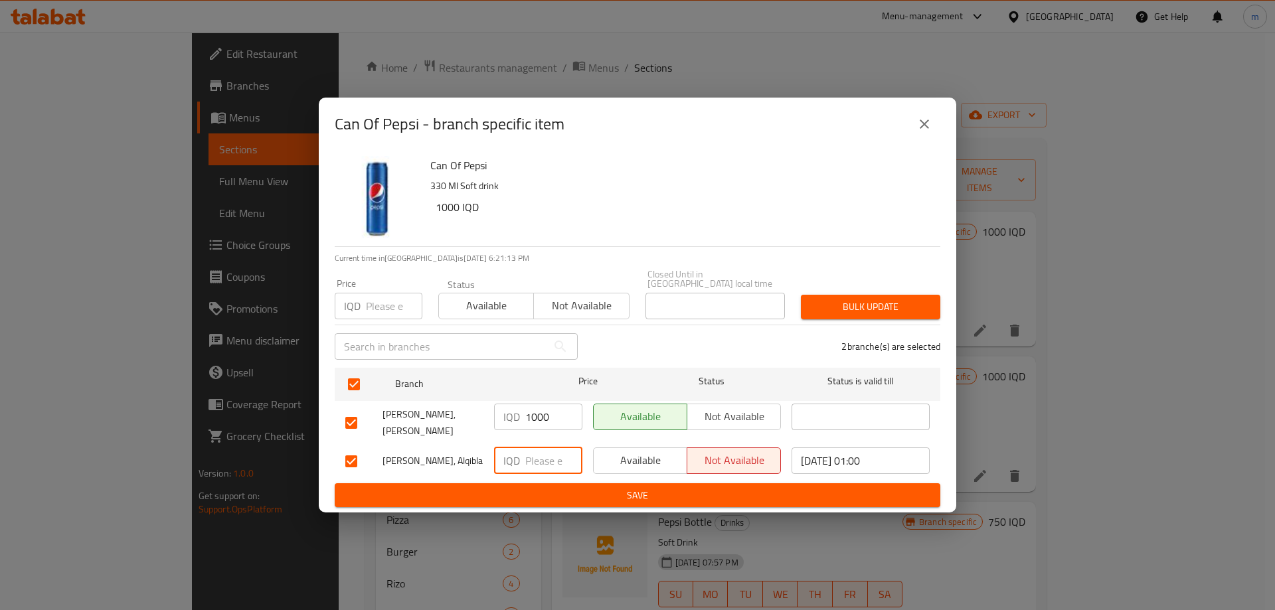
paste input "1000"
type input "1000"
click at [532, 488] on span "Save" at bounding box center [637, 496] width 585 height 17
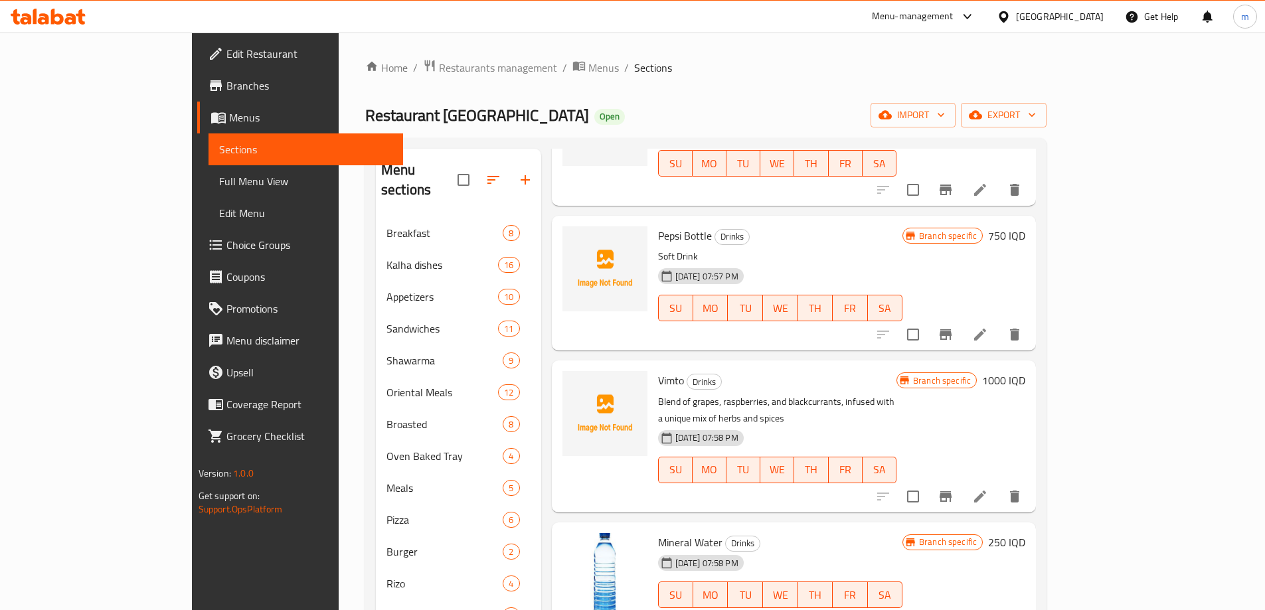
scroll to position [310, 0]
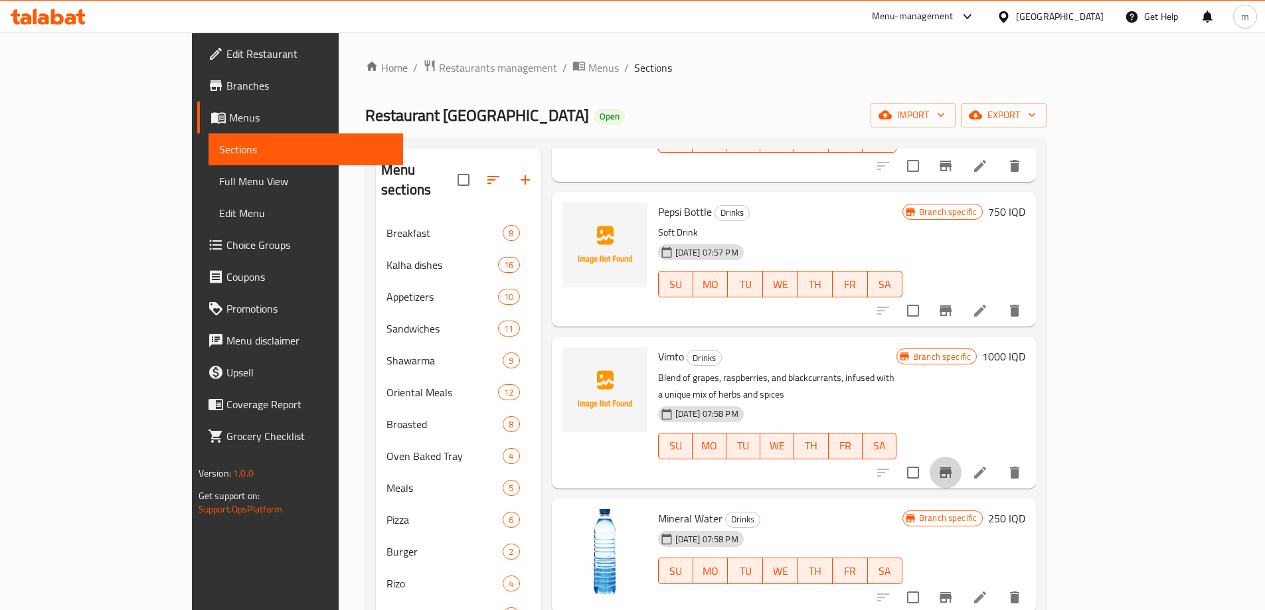
click at [952, 468] on icon "Branch-specific-item" at bounding box center [946, 473] width 12 height 11
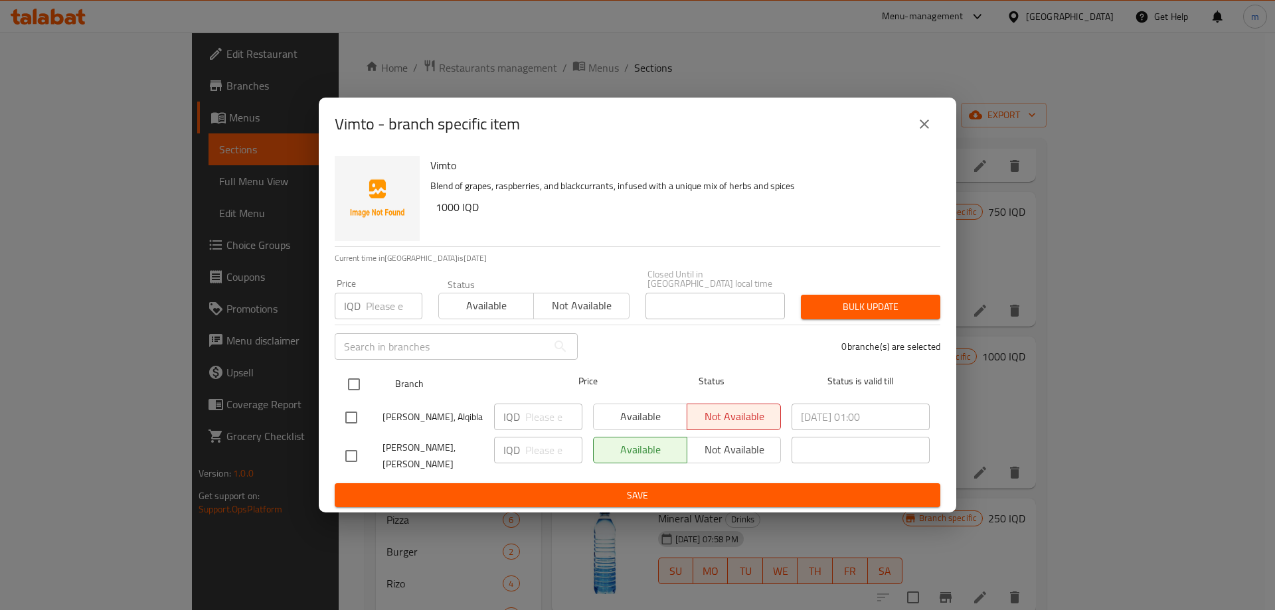
click at [347, 385] on input "checkbox" at bounding box center [354, 385] width 28 height 28
checkbox input "true"
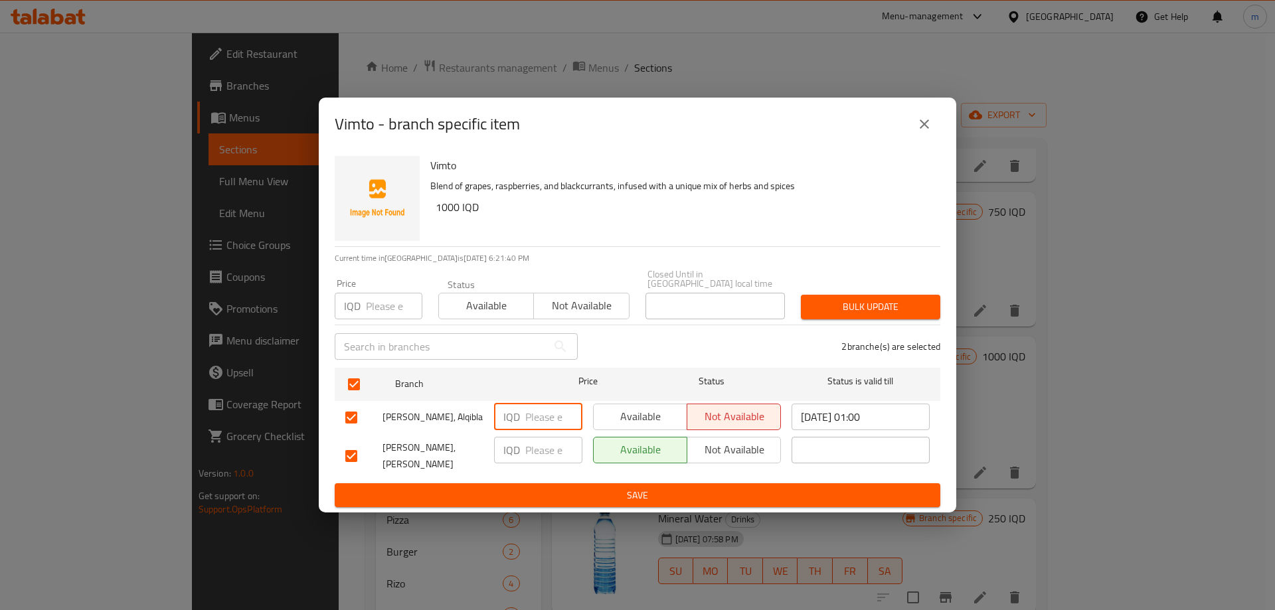
click at [558, 424] on input "number" at bounding box center [553, 417] width 57 height 27
click at [534, 406] on input "1250" at bounding box center [553, 417] width 57 height 27
type input "1250"
click at [540, 450] on input "number" at bounding box center [553, 450] width 57 height 27
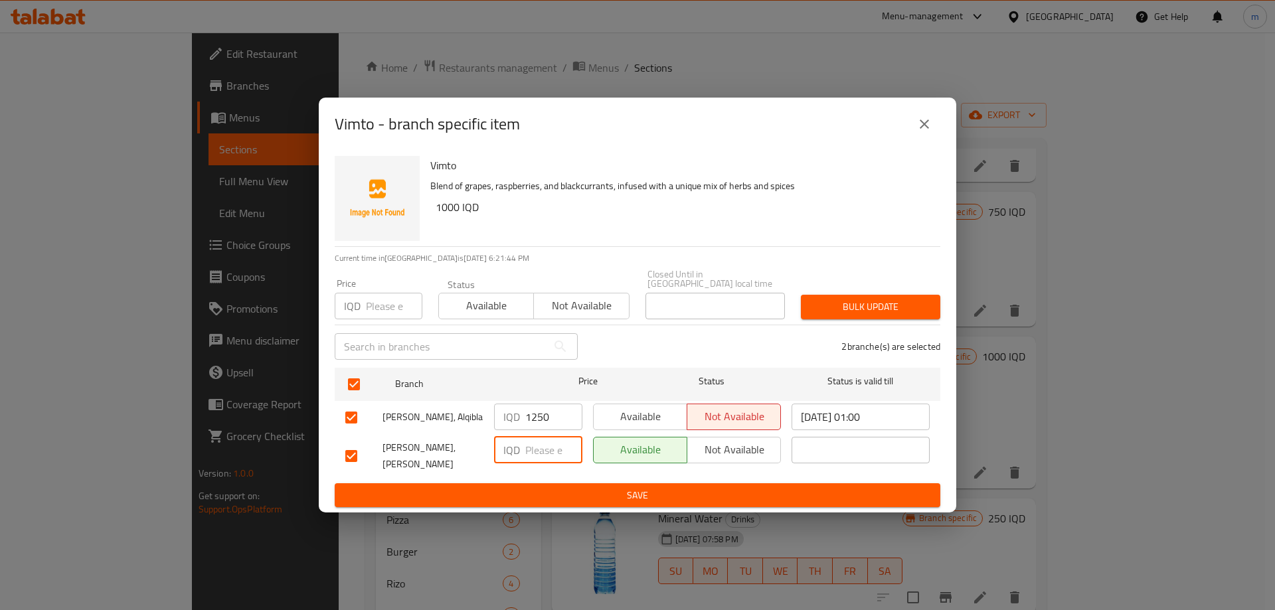
paste input "1250"
type input "1250"
click at [537, 470] on div "IQD 1250 ​" at bounding box center [538, 456] width 99 height 49
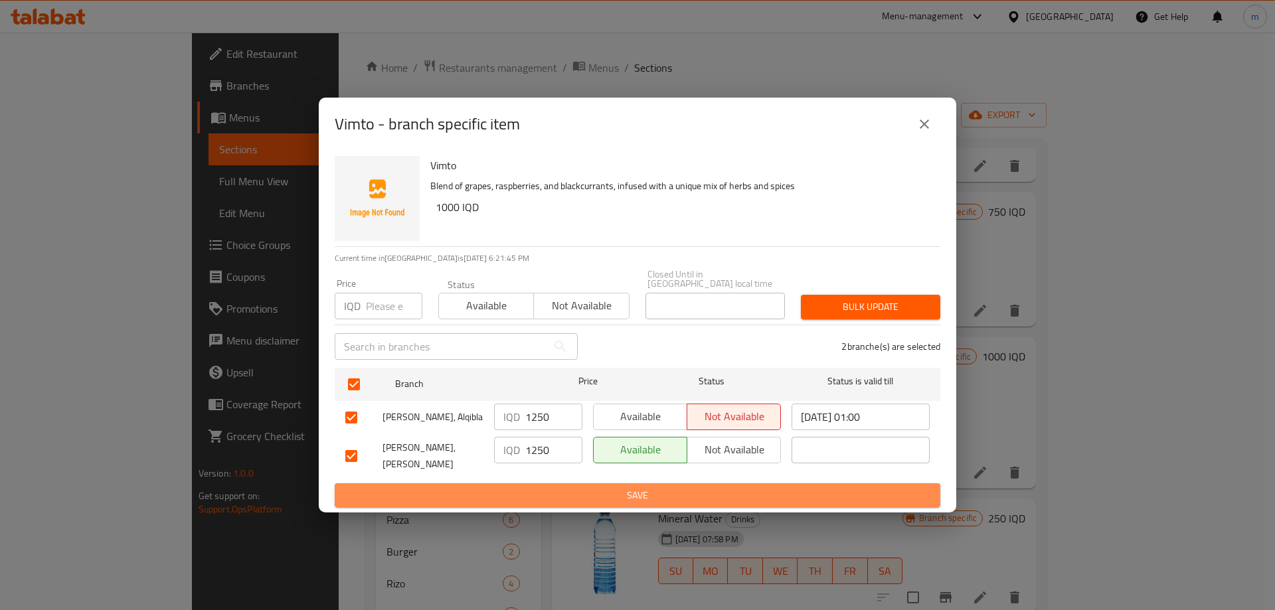
click at [538, 484] on button "Save" at bounding box center [638, 496] width 606 height 25
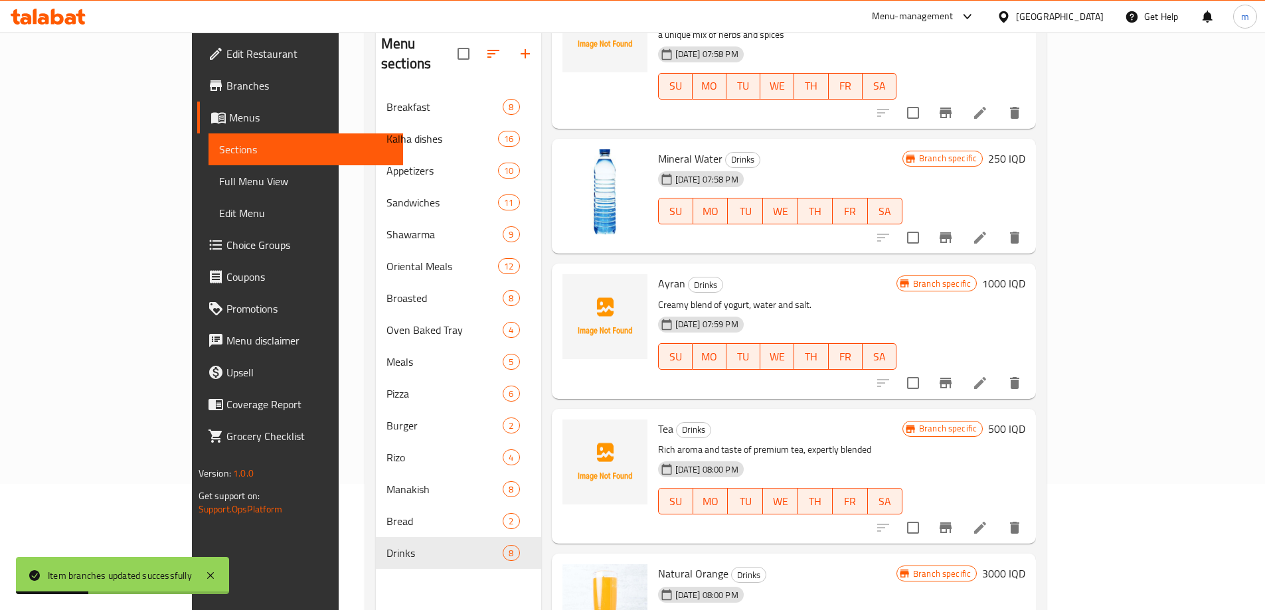
scroll to position [155, 0]
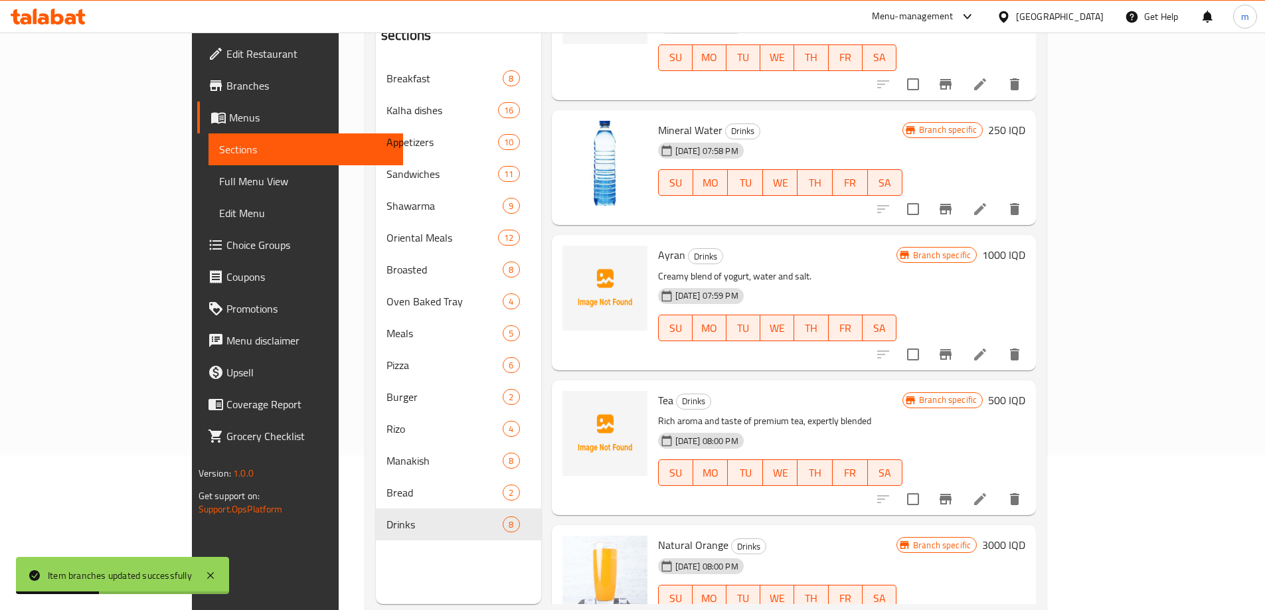
click at [954, 347] on icon "Branch-specific-item" at bounding box center [946, 355] width 16 height 16
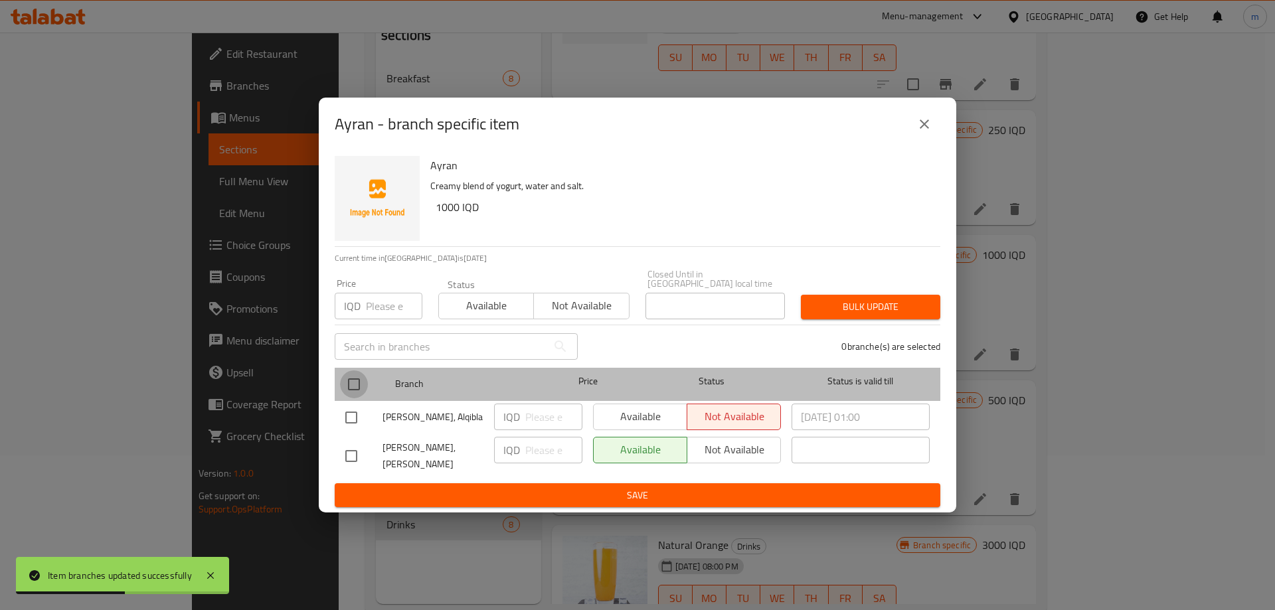
drag, startPoint x: 351, startPoint y: 379, endPoint x: 415, endPoint y: 389, distance: 63.9
click at [352, 379] on input "checkbox" at bounding box center [354, 385] width 28 height 28
checkbox input "true"
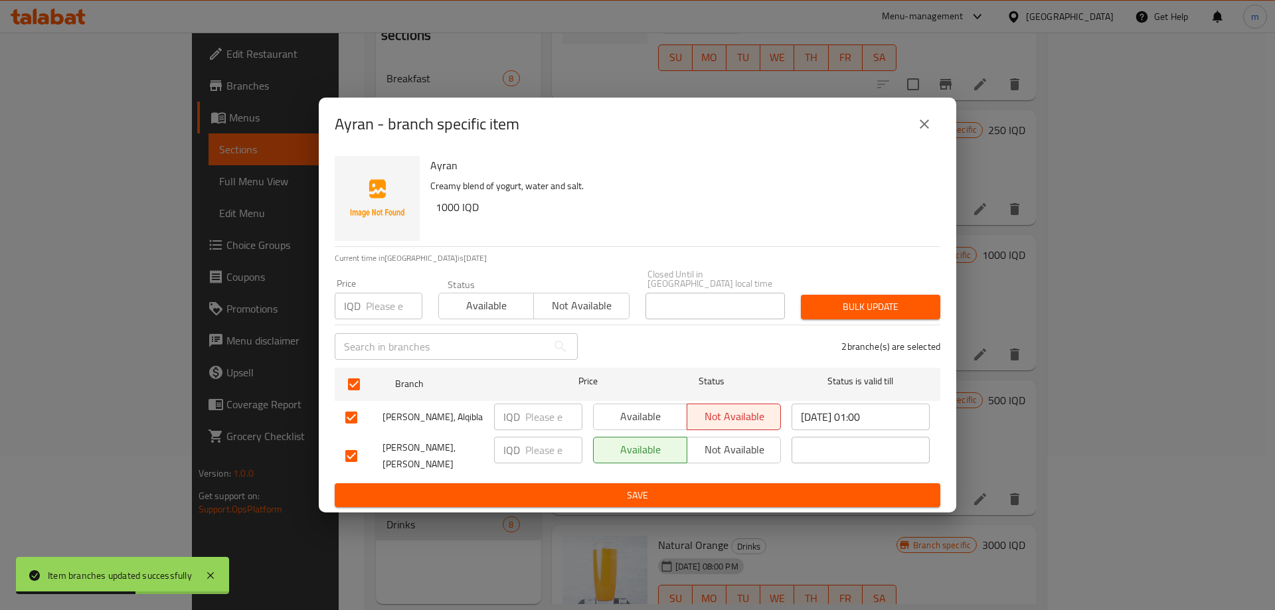
click at [536, 424] on input "number" at bounding box center [553, 417] width 57 height 27
paste input "1250"
type input "1250"
click at [534, 450] on input "number" at bounding box center [553, 450] width 57 height 27
paste input "1250"
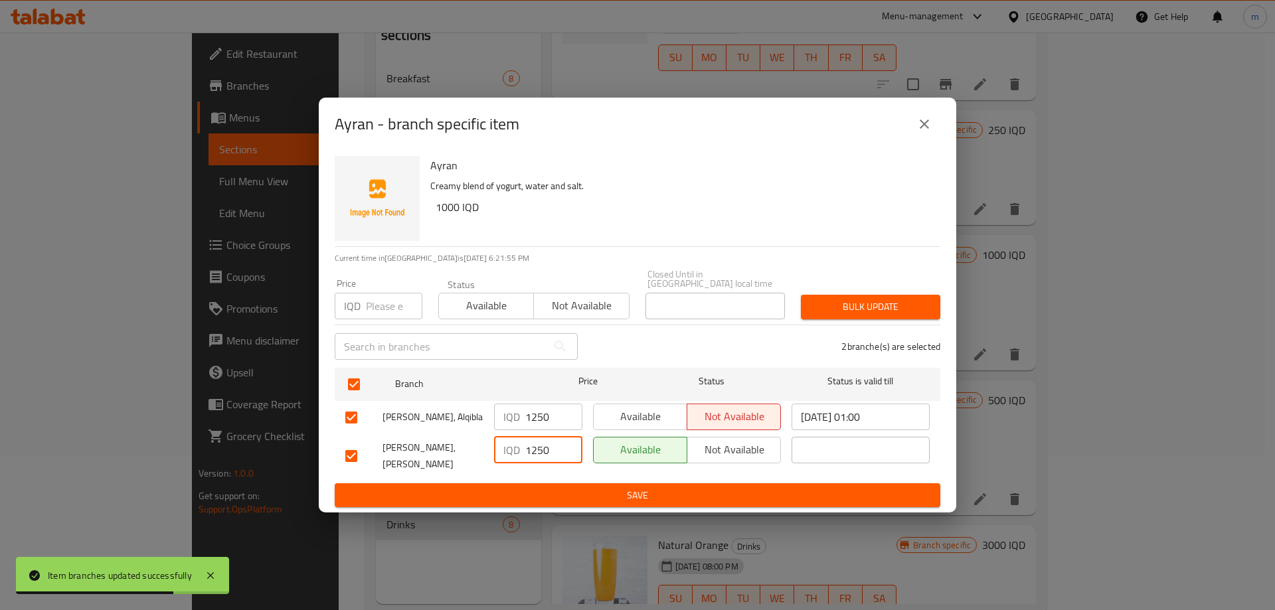
type input "1250"
click at [521, 488] on span "Save" at bounding box center [637, 496] width 585 height 17
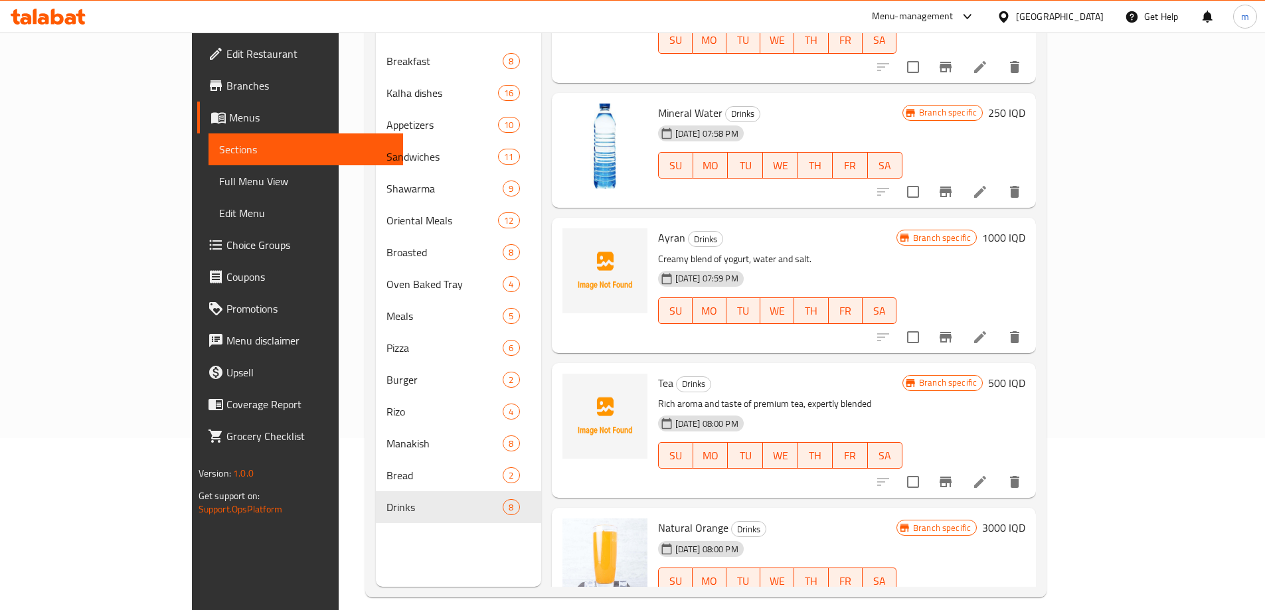
scroll to position [186, 0]
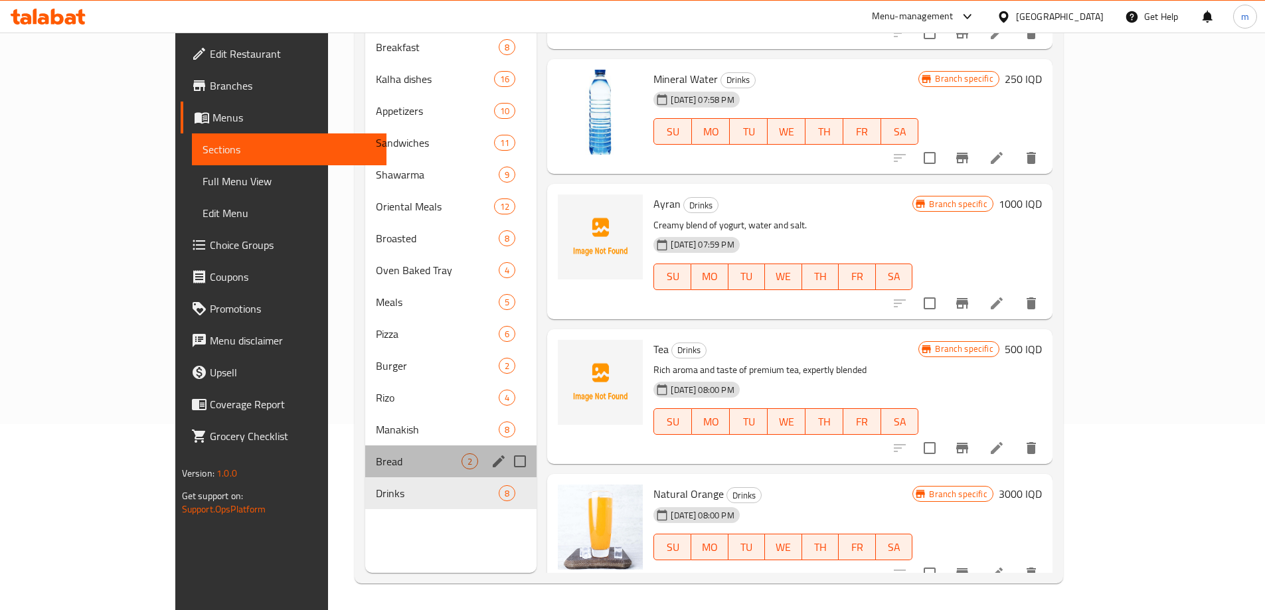
click at [365, 451] on div "Bread 2" at bounding box center [451, 462] width 172 height 32
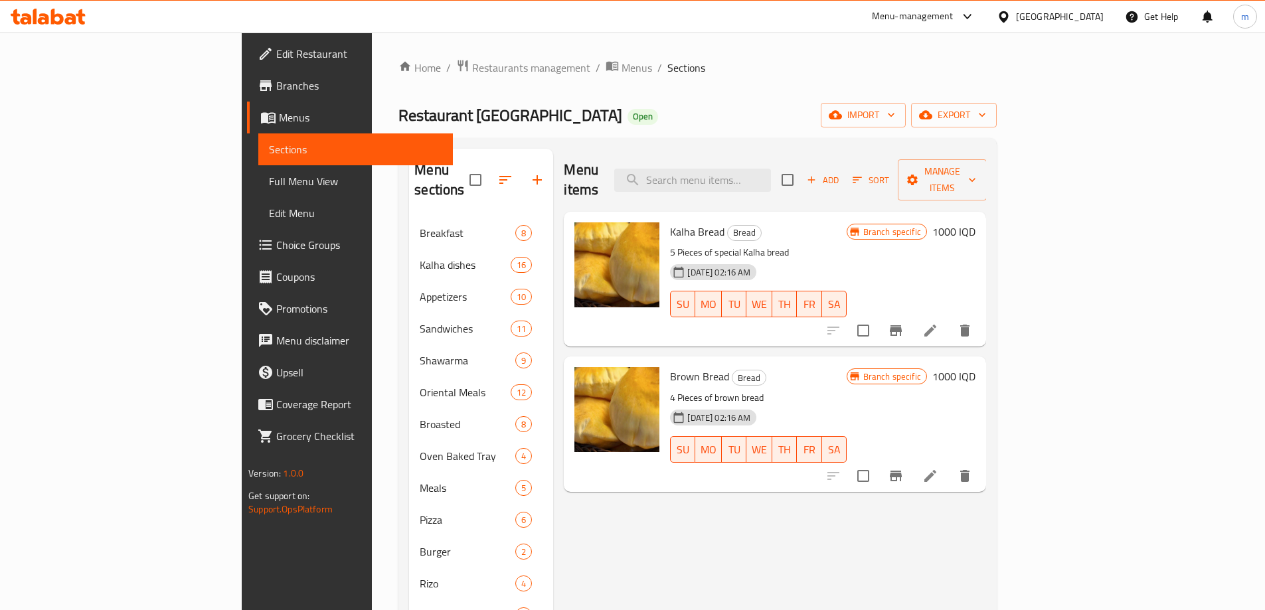
click at [912, 315] on button "Branch-specific-item" at bounding box center [896, 331] width 32 height 32
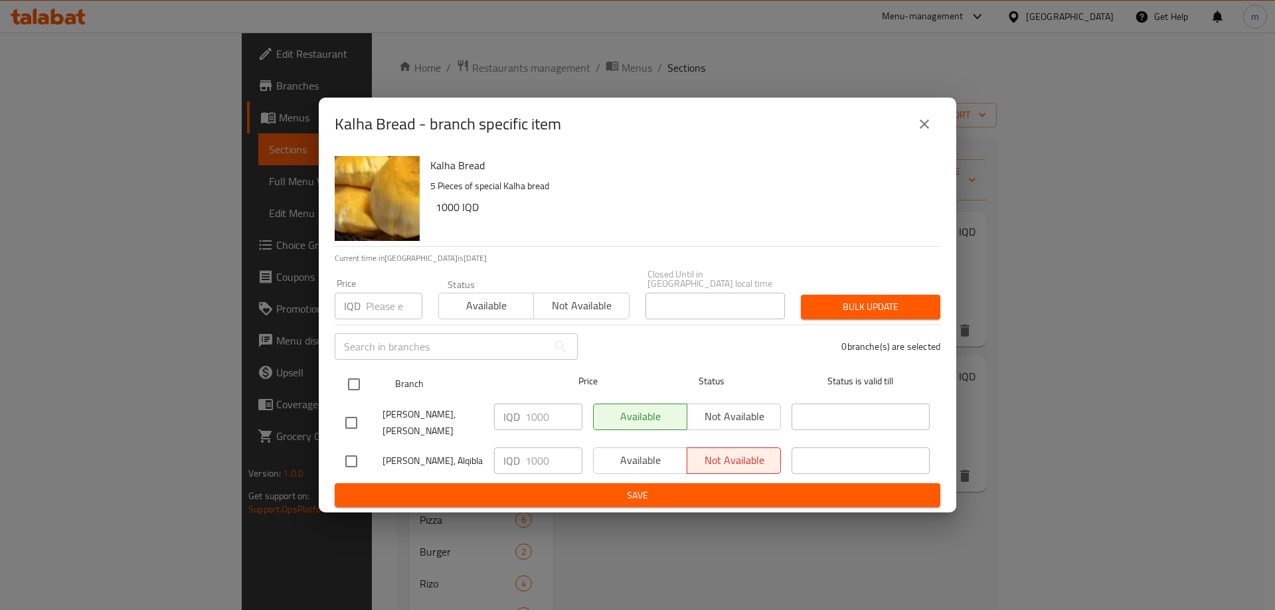
click at [351, 381] on input "checkbox" at bounding box center [354, 385] width 28 height 28
checkbox input "true"
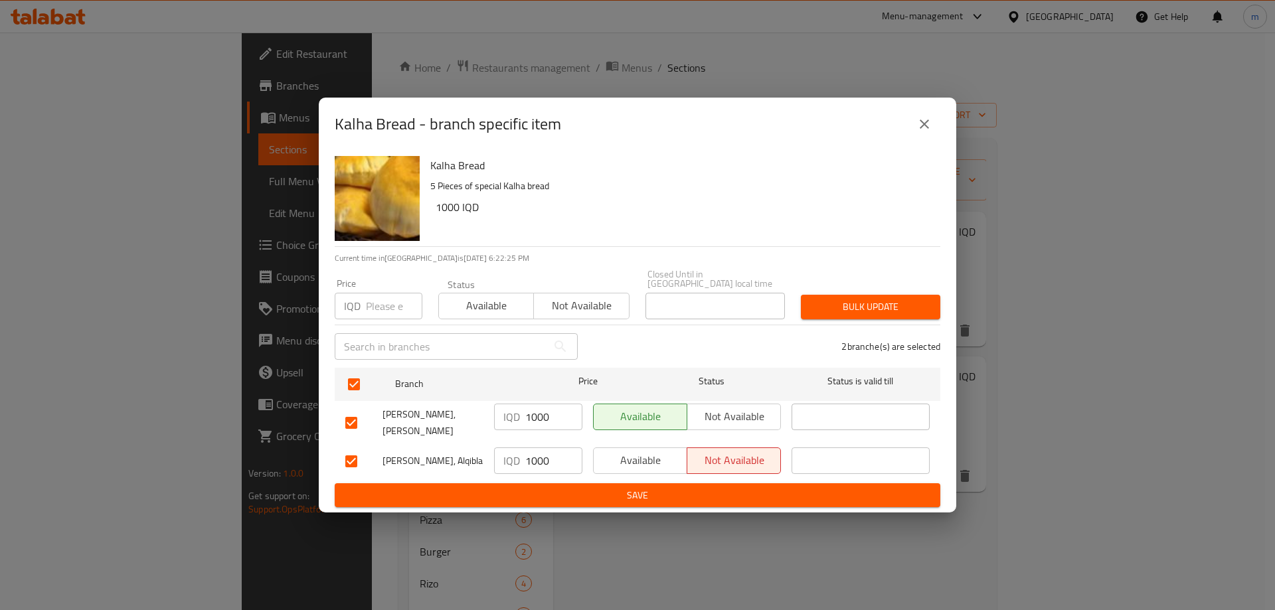
click at [549, 418] on input "1000" at bounding box center [553, 417] width 57 height 27
click at [538, 420] on input "1000" at bounding box center [553, 417] width 57 height 27
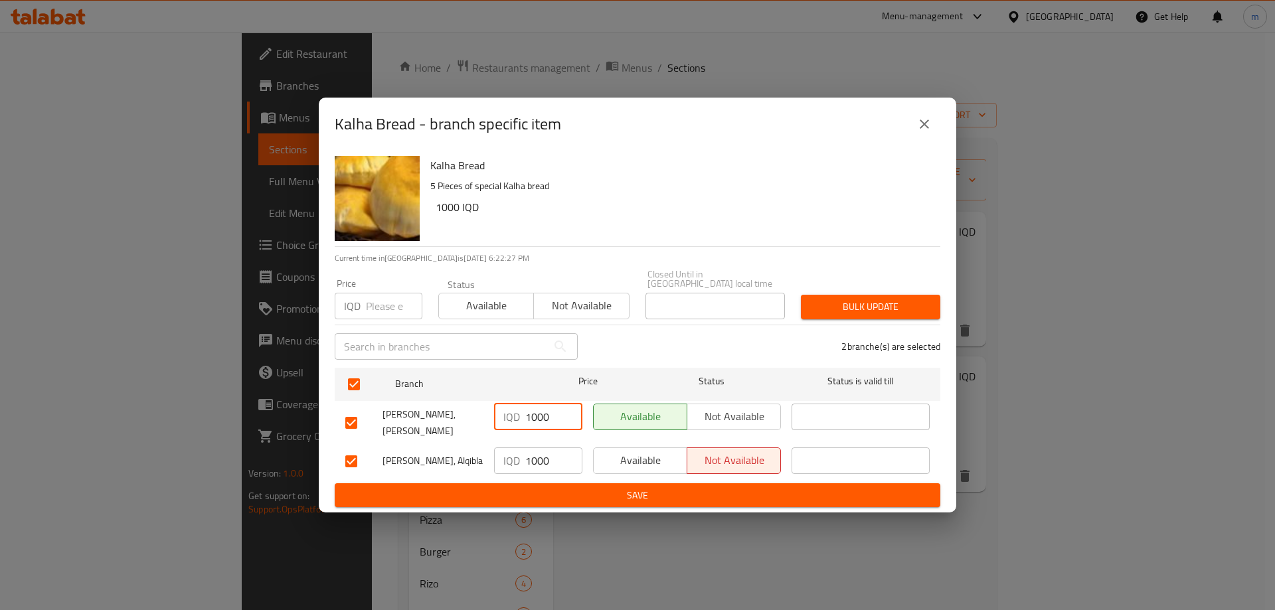
click at [538, 420] on input "1000" at bounding box center [553, 417] width 57 height 27
paste input "25"
type input "1250"
click at [538, 448] on input "1000" at bounding box center [553, 461] width 57 height 27
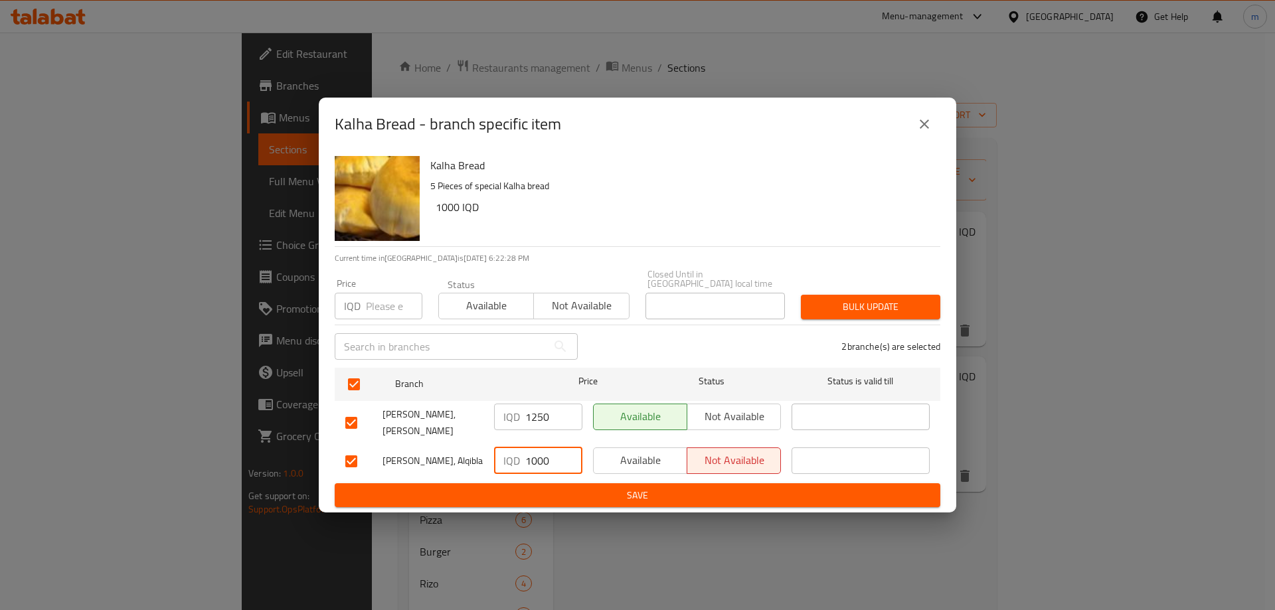
paste input "25"
type input "1250"
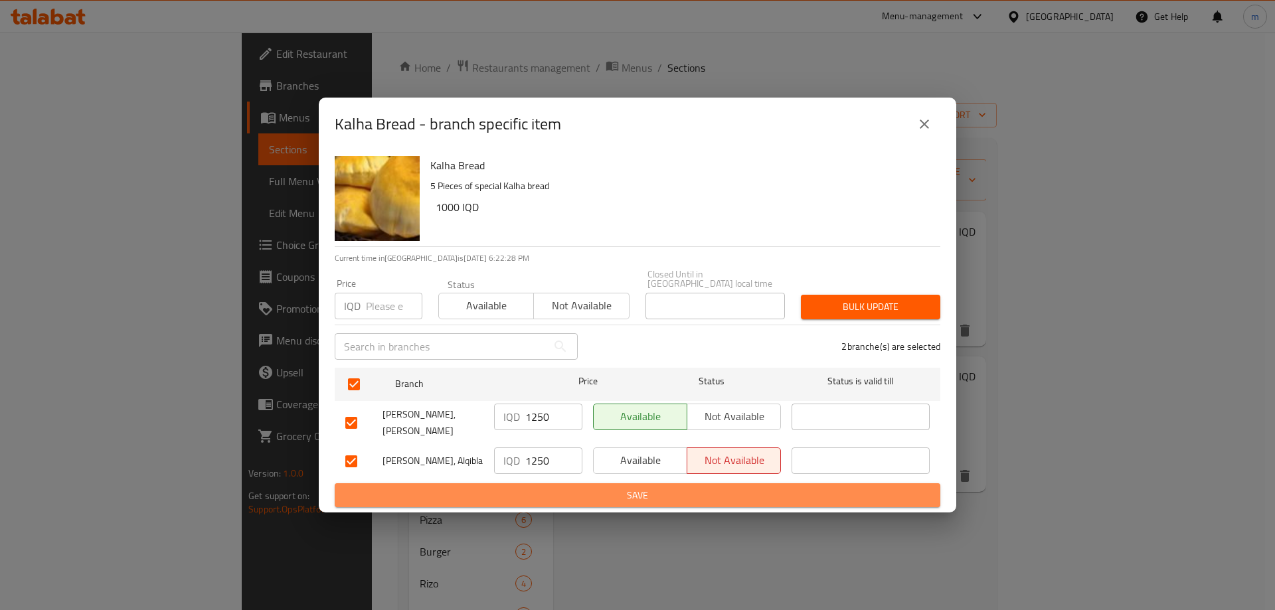
click at [531, 488] on span "Save" at bounding box center [637, 496] width 585 height 17
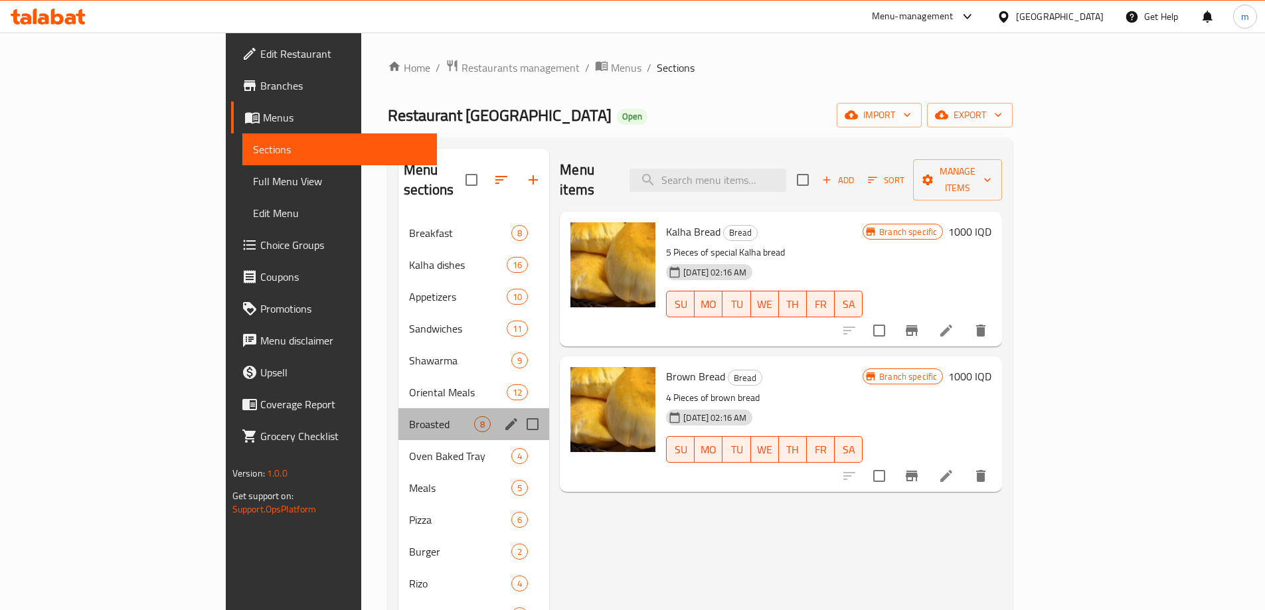
click at [399, 415] on div "Broasted 8" at bounding box center [474, 425] width 151 height 32
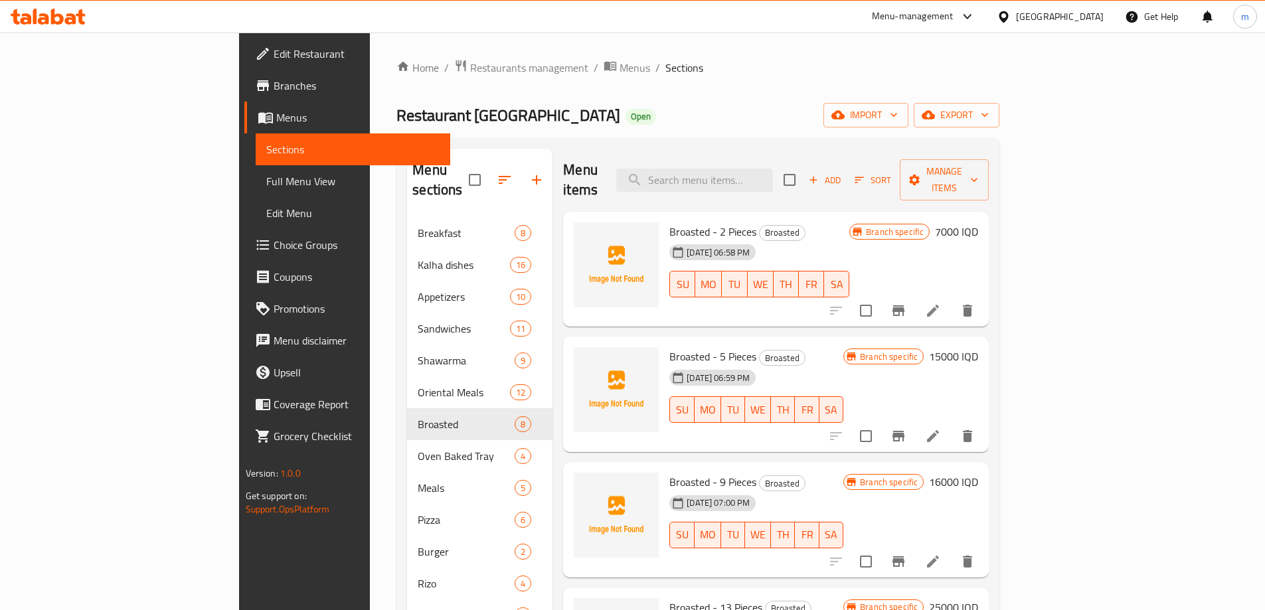
click at [978, 347] on h6 "15000 IQD" at bounding box center [953, 356] width 49 height 19
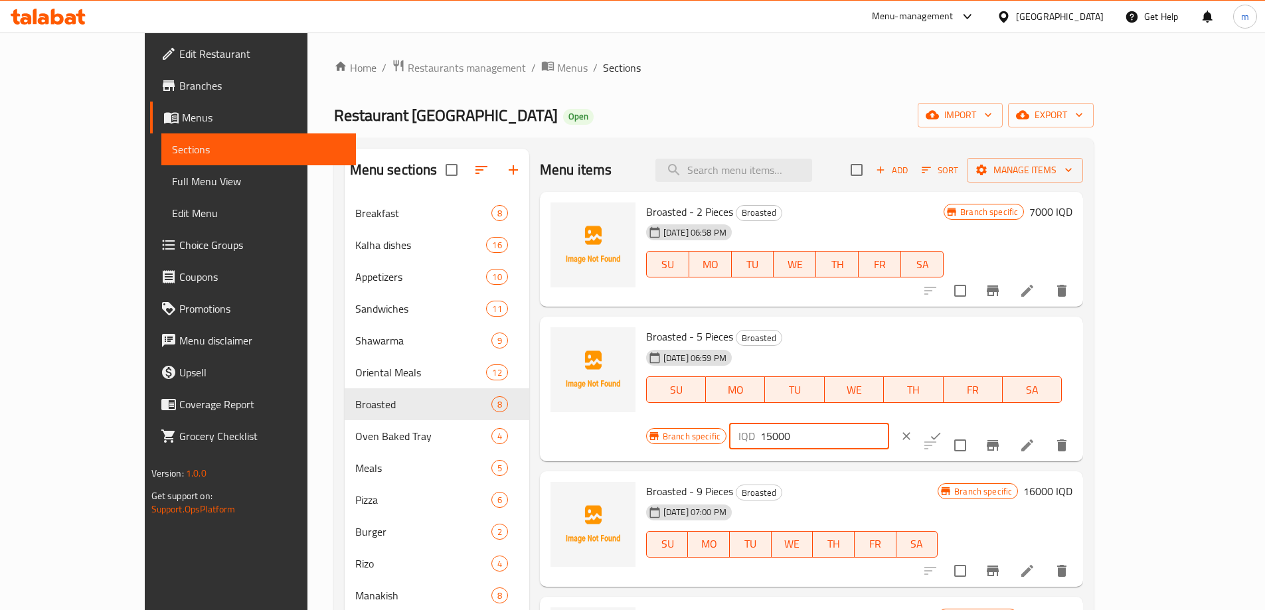
click at [889, 423] on input "15000" at bounding box center [825, 436] width 129 height 27
type input "12000"
click at [951, 422] on button "ok" at bounding box center [935, 436] width 29 height 29
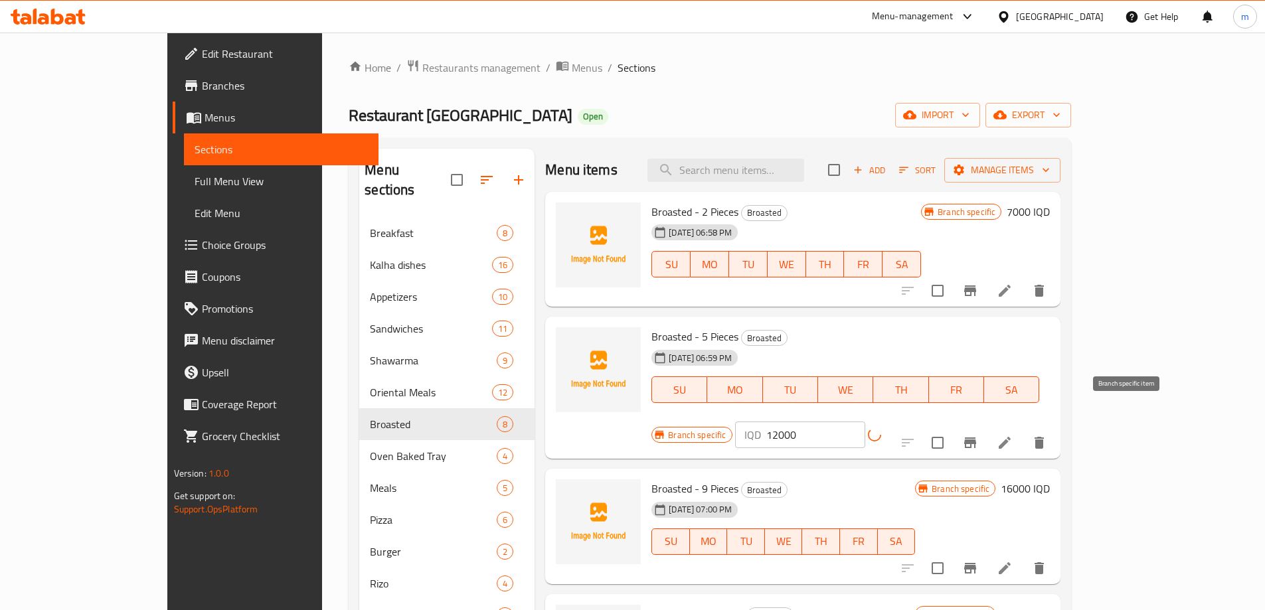
click at [976, 438] on icon "Branch-specific-item" at bounding box center [971, 443] width 12 height 11
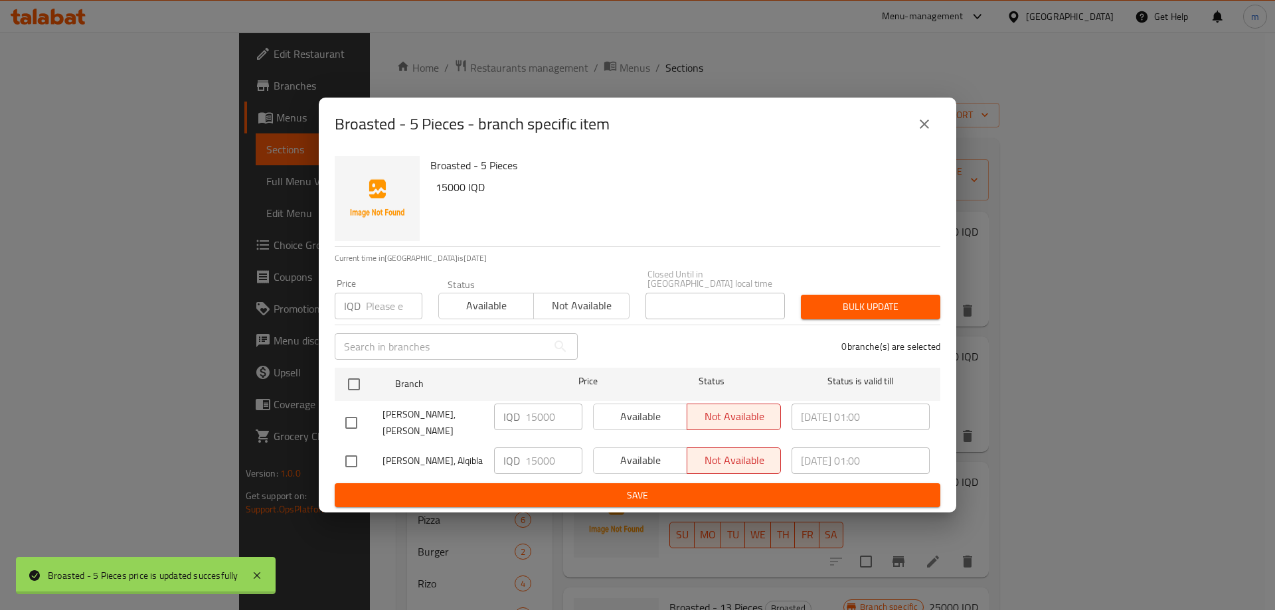
click at [356, 419] on input "checkbox" at bounding box center [351, 423] width 28 height 28
checkbox input "true"
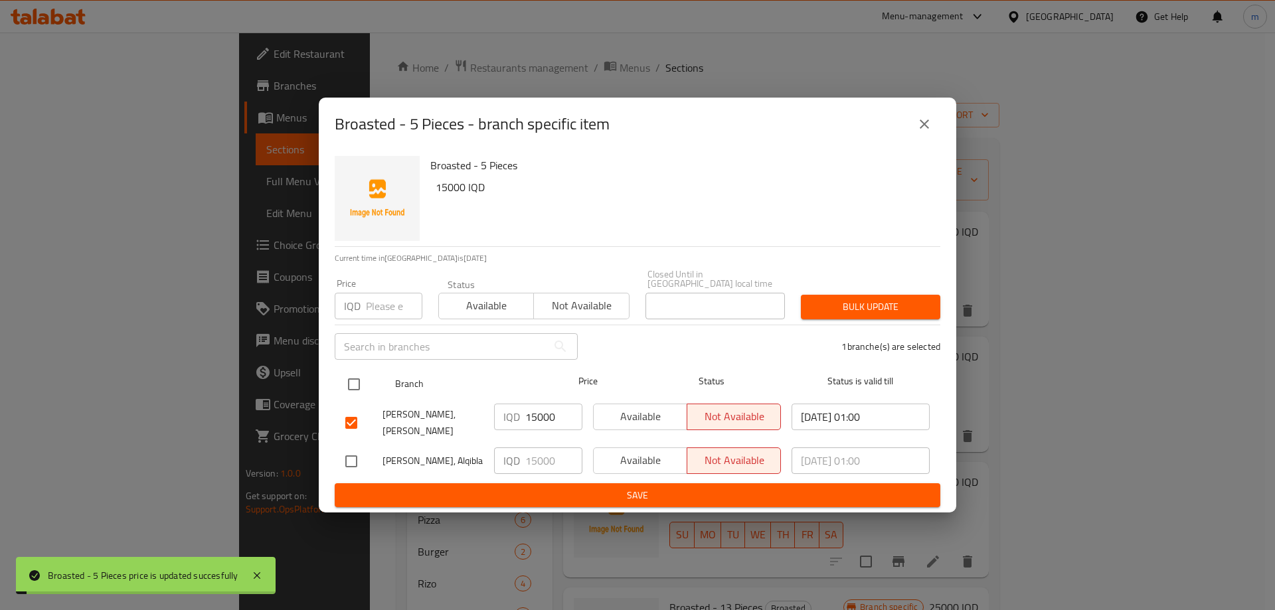
click at [361, 388] on input "checkbox" at bounding box center [354, 385] width 28 height 28
checkbox input "true"
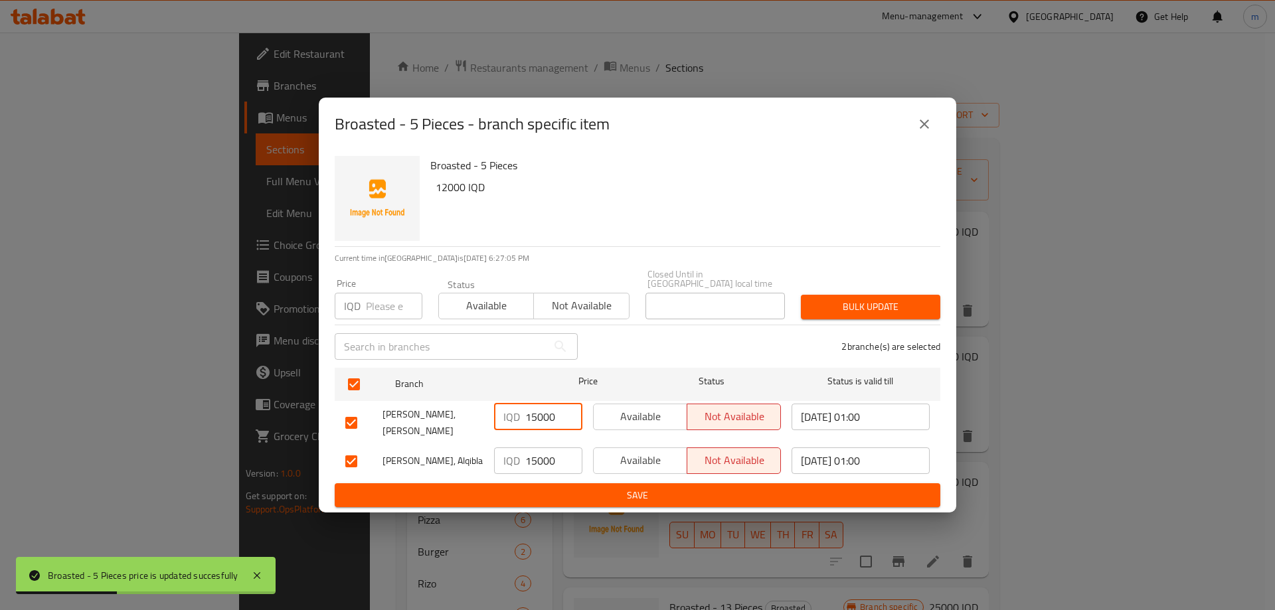
click at [533, 413] on input "15000" at bounding box center [553, 417] width 57 height 27
type input "12000"
click at [537, 448] on input "15000" at bounding box center [553, 461] width 57 height 27
type input "12000"
click at [521, 488] on span "Save" at bounding box center [637, 496] width 585 height 17
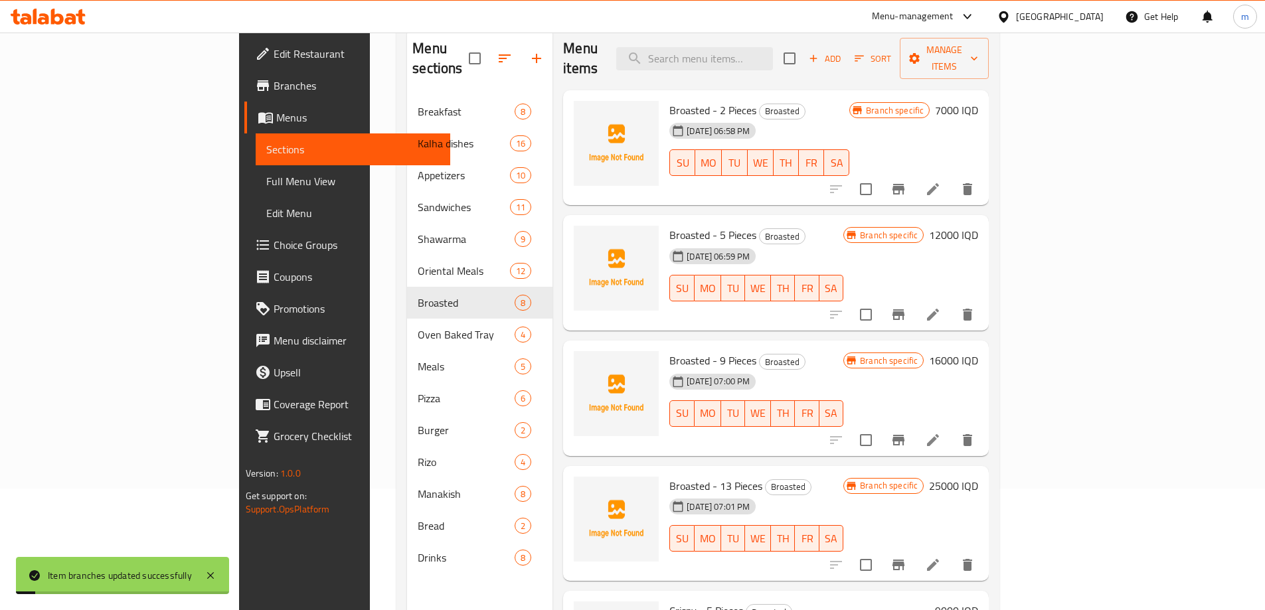
scroll to position [121, 0]
click at [978, 352] on h6 "16000 IQD" at bounding box center [953, 361] width 49 height 19
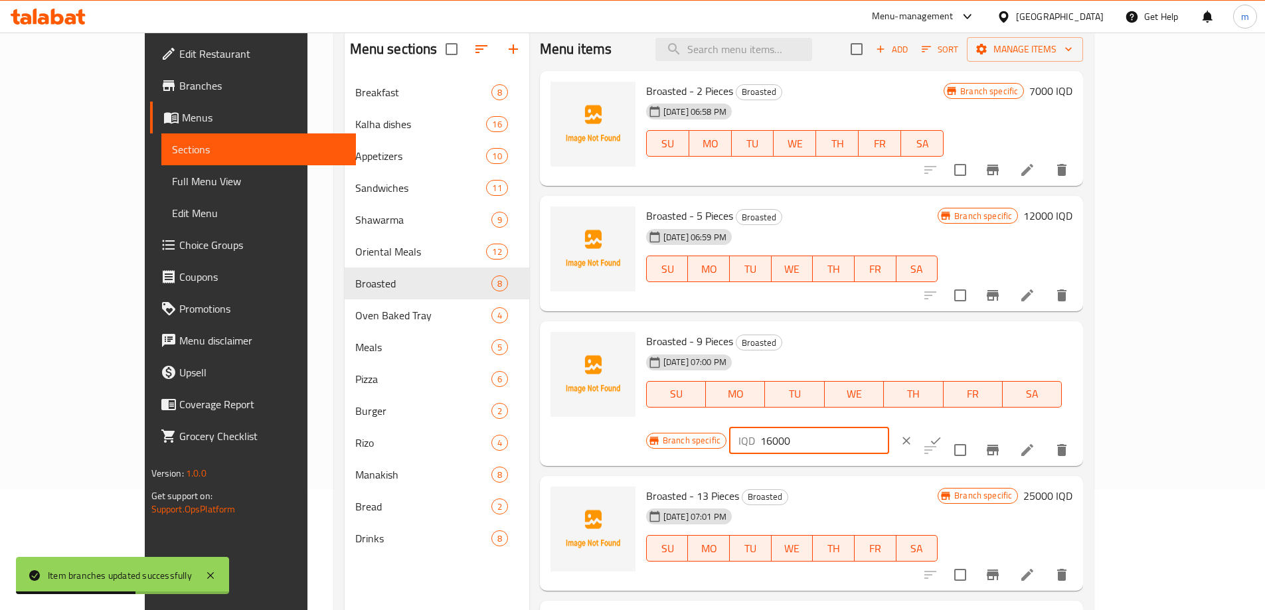
click at [889, 428] on input "16000" at bounding box center [825, 441] width 129 height 27
type input "18000"
click at [943, 434] on icon "ok" at bounding box center [935, 440] width 13 height 13
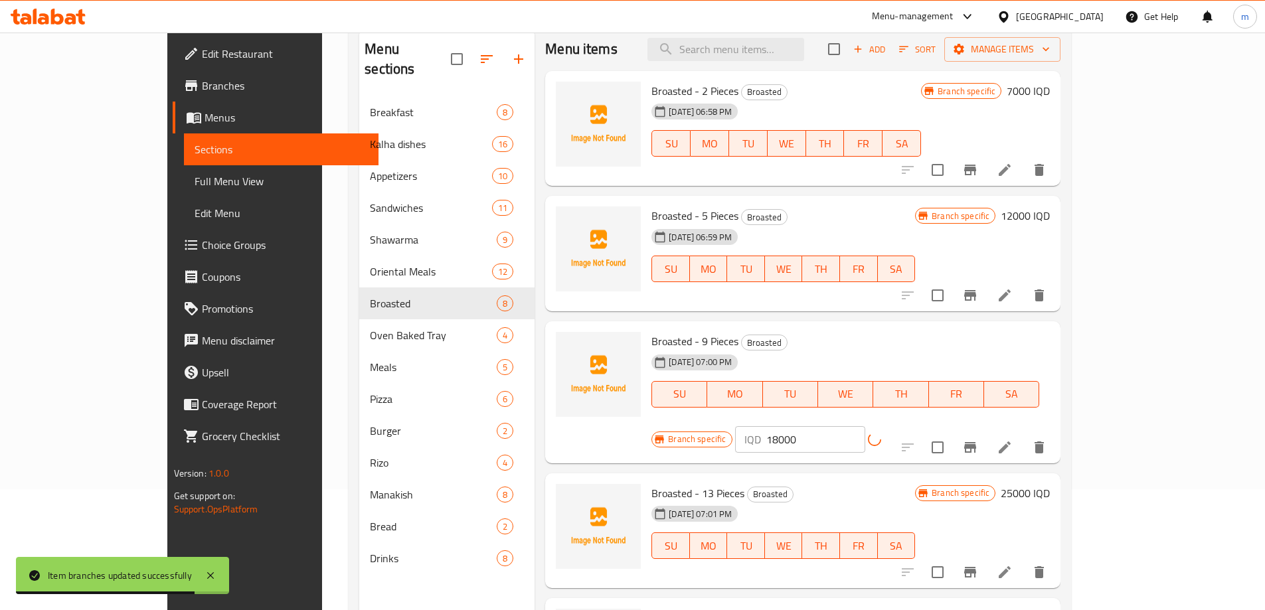
click at [986, 432] on button "Branch-specific-item" at bounding box center [971, 448] width 32 height 32
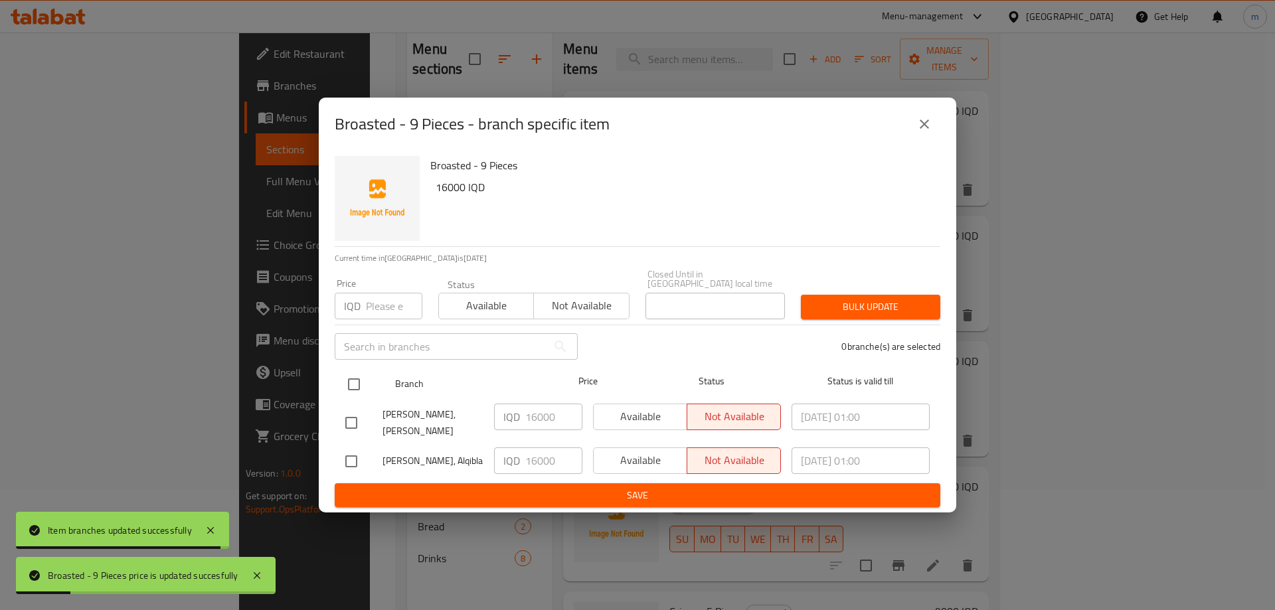
drag, startPoint x: 359, startPoint y: 385, endPoint x: 385, endPoint y: 387, distance: 26.0
click at [360, 385] on input "checkbox" at bounding box center [354, 385] width 28 height 28
checkbox input "true"
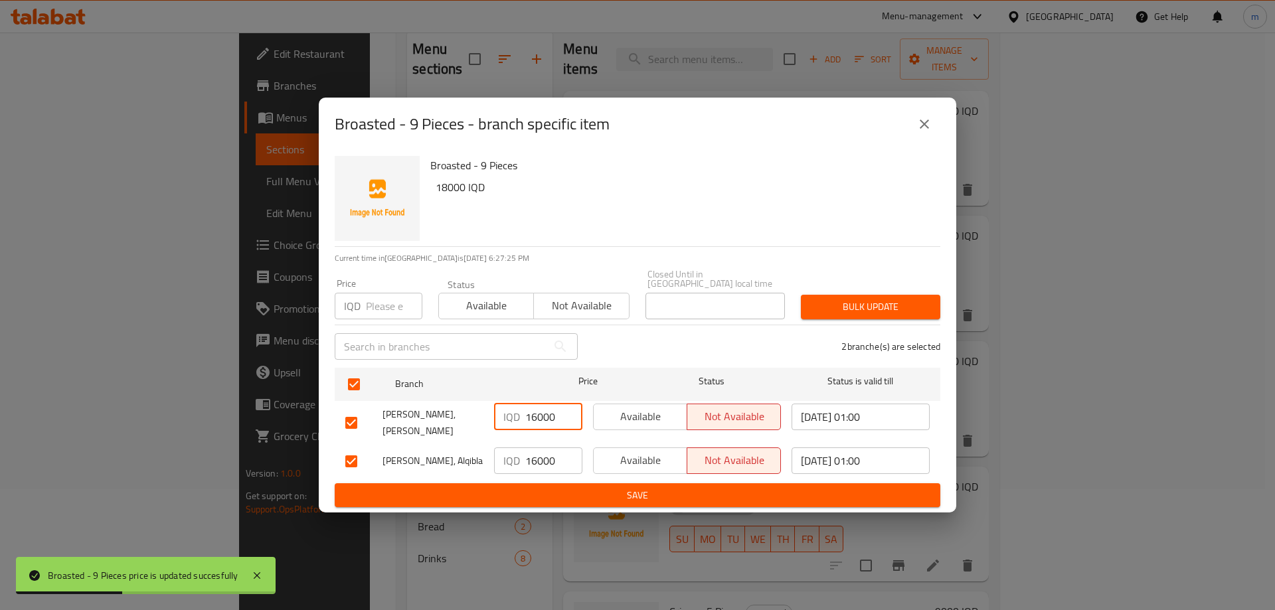
click at [533, 420] on input "16000" at bounding box center [553, 417] width 57 height 27
click at [534, 420] on input "16000" at bounding box center [553, 417] width 57 height 27
drag, startPoint x: 533, startPoint y: 418, endPoint x: 538, endPoint y: 422, distance: 7.1
click at [538, 422] on input "16000" at bounding box center [553, 417] width 57 height 27
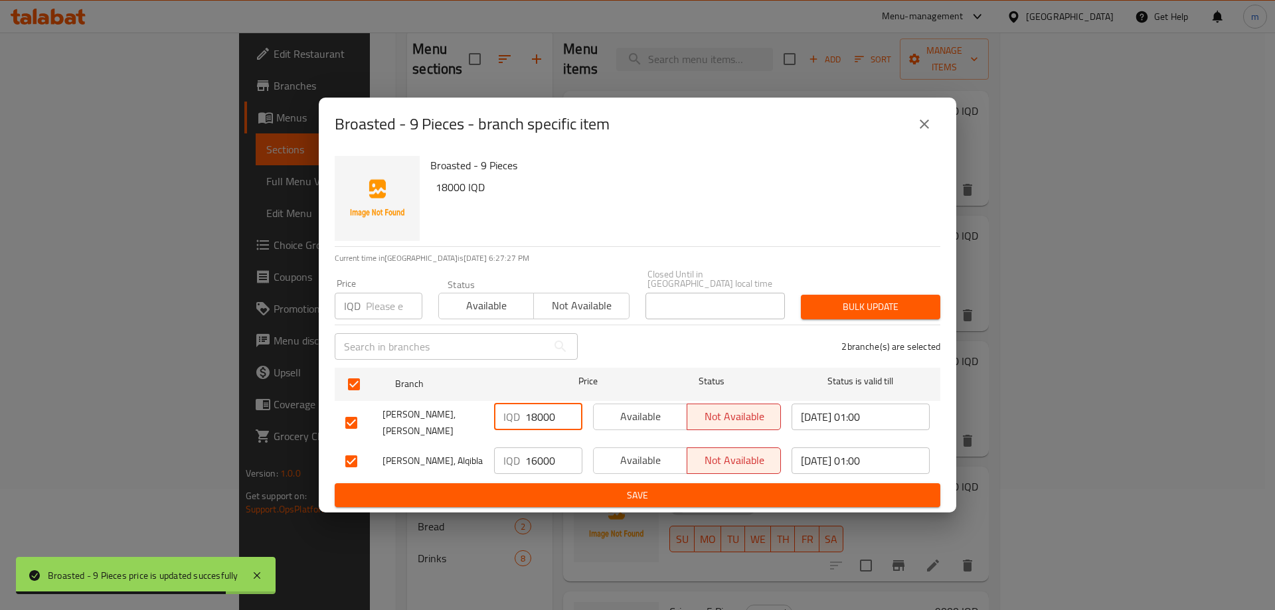
type input "18000"
click at [537, 450] on input "16000" at bounding box center [553, 461] width 57 height 27
type input "18000"
click at [533, 488] on span "Save" at bounding box center [637, 496] width 585 height 17
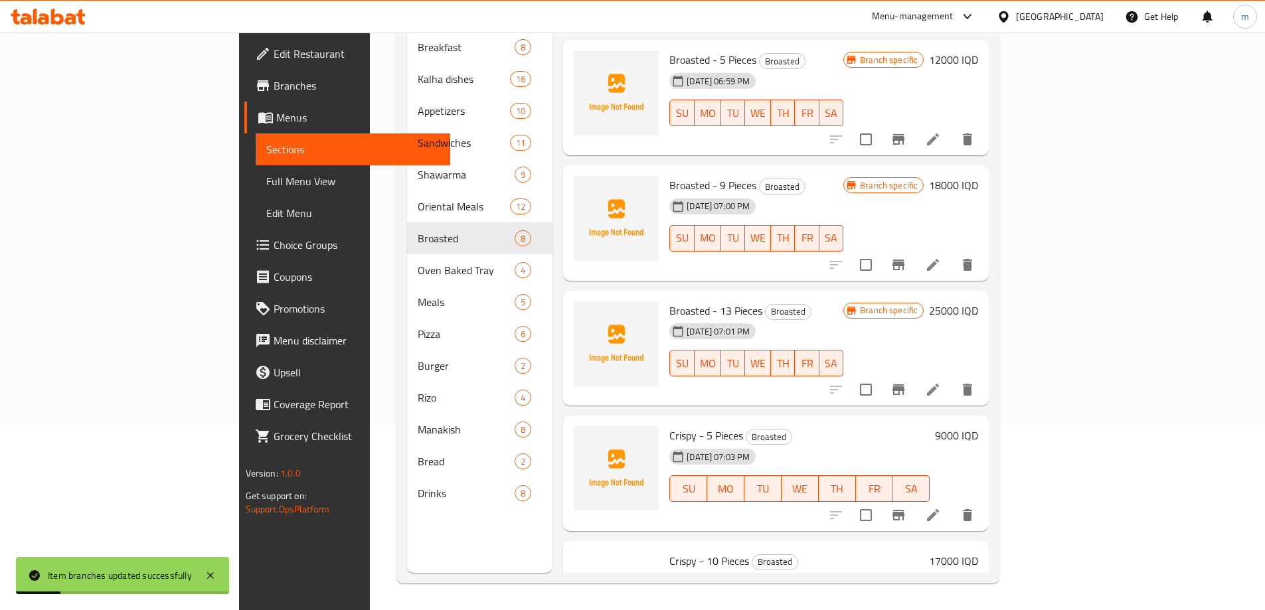
scroll to position [155, 0]
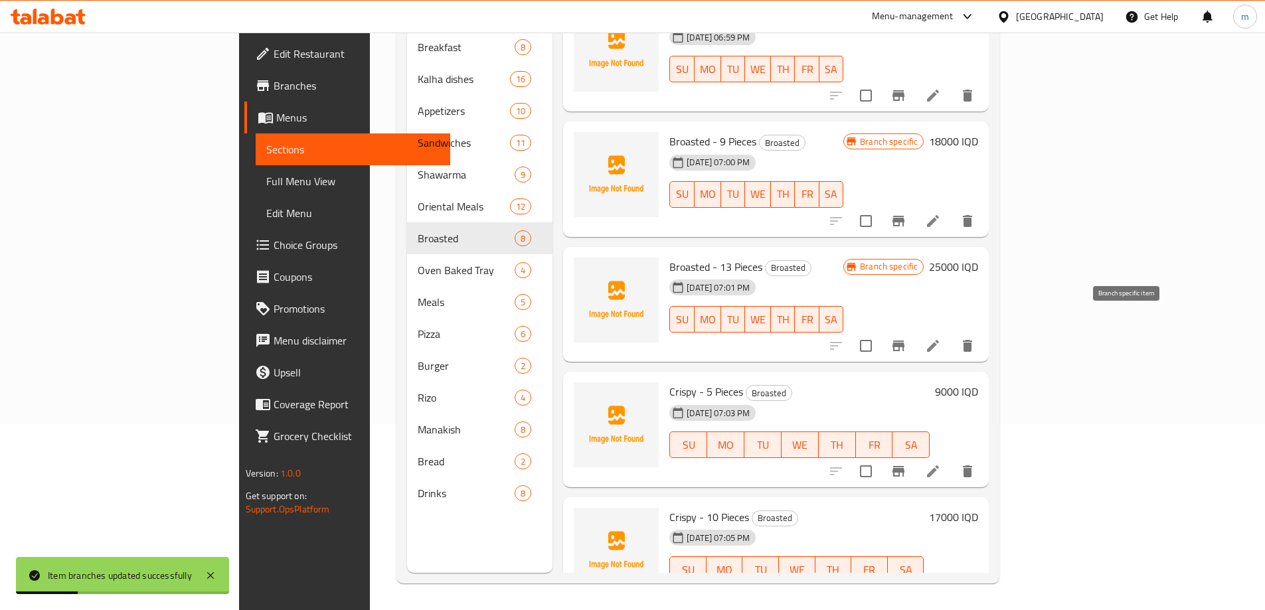
click at [907, 338] on icon "Branch-specific-item" at bounding box center [899, 346] width 16 height 16
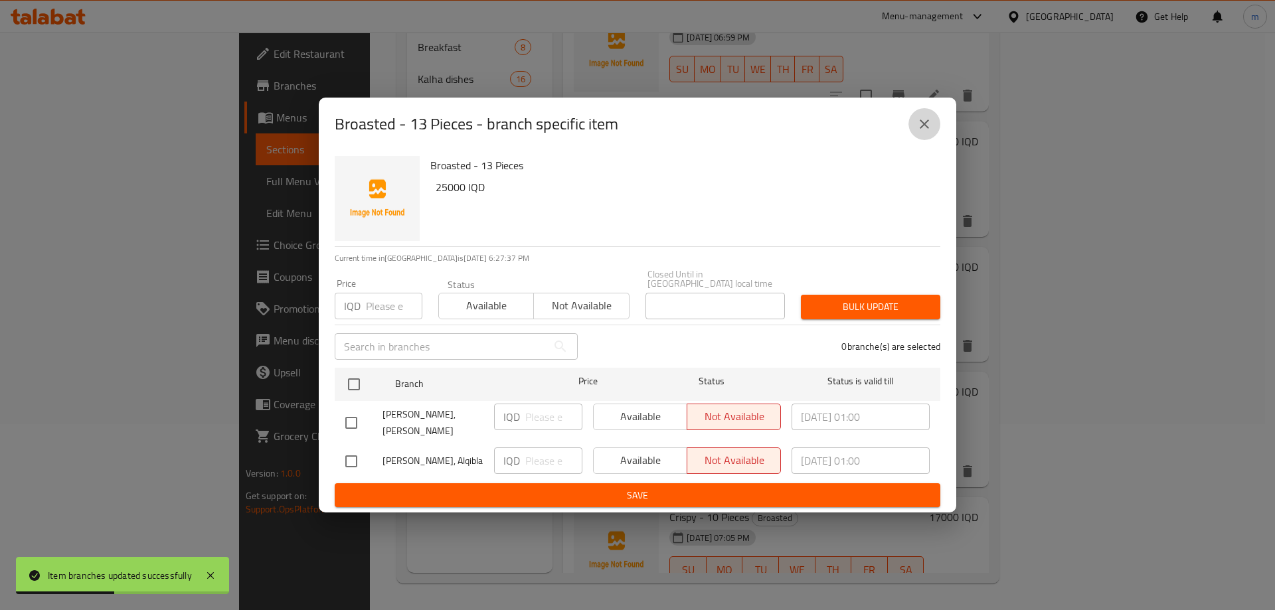
click at [921, 128] on icon "close" at bounding box center [925, 124] width 16 height 16
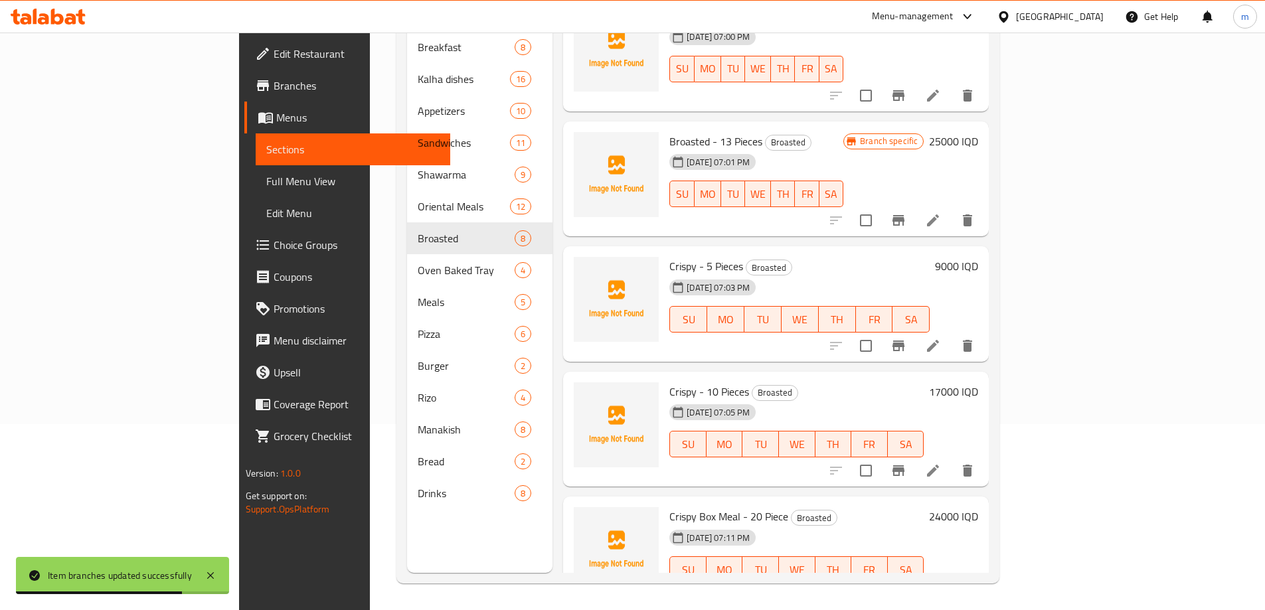
scroll to position [310, 0]
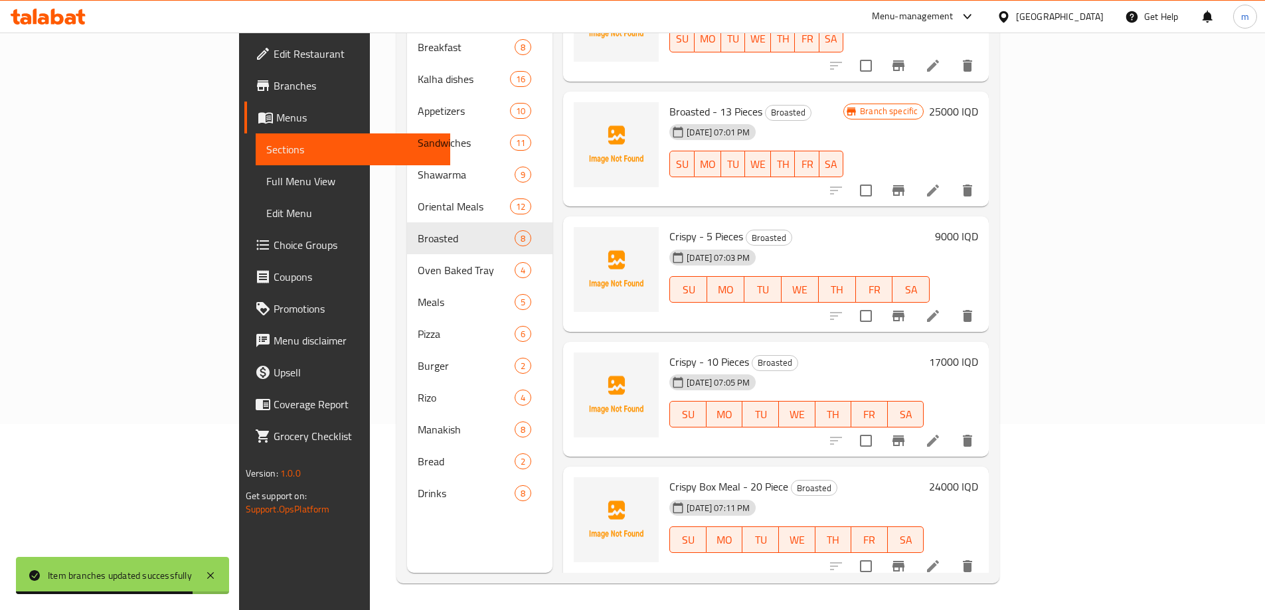
click at [978, 227] on h6 "9000 IQD" at bounding box center [956, 236] width 43 height 19
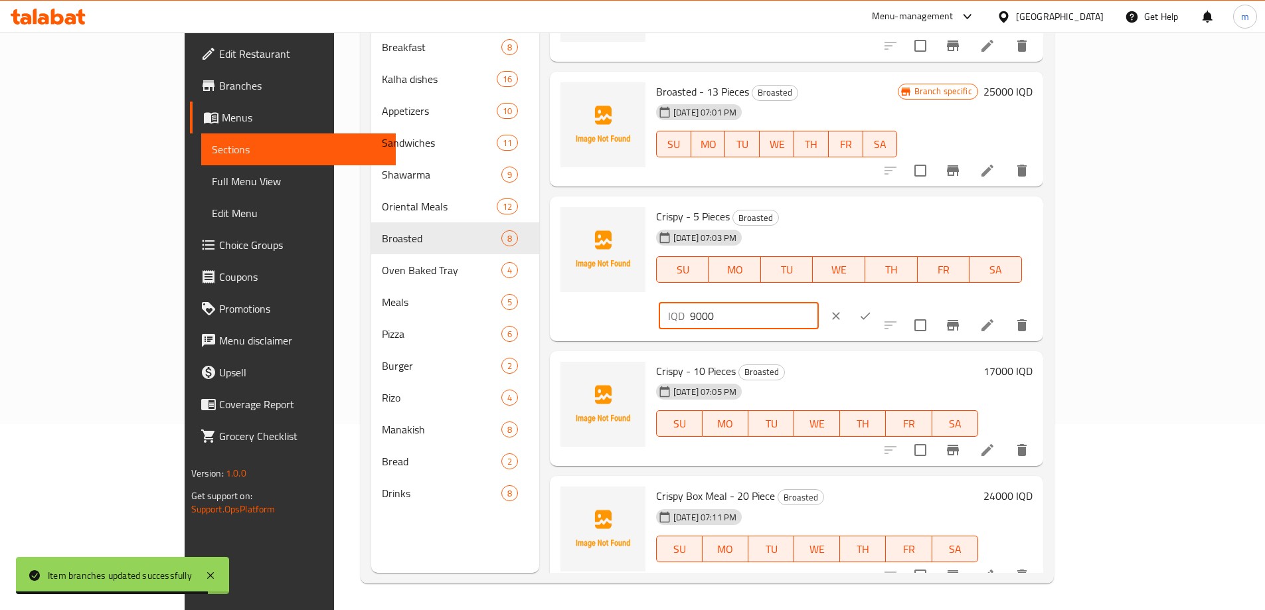
drag, startPoint x: 1032, startPoint y: 223, endPoint x: 1015, endPoint y: 219, distance: 17.7
click at [819, 303] on div "IQD 9000 ​" at bounding box center [739, 316] width 160 height 27
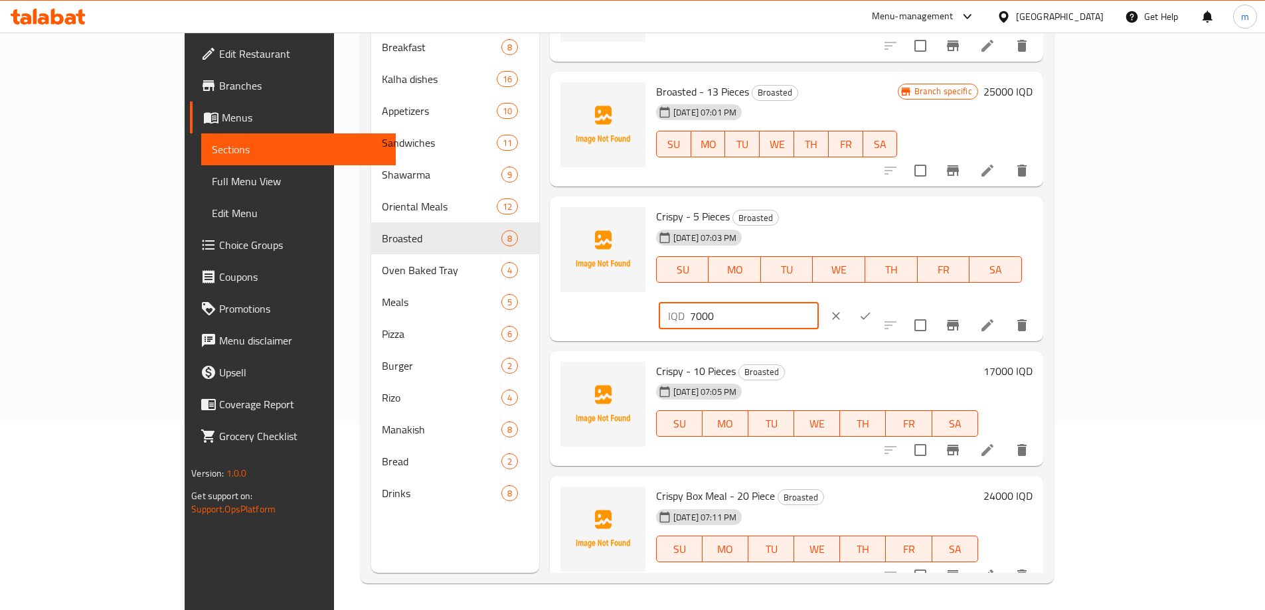
type input "7000"
click at [880, 302] on button "ok" at bounding box center [865, 316] width 29 height 29
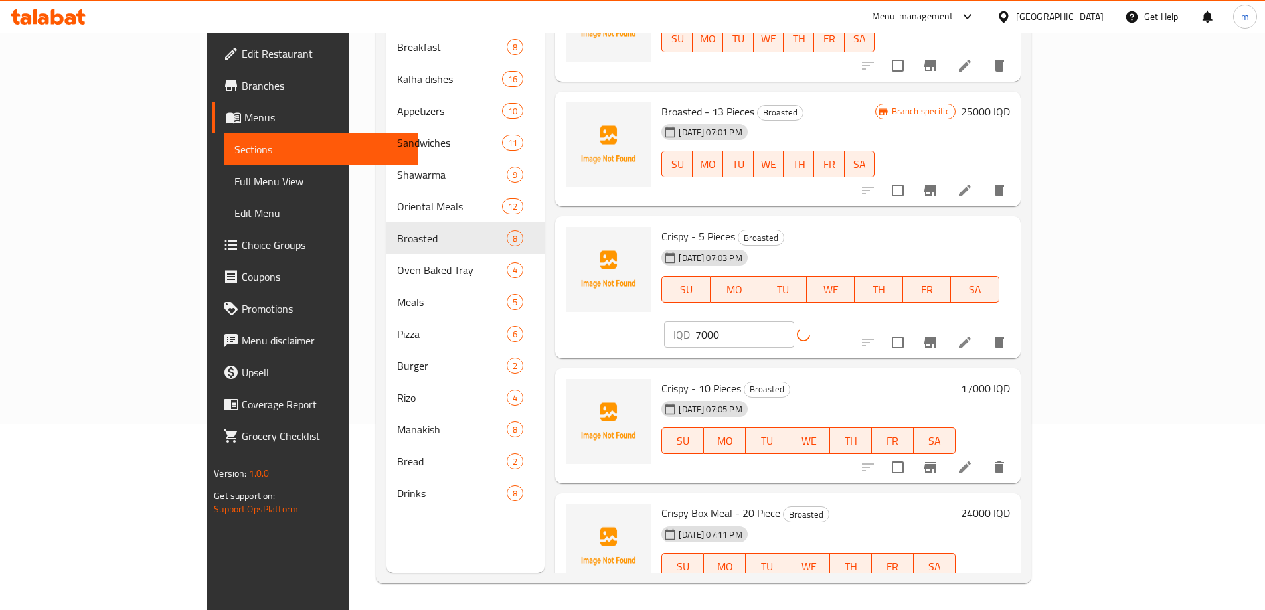
click at [1010, 379] on div "17000 IQD" at bounding box center [983, 426] width 54 height 94
click at [1010, 379] on h6 "17000 IQD" at bounding box center [985, 388] width 49 height 19
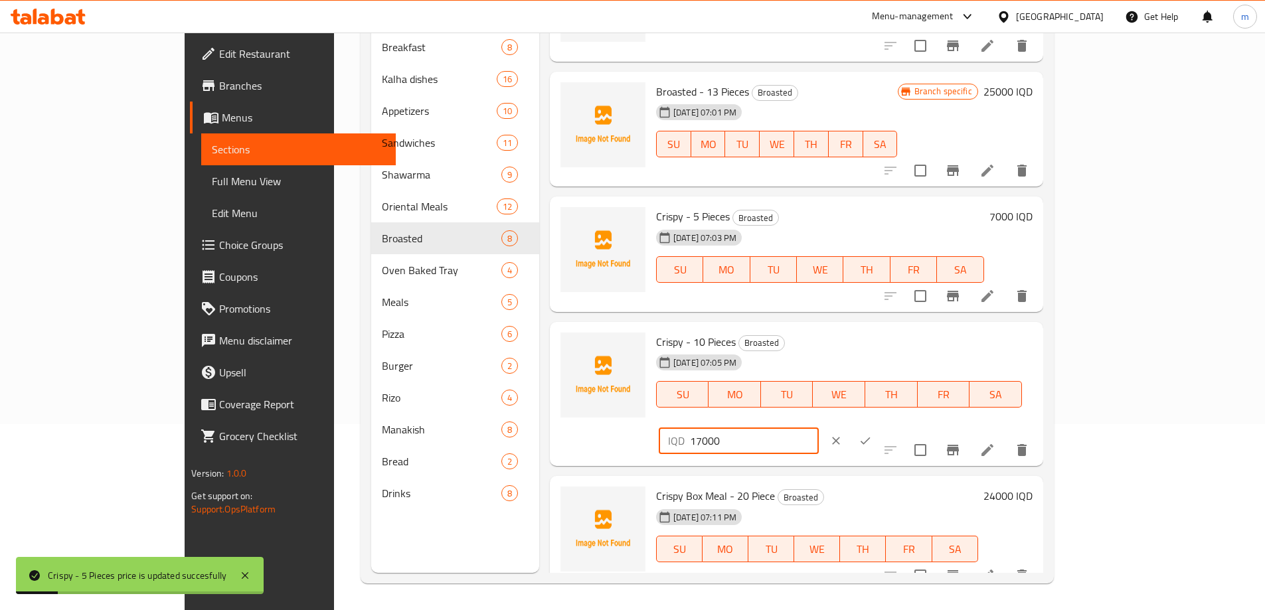
click at [819, 428] on input "17000" at bounding box center [754, 441] width 129 height 27
type input "13000"
click at [872, 434] on icon "ok" at bounding box center [865, 440] width 13 height 13
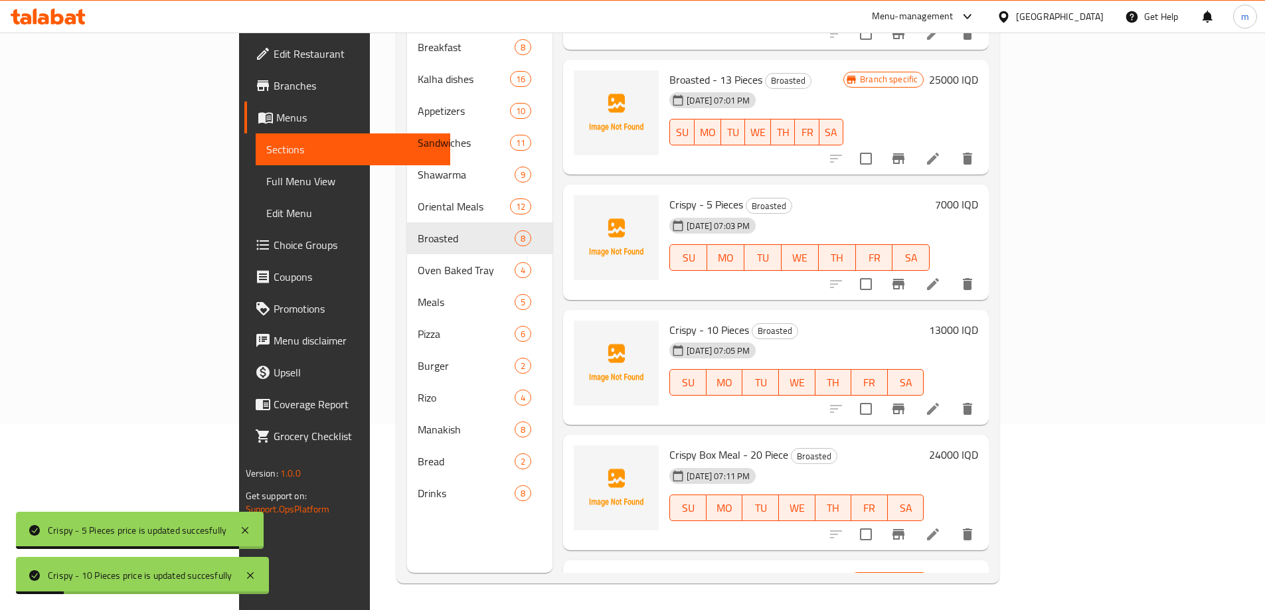
scroll to position [425, 0]
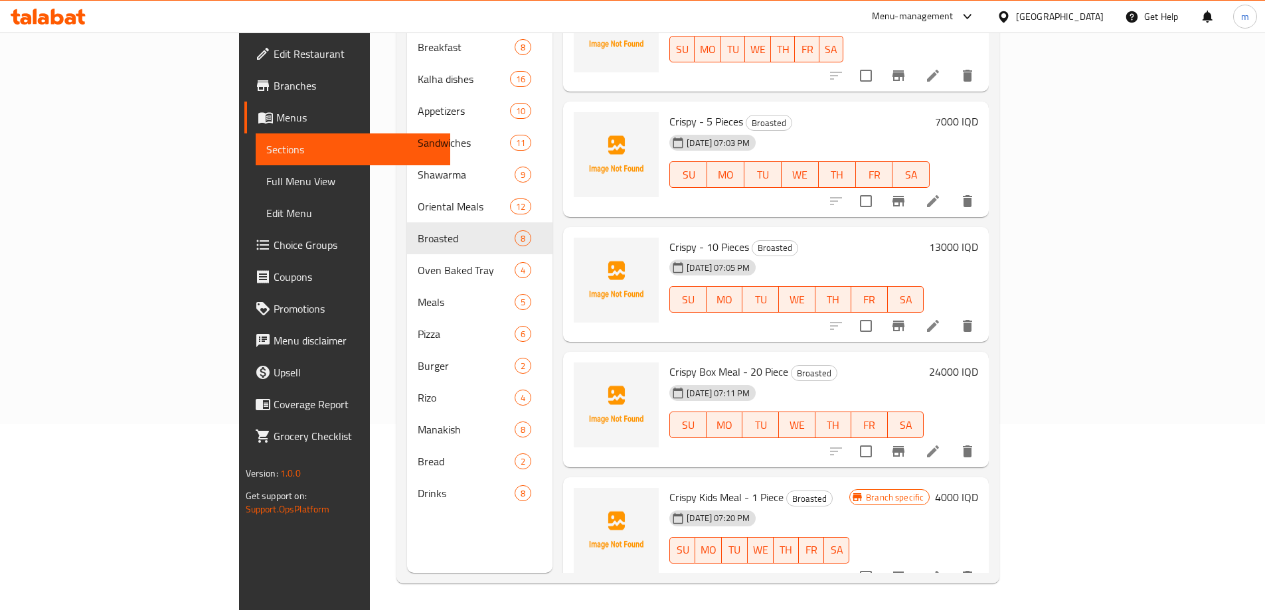
click at [266, 176] on span "Full Menu View" at bounding box center [352, 181] width 173 height 16
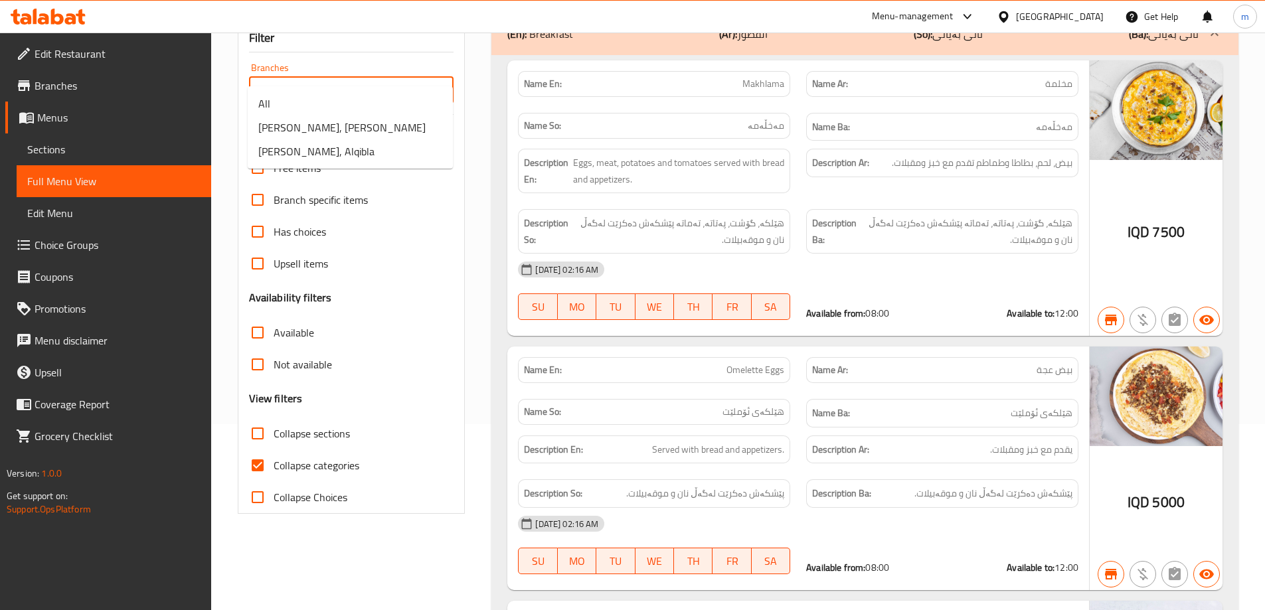
click at [326, 81] on input "Branches" at bounding box center [340, 90] width 175 height 19
click at [304, 130] on span "[PERSON_NAME], [PERSON_NAME]" at bounding box center [341, 128] width 167 height 16
type input "[PERSON_NAME], [PERSON_NAME]"
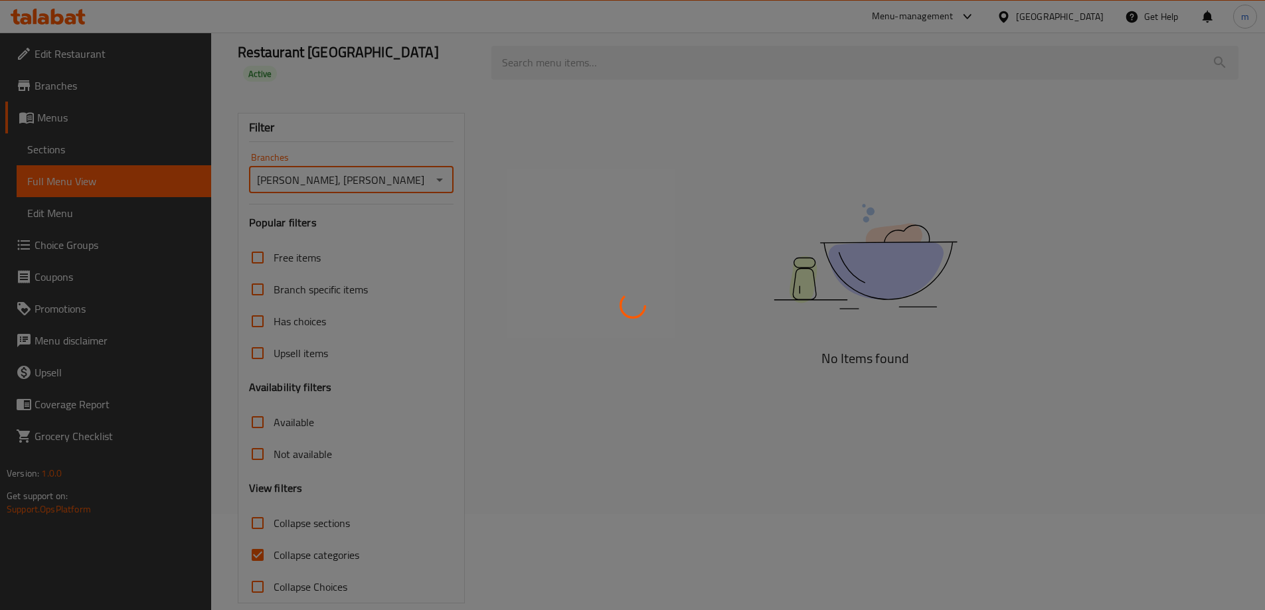
click at [271, 535] on div at bounding box center [632, 305] width 1265 height 610
click at [261, 531] on div at bounding box center [632, 305] width 1265 height 610
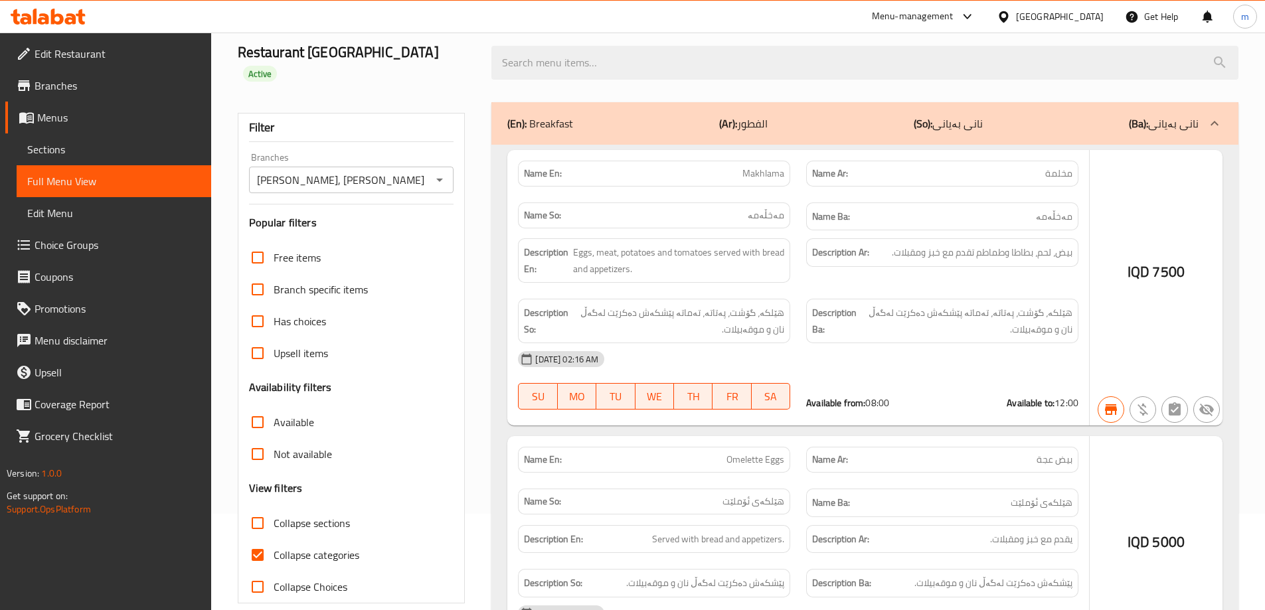
click at [259, 533] on div at bounding box center [632, 305] width 1265 height 610
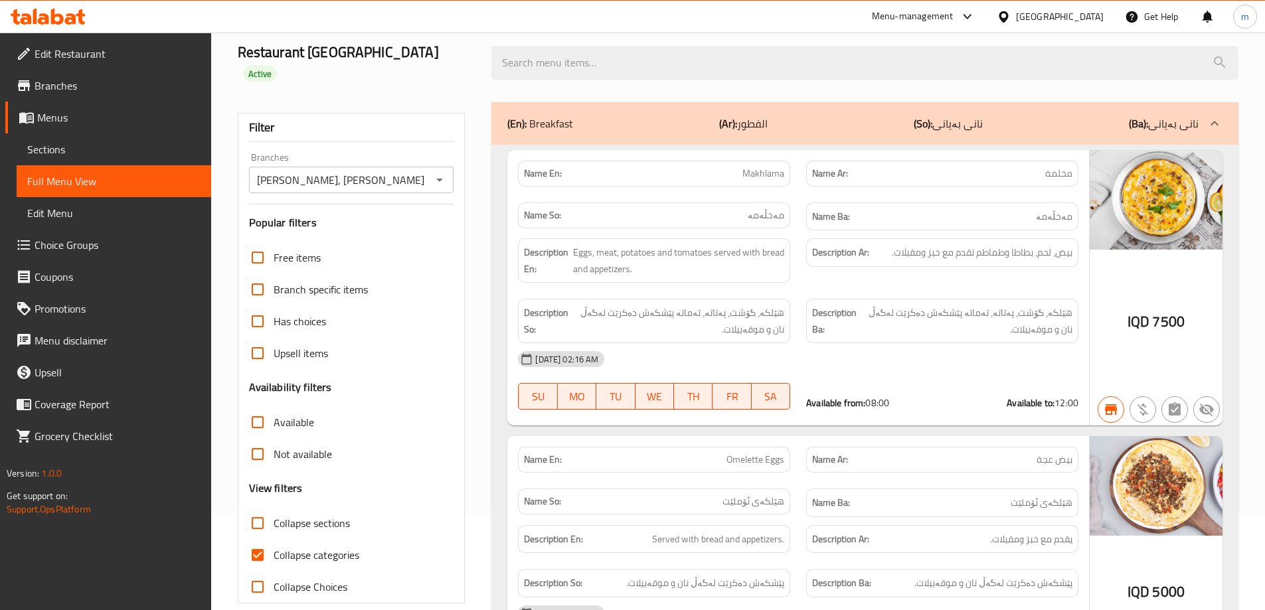
click at [257, 541] on input "Collapse categories" at bounding box center [258, 555] width 32 height 32
checkbox input "false"
click at [267, 512] on input "Collapse sections" at bounding box center [258, 524] width 32 height 32
checkbox input "true"
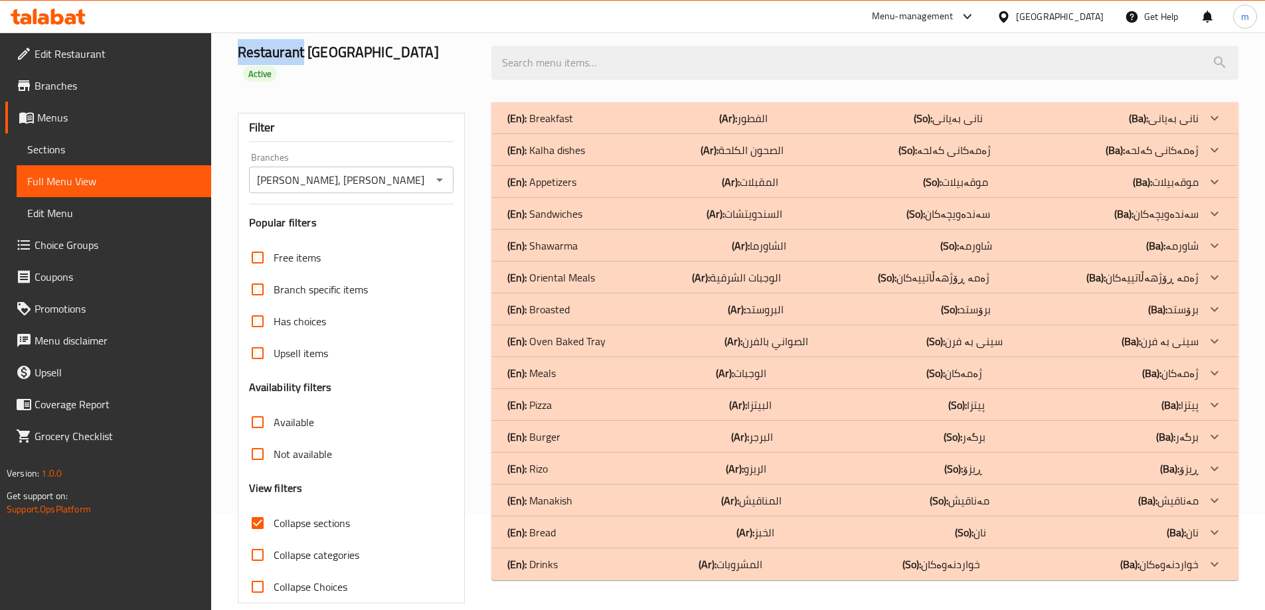
click at [292, 63] on h2 "Restaurant Al Kalha Active" at bounding box center [357, 63] width 238 height 40
click at [439, 63] on div "Restaurant Al Kalha Active" at bounding box center [357, 62] width 254 height 79
click at [528, 126] on p "(En): Rizo" at bounding box center [541, 118] width 66 height 16
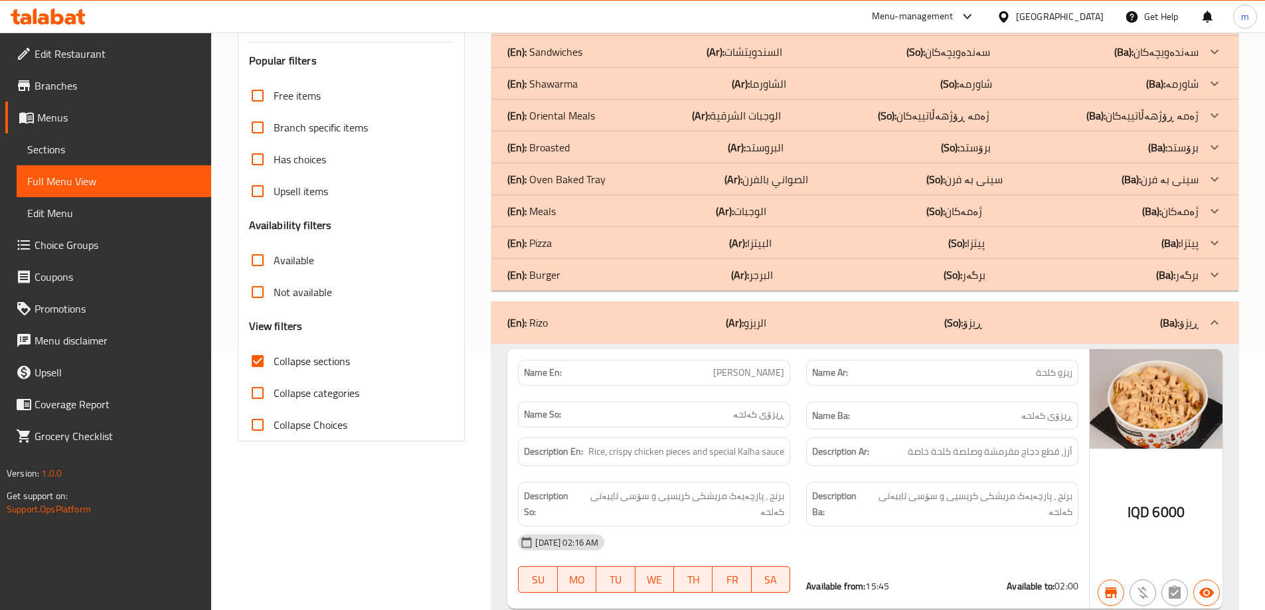
scroll to position [229, 0]
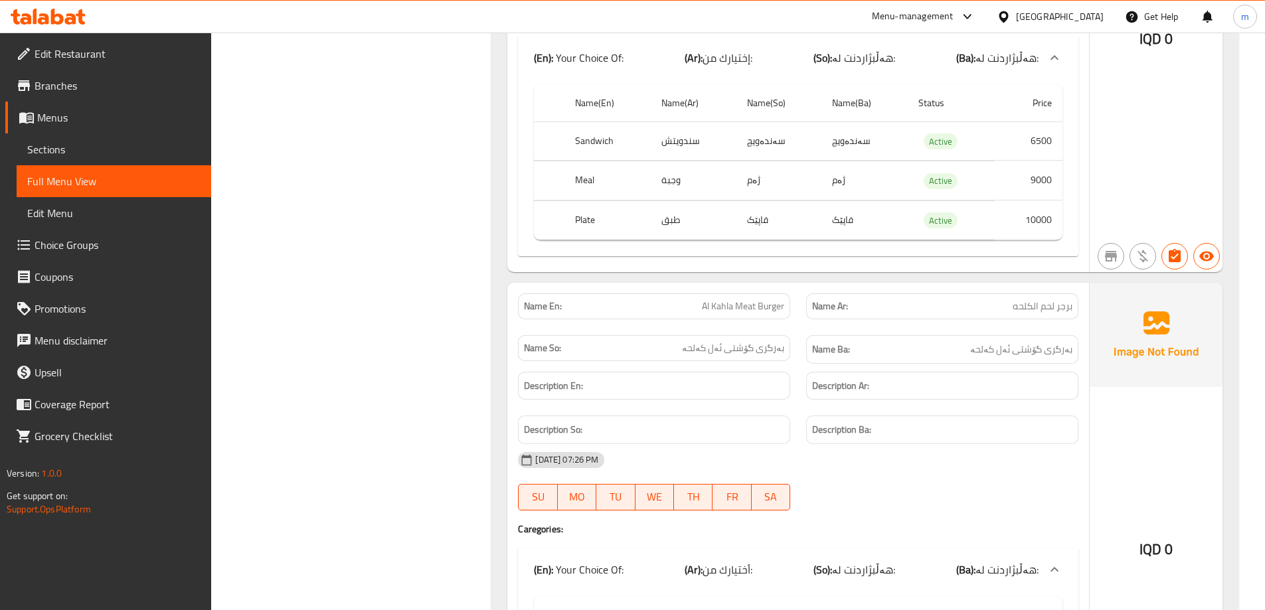
scroll to position [4307, 0]
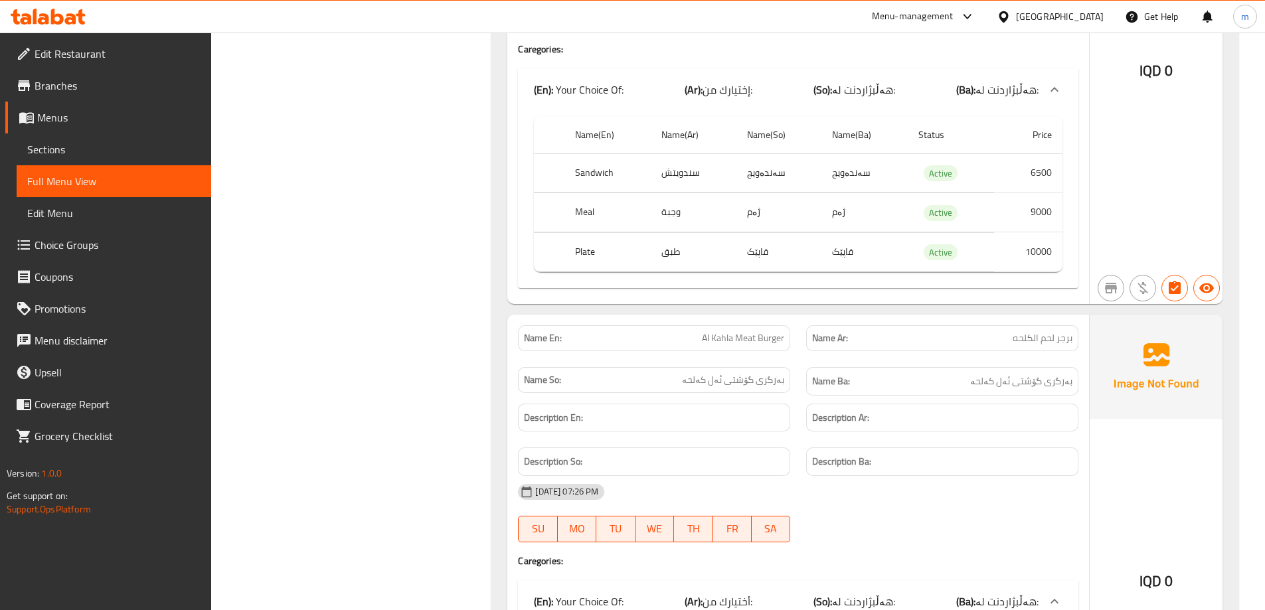
click at [761, 331] on span "Al Kahla Meat Burger" at bounding box center [743, 338] width 82 height 14
copy span "Al Kahla Meat Burger"
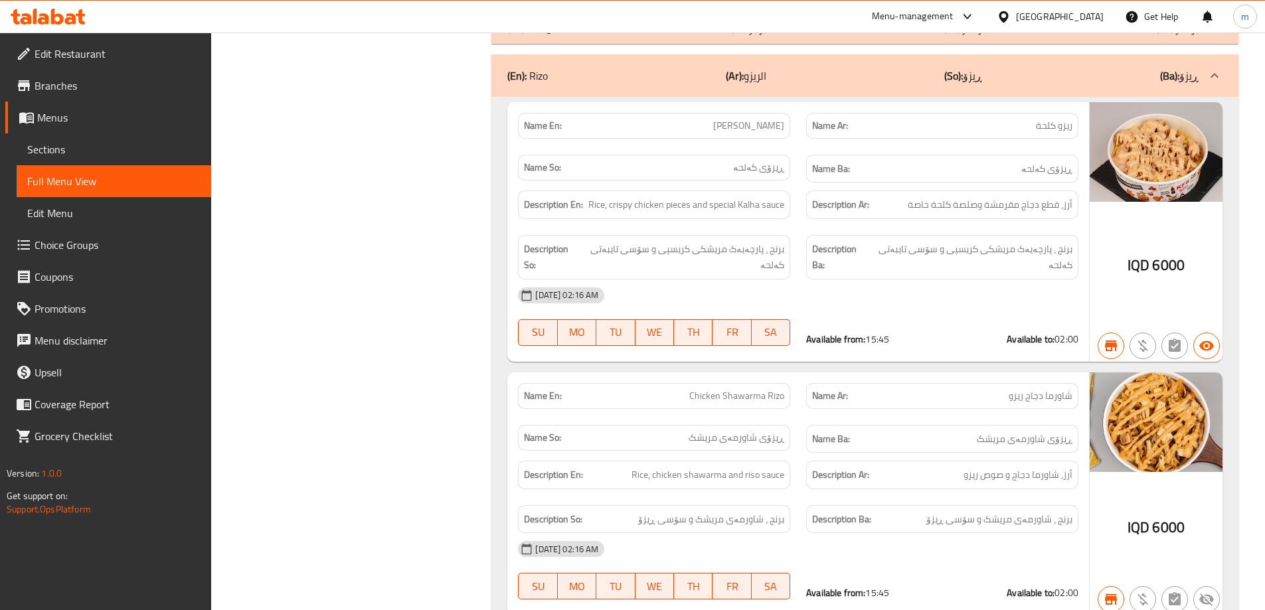
scroll to position [5546, 0]
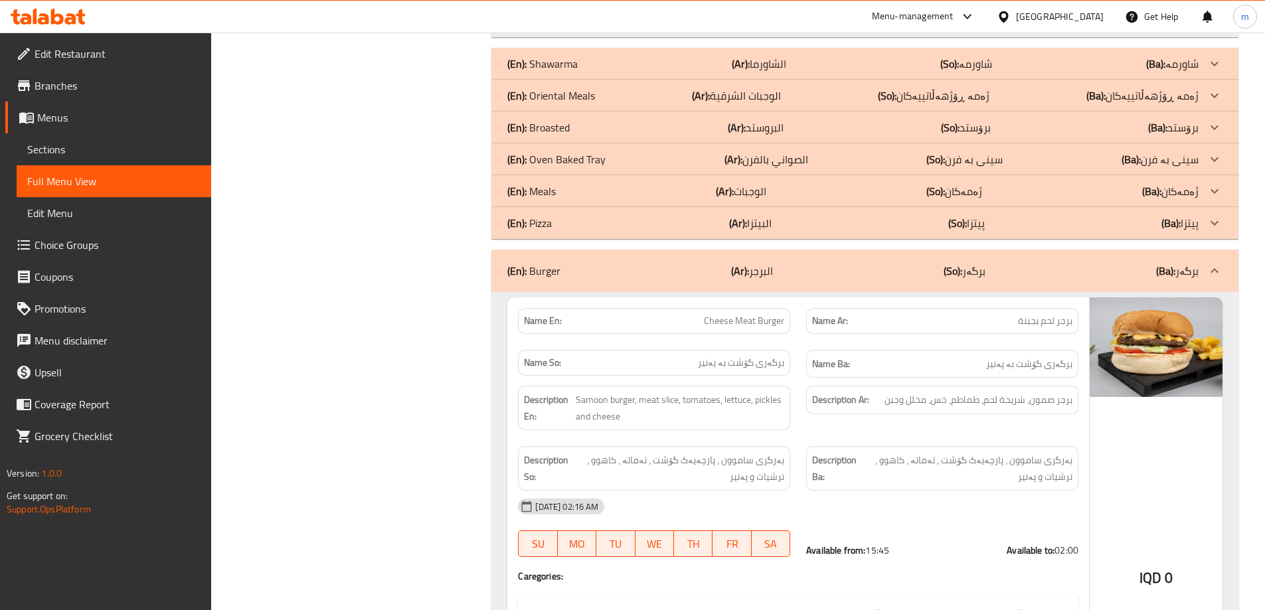
copy span "Cheese Meat Burger"
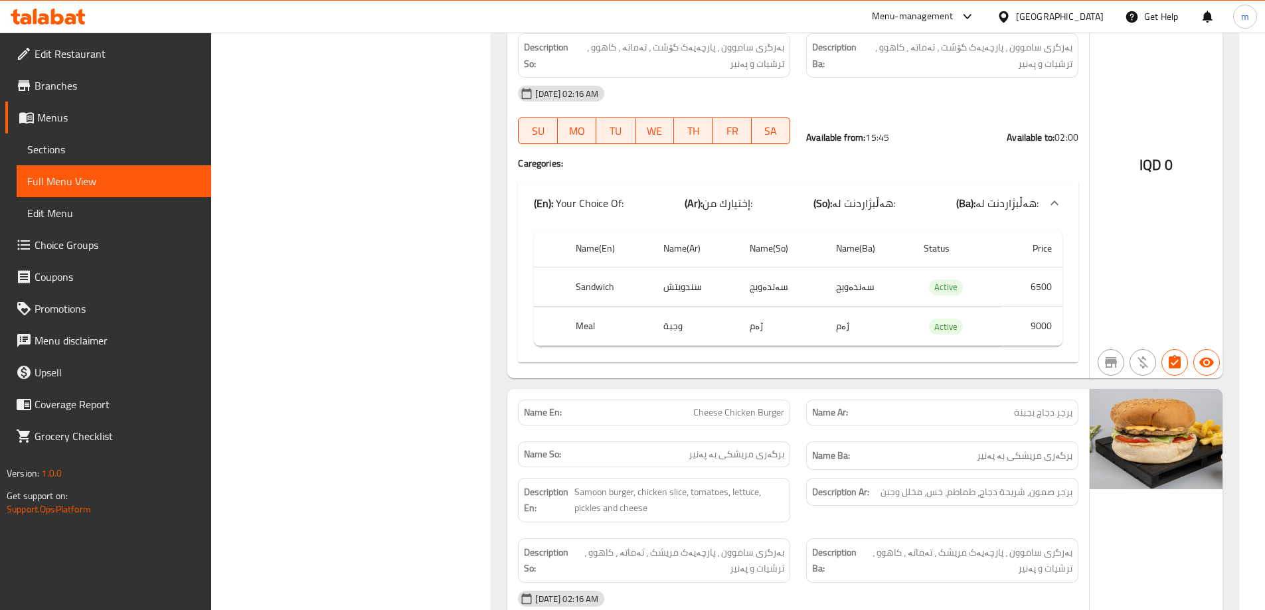
scroll to position [6011, 0]
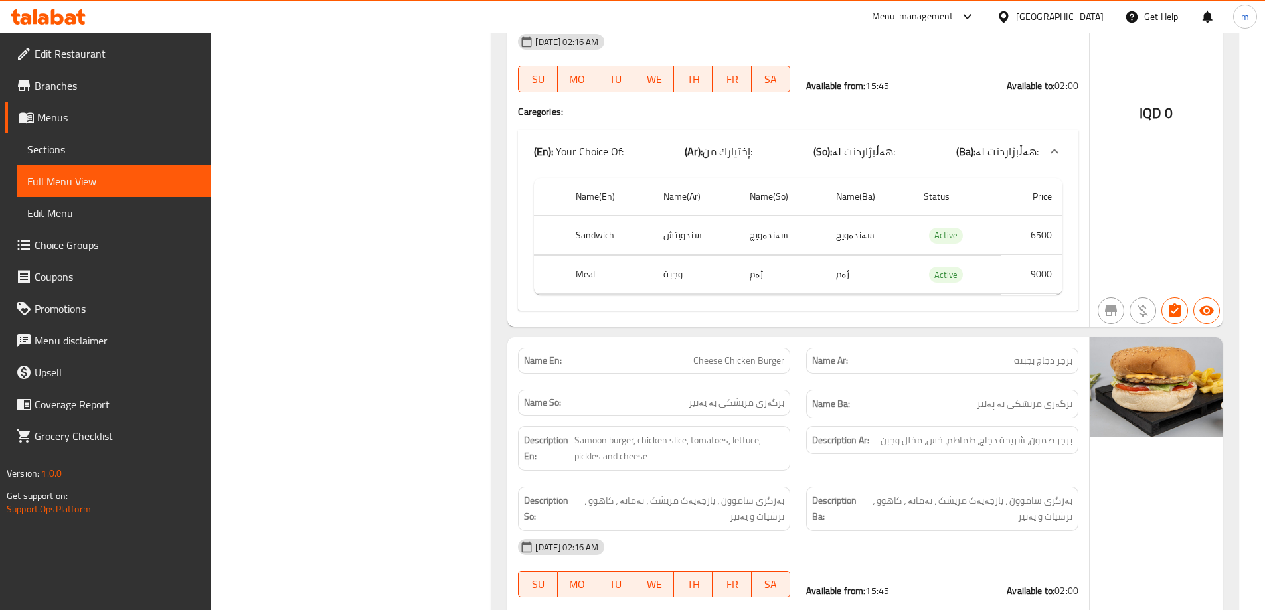
copy span "Cheese Chicken Burger"
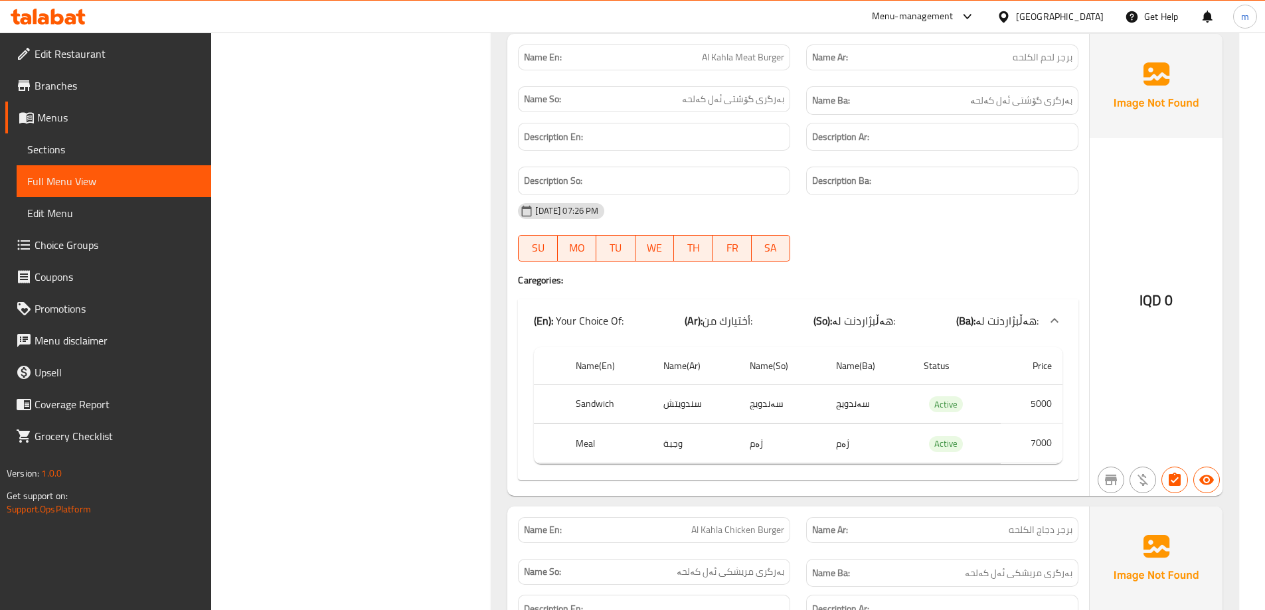
scroll to position [4616, 0]
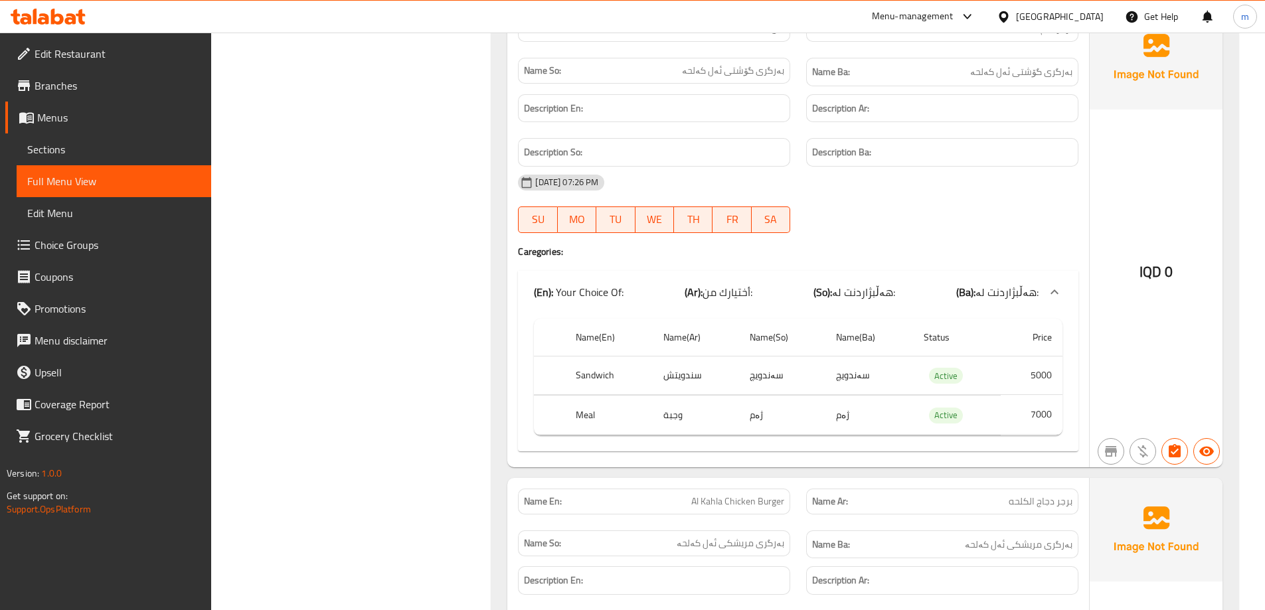
click at [747, 491] on div "Name En: Al Kahla Chicken Burger" at bounding box center [654, 502] width 272 height 26
copy span "Al Kahla Chicken Burger"
click at [1034, 245] on h4 "Caregories:" at bounding box center [798, 251] width 561 height 13
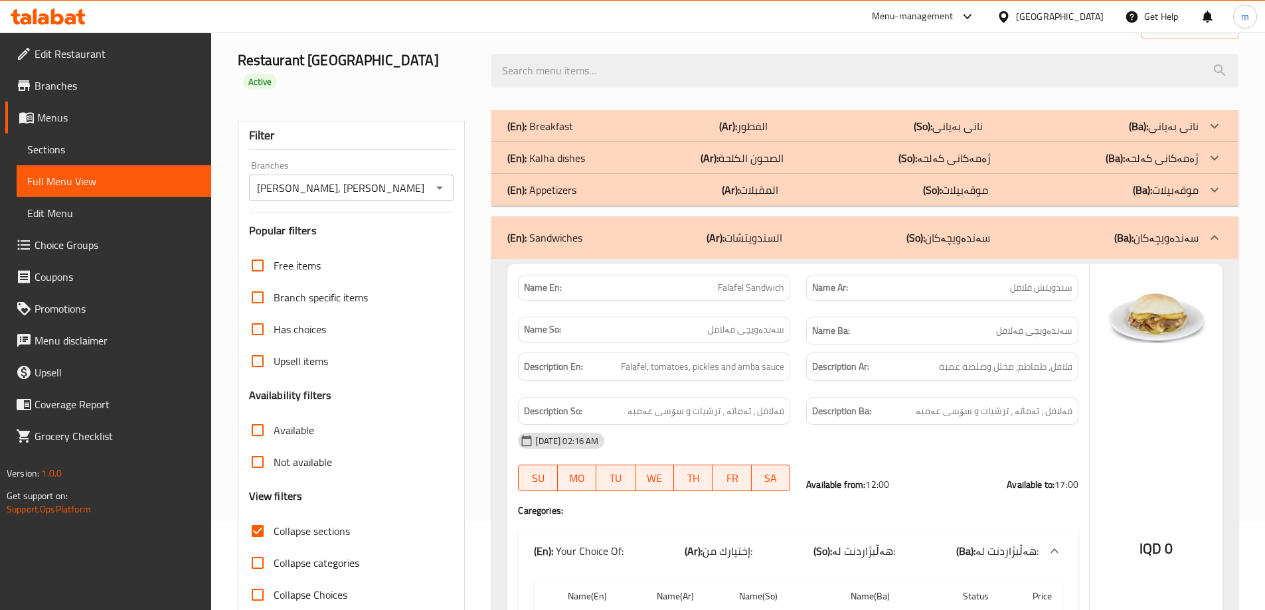
scroll to position [0, 0]
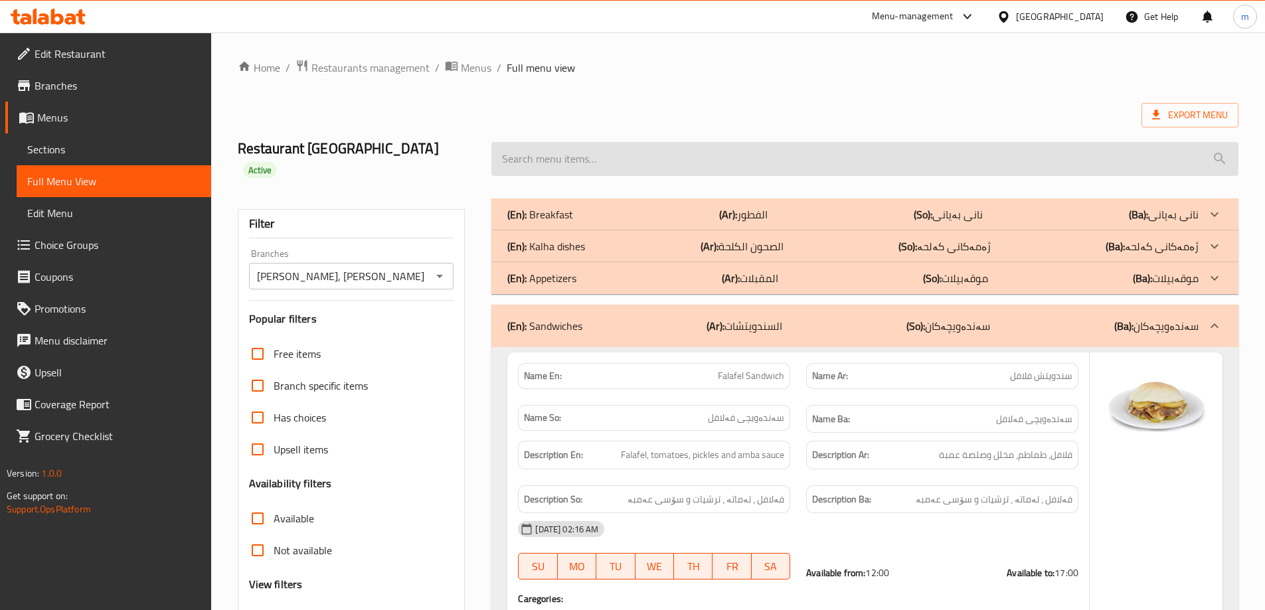
click at [739, 154] on input "search" at bounding box center [865, 159] width 747 height 34
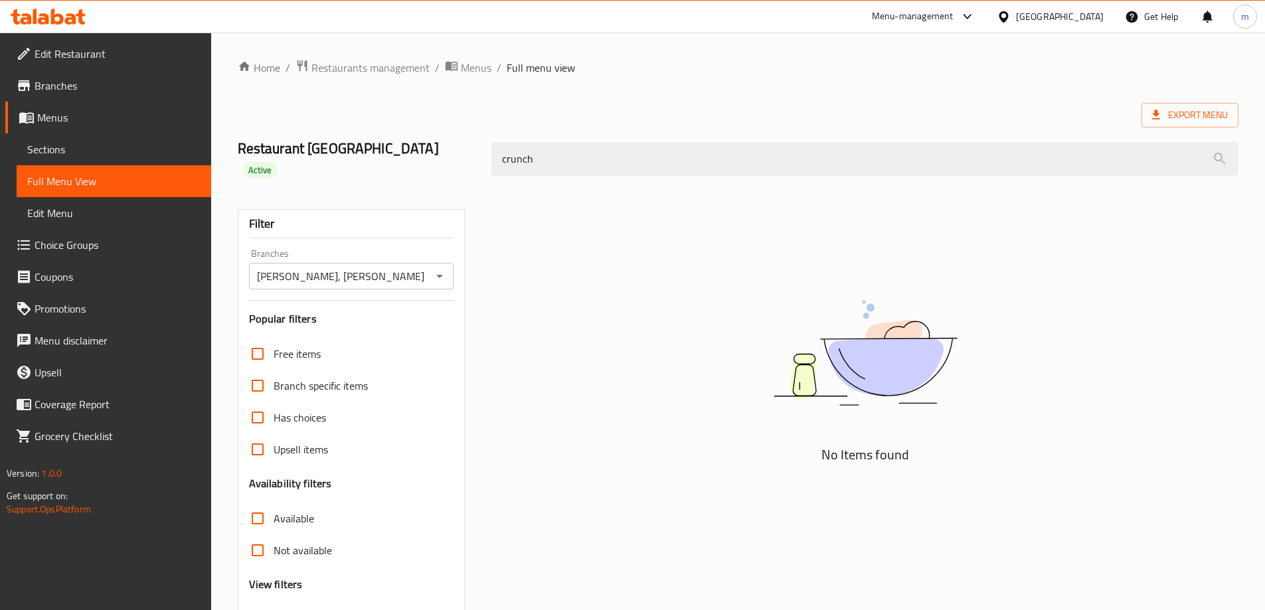
type input "crunch"
click at [108, 147] on span "Sections" at bounding box center [113, 149] width 173 height 16
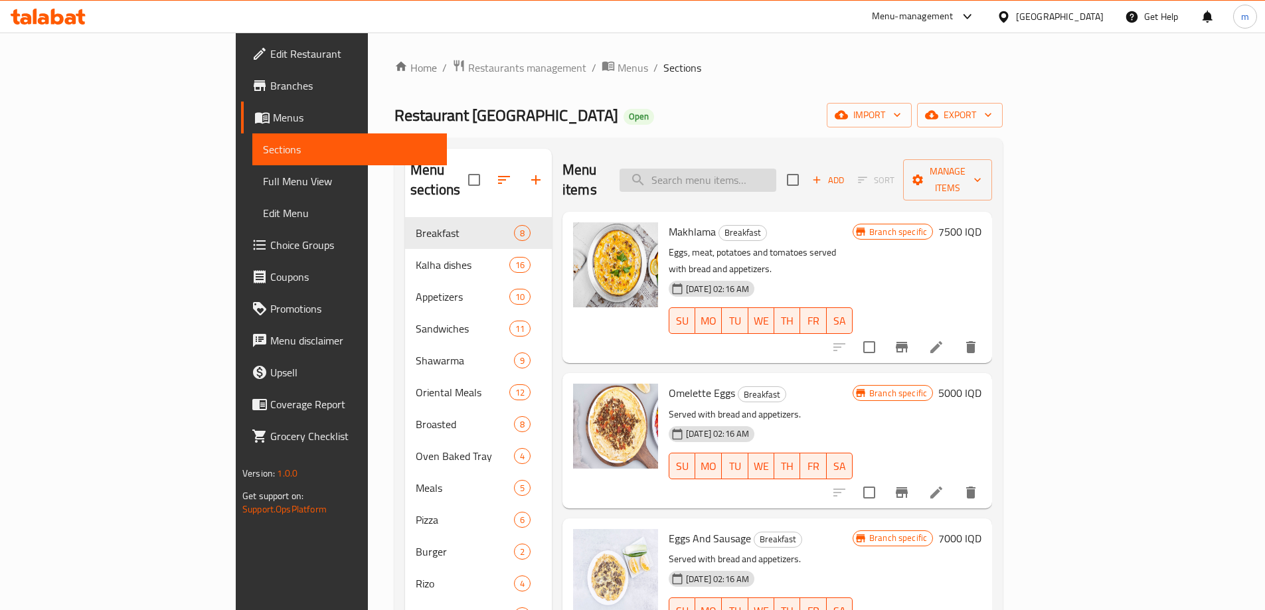
click at [757, 170] on input "search" at bounding box center [698, 180] width 157 height 23
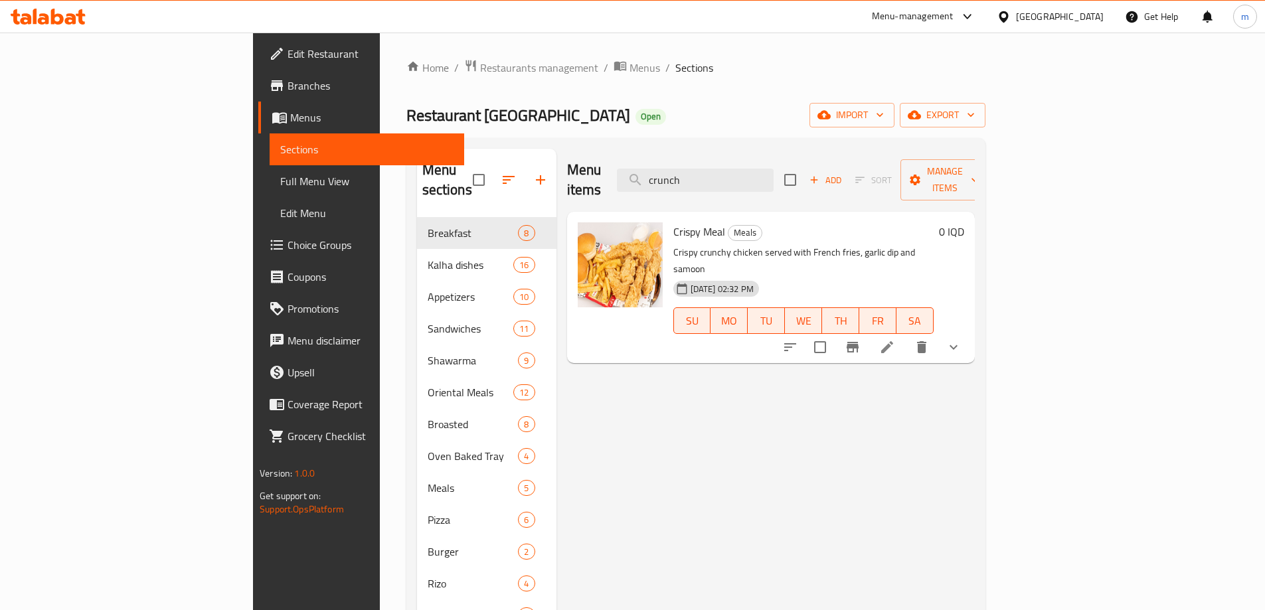
click at [962, 339] on icon "show more" at bounding box center [954, 347] width 16 height 16
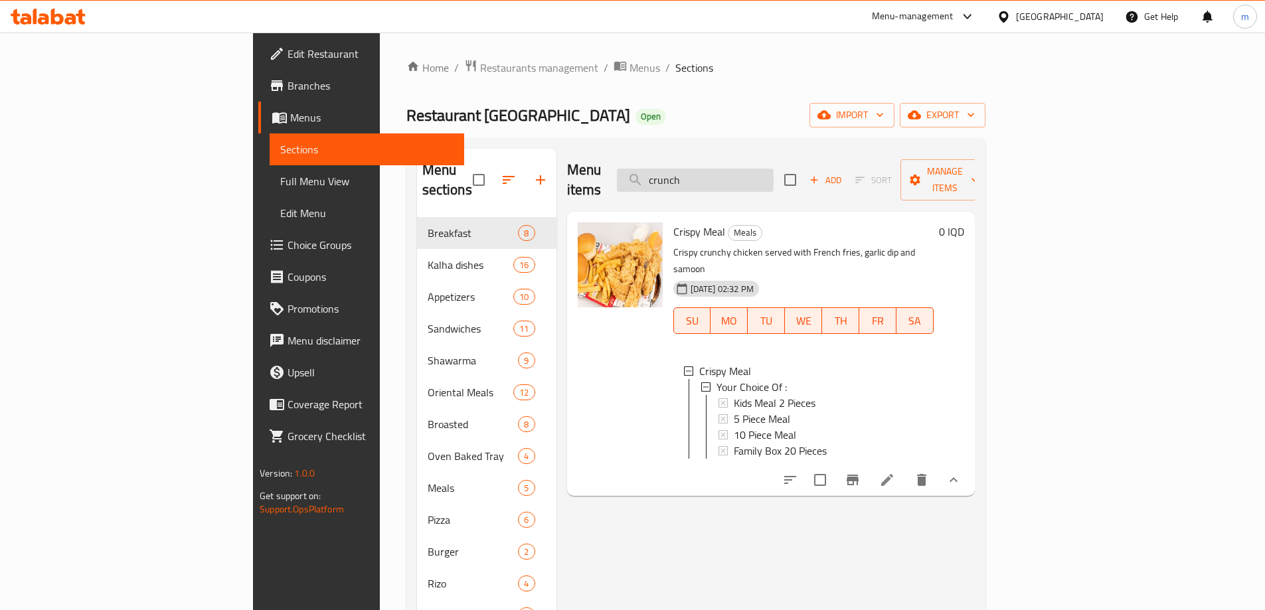
click at [774, 169] on input "crunch" at bounding box center [695, 180] width 157 height 23
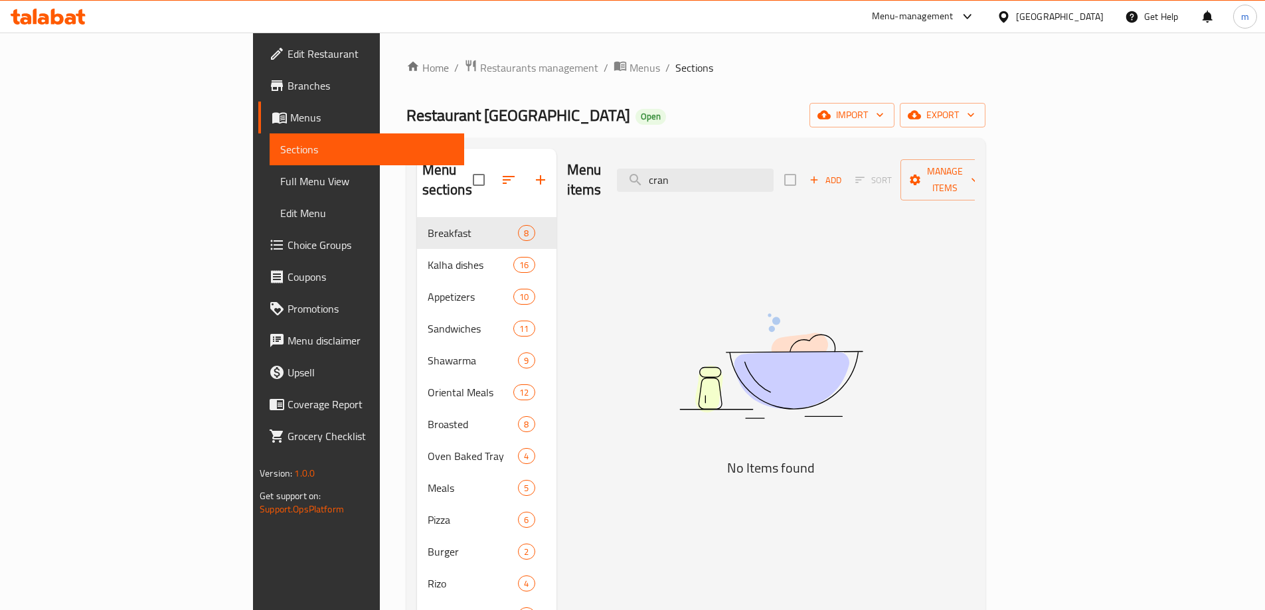
type input "cran"
drag, startPoint x: 769, startPoint y: 172, endPoint x: 716, endPoint y: 164, distance: 53.7
click at [732, 169] on input "cran" at bounding box center [695, 180] width 157 height 23
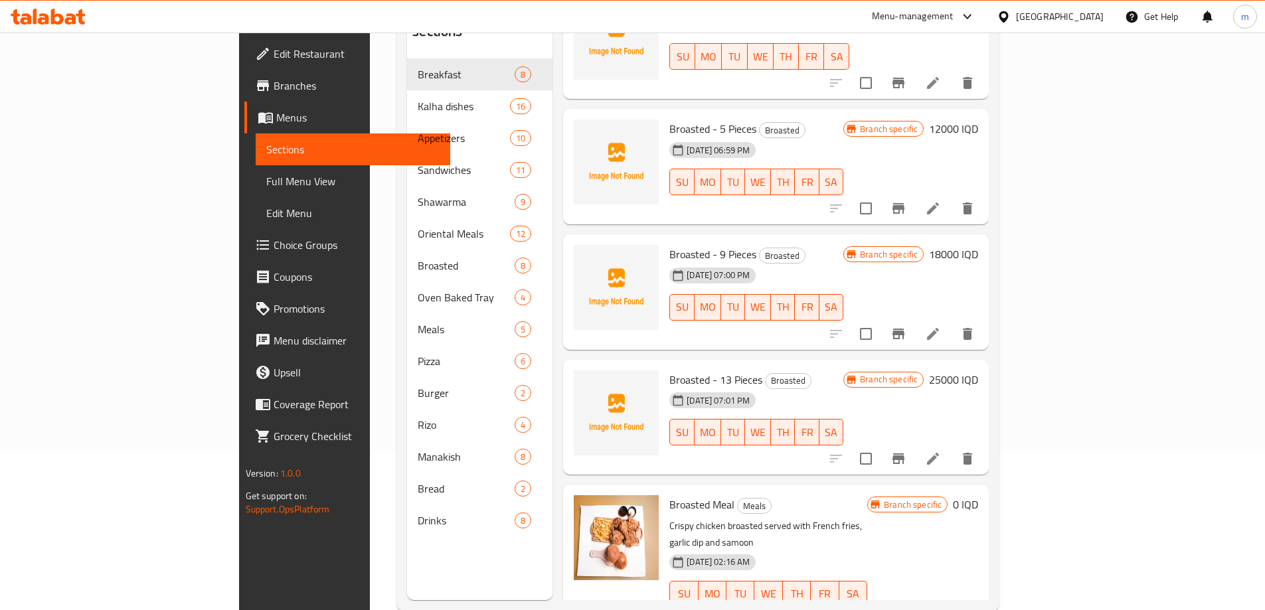
scroll to position [186, 0]
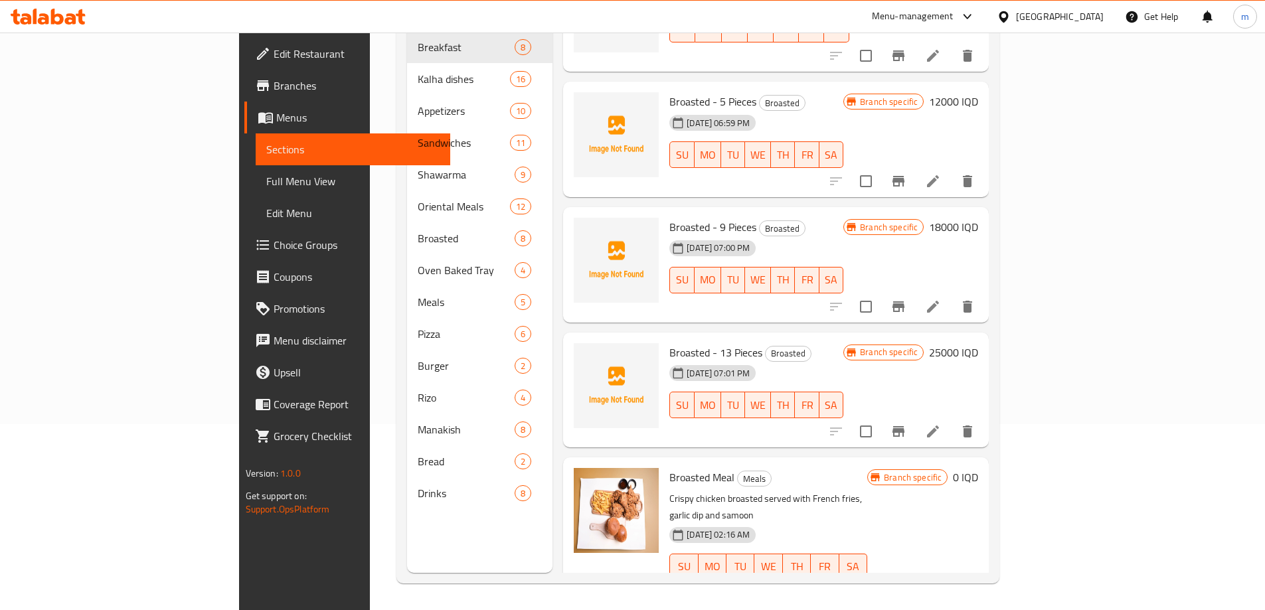
type input "broasted"
click at [984, 578] on button "show more" at bounding box center [968, 594] width 32 height 32
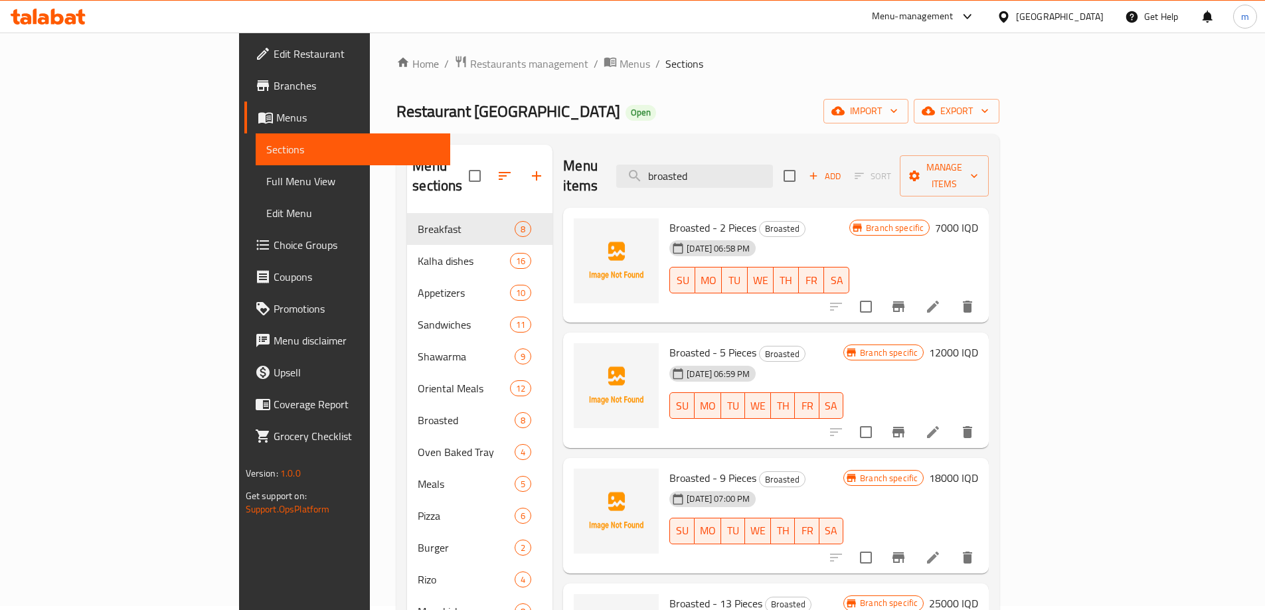
scroll to position [0, 0]
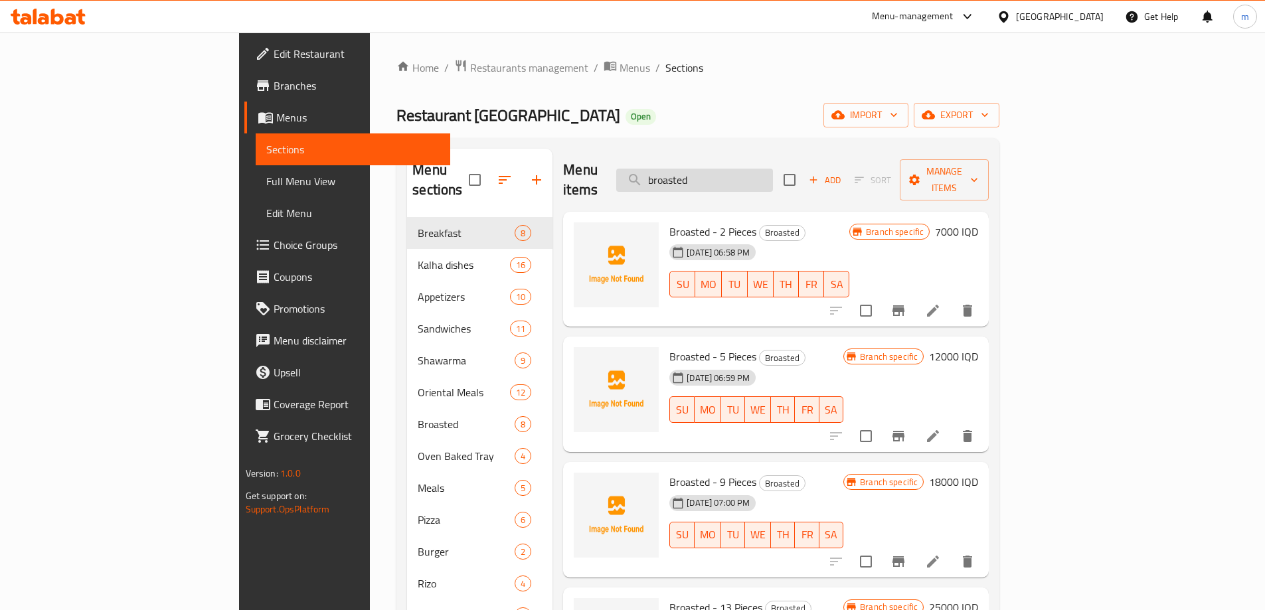
click at [751, 169] on input "broasted" at bounding box center [694, 180] width 157 height 23
click at [266, 179] on span "Full Menu View" at bounding box center [352, 181] width 173 height 16
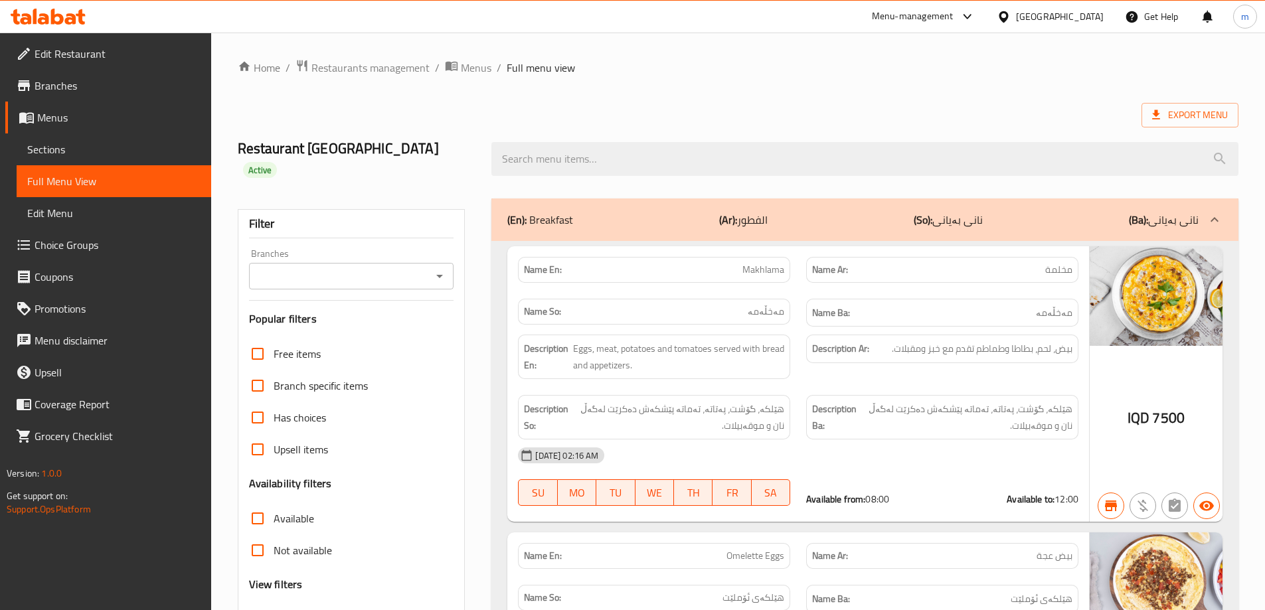
drag, startPoint x: 448, startPoint y: 250, endPoint x: 436, endPoint y: 248, distance: 12.0
click at [449, 263] on div "Branches" at bounding box center [351, 276] width 205 height 27
click at [437, 268] on icon "Open" at bounding box center [440, 276] width 16 height 16
click at [404, 317] on li "[PERSON_NAME], [PERSON_NAME]" at bounding box center [350, 314] width 205 height 24
type input "[PERSON_NAME], [PERSON_NAME]"
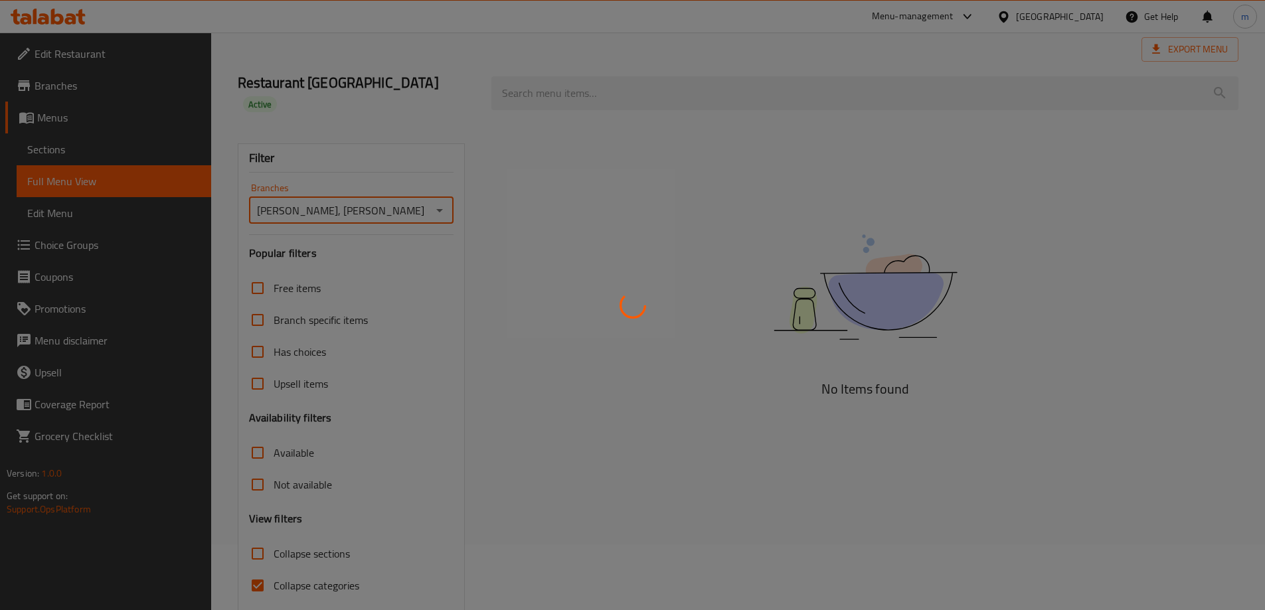
scroll to position [96, 0]
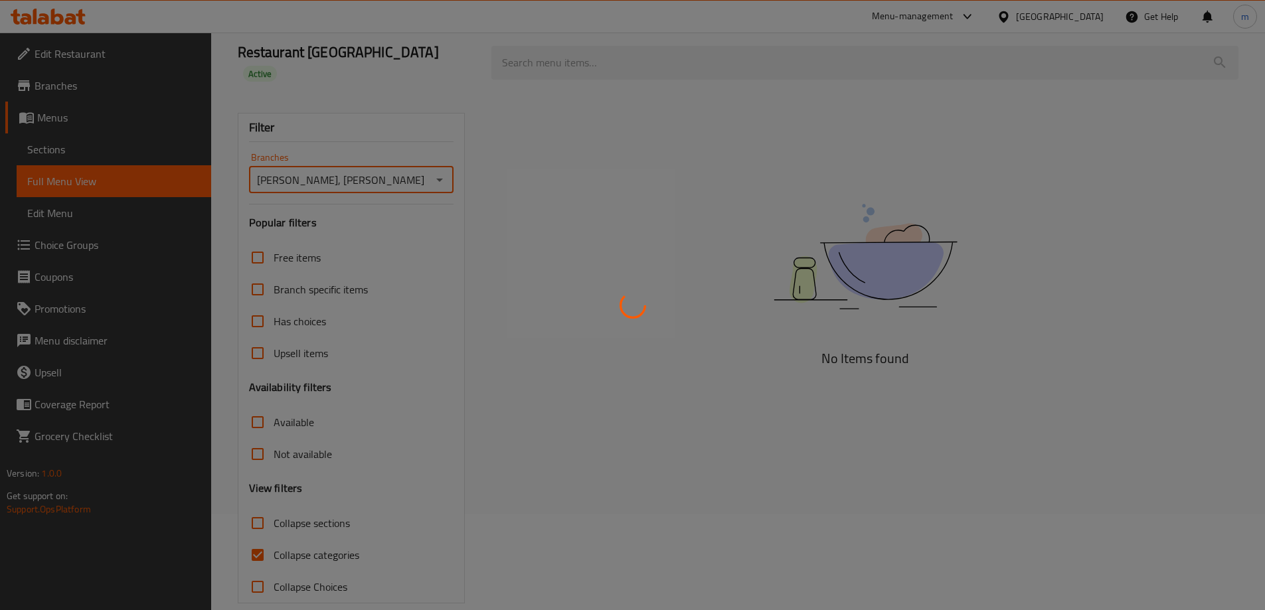
click at [258, 534] on div at bounding box center [632, 305] width 1265 height 610
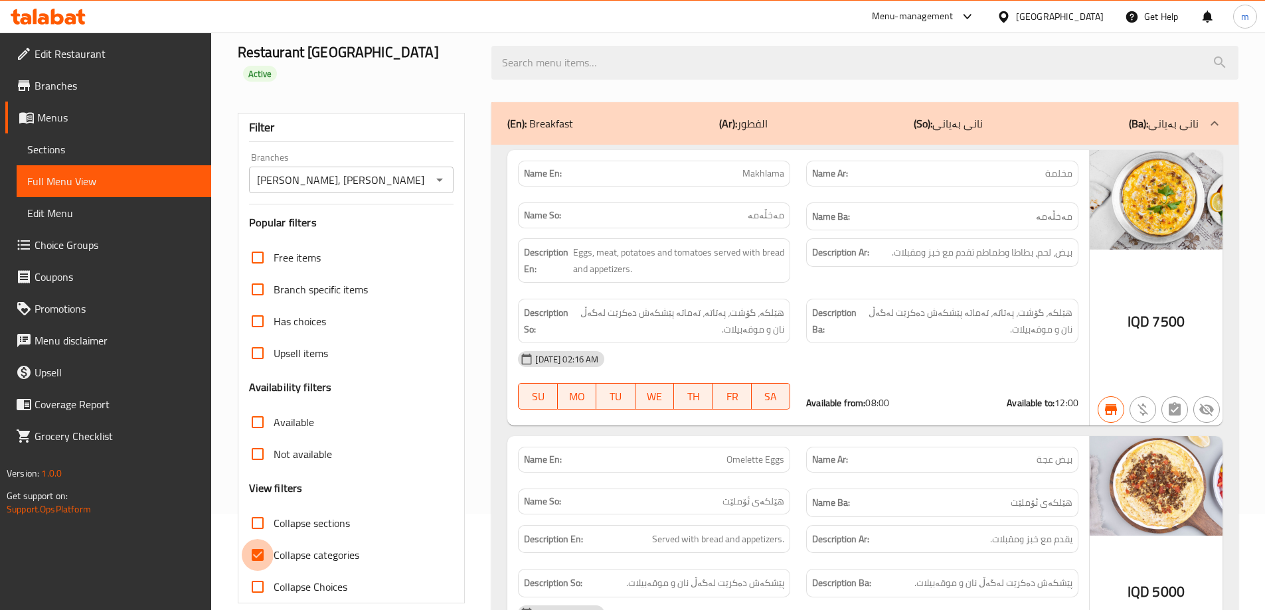
drag, startPoint x: 260, startPoint y: 533, endPoint x: 324, endPoint y: 515, distance: 66.7
click at [260, 539] on input "Collapse categories" at bounding box center [258, 555] width 32 height 32
checkbox input "false"
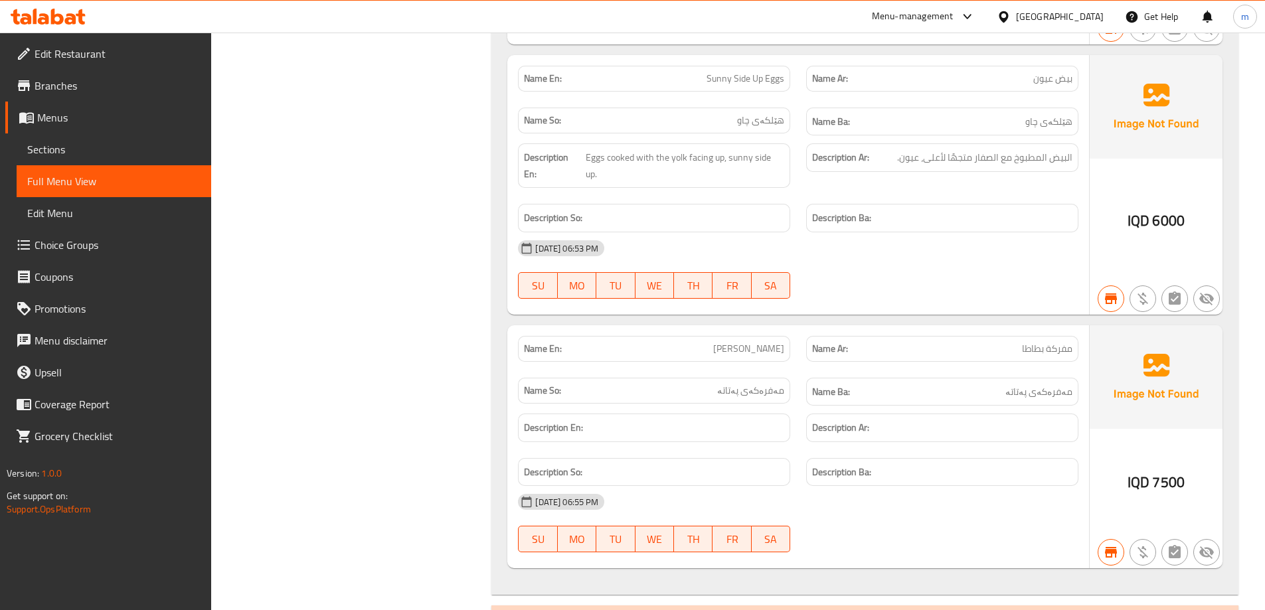
scroll to position [2267, 0]
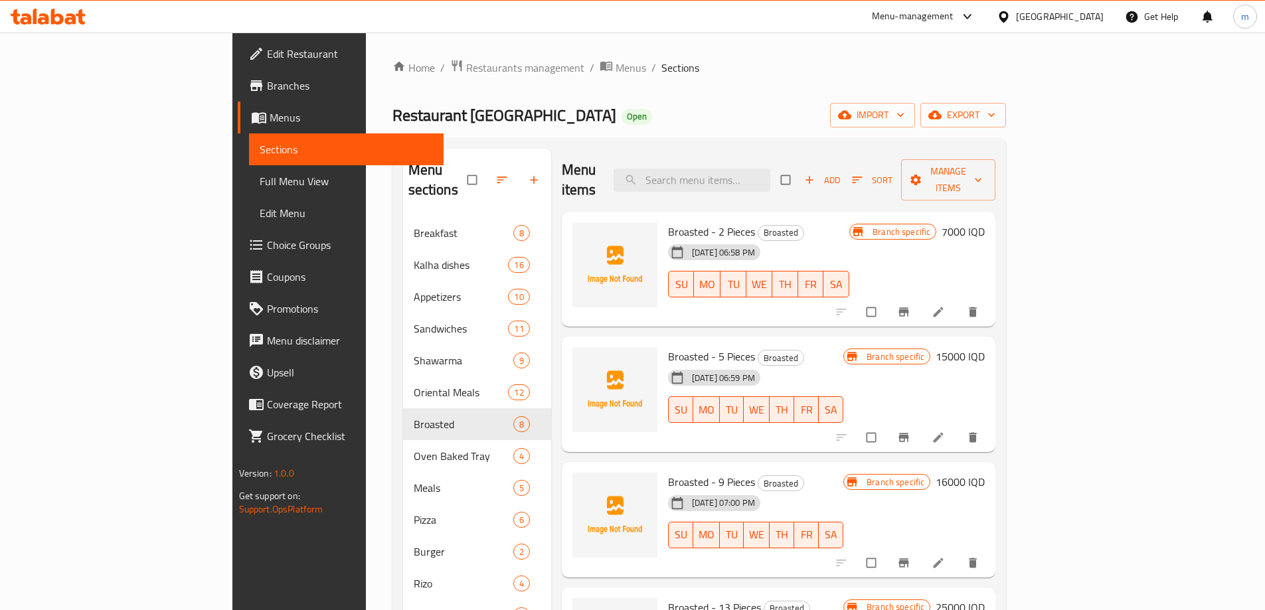
click at [238, 102] on link "Menus" at bounding box center [341, 118] width 206 height 32
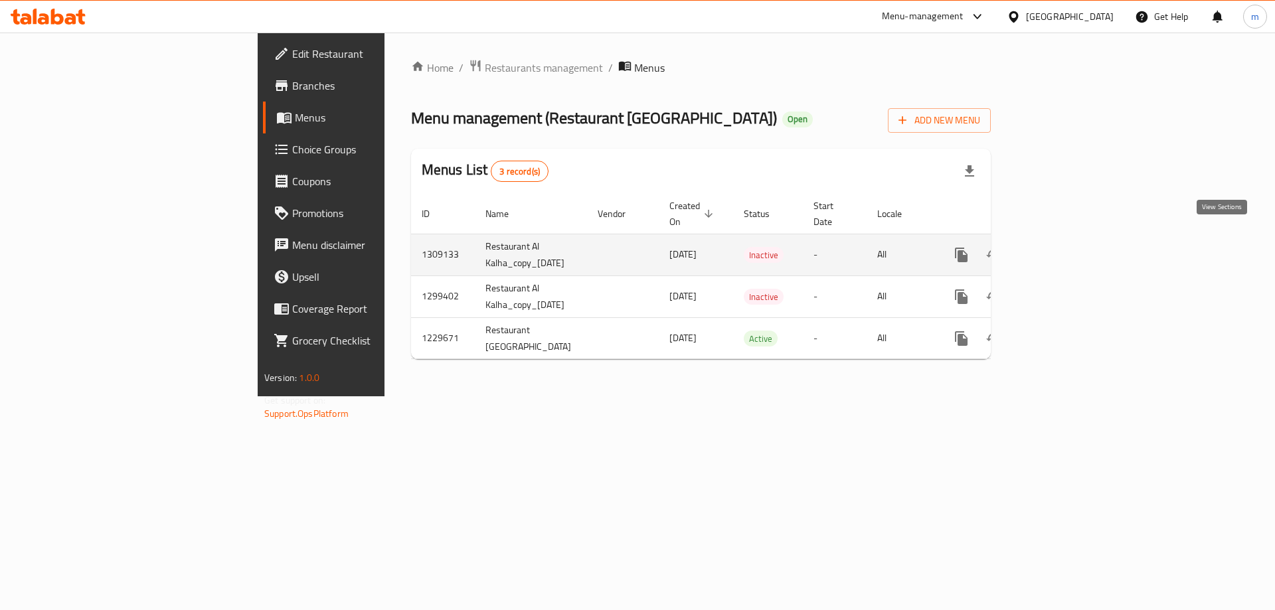
click at [1073, 239] on link "enhanced table" at bounding box center [1058, 255] width 32 height 32
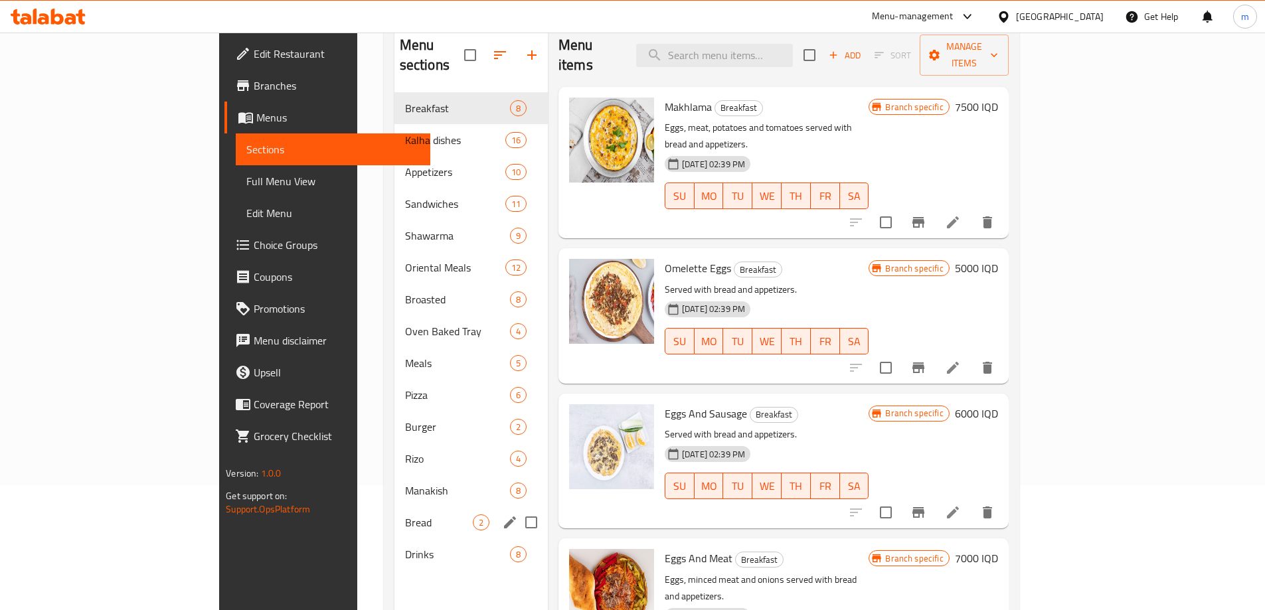
scroll to position [155, 0]
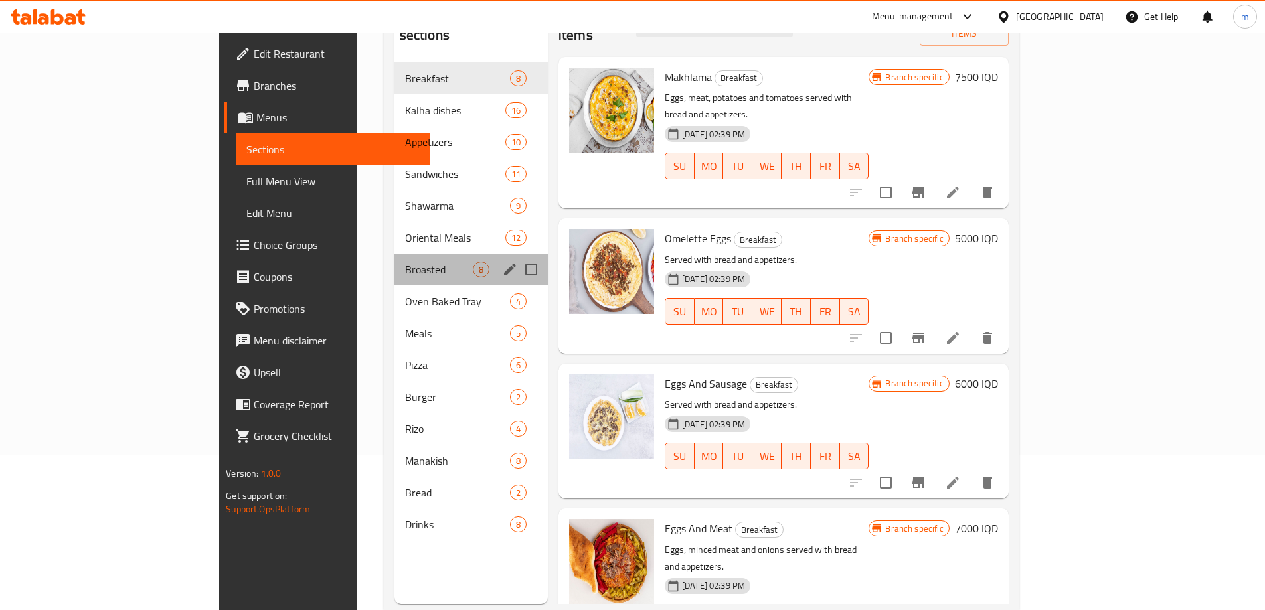
click at [395, 261] on div "Broasted 8" at bounding box center [471, 270] width 153 height 32
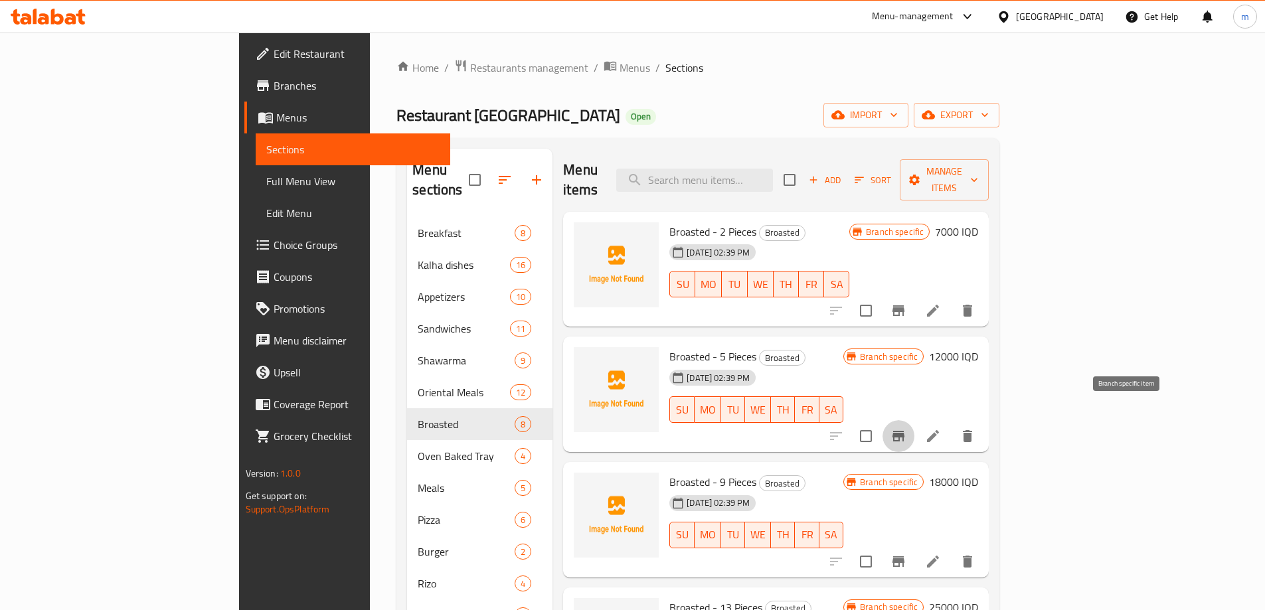
click at [907, 428] on icon "Branch-specific-item" at bounding box center [899, 436] width 16 height 16
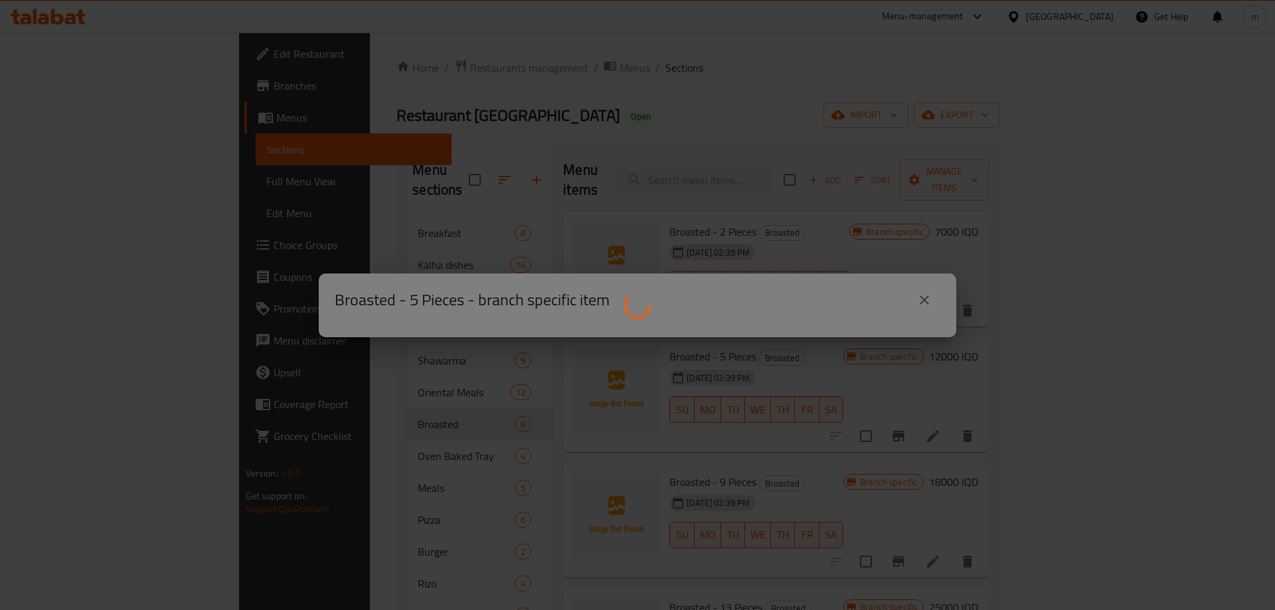
click at [937, 250] on div at bounding box center [637, 305] width 1275 height 610
click at [934, 285] on div at bounding box center [637, 305] width 1275 height 610
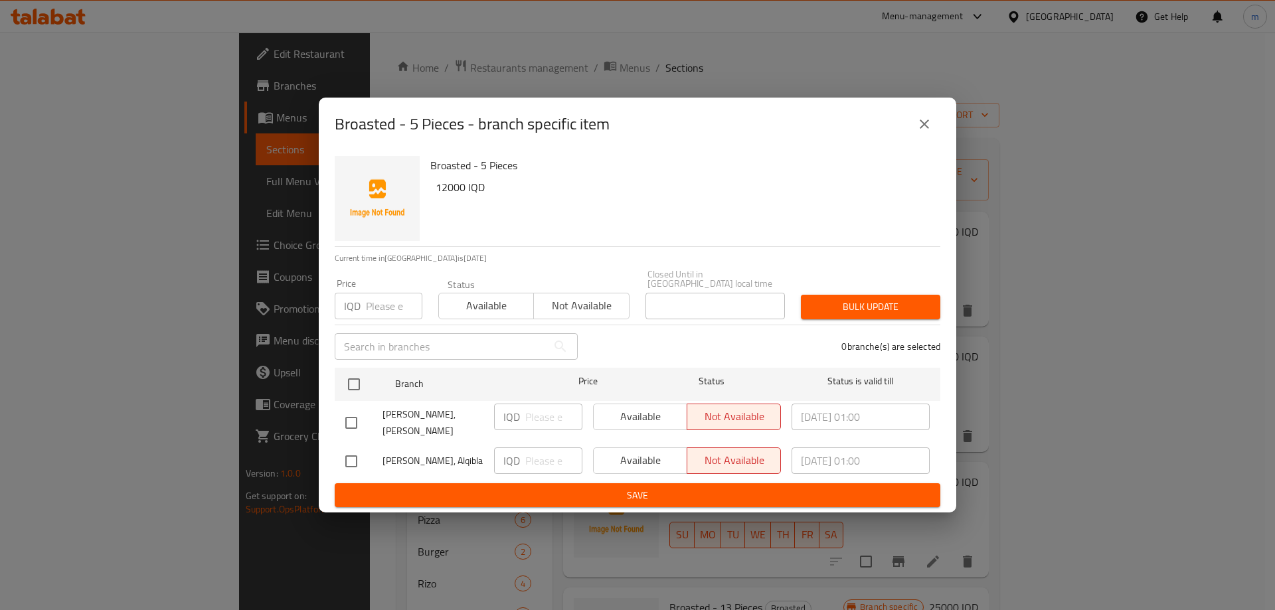
click at [933, 139] on button "close" at bounding box center [925, 124] width 32 height 32
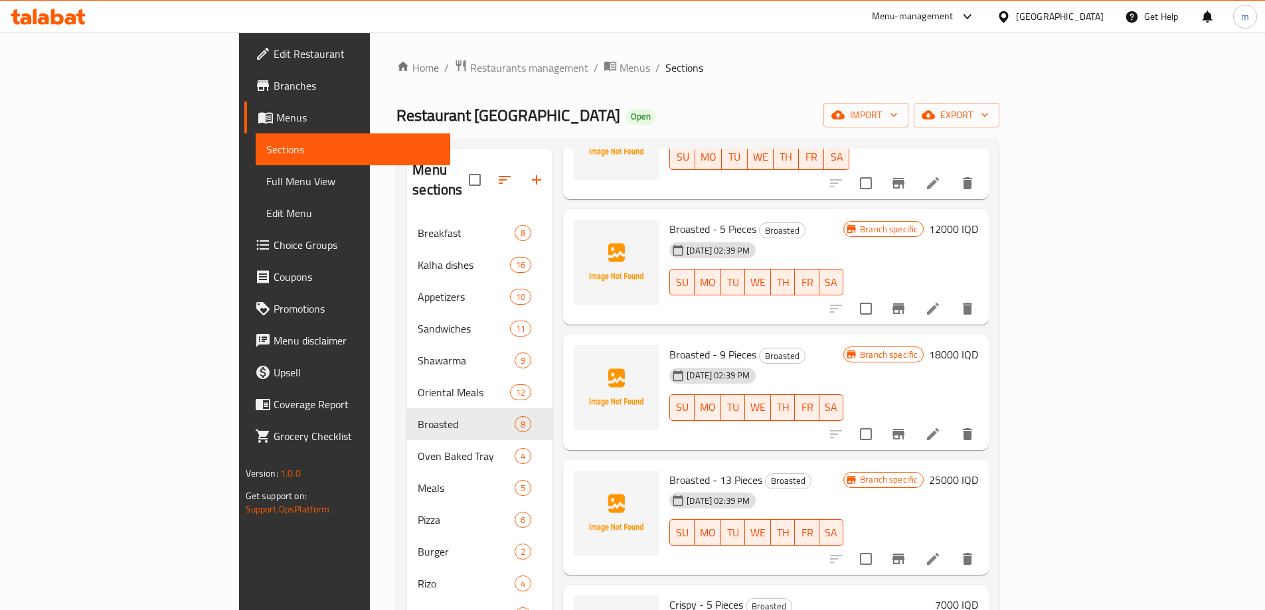
scroll to position [155, 0]
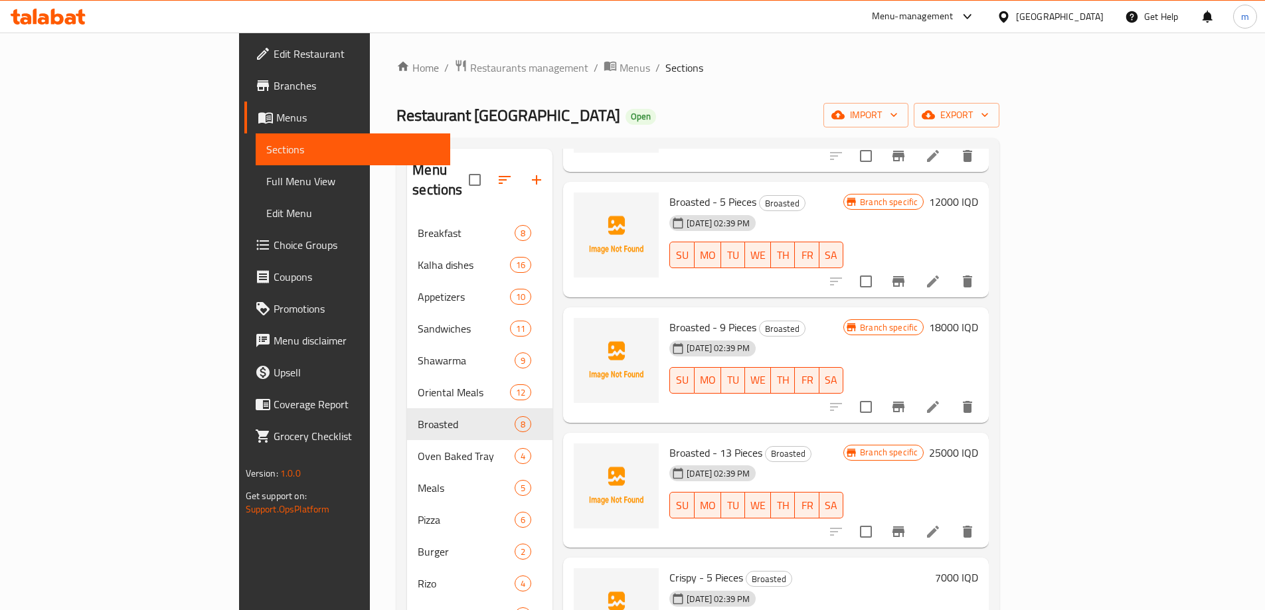
click at [905, 402] on icon "Branch-specific-item" at bounding box center [899, 407] width 12 height 11
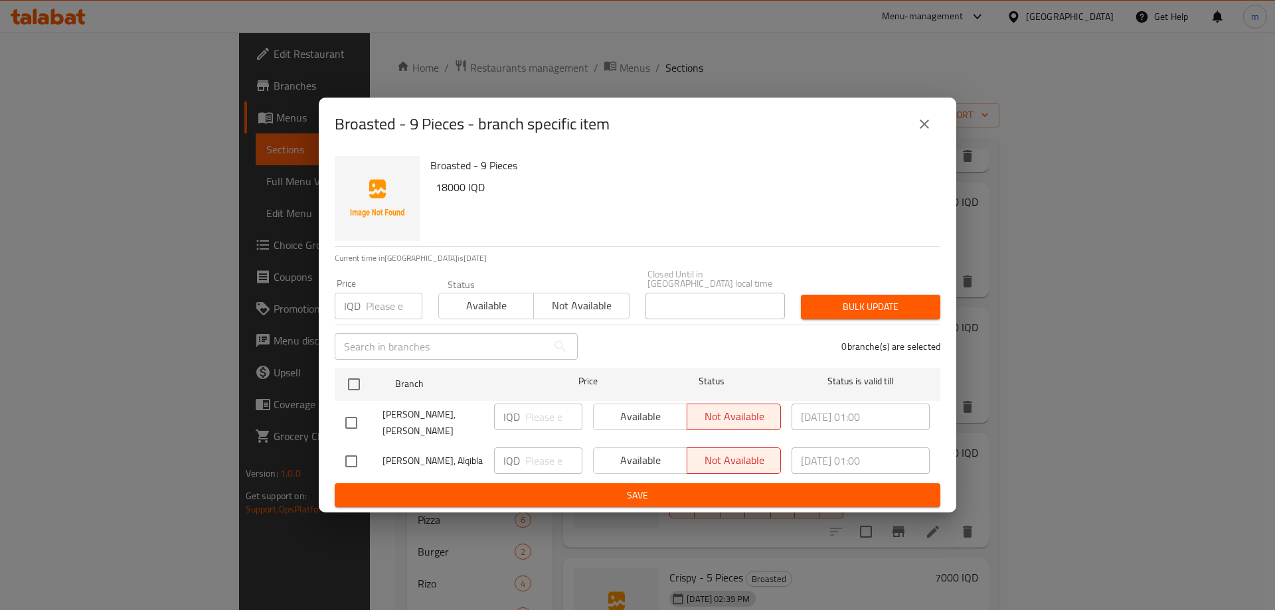
click at [914, 129] on button "close" at bounding box center [925, 124] width 32 height 32
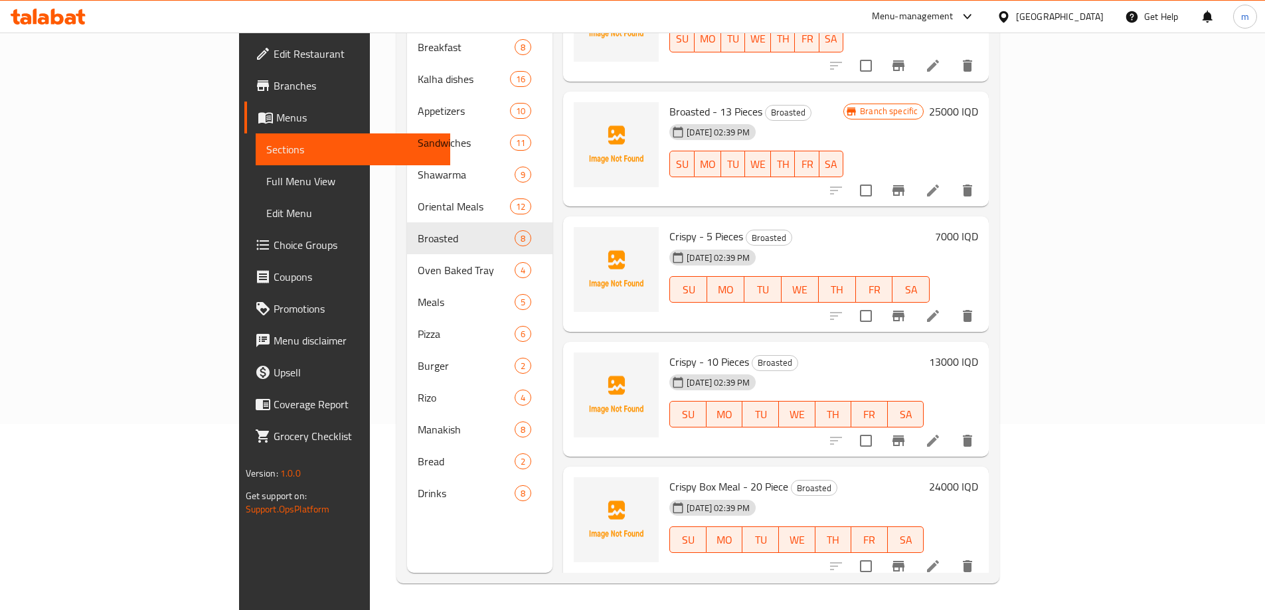
scroll to position [425, 0]
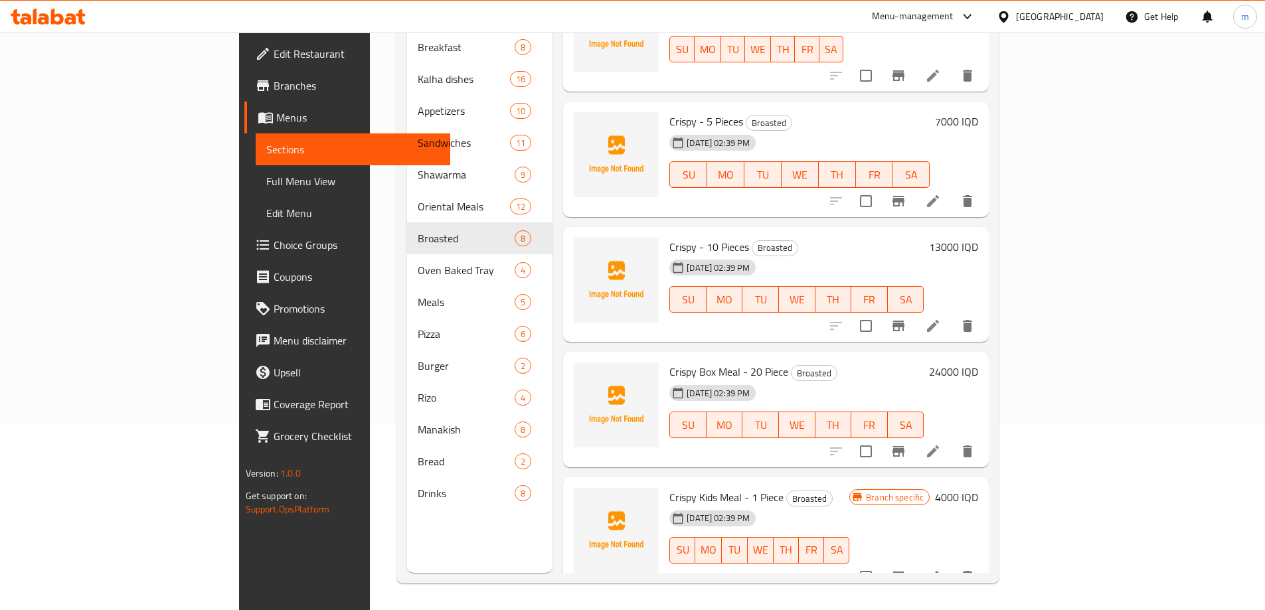
click at [266, 184] on span "Full Menu View" at bounding box center [352, 181] width 173 height 16
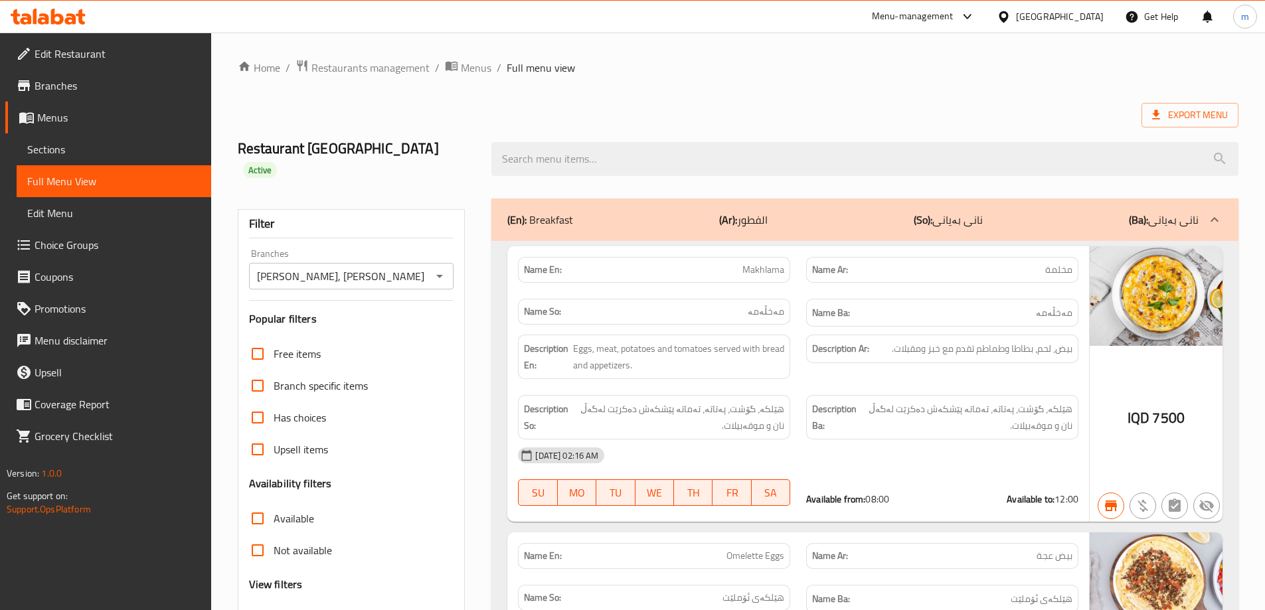
scroll to position [2267, 0]
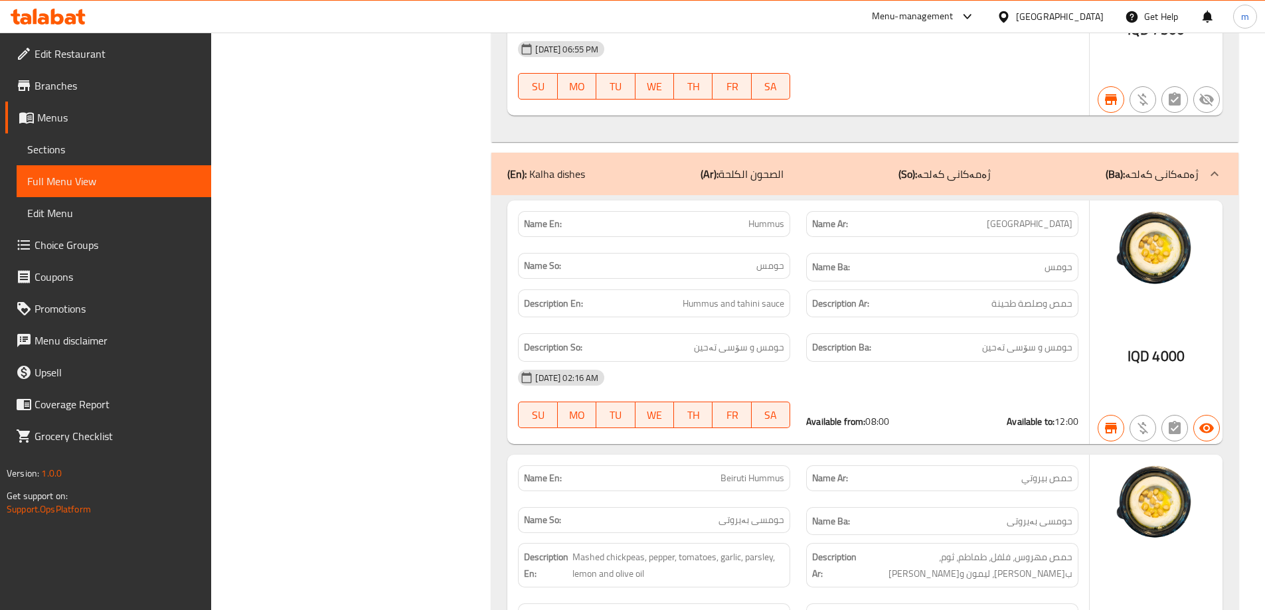
click at [85, 143] on span "Sections" at bounding box center [113, 149] width 173 height 16
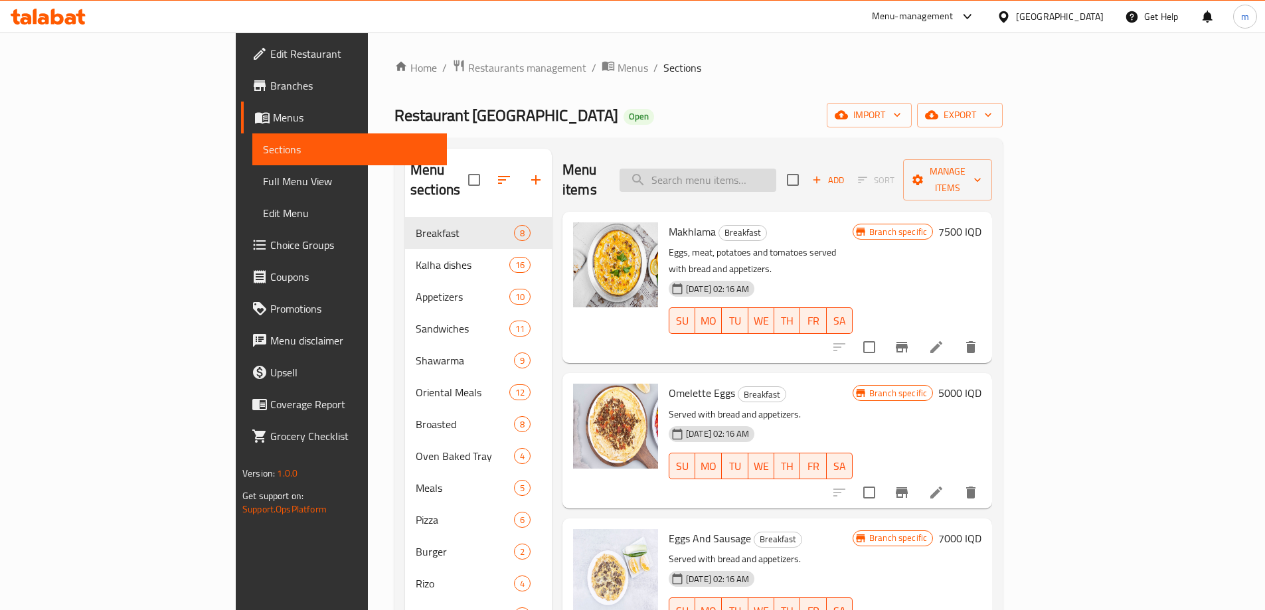
click at [777, 177] on input "search" at bounding box center [698, 180] width 157 height 23
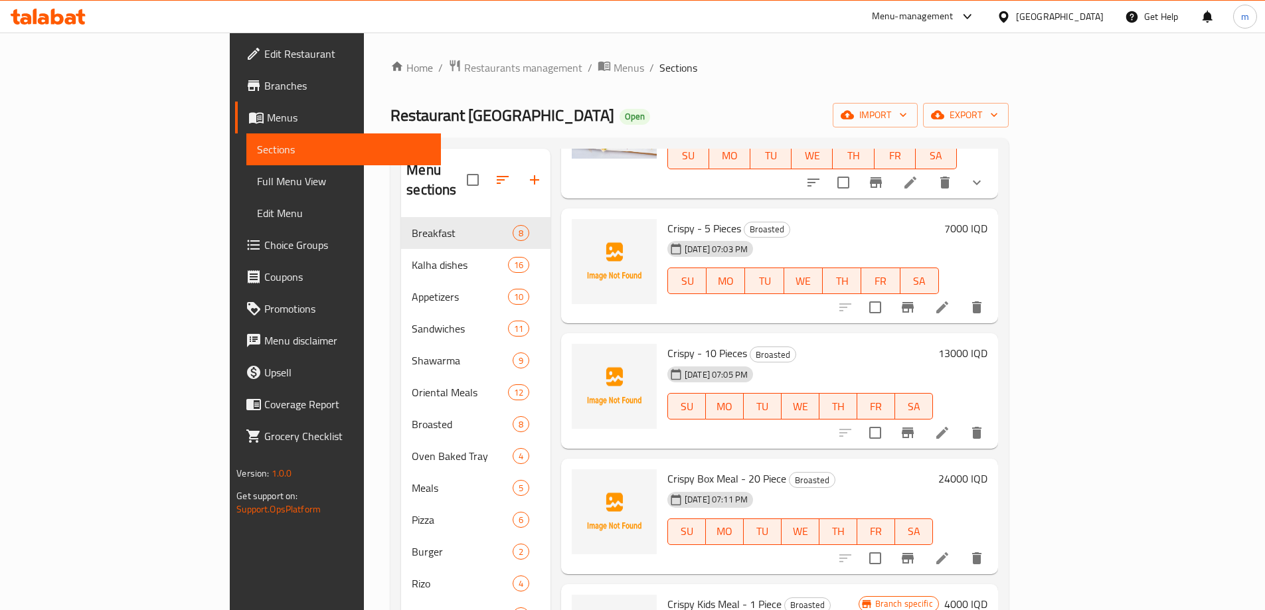
scroll to position [620, 0]
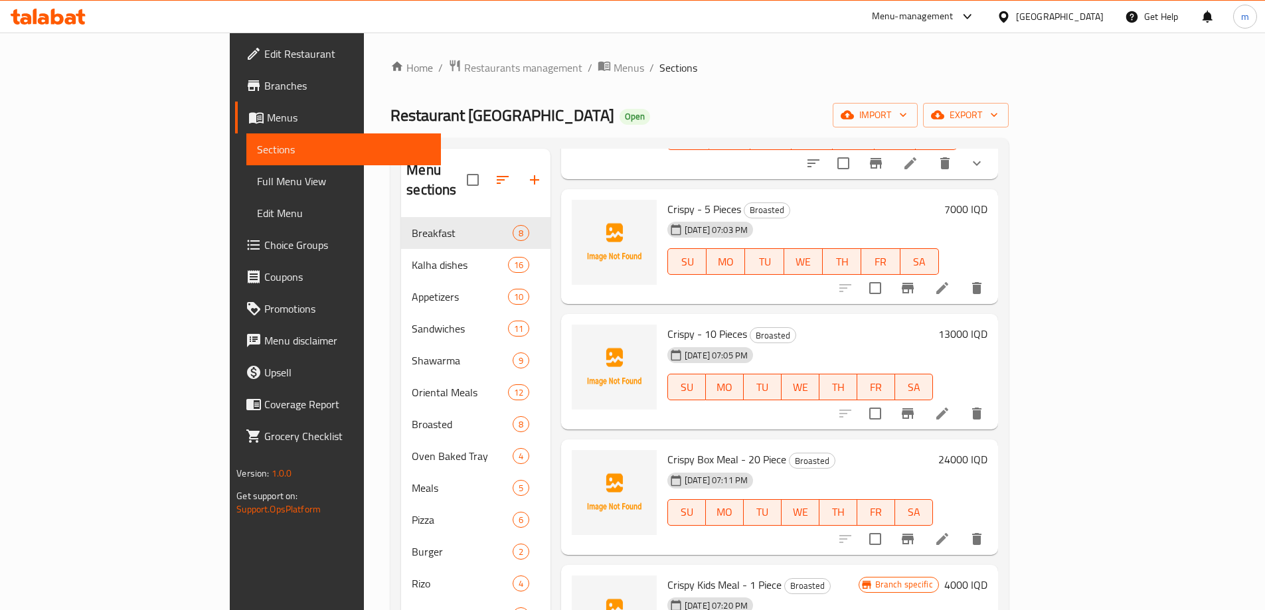
type input "crispy"
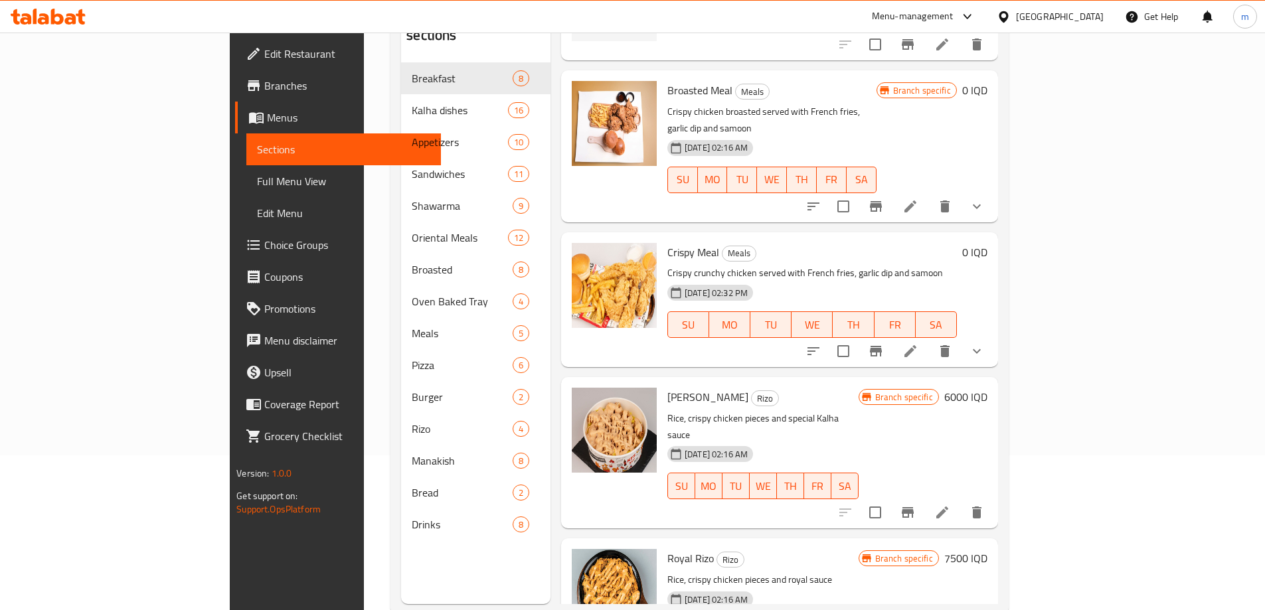
scroll to position [186, 0]
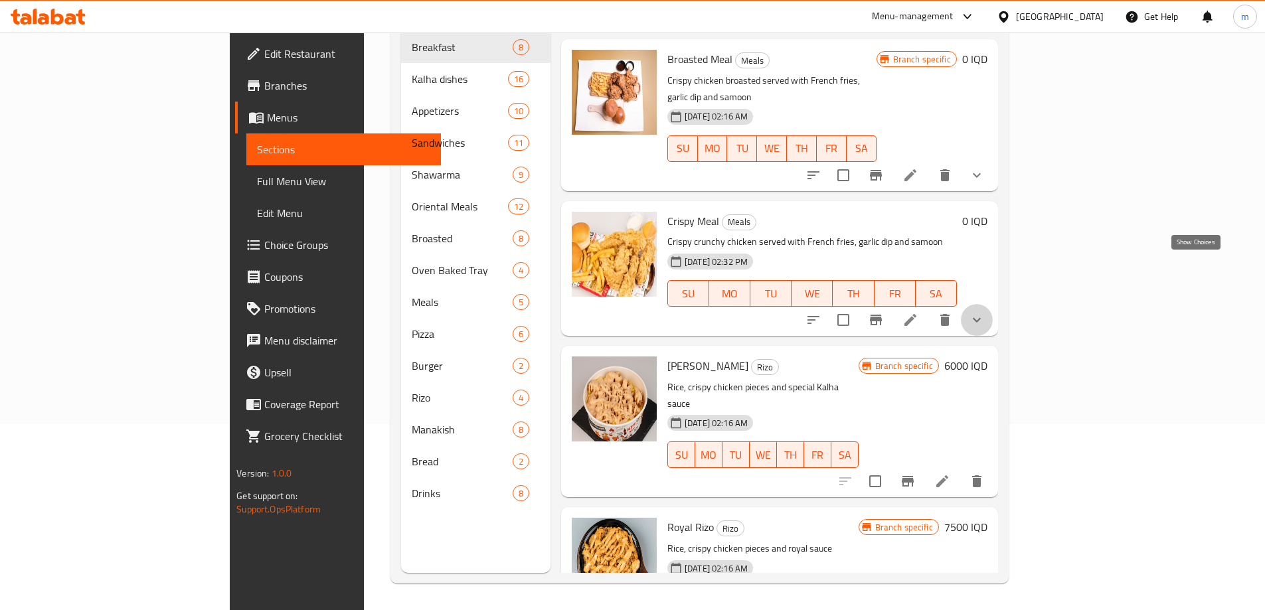
click at [985, 312] on icon "show more" at bounding box center [977, 320] width 16 height 16
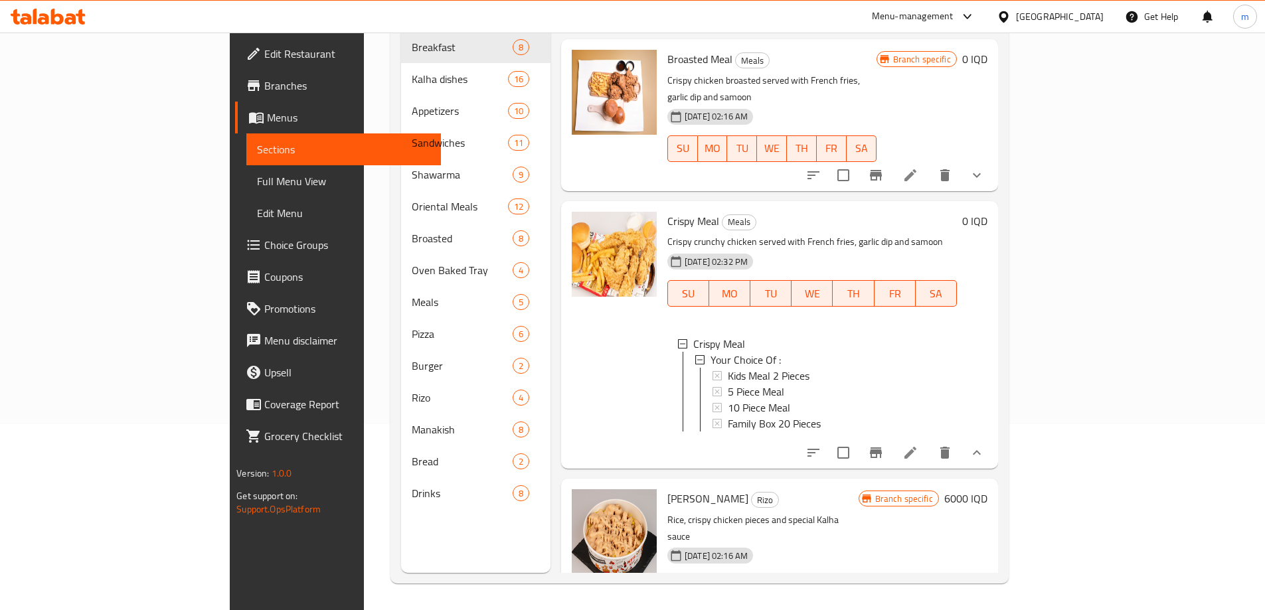
click at [668, 211] on span "Crispy Meal" at bounding box center [694, 221] width 52 height 20
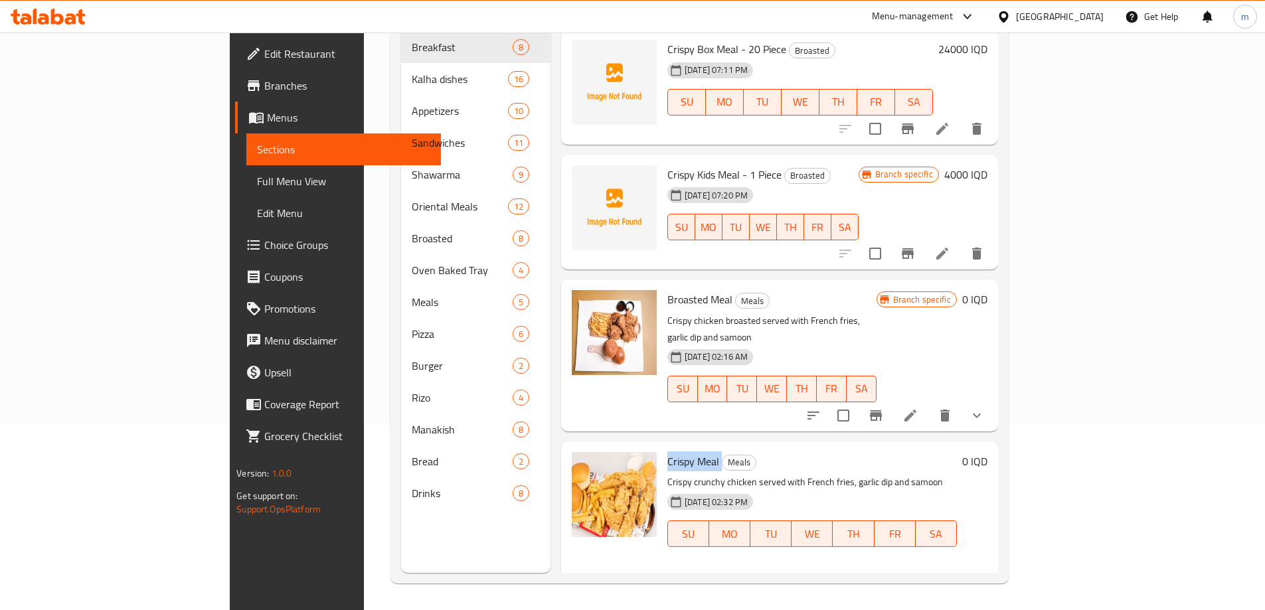
scroll to position [930, 0]
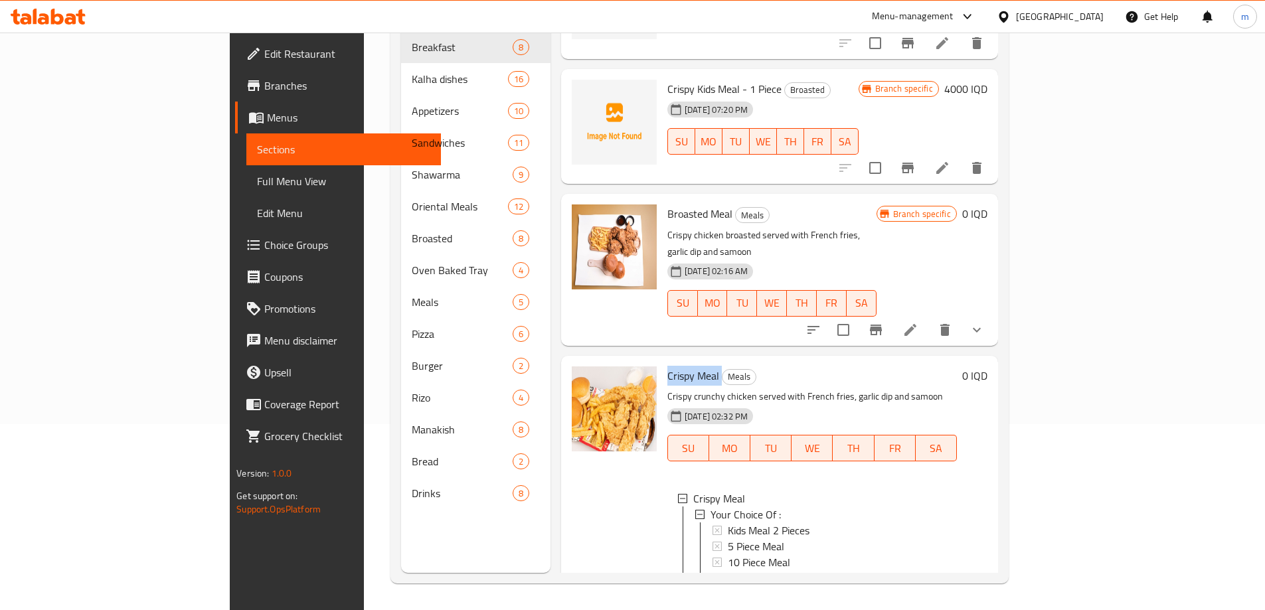
click at [257, 179] on span "Full Menu View" at bounding box center [343, 181] width 173 height 16
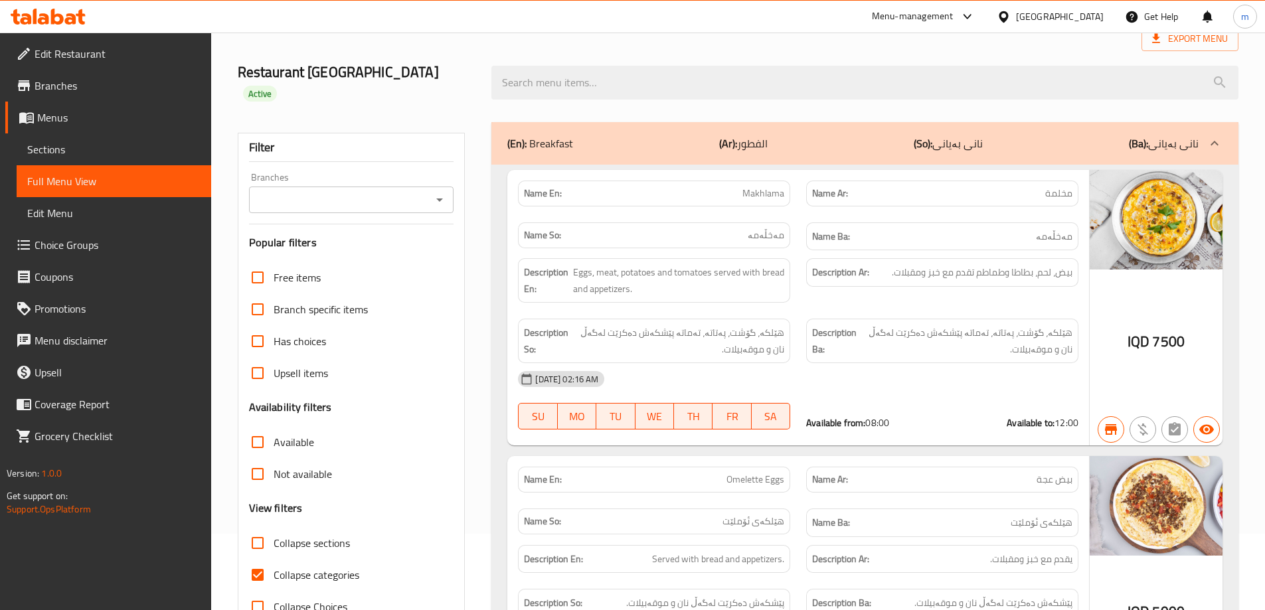
scroll to position [31, 0]
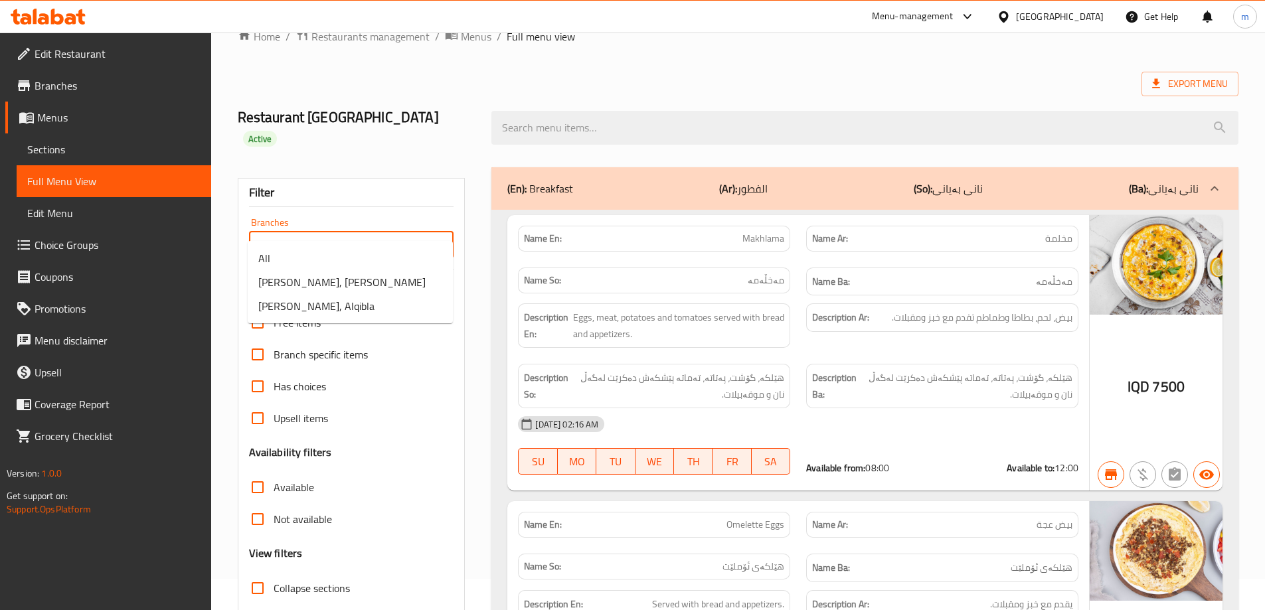
click at [371, 236] on input "Branches" at bounding box center [340, 245] width 175 height 19
click at [294, 288] on span "[PERSON_NAME], [PERSON_NAME]" at bounding box center [341, 282] width 167 height 16
type input "[PERSON_NAME], [PERSON_NAME]"
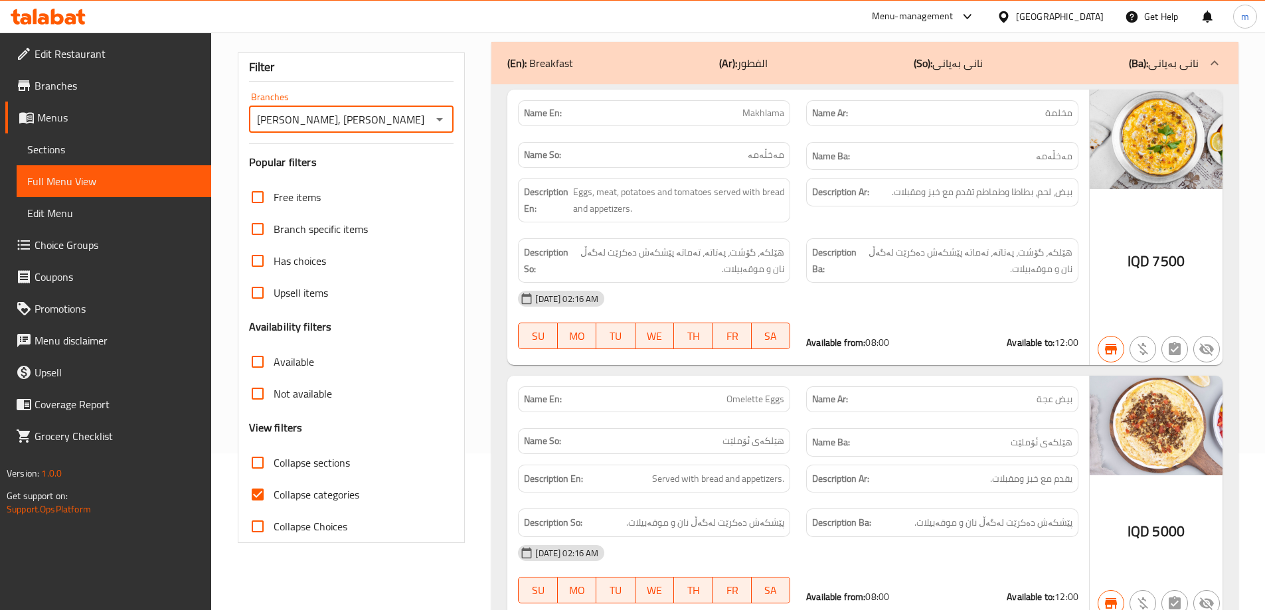
scroll to position [186, 0]
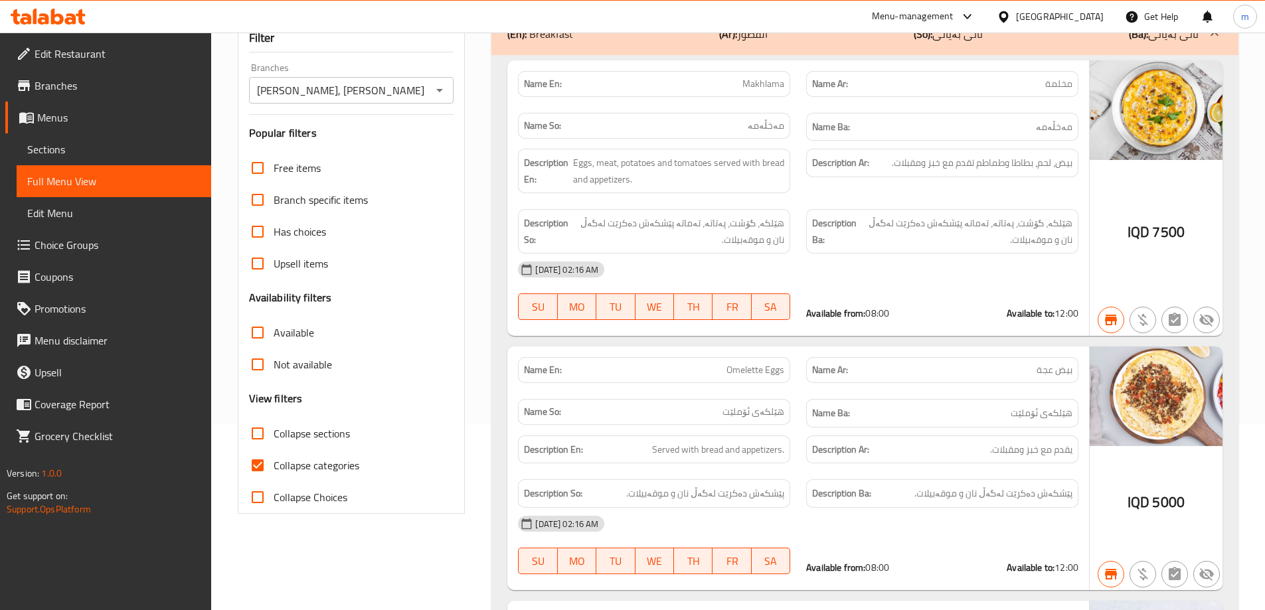
click at [280, 458] on span "Collapse categories" at bounding box center [317, 466] width 86 height 16
click at [274, 450] on input "Collapse categories" at bounding box center [258, 466] width 32 height 32
checkbox input "false"
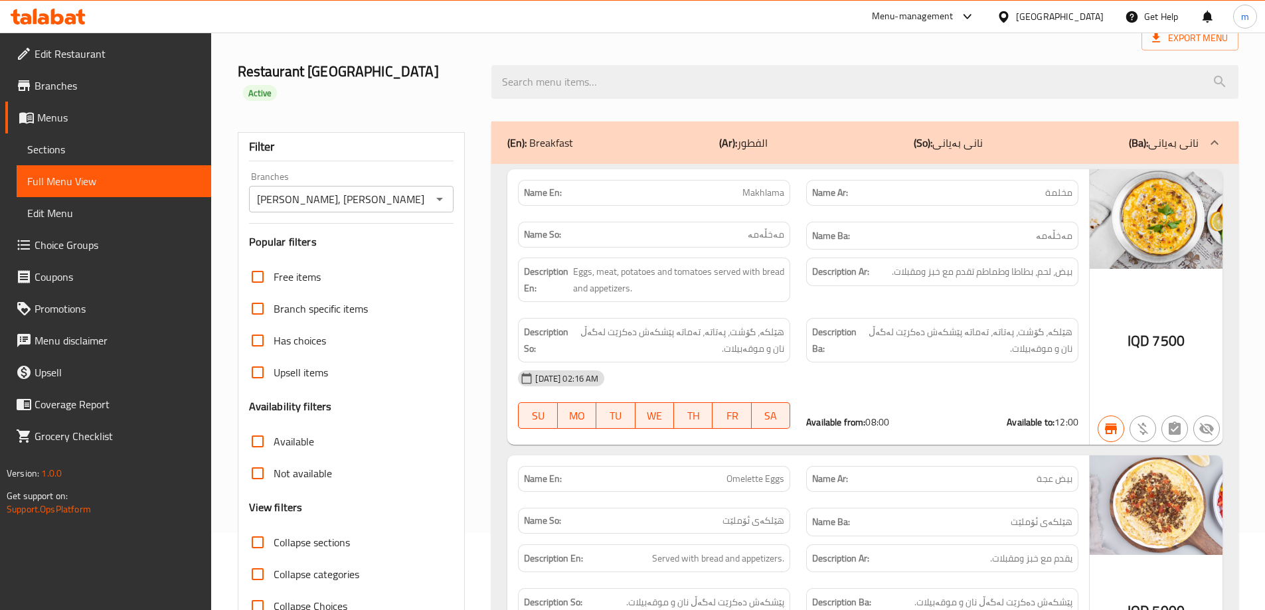
scroll to position [31, 0]
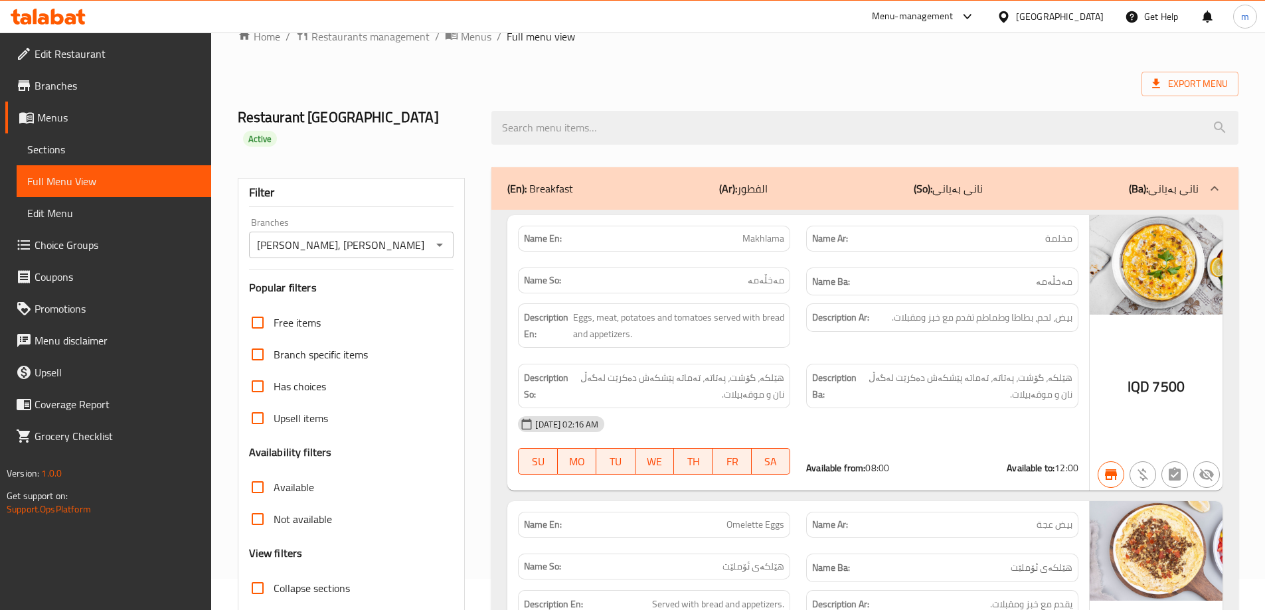
click at [591, 167] on div "(En): Breakfast (Ar): الفطور (So): نانی بەیانی (Ba): نانی بەیانی" at bounding box center [865, 188] width 747 height 43
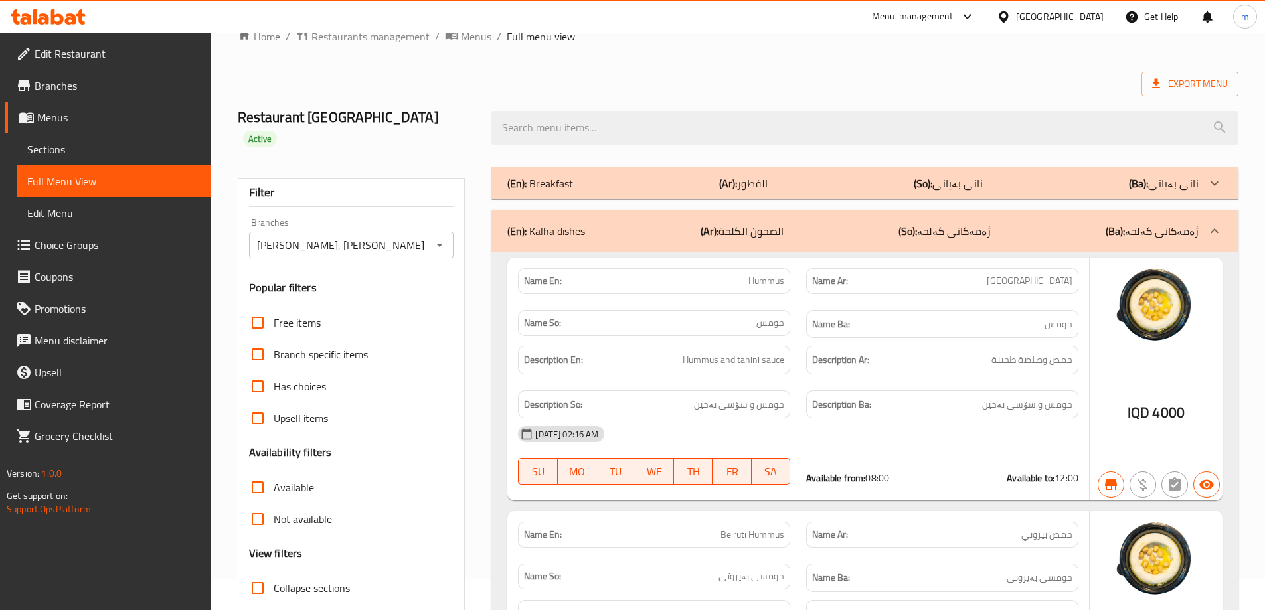
click at [953, 223] on p "(So): ژەمەکانی کەلحە" at bounding box center [945, 231] width 92 height 16
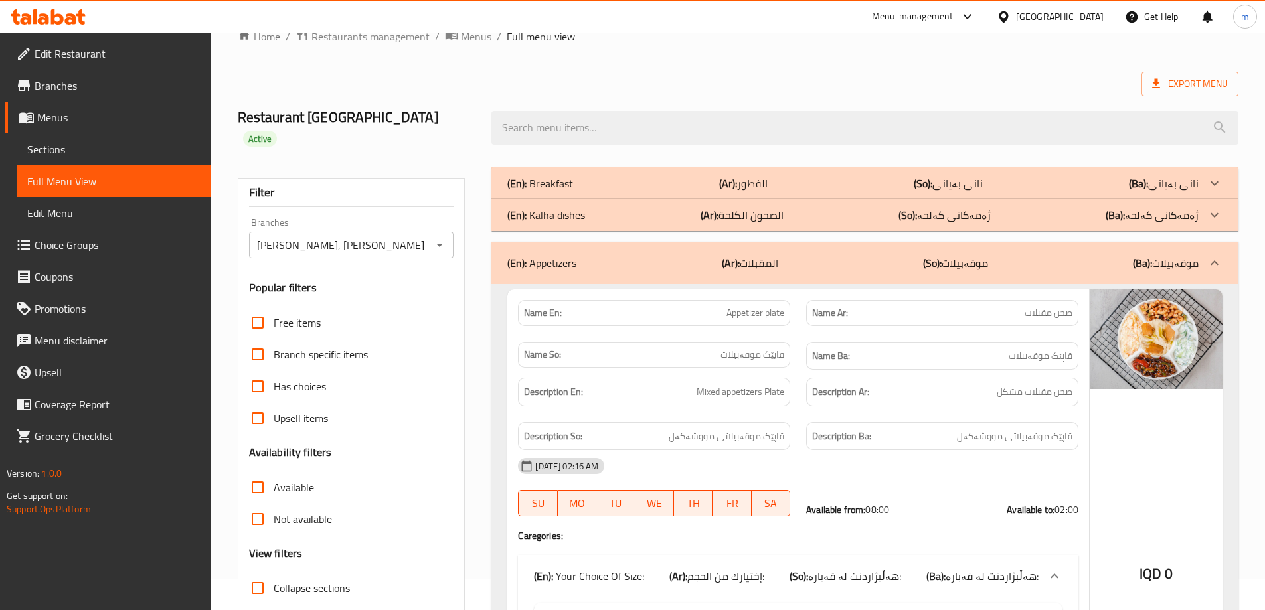
click at [757, 255] on p "(Ar): المقبلات" at bounding box center [750, 263] width 56 height 16
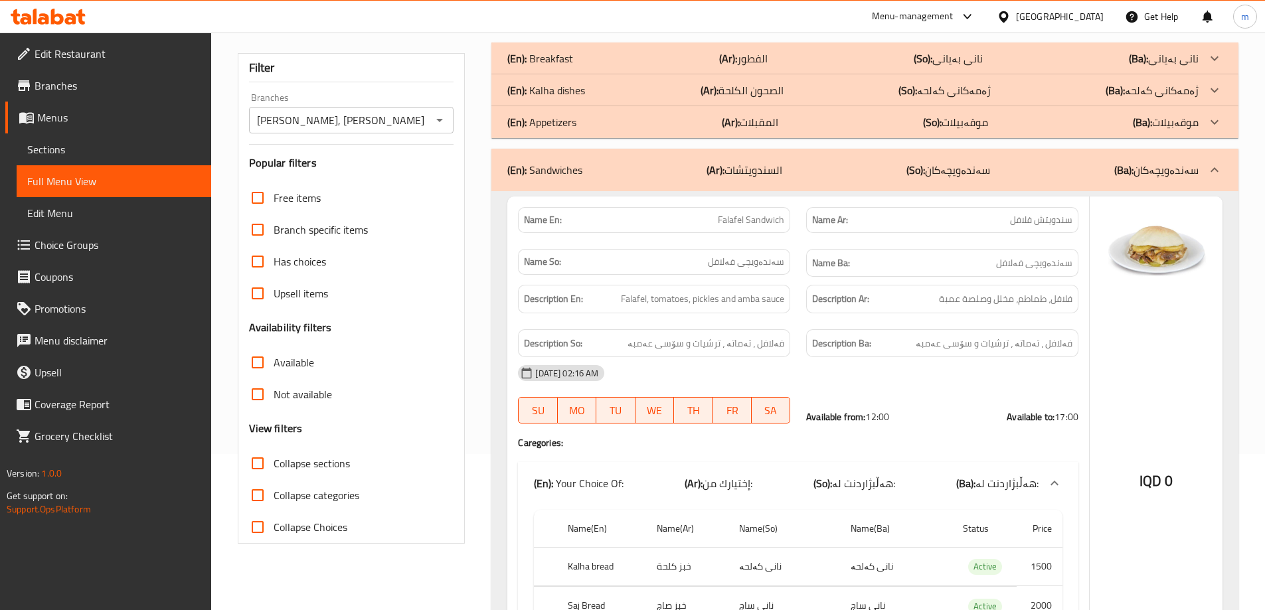
scroll to position [186, 0]
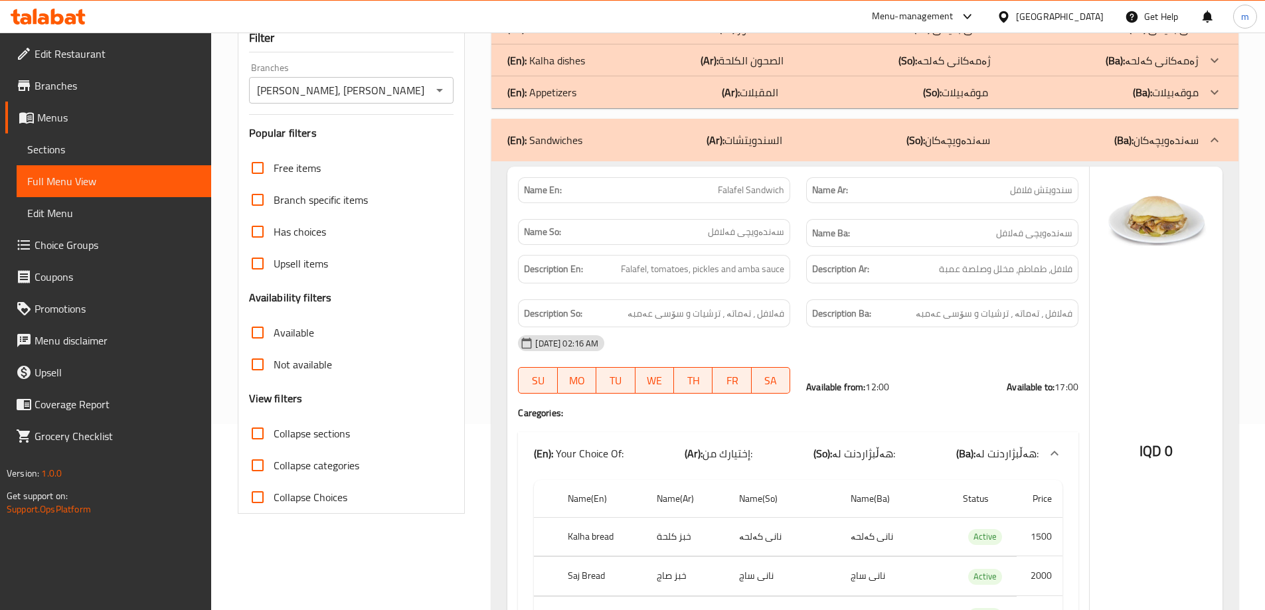
drag, startPoint x: 301, startPoint y: 422, endPoint x: 755, endPoint y: 371, distance: 456.6
click at [302, 426] on span "Collapse sections" at bounding box center [312, 434] width 76 height 16
click at [274, 422] on input "Collapse sections" at bounding box center [258, 434] width 32 height 32
checkbox input "true"
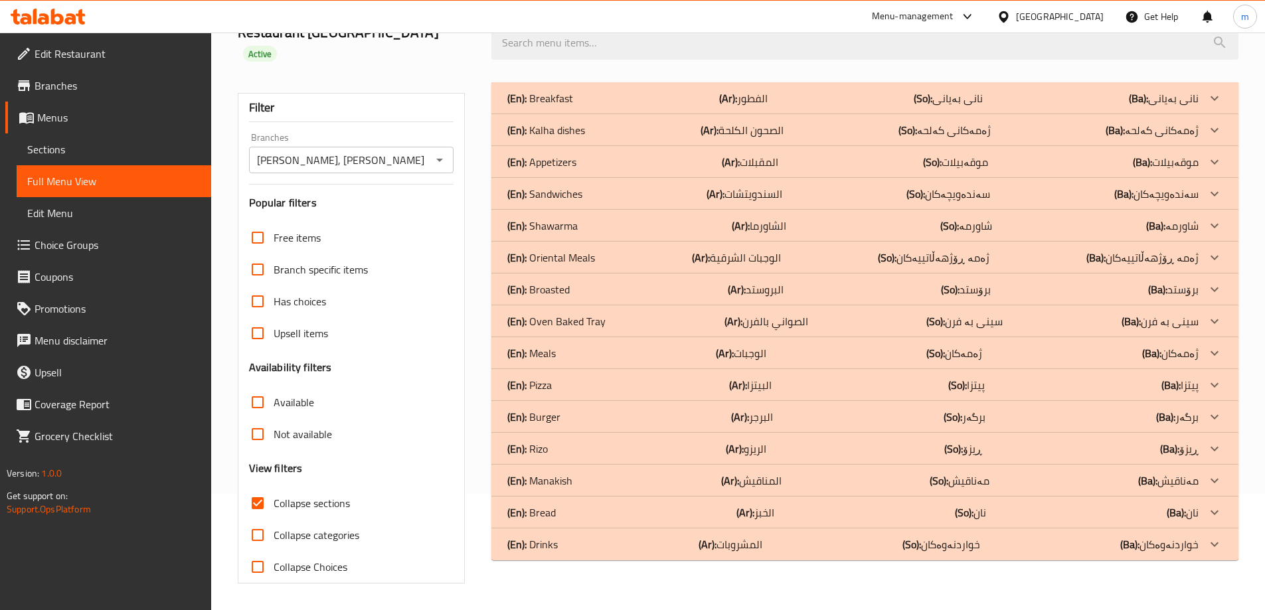
scroll to position [96, 0]
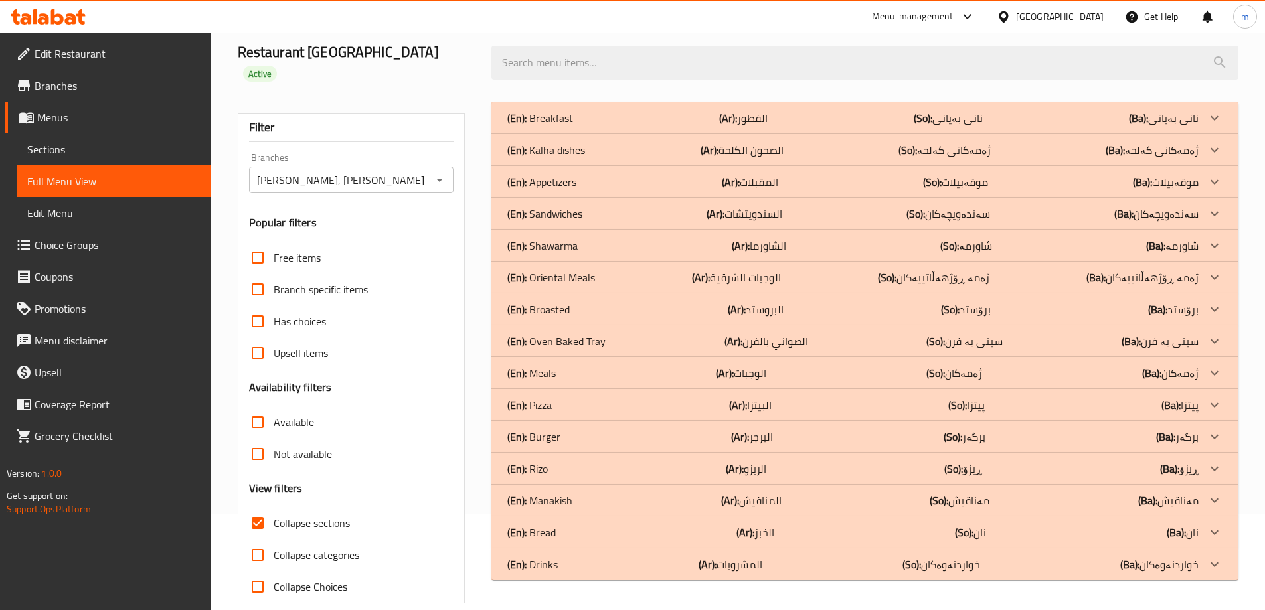
click at [536, 126] on p "(En): Drinks" at bounding box center [541, 118] width 66 height 16
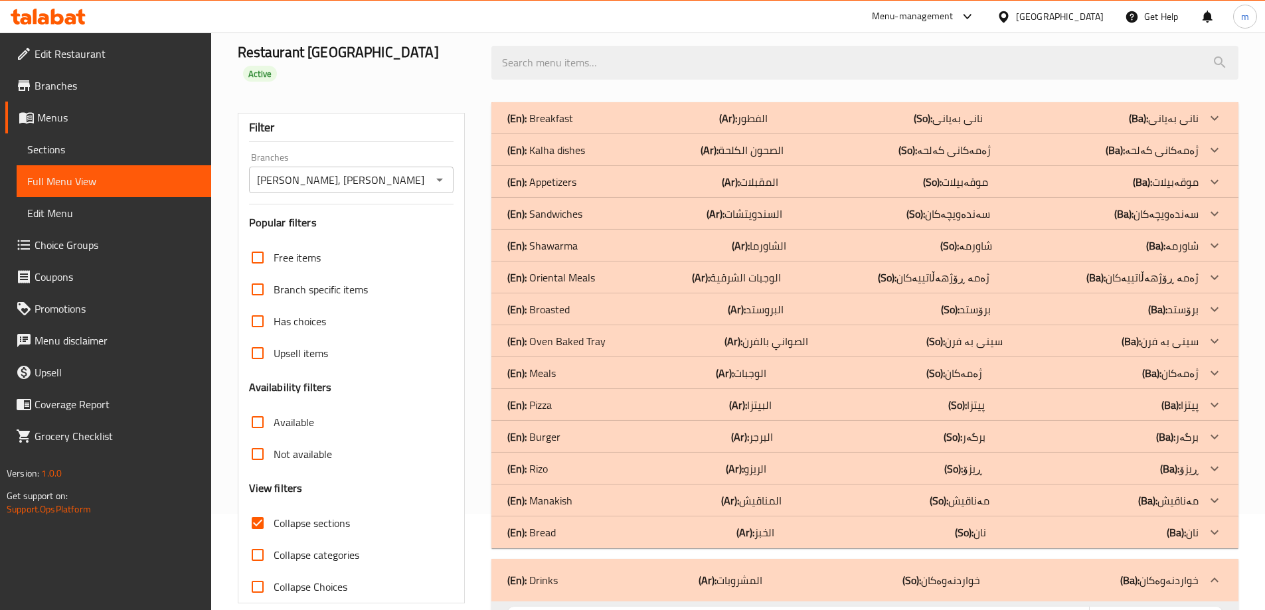
click at [546, 126] on p "(En): Rizo" at bounding box center [541, 118] width 66 height 16
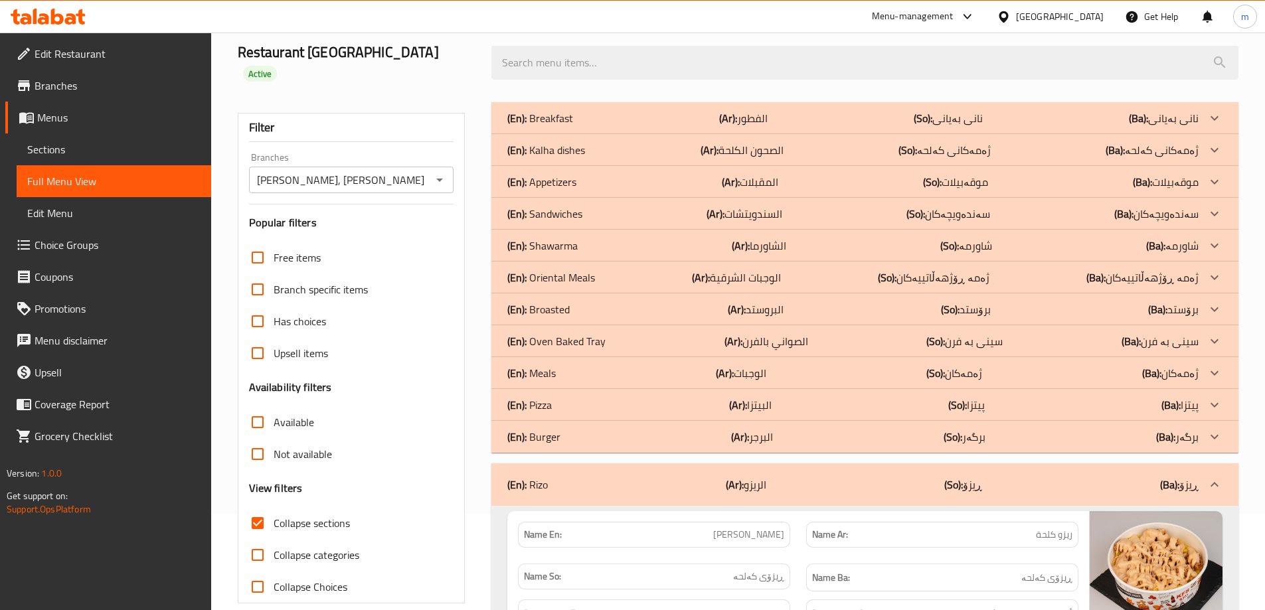
click at [537, 126] on p "(En): Burger" at bounding box center [541, 118] width 66 height 16
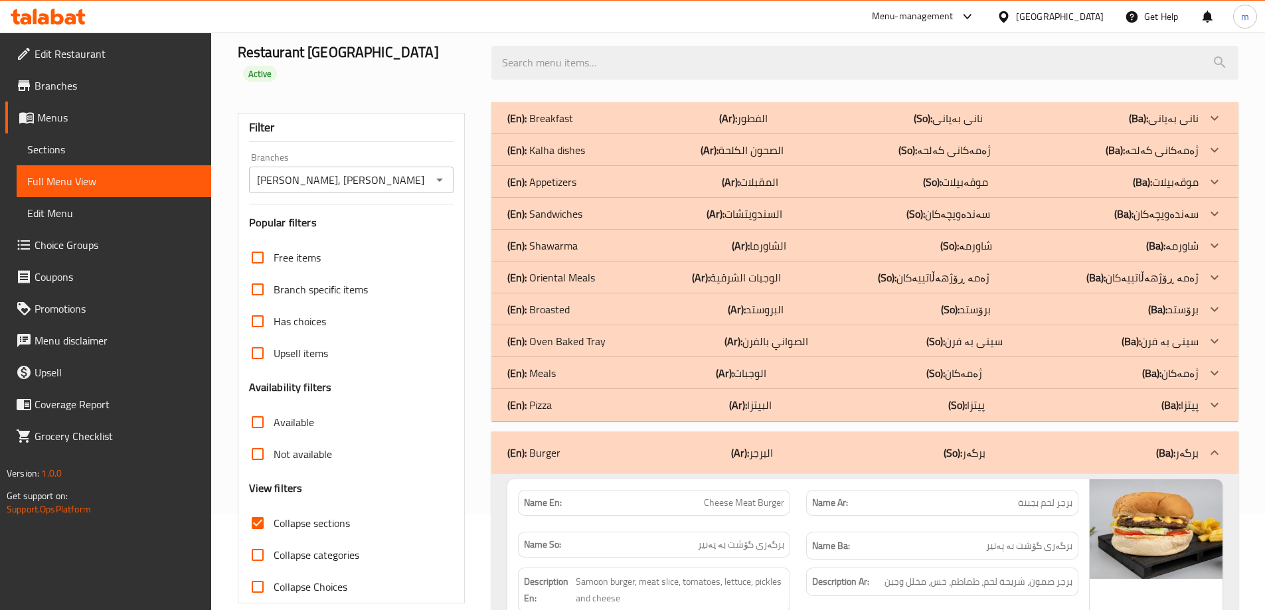
drag, startPoint x: 541, startPoint y: 350, endPoint x: 540, endPoint y: 337, distance: 13.3
click at [541, 126] on p "(En): Meals" at bounding box center [541, 118] width 66 height 16
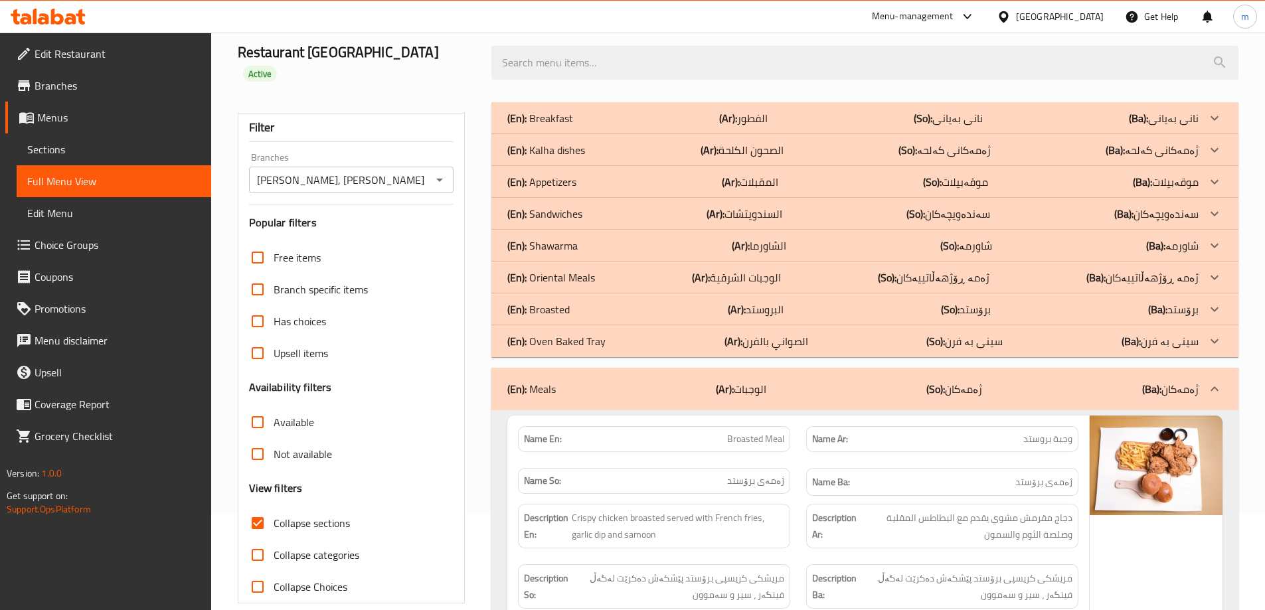
click at [541, 126] on p "(En): Broasted" at bounding box center [541, 118] width 66 height 16
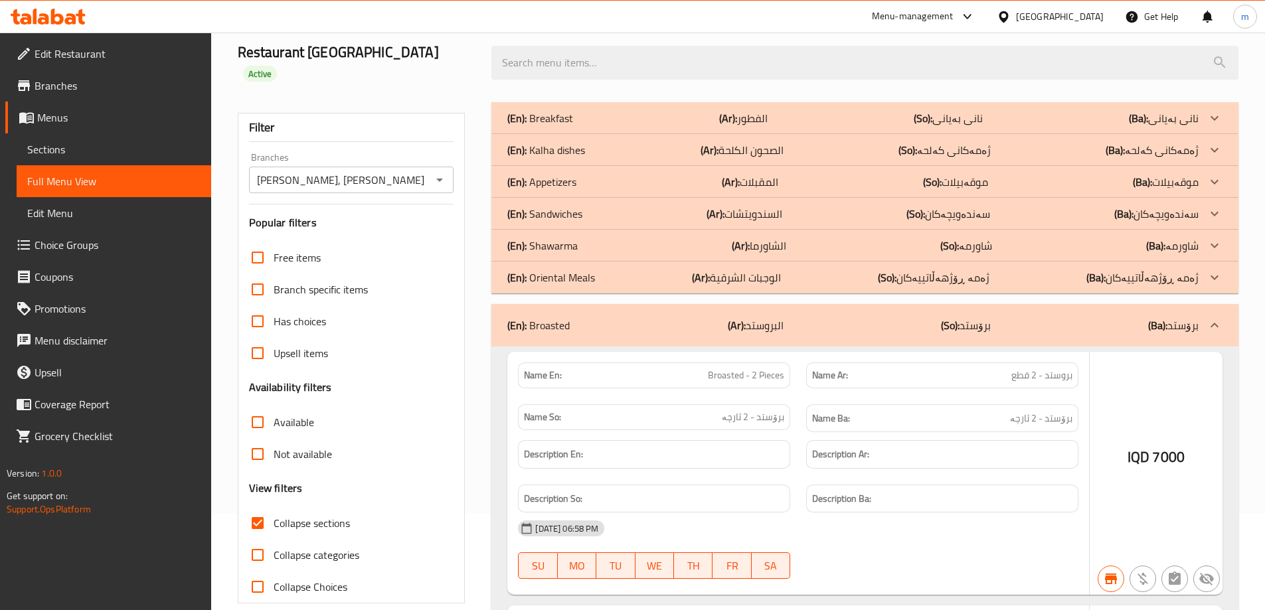
click at [563, 126] on p "(En): Sandwiches" at bounding box center [541, 118] width 66 height 16
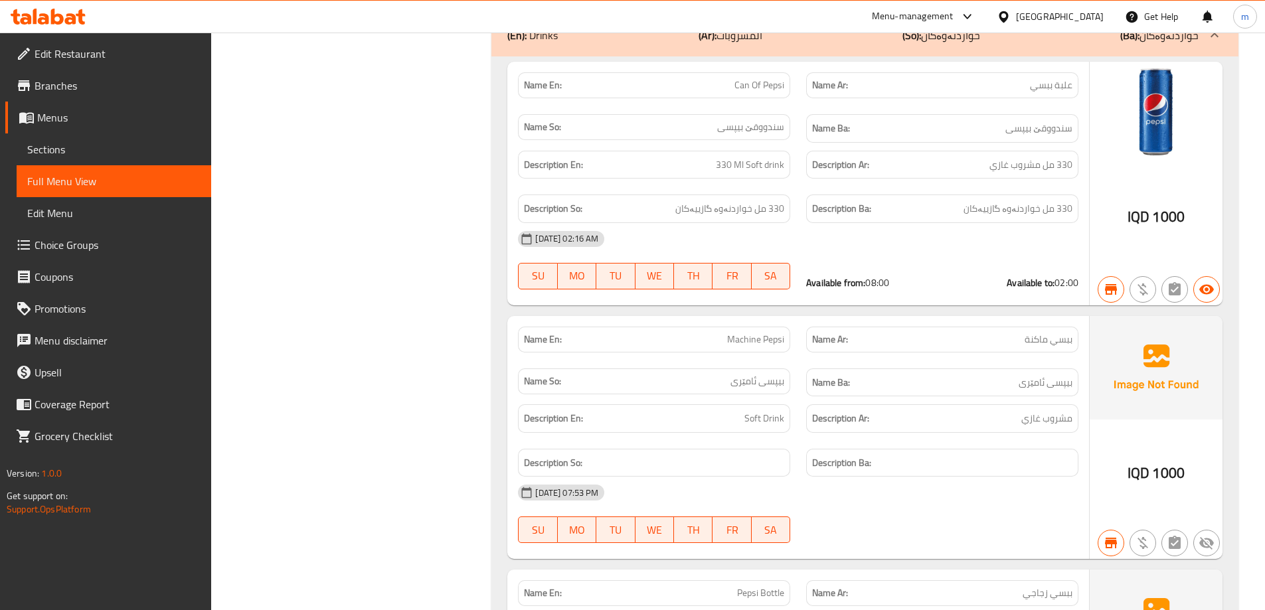
scroll to position [12189, 0]
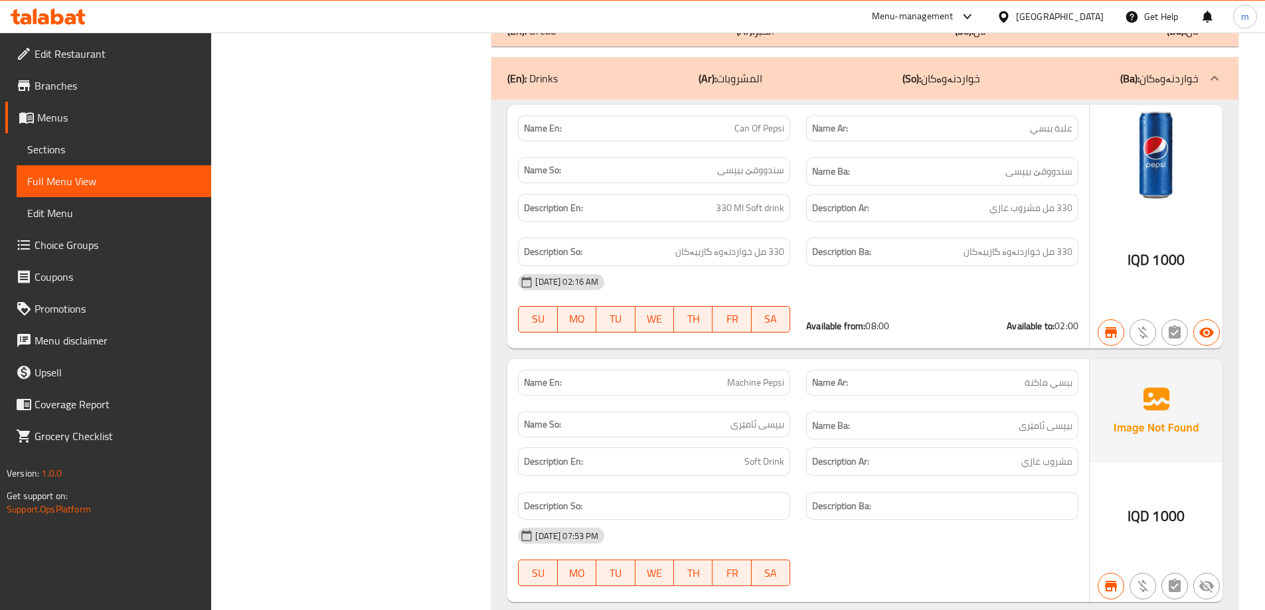
copy span "Can Of Pepsi"
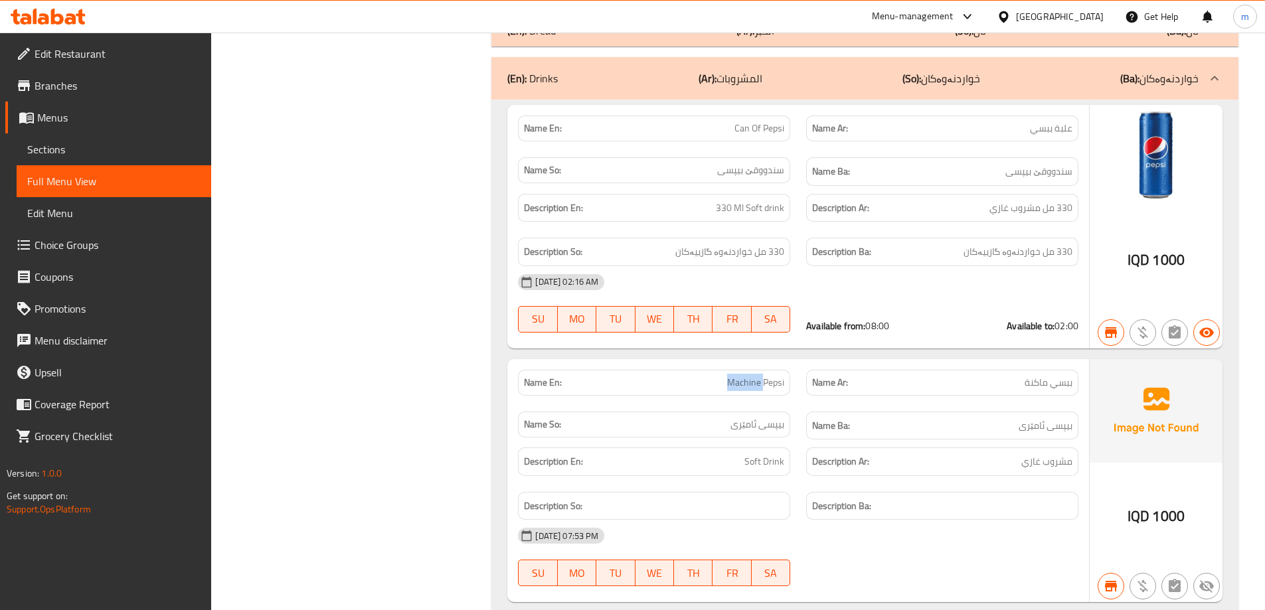
copy span "Machine Pepsi"
drag, startPoint x: 744, startPoint y: 571, endPoint x: 751, endPoint y: 593, distance: 22.3
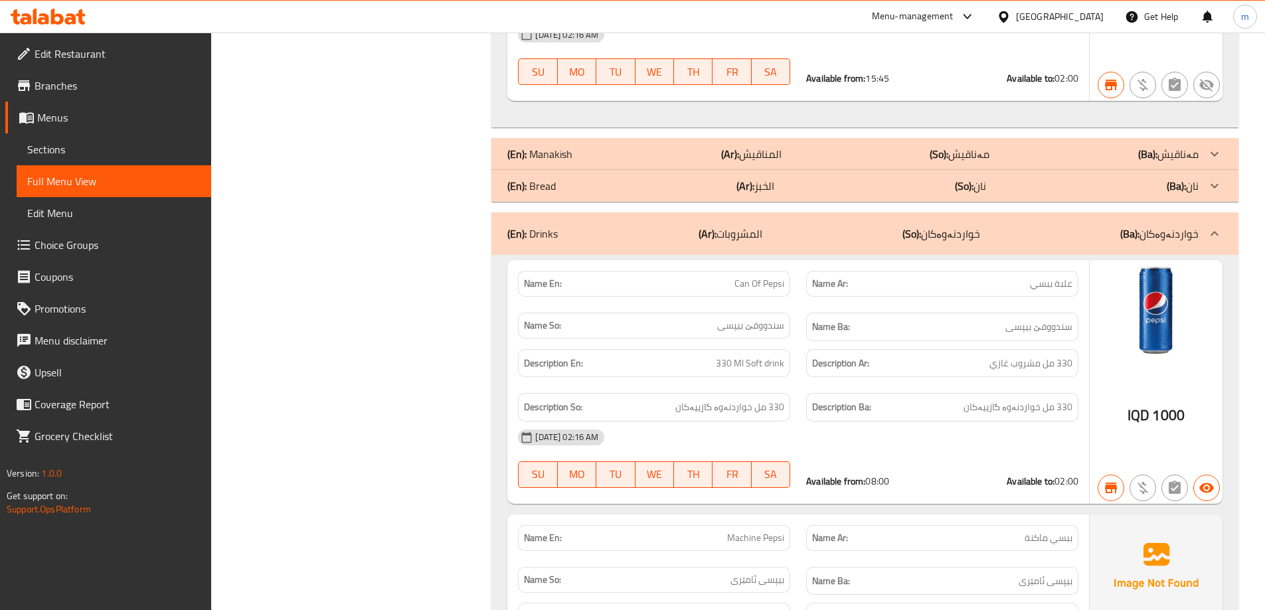
scroll to position [11879, 0]
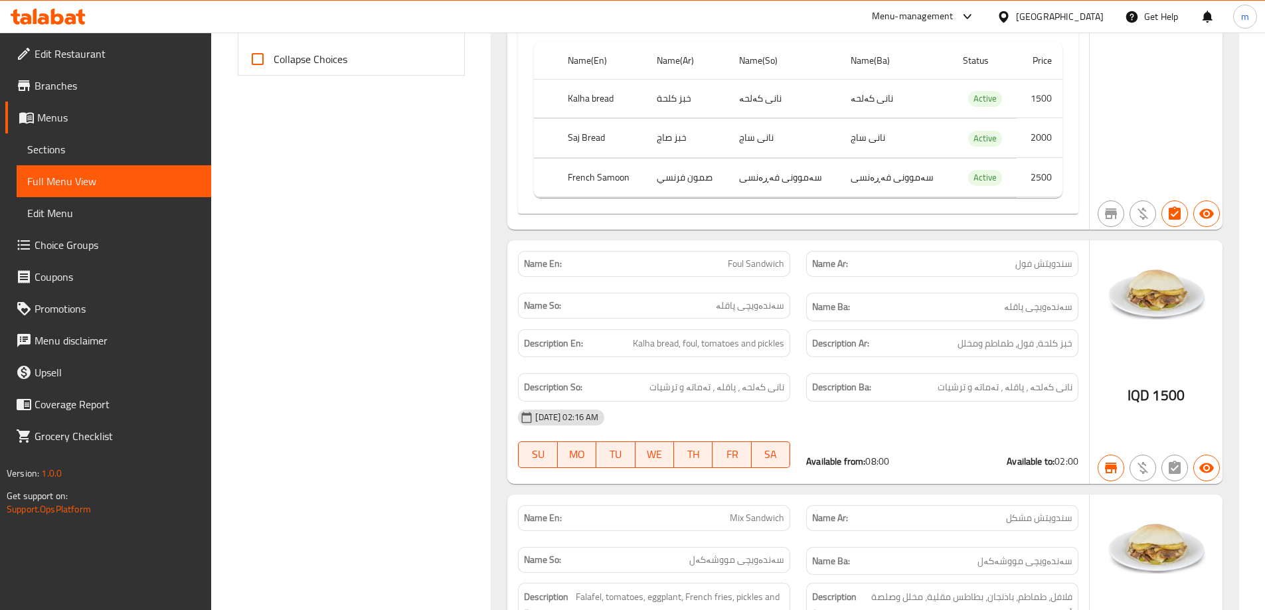
scroll to position [0, 0]
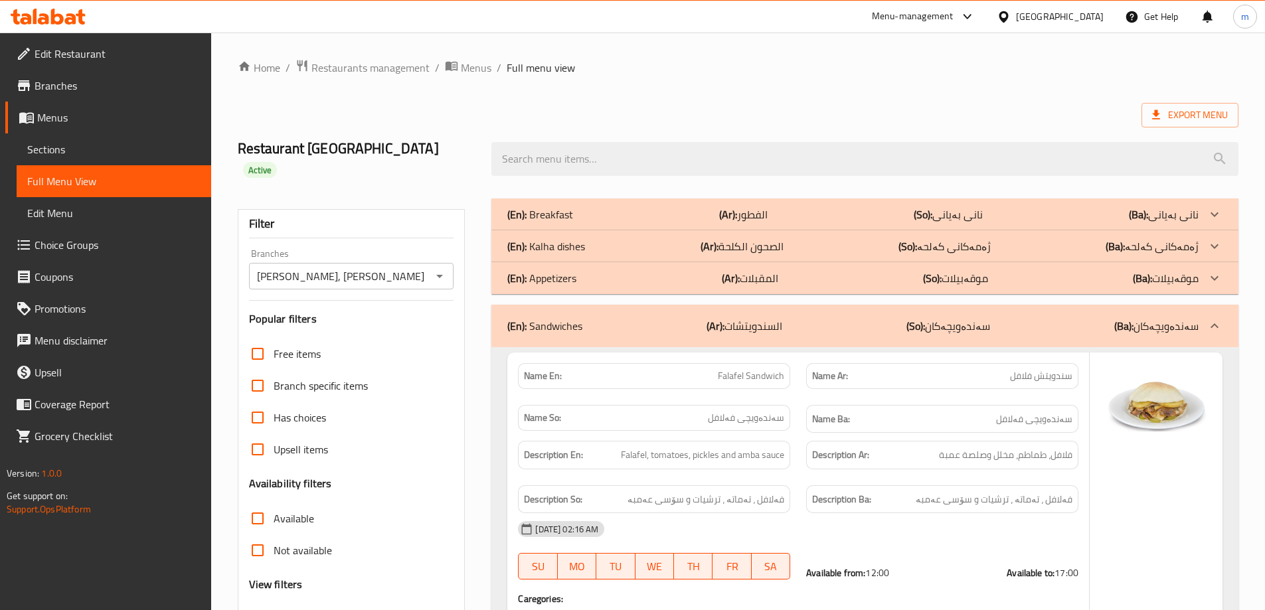
click at [418, 263] on div "[PERSON_NAME], Al Ashar Branches" at bounding box center [351, 276] width 205 height 27
click at [443, 268] on icon "Open" at bounding box center [440, 276] width 16 height 16
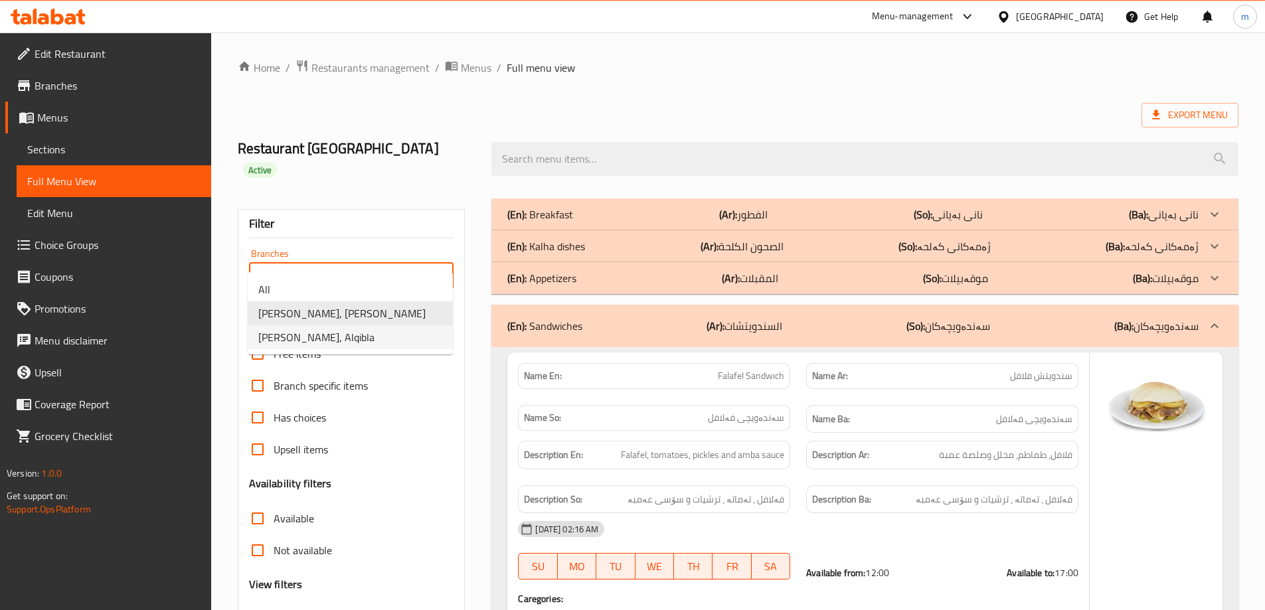
click at [328, 345] on span "[PERSON_NAME], Alqibla" at bounding box center [316, 337] width 116 height 16
type input "[PERSON_NAME], Alqibla"
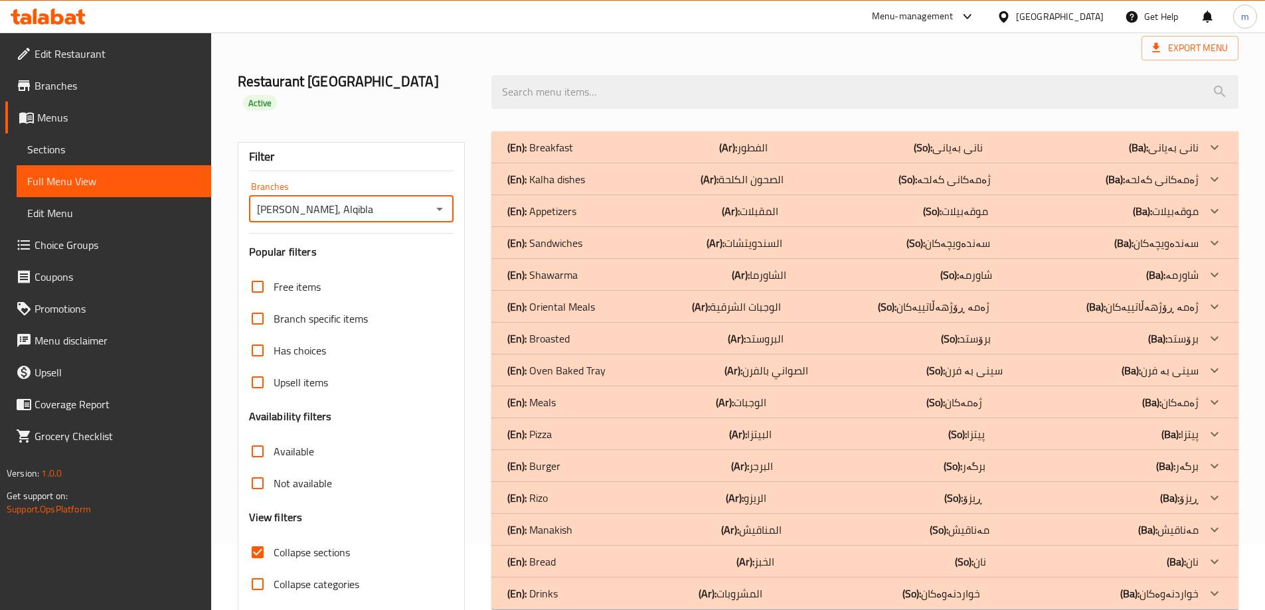
scroll to position [96, 0]
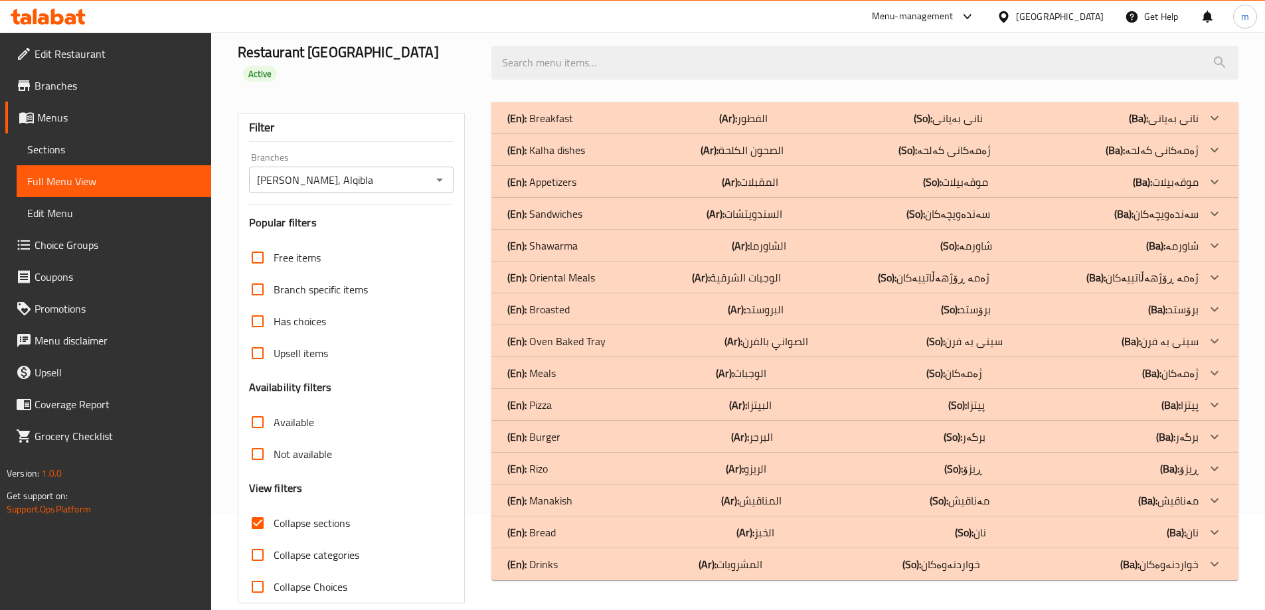
click at [563, 126] on div "(En): Drinks (Ar): المشروبات (So): خواردنەوەکان (Ba): خواردنەوەکان" at bounding box center [854, 118] width 692 height 16
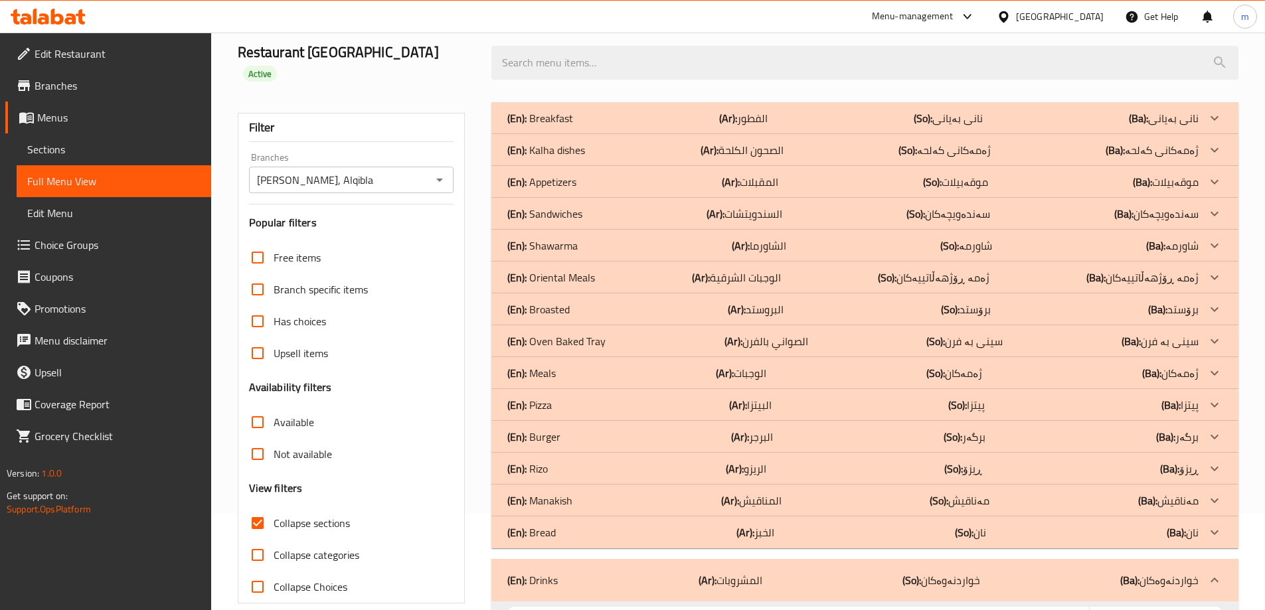
click at [543, 126] on p "(En): Bread" at bounding box center [541, 118] width 66 height 16
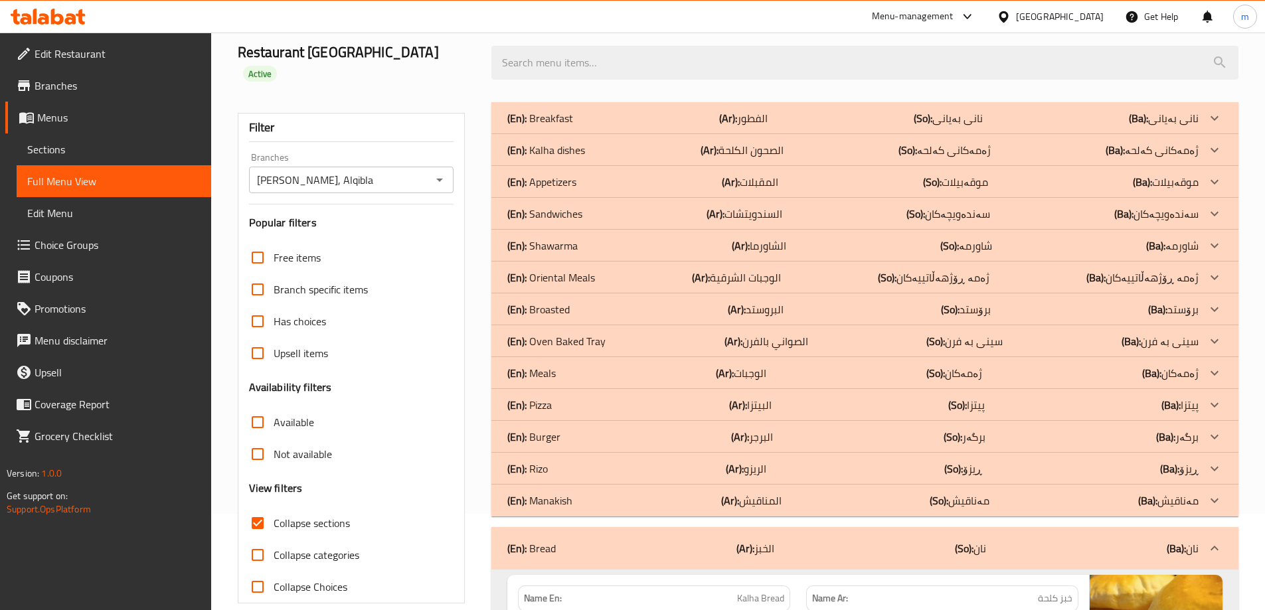
click at [545, 126] on p "(En): Rizo" at bounding box center [541, 118] width 66 height 16
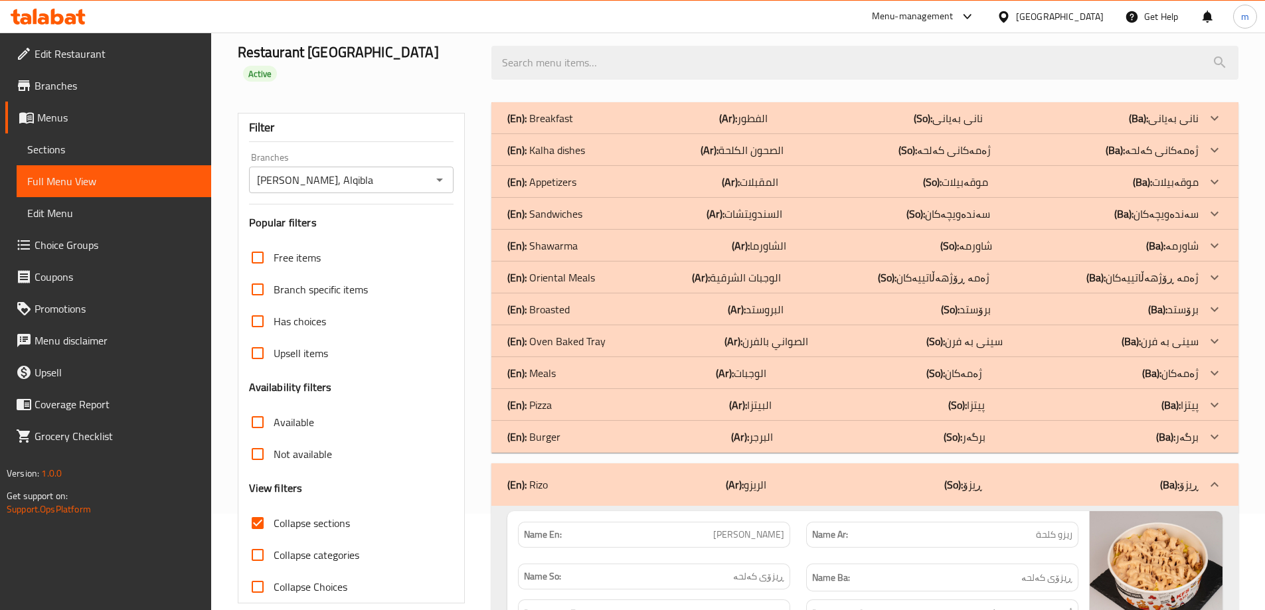
click at [547, 126] on p "(En): Burger" at bounding box center [541, 118] width 66 height 16
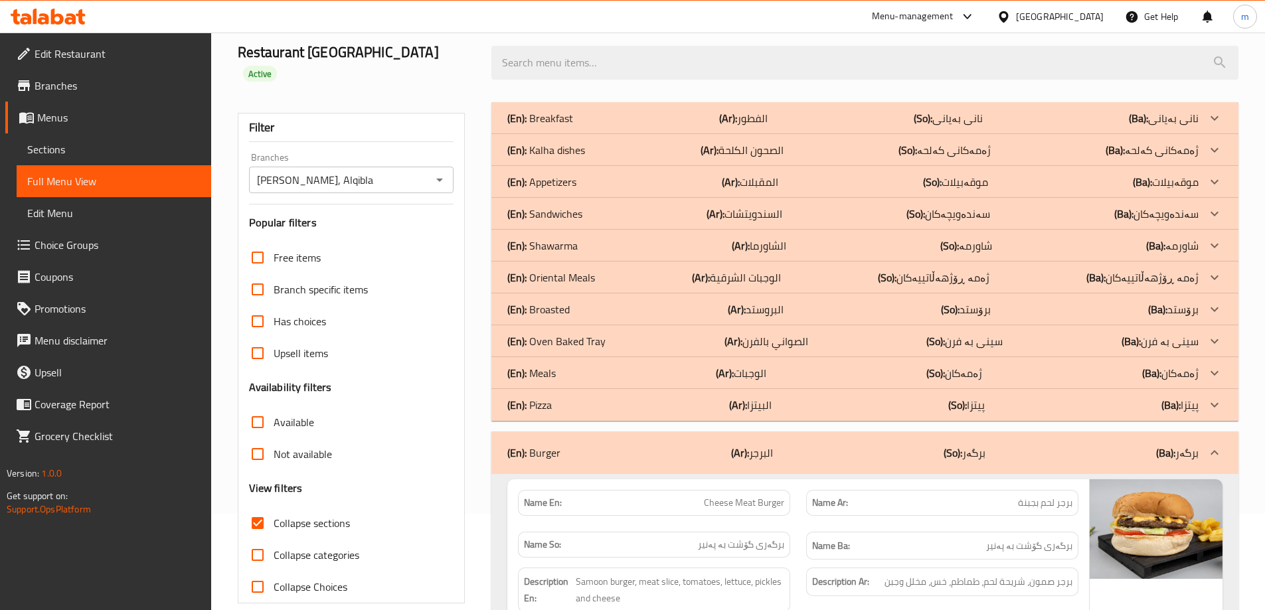
click at [537, 126] on p "(En): Meals" at bounding box center [541, 118] width 66 height 16
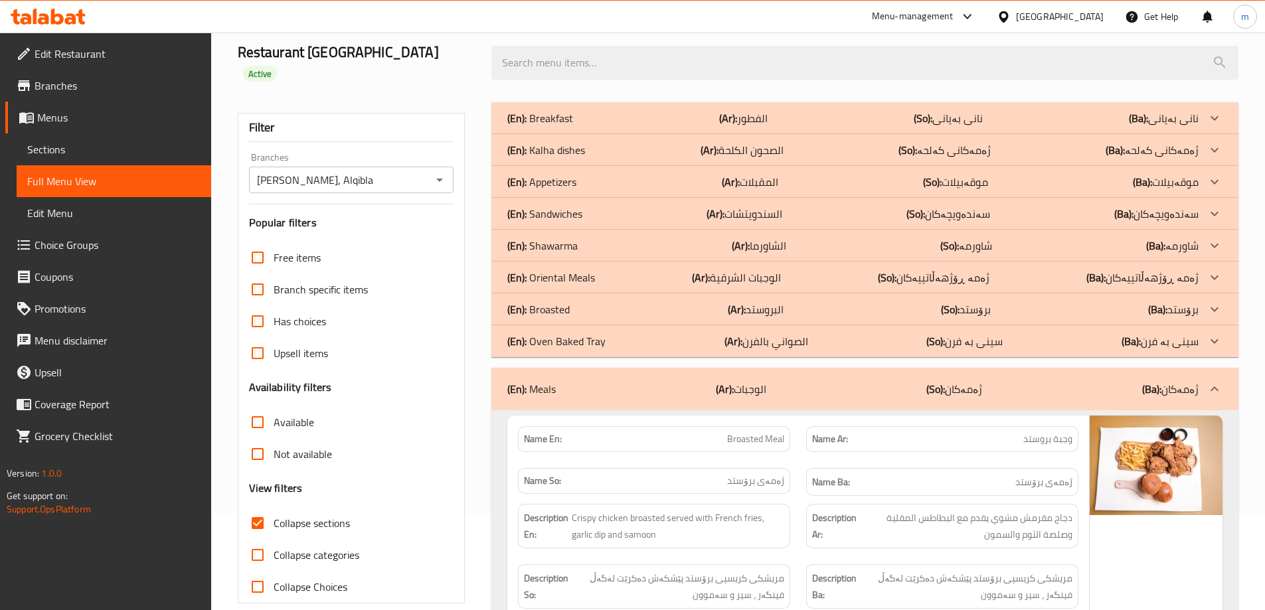
click at [544, 126] on p "(En): Broasted" at bounding box center [541, 118] width 66 height 16
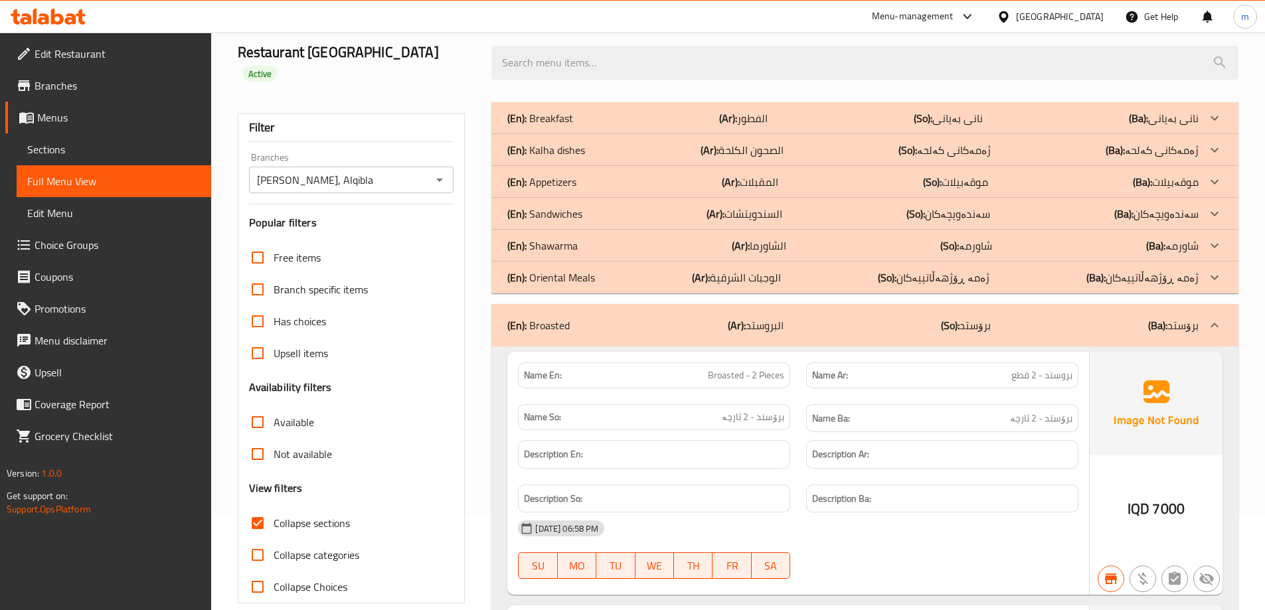
click at [557, 126] on p "(En): Shawarma" at bounding box center [541, 118] width 66 height 16
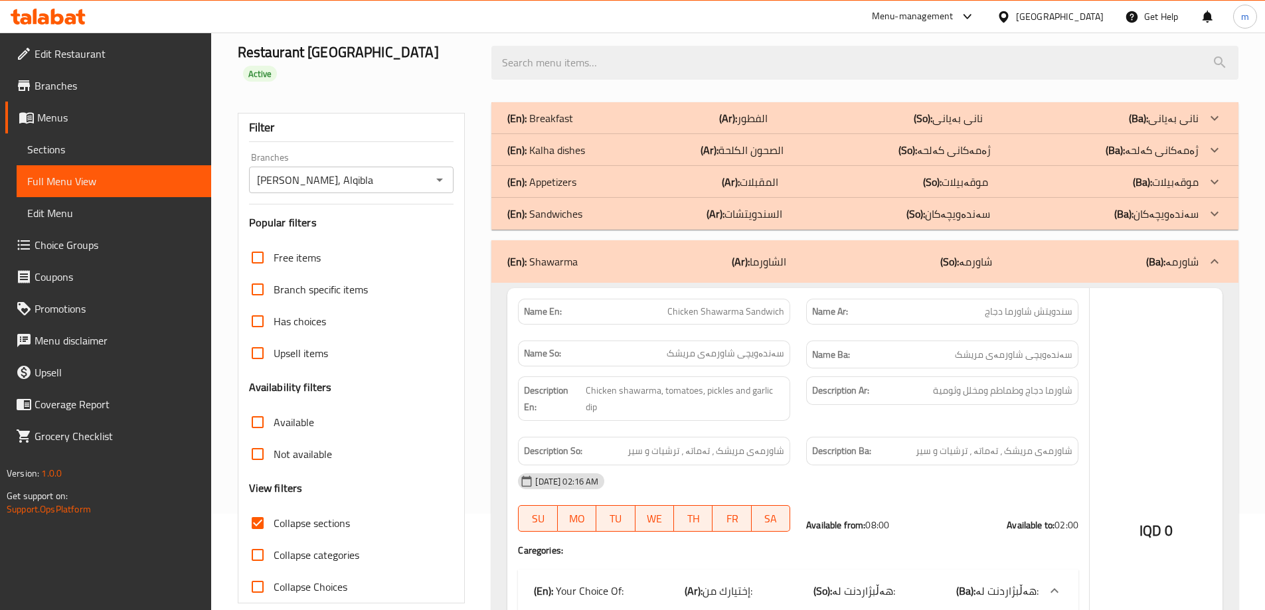
click at [555, 126] on p "(En): Sandwiches" at bounding box center [541, 118] width 66 height 16
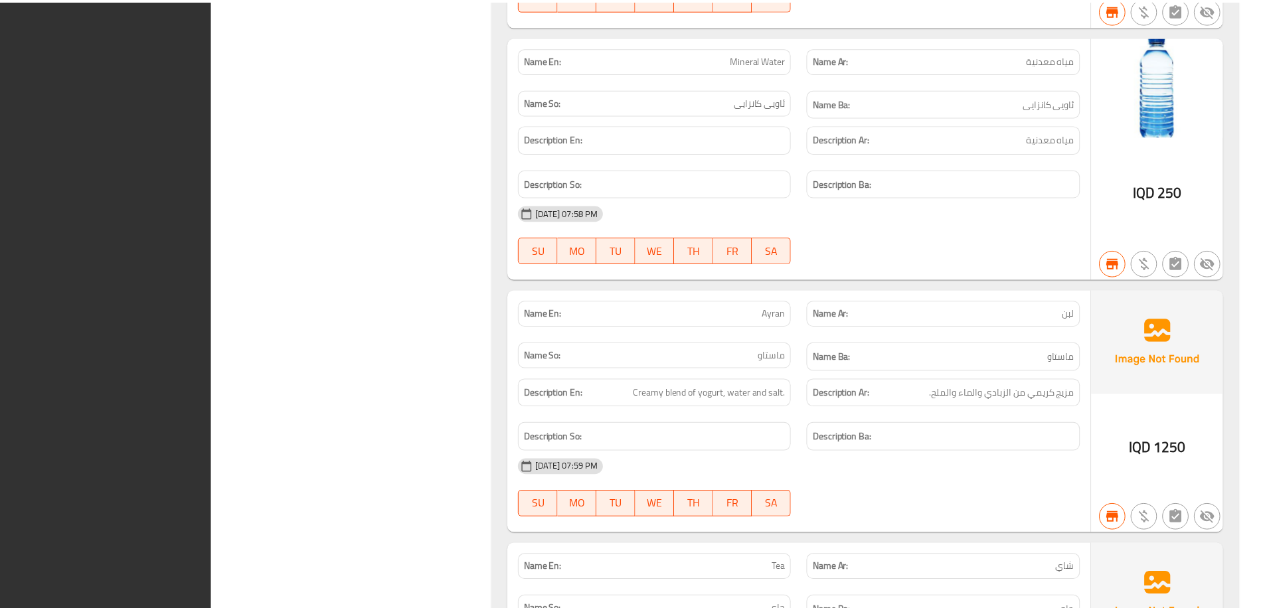
scroll to position [18589, 0]
